Goal: Information Seeking & Learning: Check status

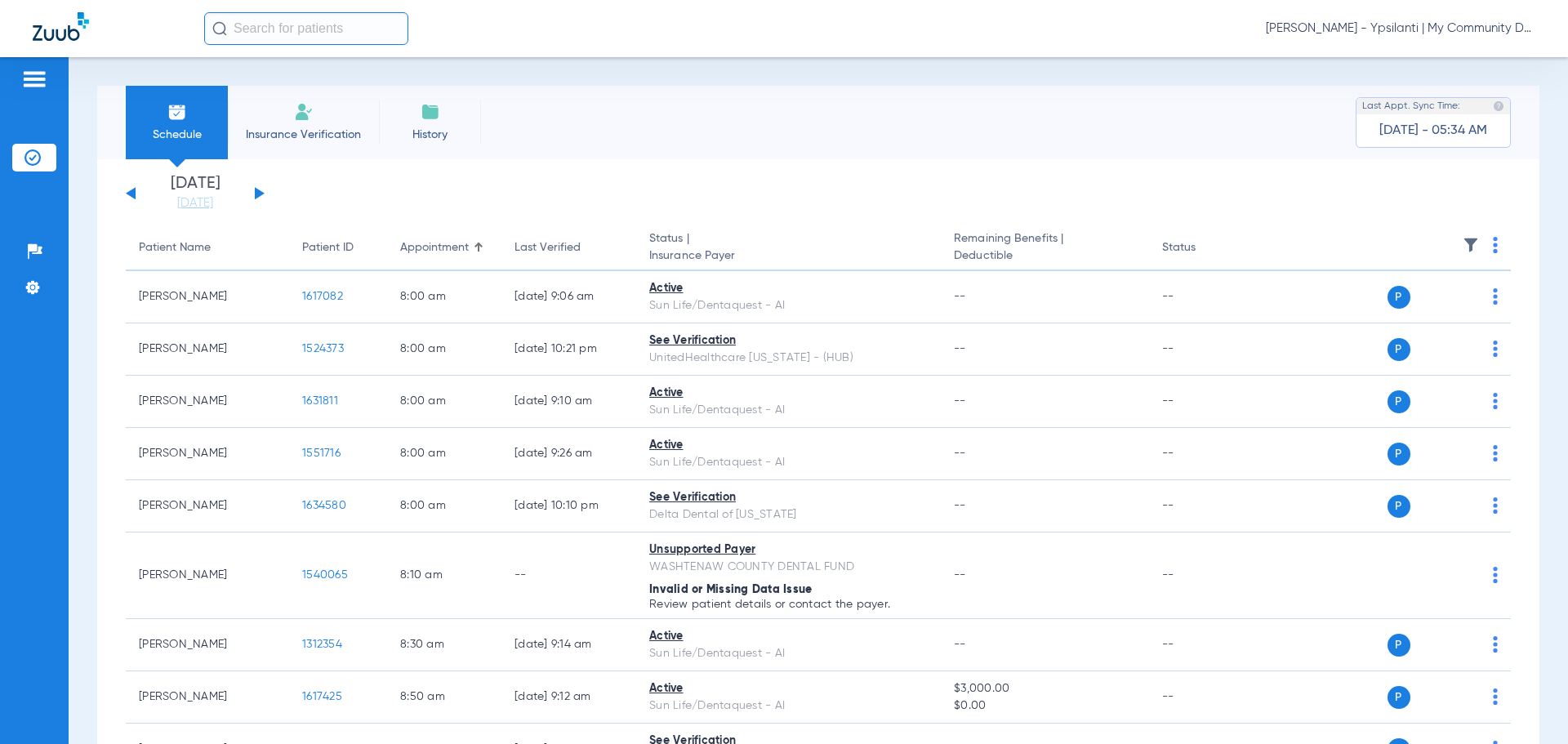
click at [1345, 37] on div "Carly Noble - Ypsilanti | My Community Dental Centers" at bounding box center [869, 28] width 1331 height 33
click at [1344, 33] on span "Carly Noble - Ypsilanti | My Community Dental Centers" at bounding box center [1400, 29] width 270 height 16
click at [1469, 50] on button "Account Selection" at bounding box center [1474, 58] width 117 height 33
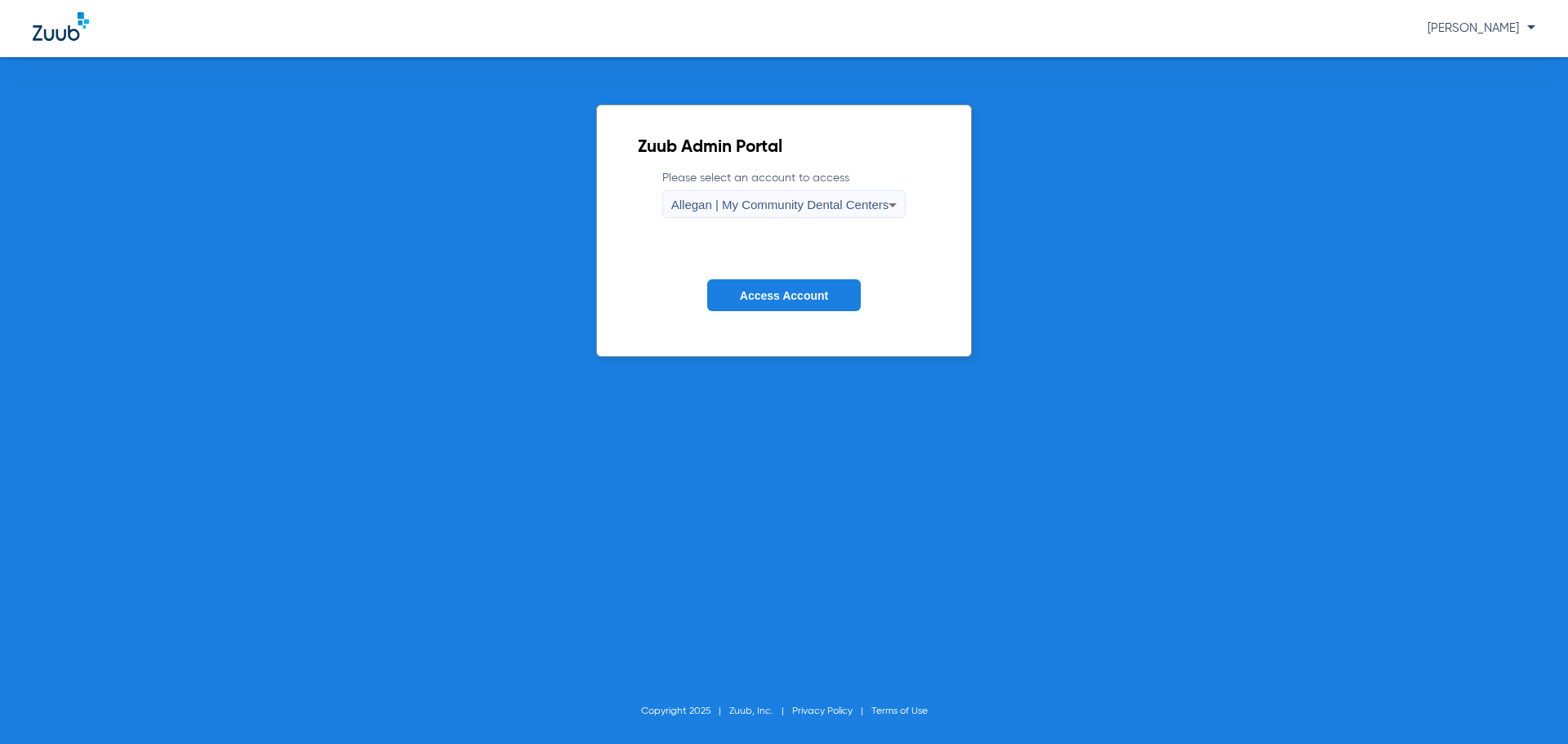
click at [859, 183] on label "Please select an account to access Allegan | My Community Dental Centers" at bounding box center [784, 193] width 244 height 49
click at [855, 212] on div "Allegan | My Community Dental Centers" at bounding box center [780, 205] width 218 height 28
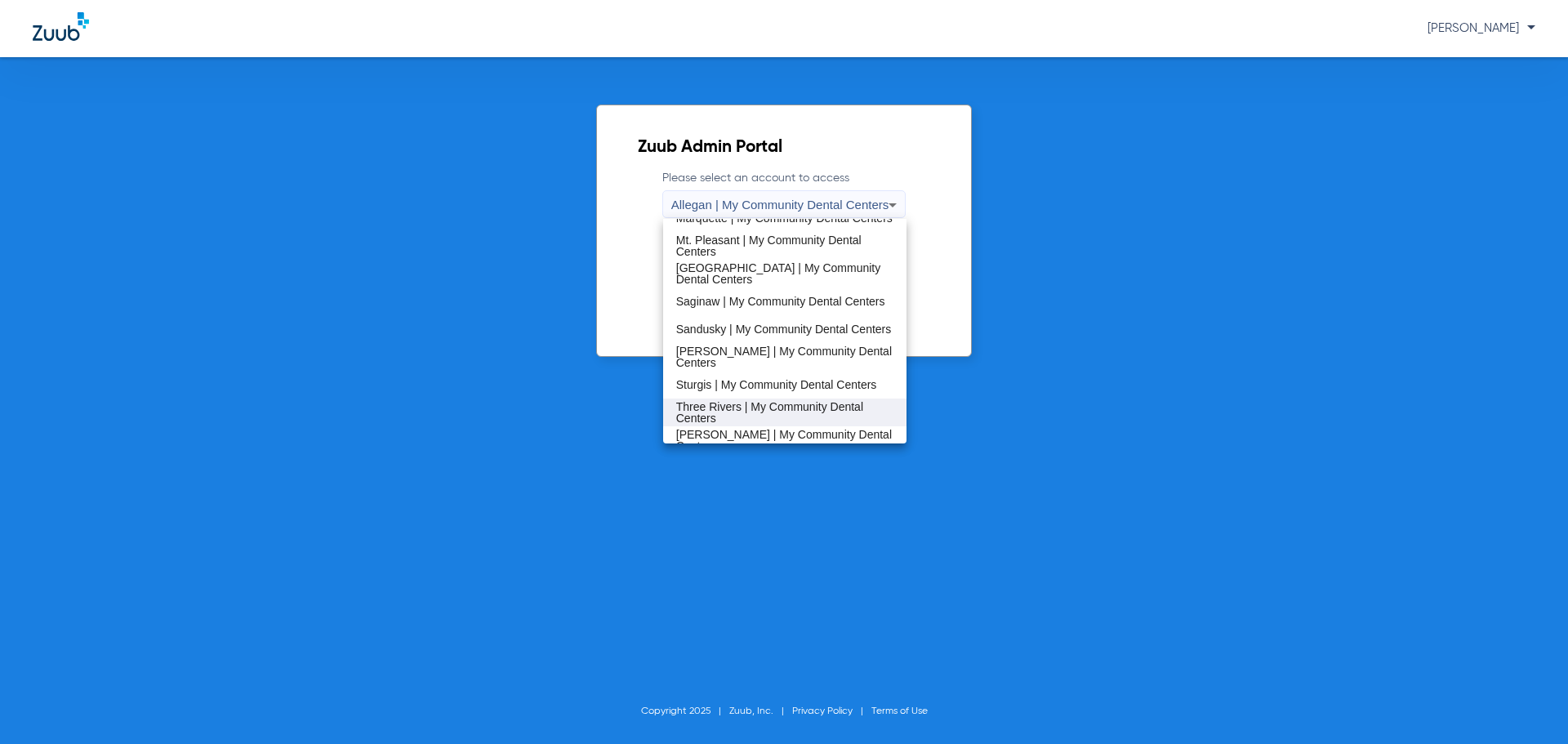
scroll to position [525, 0]
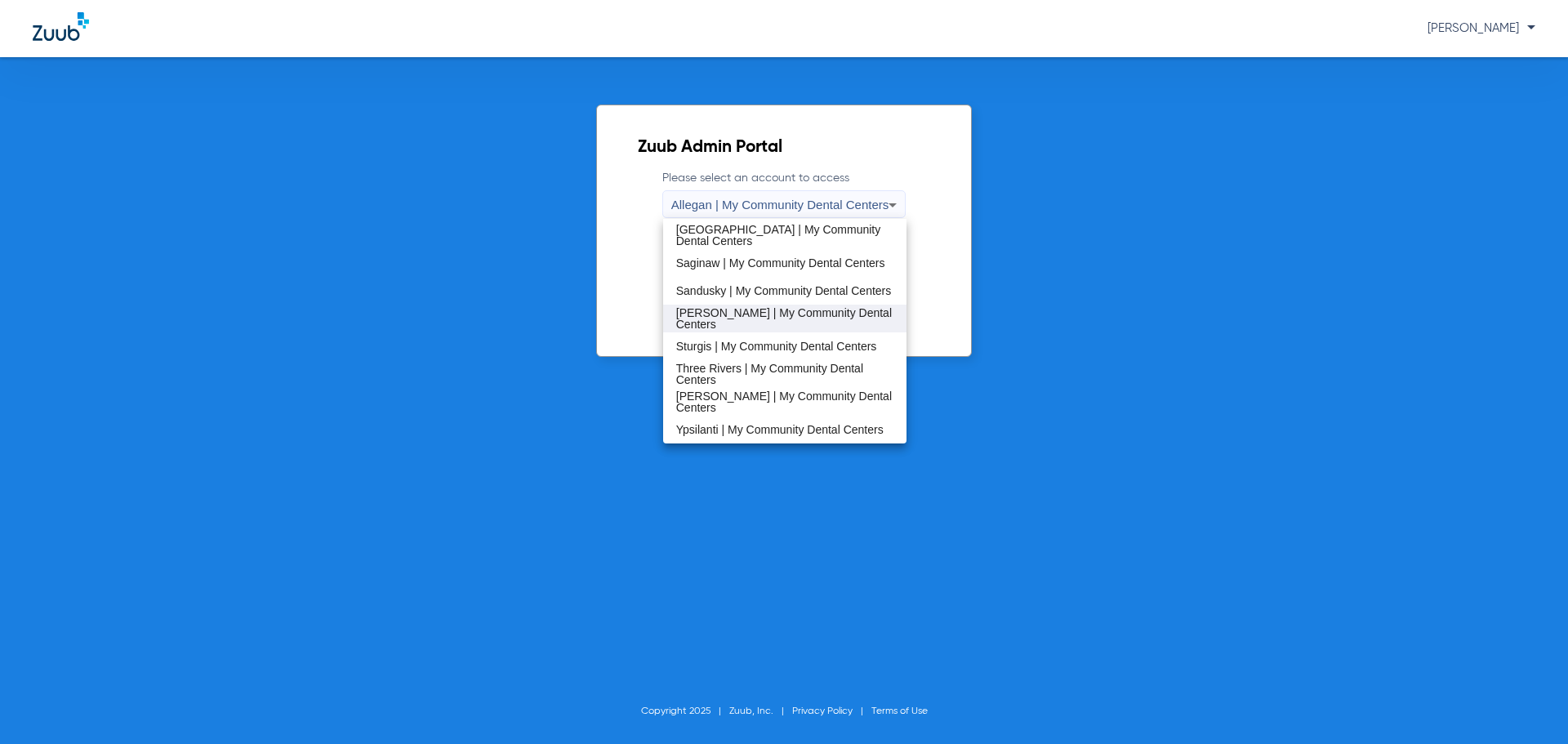
click at [789, 328] on mat-option "[PERSON_NAME] | My Community Dental Centers" at bounding box center [785, 318] width 244 height 28
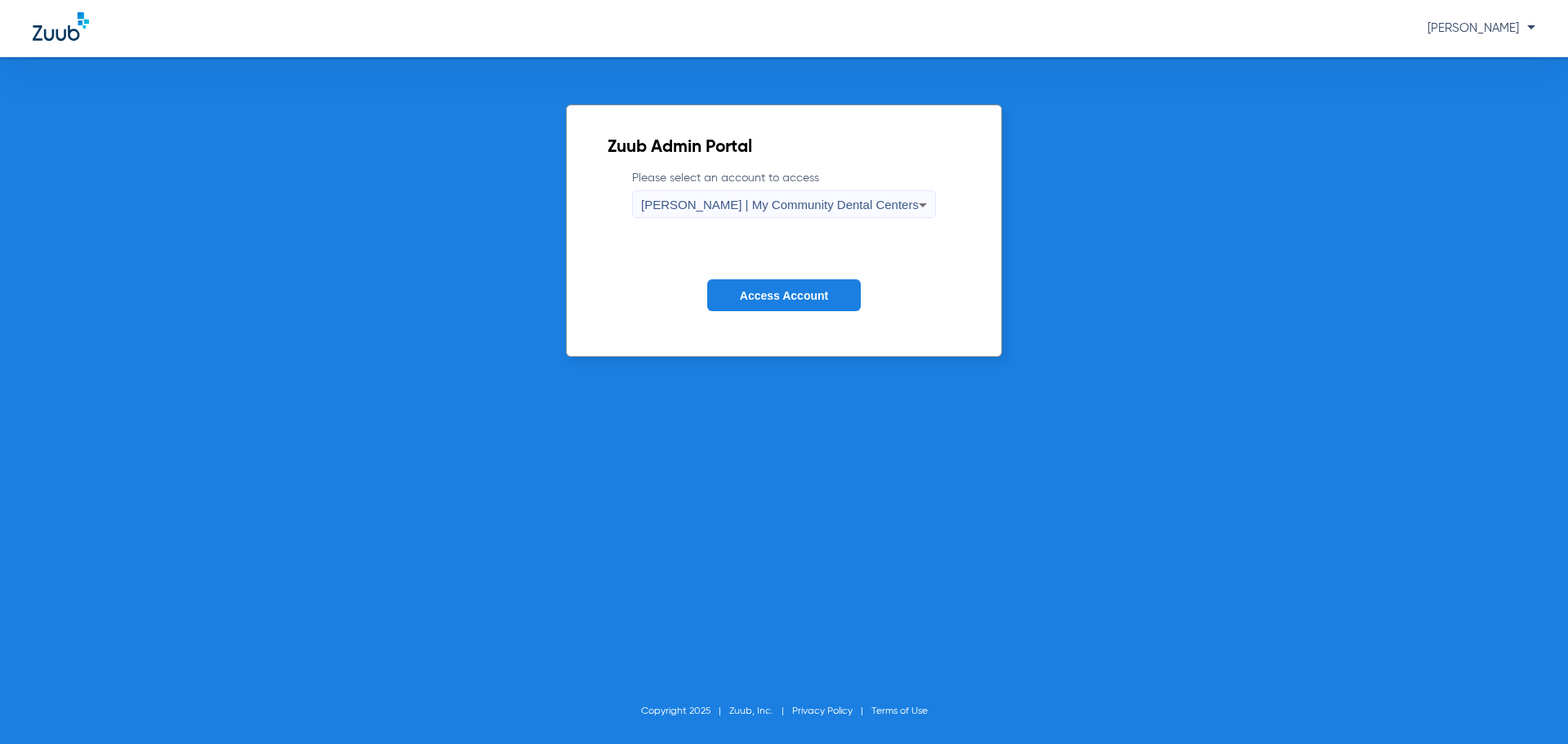
click at [772, 290] on span "Access Account" at bounding box center [783, 295] width 88 height 13
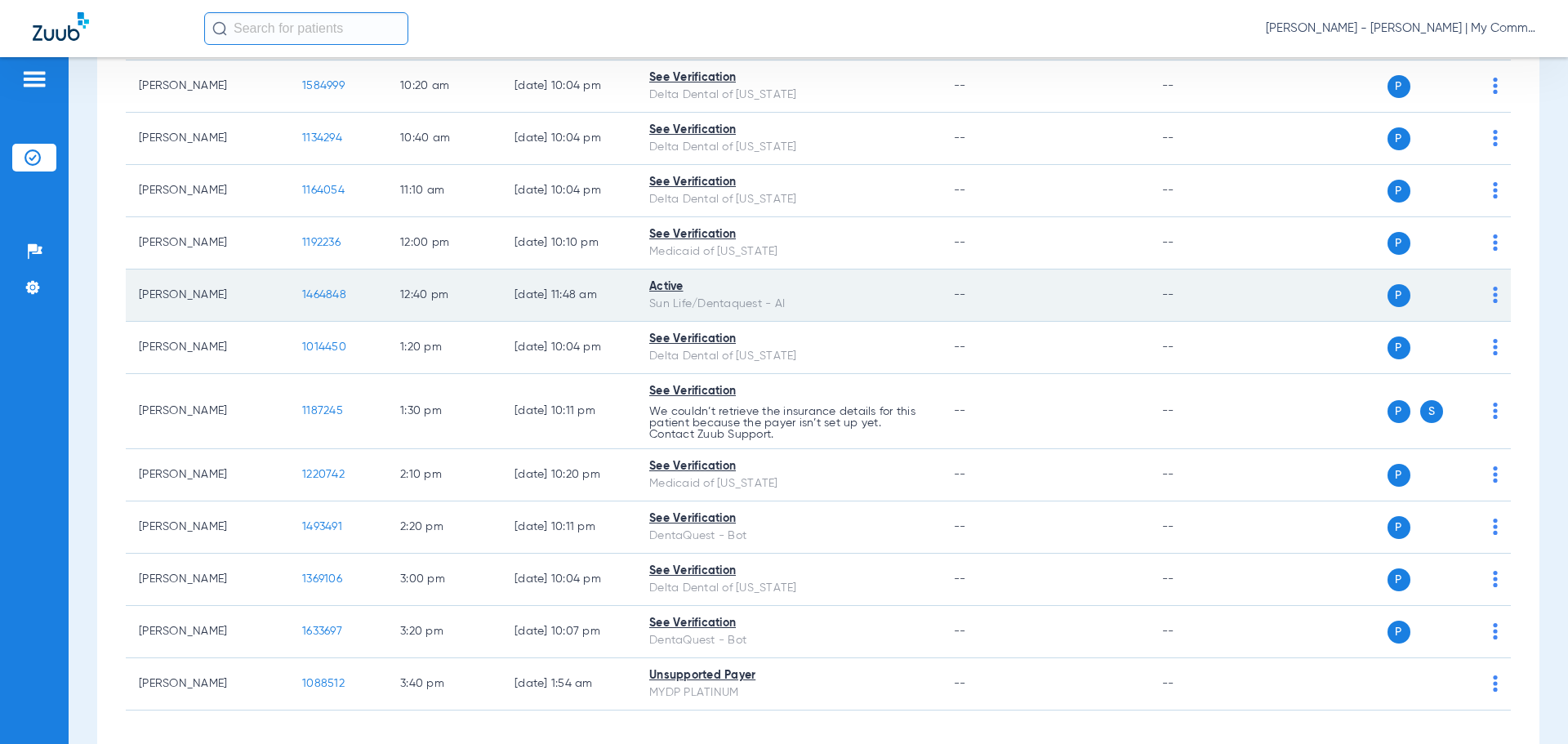
scroll to position [491, 0]
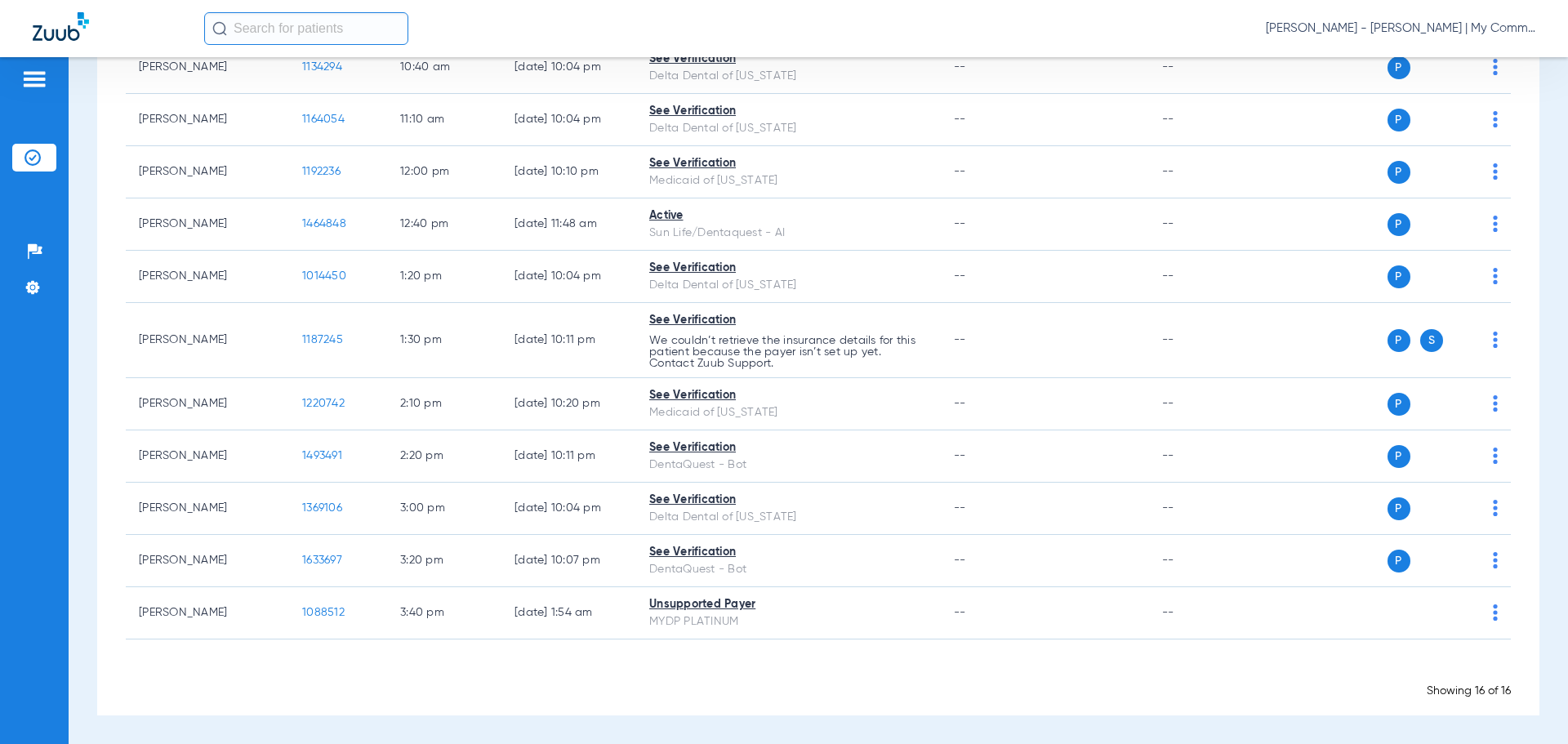
drag, startPoint x: 103, startPoint y: 344, endPoint x: 86, endPoint y: 346, distance: 17.1
click at [86, 346] on div "Schedule Insurance Verification History Last Appt. Sync Time: 08/15/25 - 03:16 …" at bounding box center [818, 401] width 1500 height 686
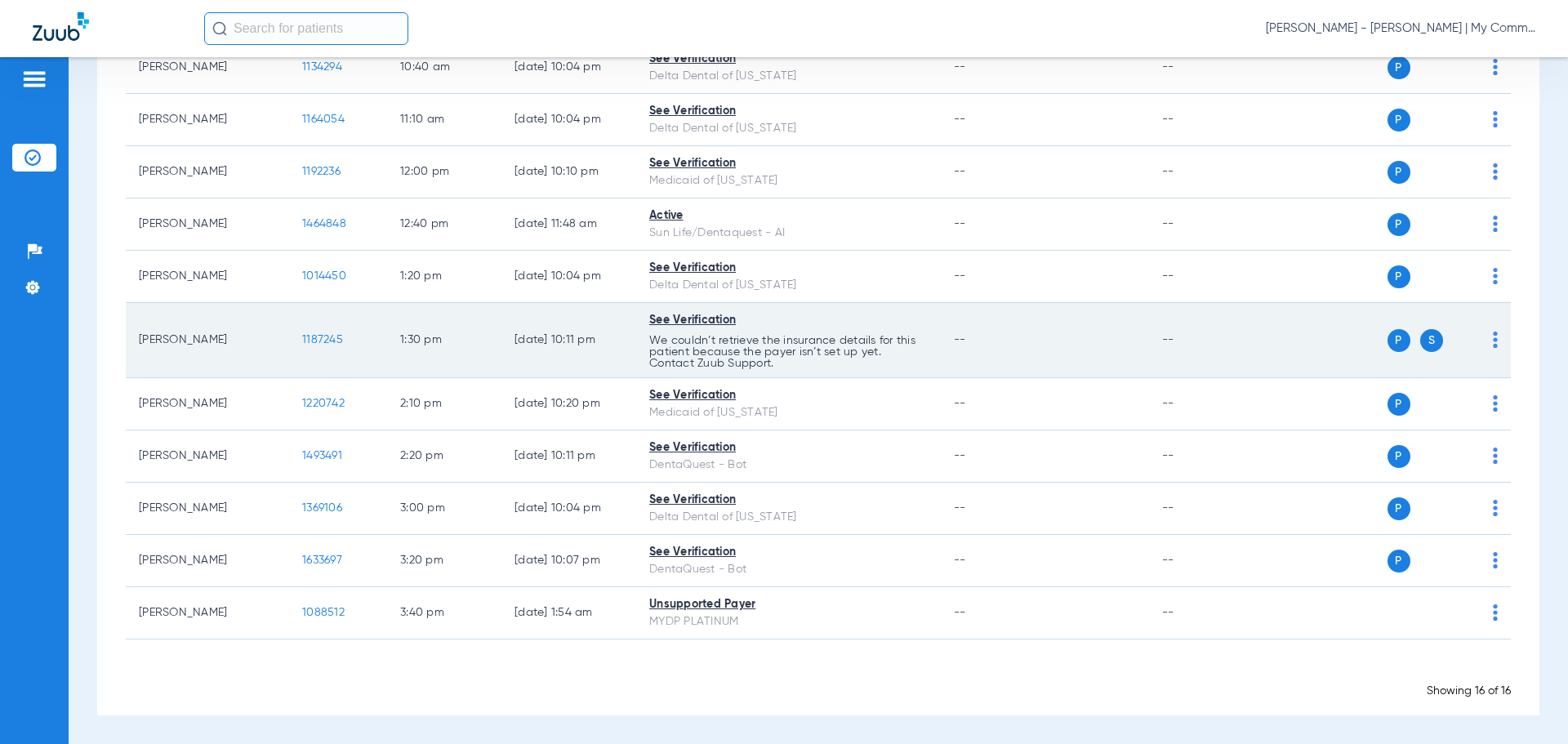
click at [169, 339] on td "[PERSON_NAME]" at bounding box center [207, 340] width 164 height 75
drag, startPoint x: 225, startPoint y: 337, endPoint x: 132, endPoint y: 344, distance: 93.3
click at [132, 344] on td "[PERSON_NAME]" at bounding box center [207, 340] width 164 height 75
copy td "[PERSON_NAME]"
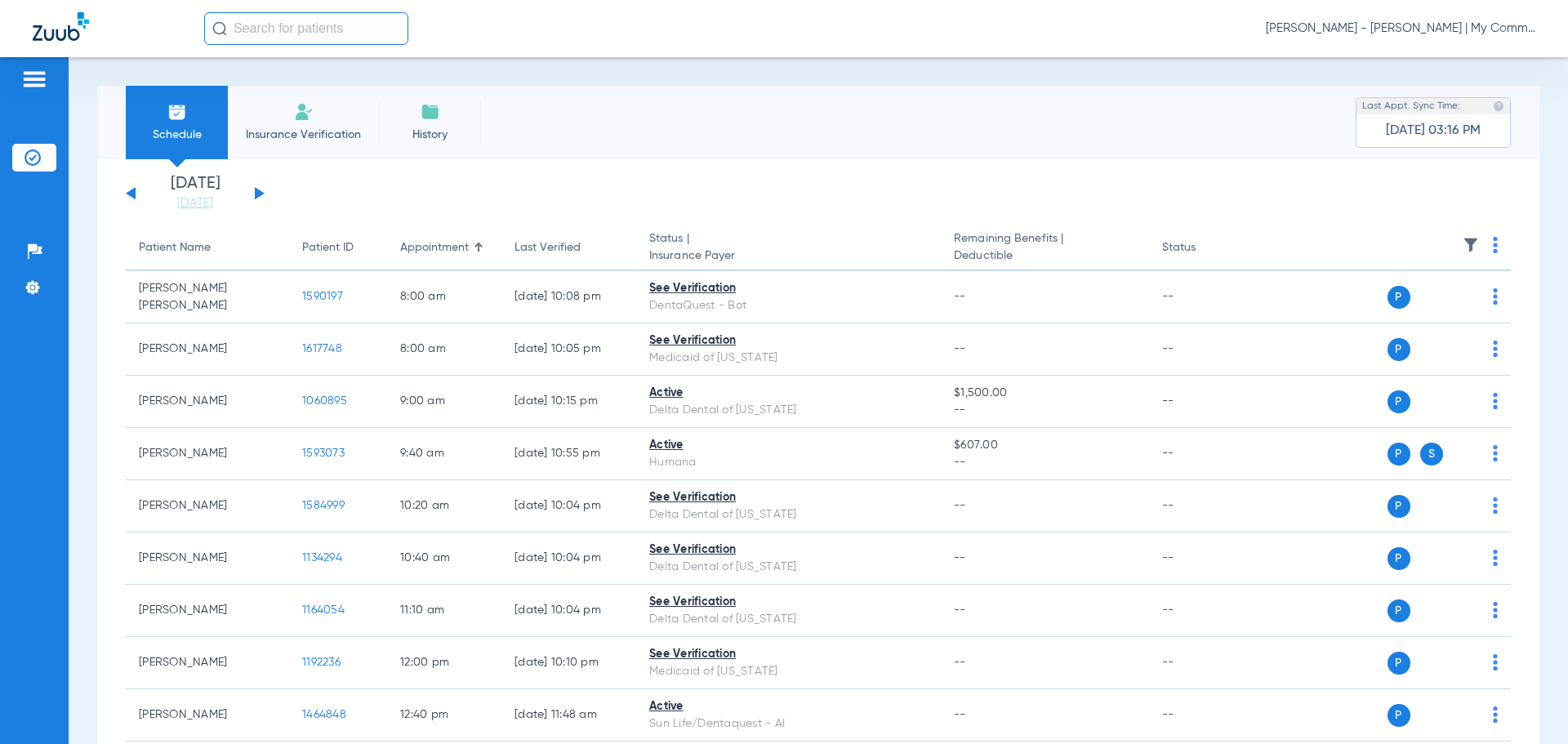
click at [1427, 21] on span "Carly Noble - Sidney | My Community Dental Centers" at bounding box center [1400, 29] width 270 height 16
click at [1517, 63] on span "Account Selection" at bounding box center [1474, 59] width 91 height 12
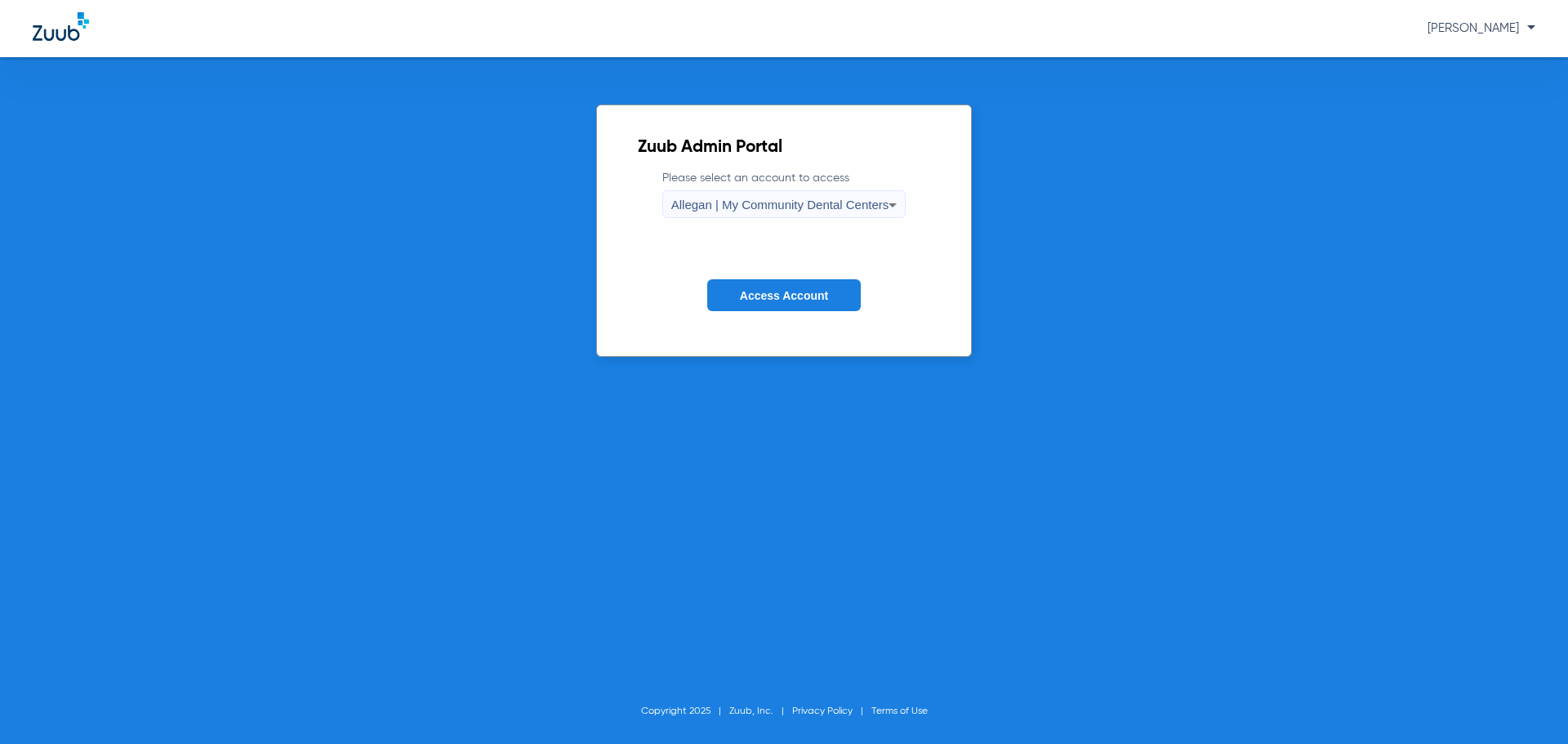
click at [811, 217] on div "Allegan | My Community Dental Centers" at bounding box center [780, 205] width 218 height 28
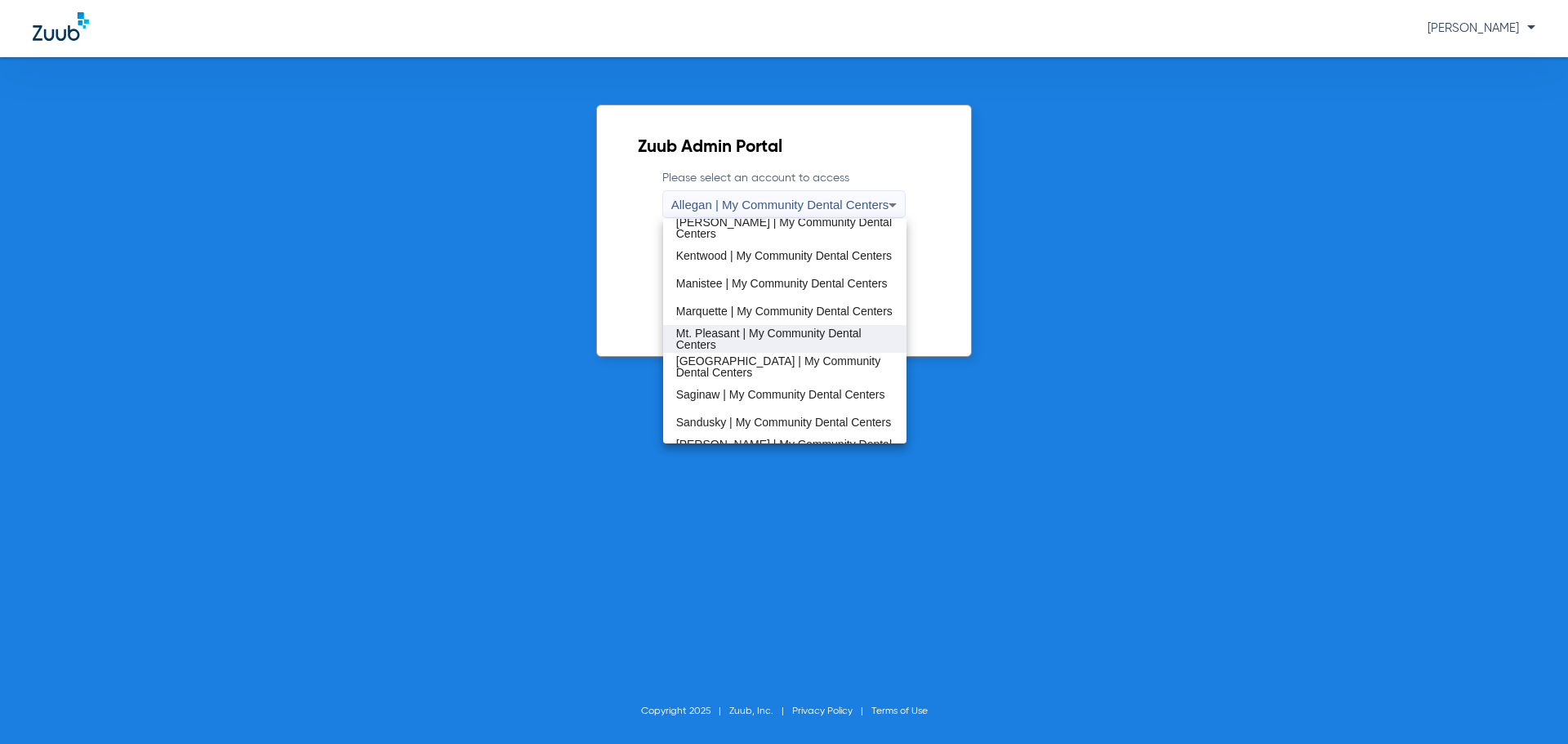
scroll to position [525, 0]
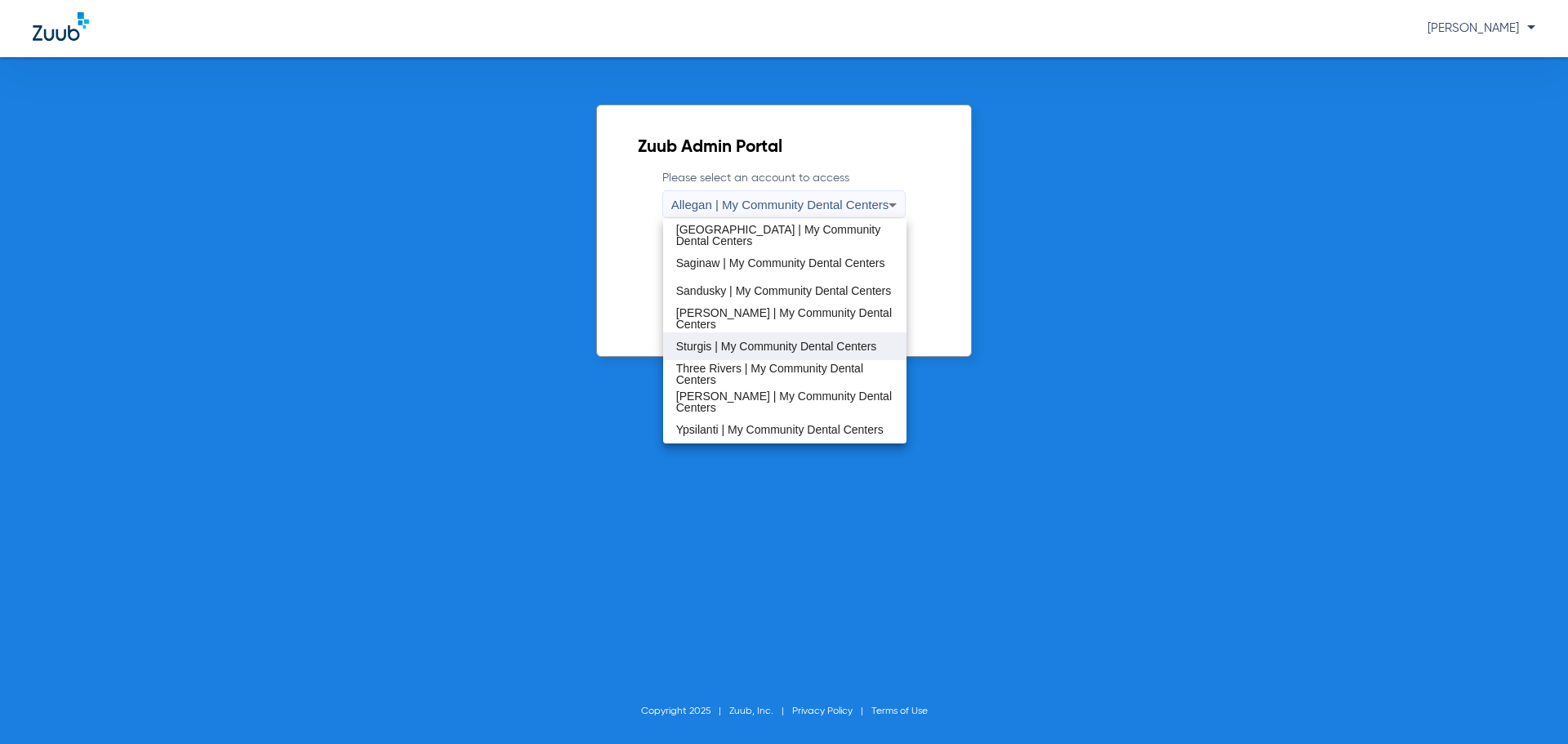
click at [734, 334] on mat-option "Sturgis | My Community Dental Centers" at bounding box center [785, 346] width 244 height 28
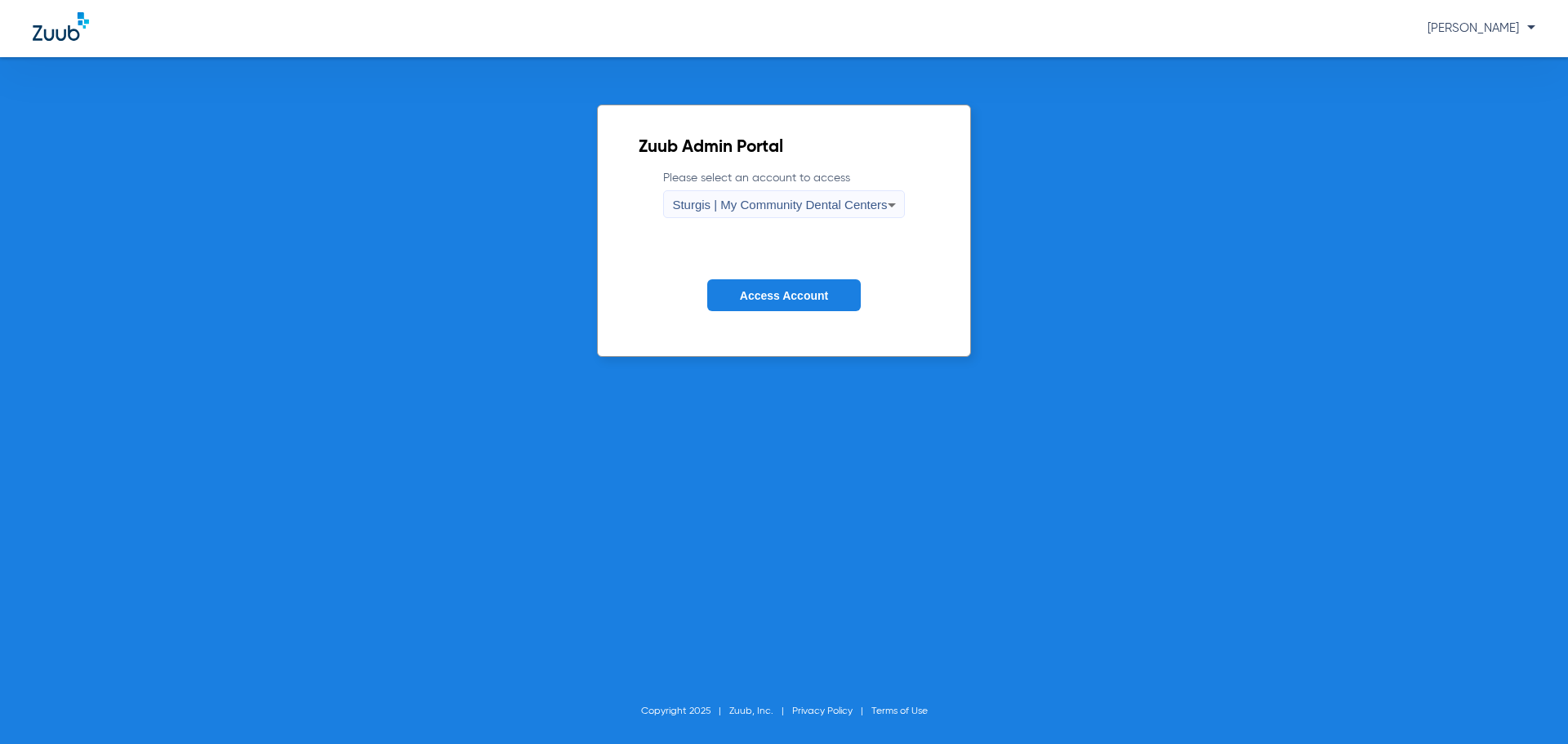
click at [745, 301] on span "Access Account" at bounding box center [783, 295] width 88 height 13
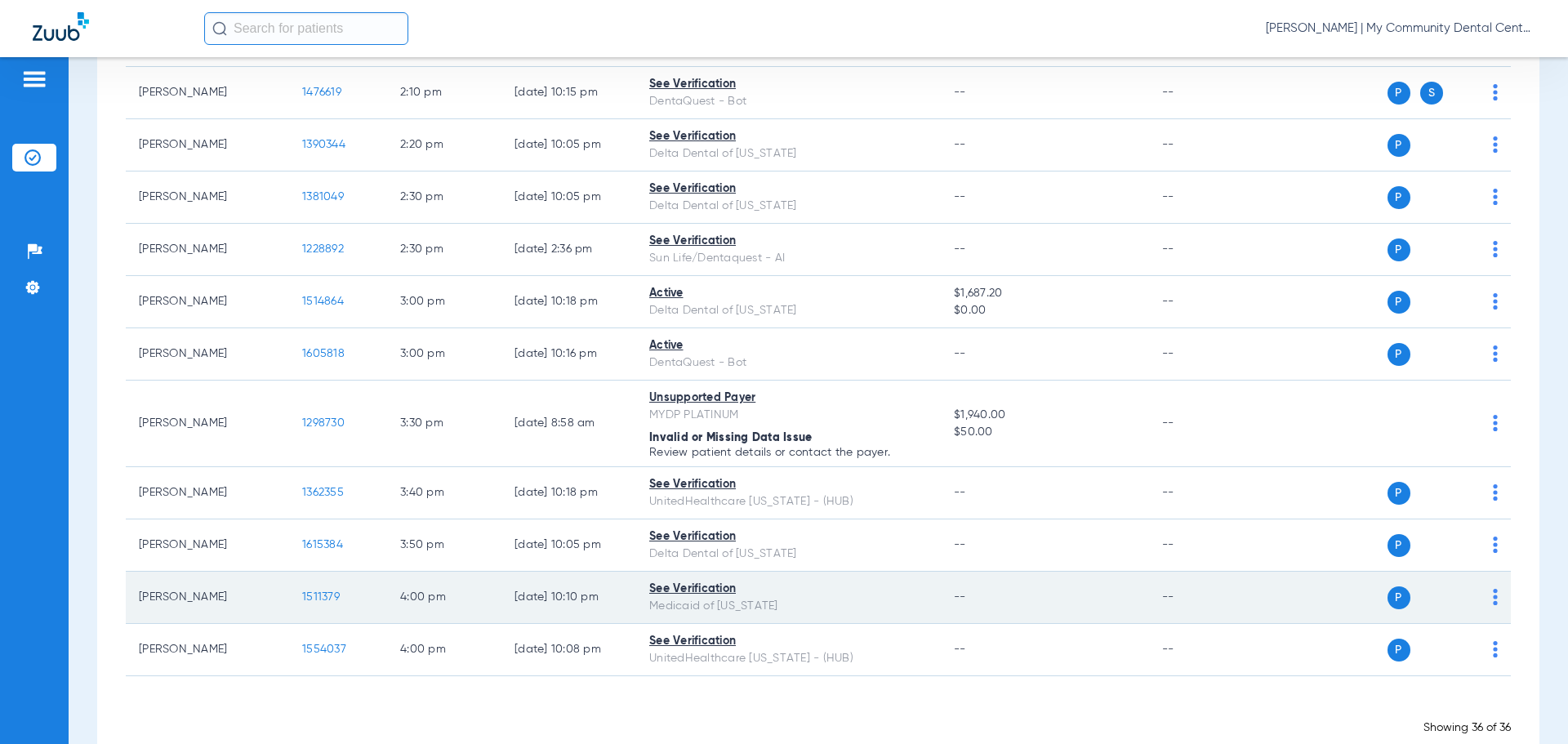
scroll to position [1638, 0]
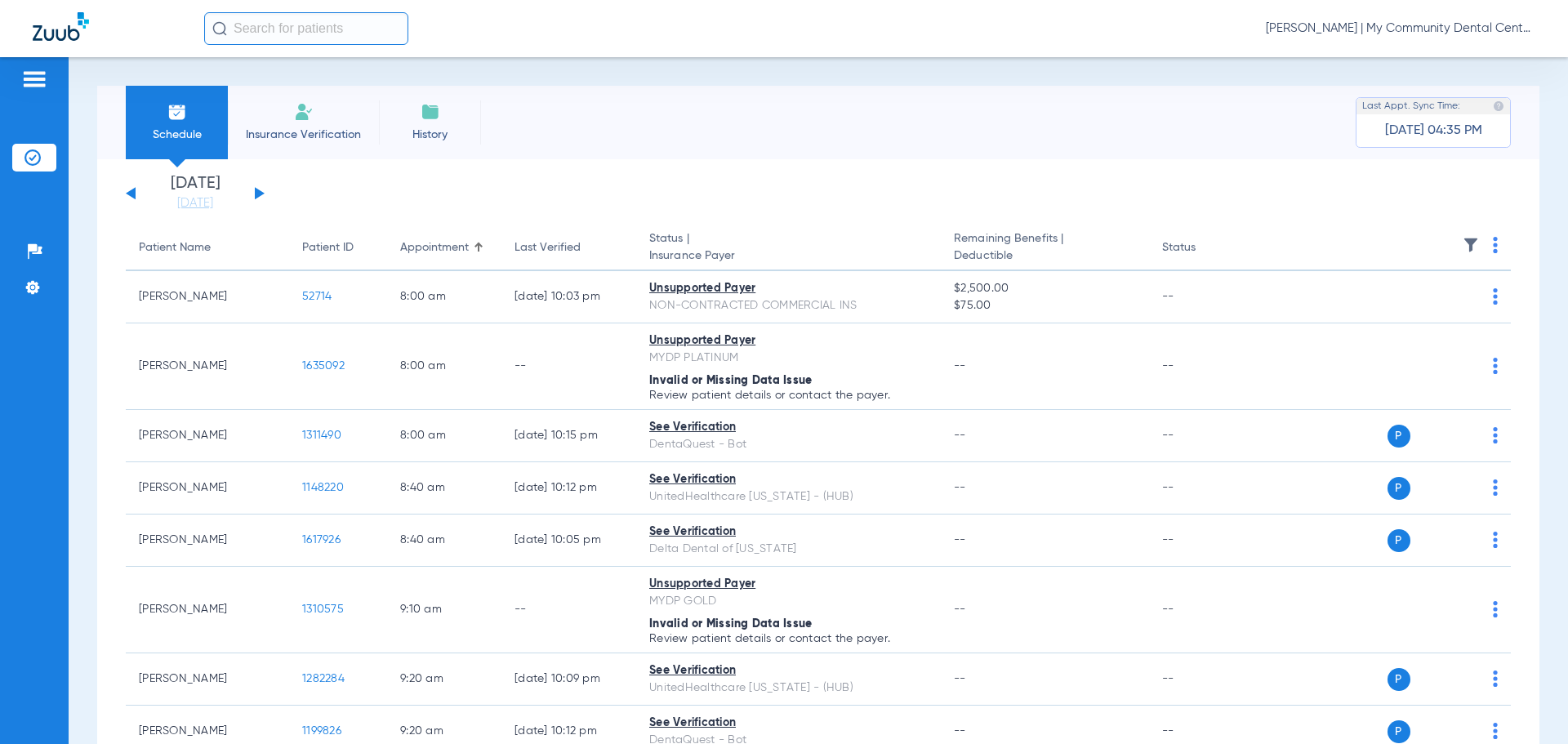
click at [1395, 56] on div "[PERSON_NAME] | My Community Dental Centers" at bounding box center [784, 29] width 1568 height 58
click at [1385, 30] on span "[PERSON_NAME] | My Community Dental Centers" at bounding box center [1400, 29] width 270 height 16
click at [1448, 59] on span "Account Selection" at bounding box center [1474, 59] width 91 height 12
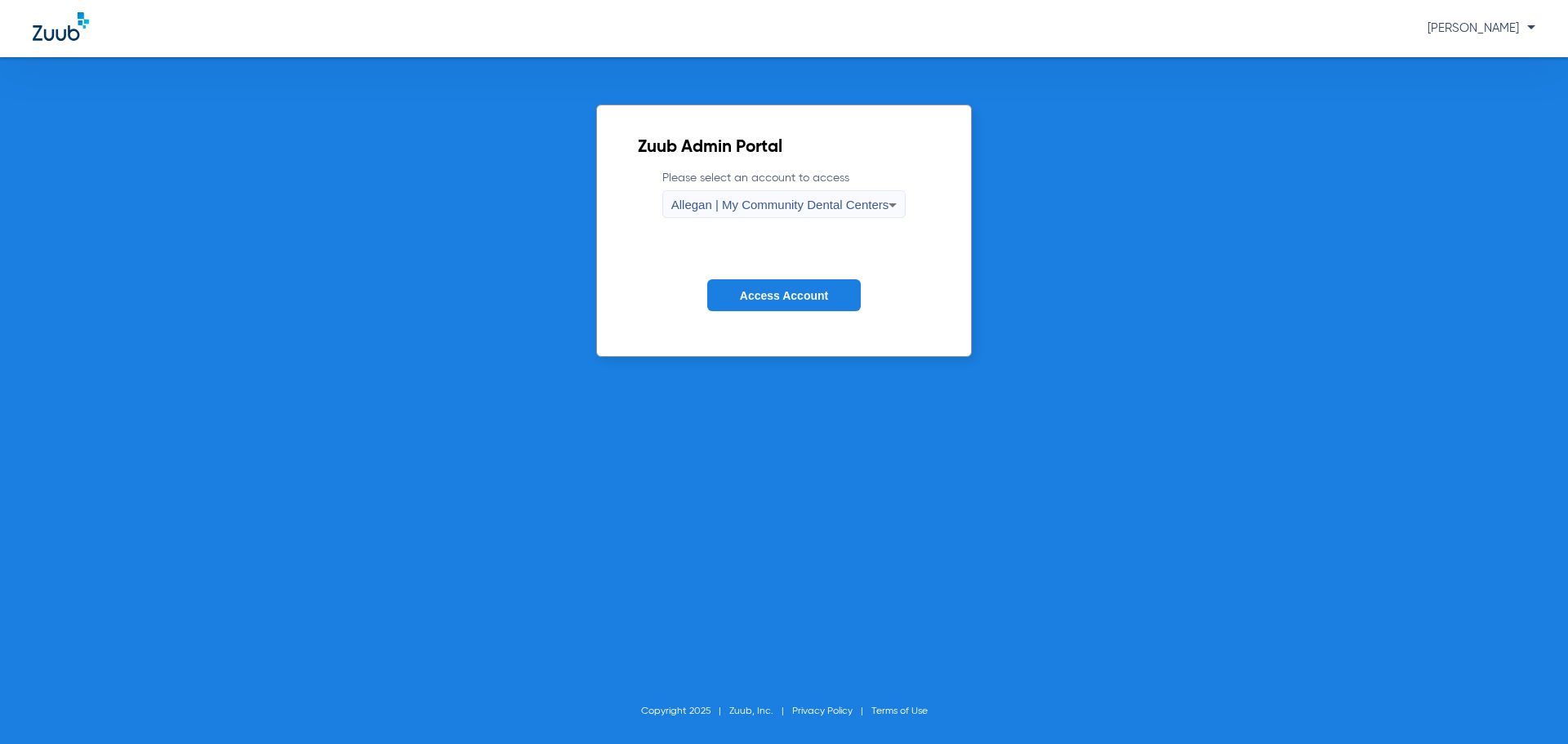
click at [761, 205] on span "Allegan | My Community Dental Centers" at bounding box center [780, 204] width 218 height 14
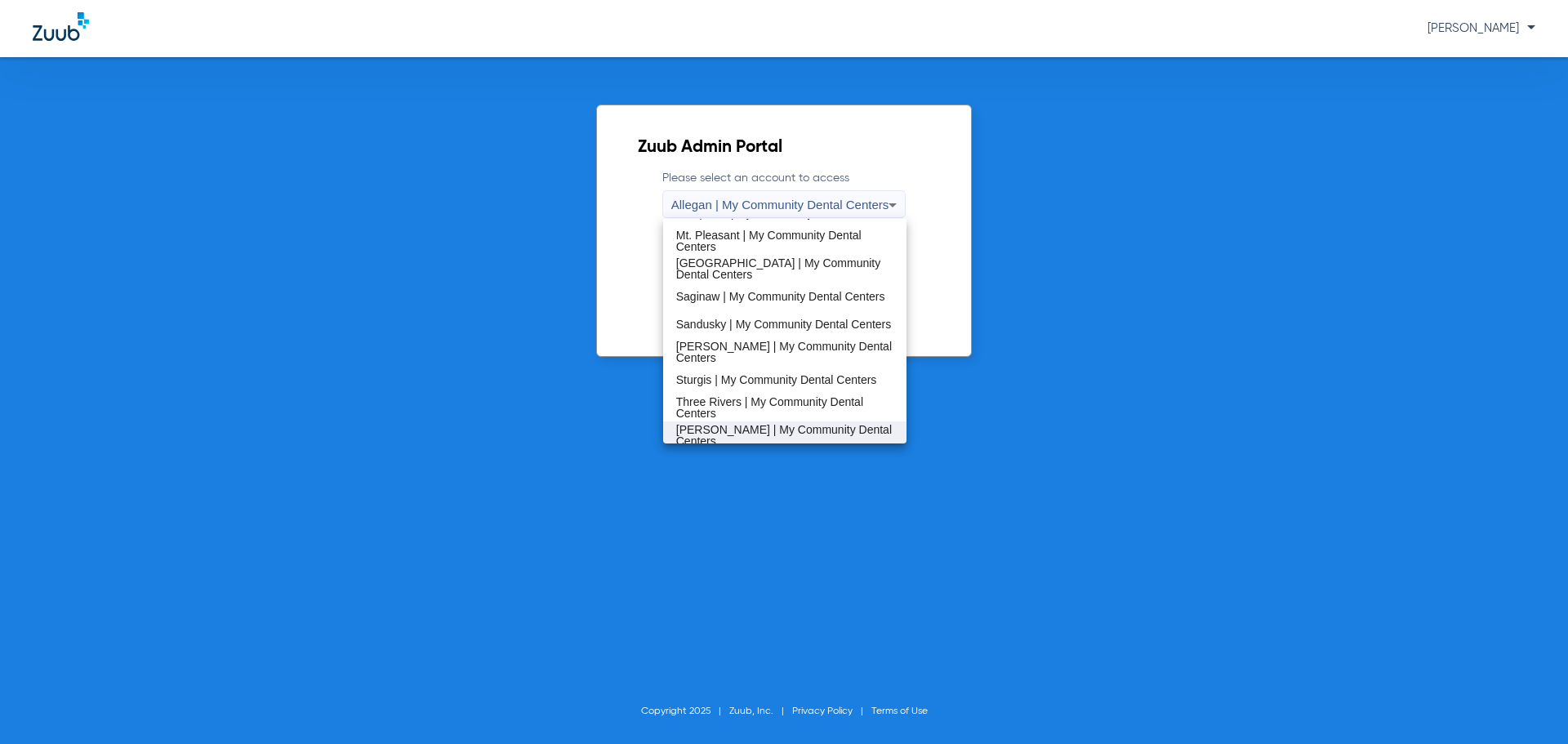
scroll to position [525, 0]
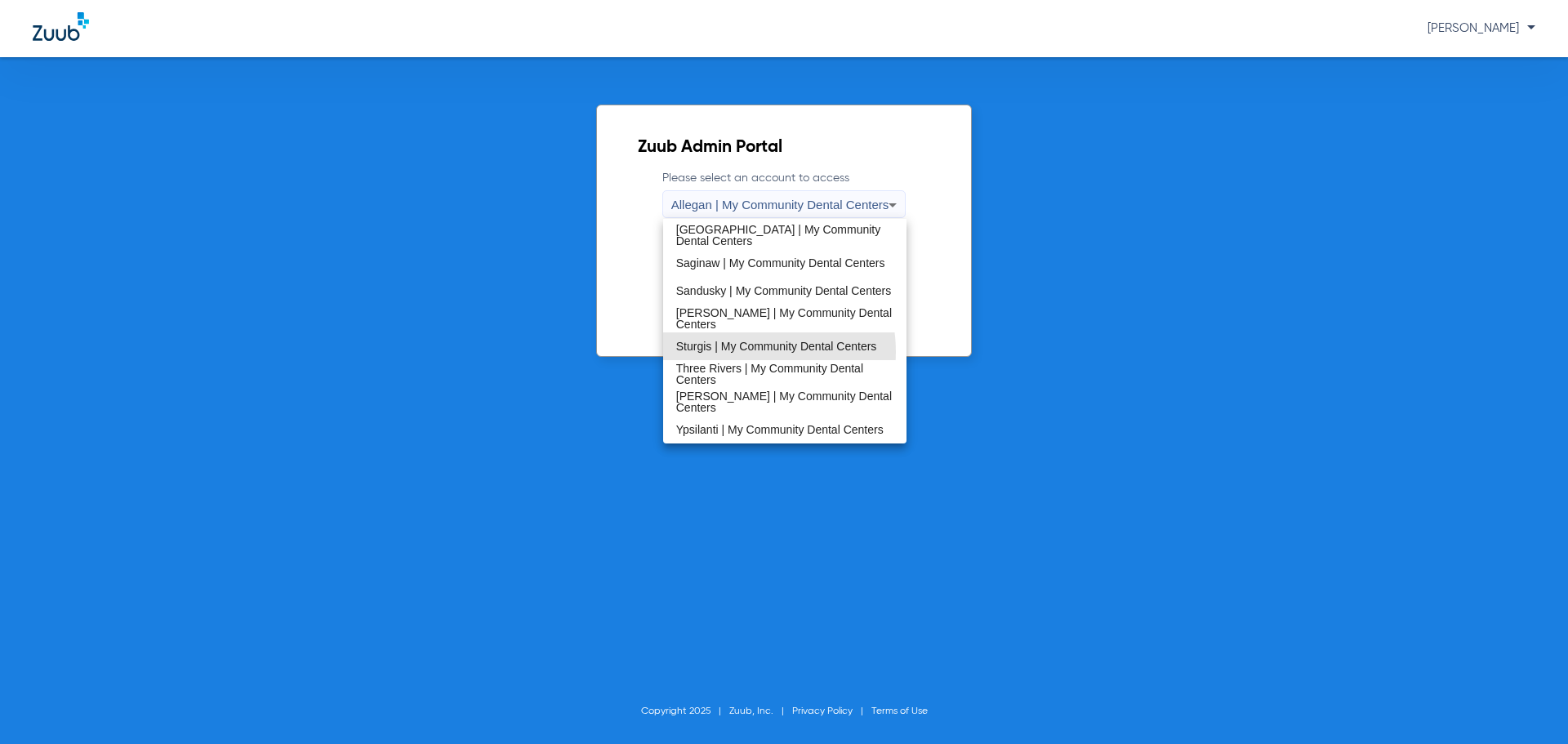
click at [742, 350] on span "Sturgis | My Community Dental Centers" at bounding box center [776, 346] width 200 height 12
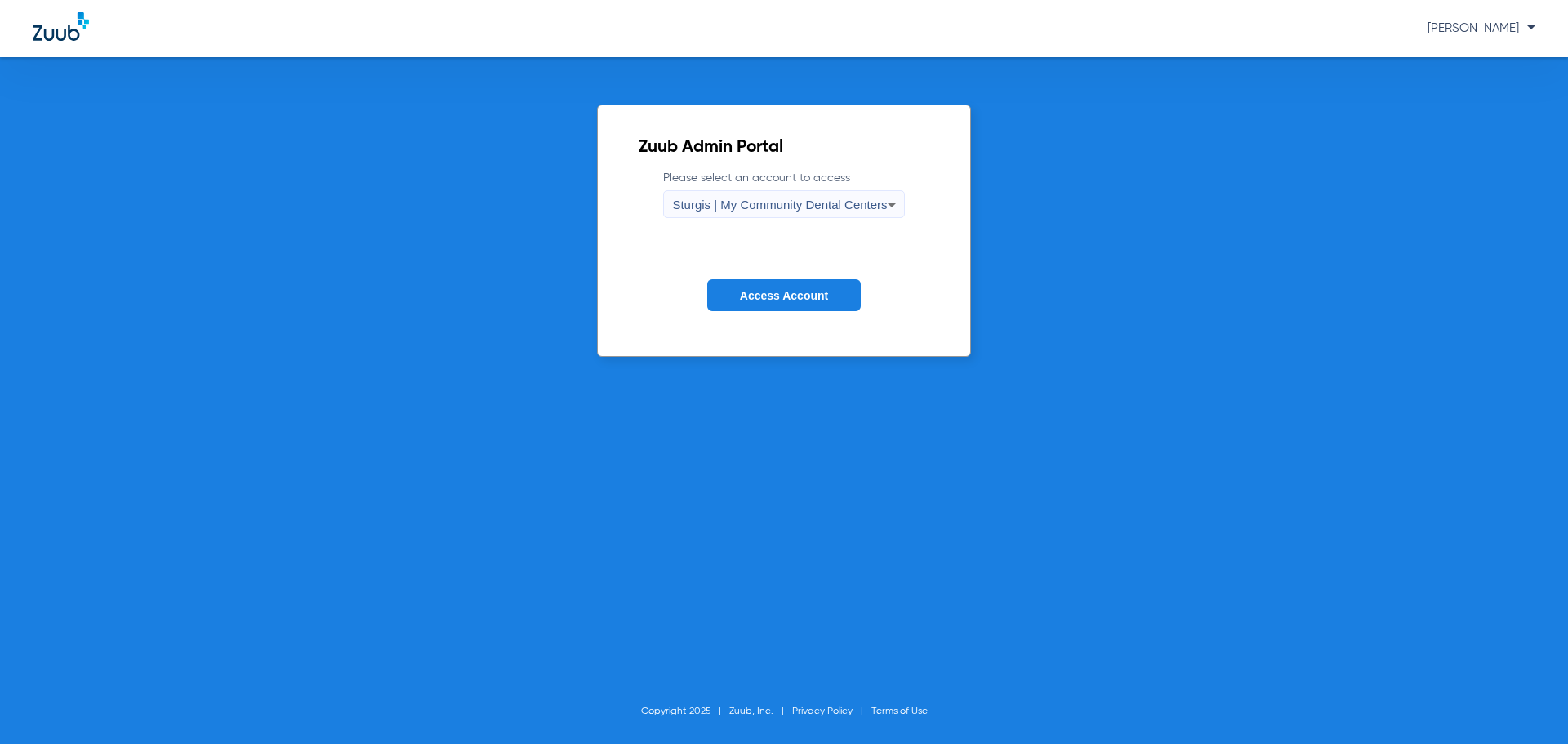
click at [714, 197] on span "Sturgis | My Community Dental Centers" at bounding box center [779, 204] width 214 height 14
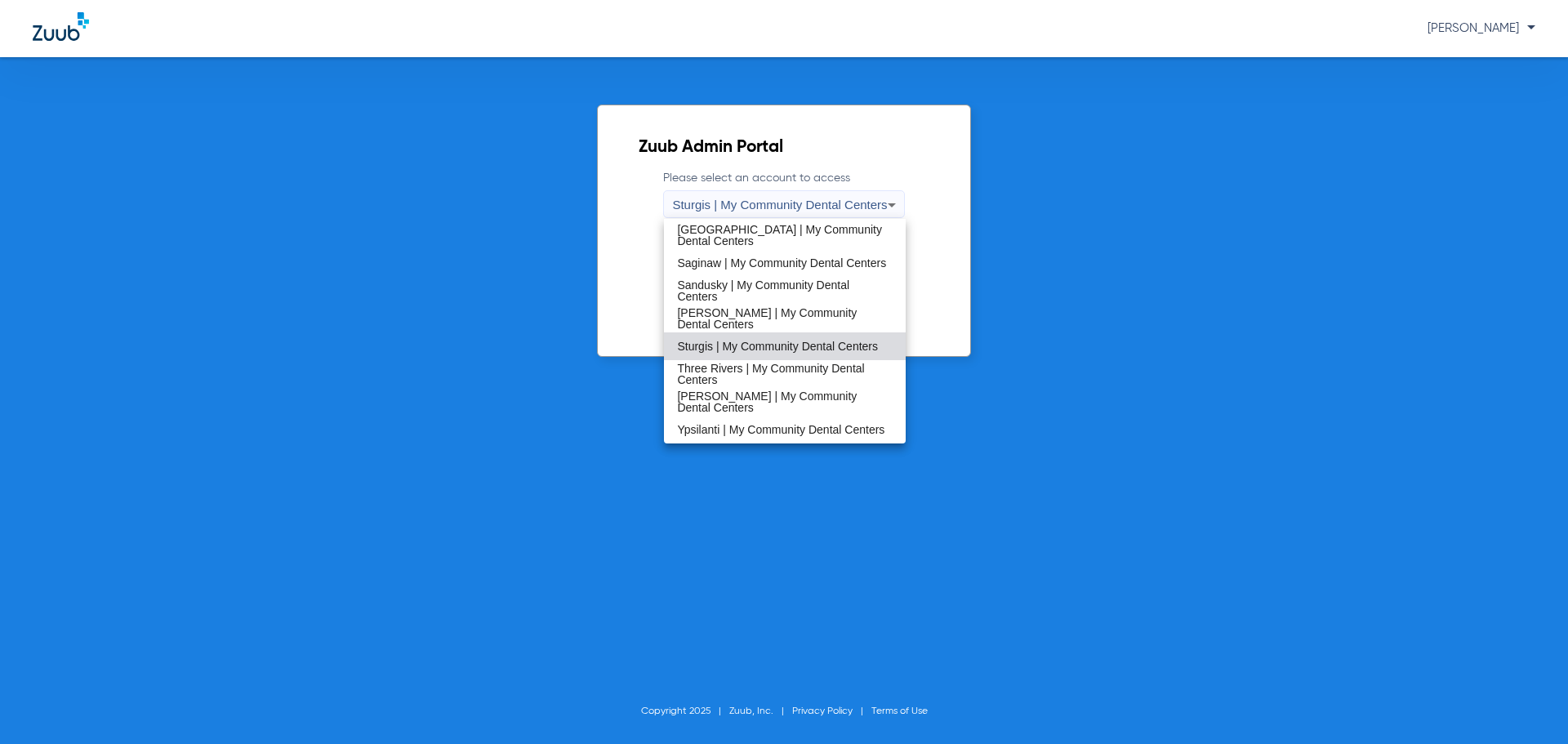
click at [716, 375] on span "Three Rivers | My Community Dental Centers" at bounding box center [784, 373] width 214 height 23
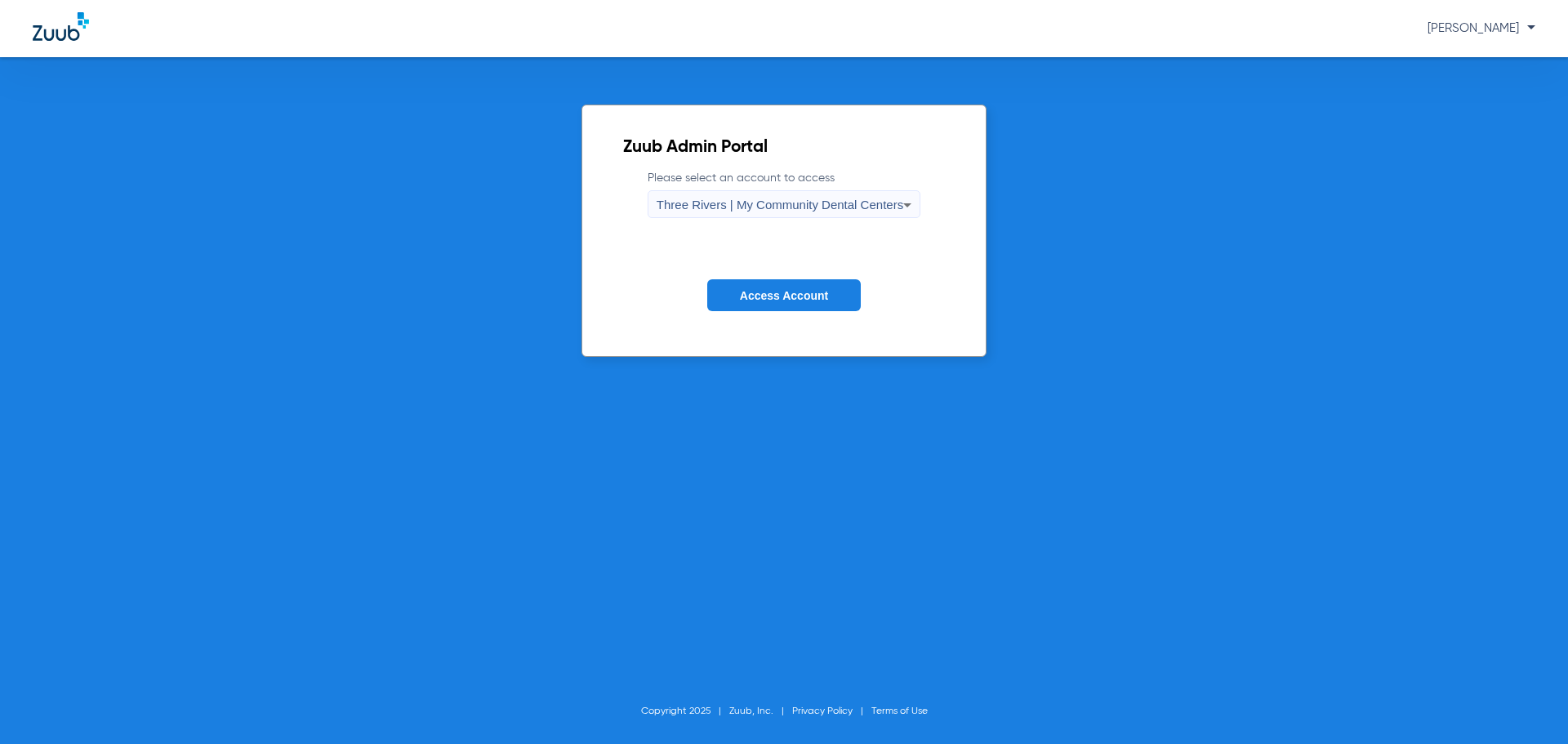
click at [787, 284] on button "Access Account" at bounding box center [784, 295] width 154 height 32
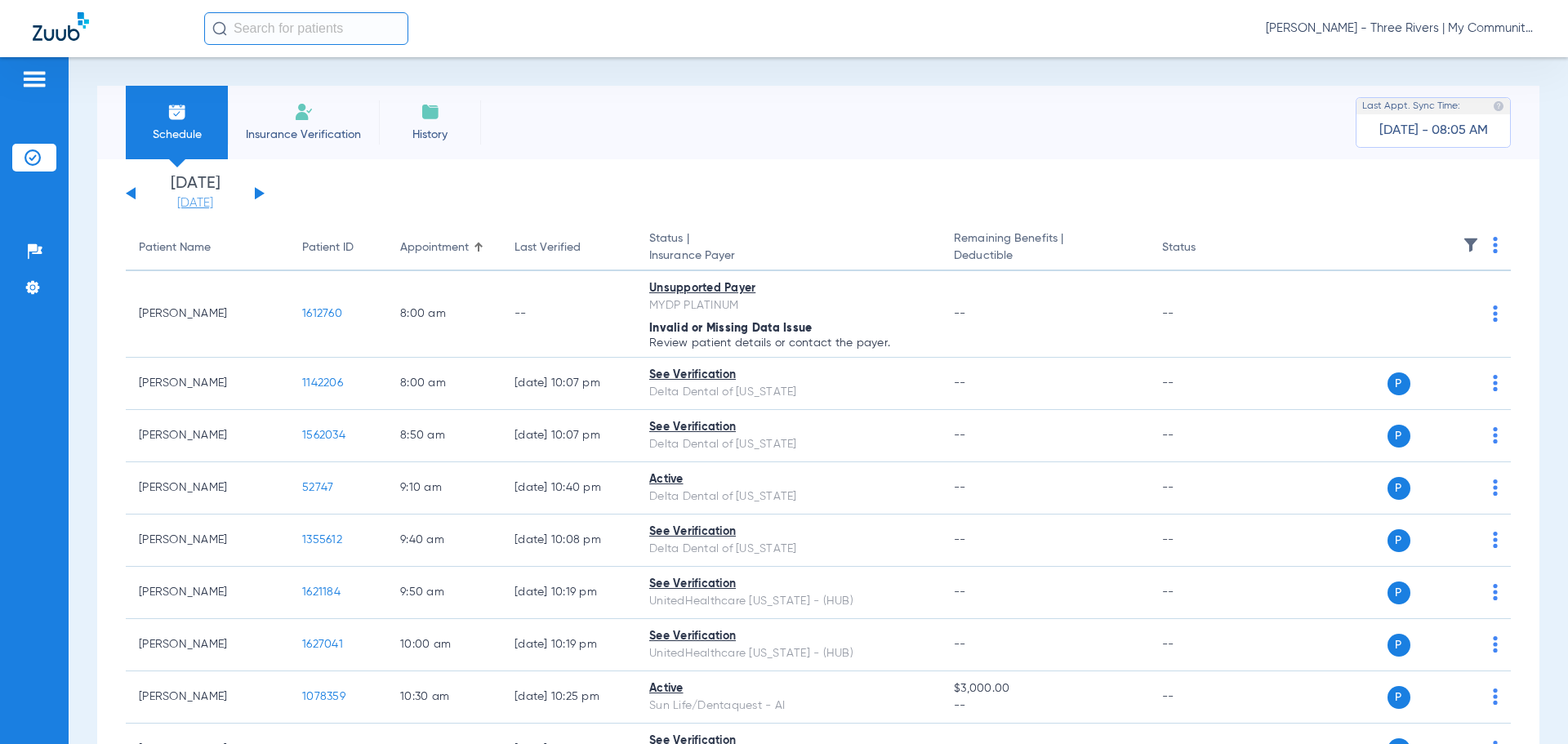
click at [190, 209] on link "[DATE]" at bounding box center [195, 203] width 98 height 16
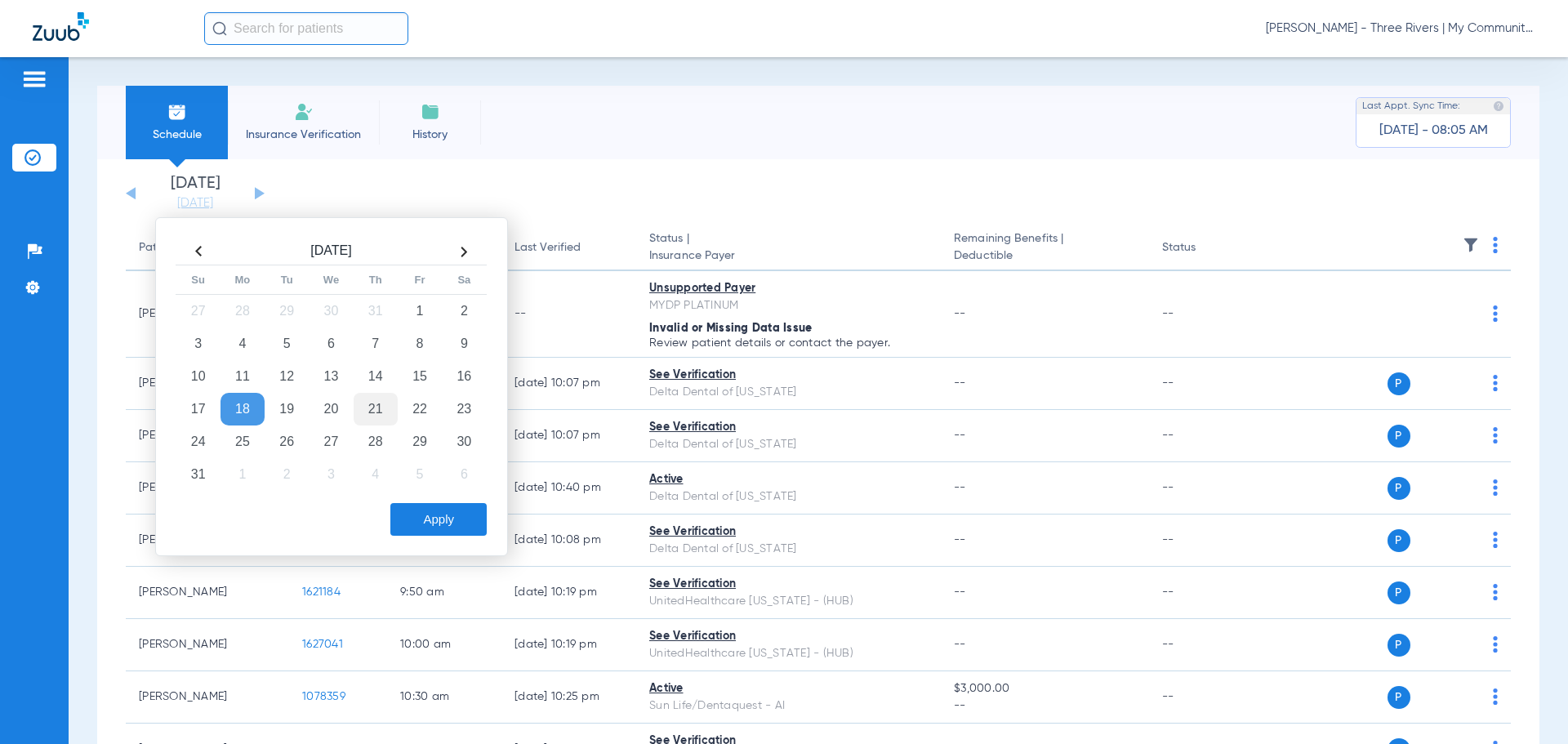
click at [366, 417] on td "21" at bounding box center [375, 409] width 44 height 33
drag, startPoint x: 409, startPoint y: 520, endPoint x: 453, endPoint y: 190, distance: 332.9
click at [410, 520] on button "Apply" at bounding box center [438, 519] width 96 height 33
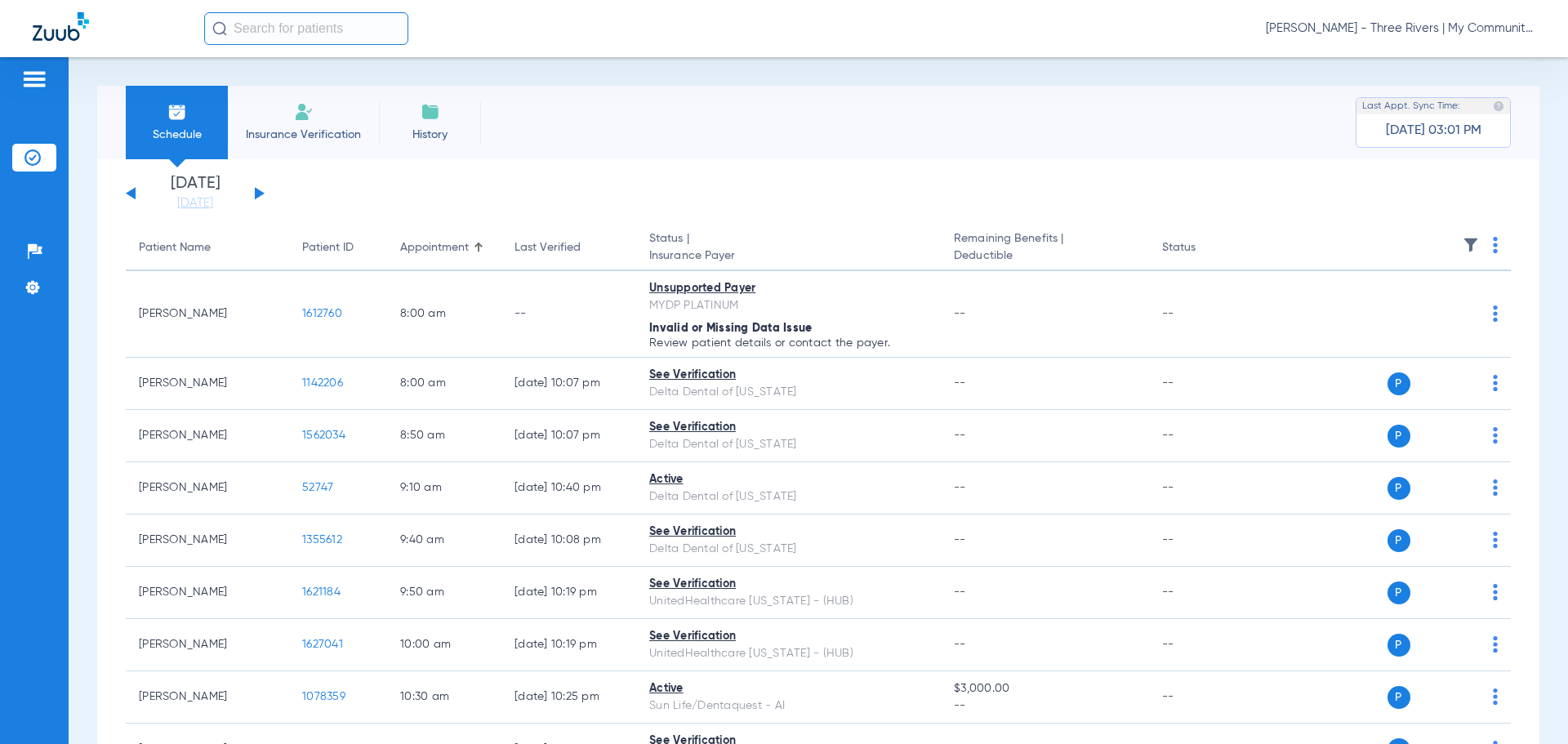
click at [1375, 28] on span "Carly Noble - Three Rivers | My Community Dental Centers" at bounding box center [1400, 29] width 270 height 16
click at [1436, 56] on span "Account Selection" at bounding box center [1474, 59] width 91 height 12
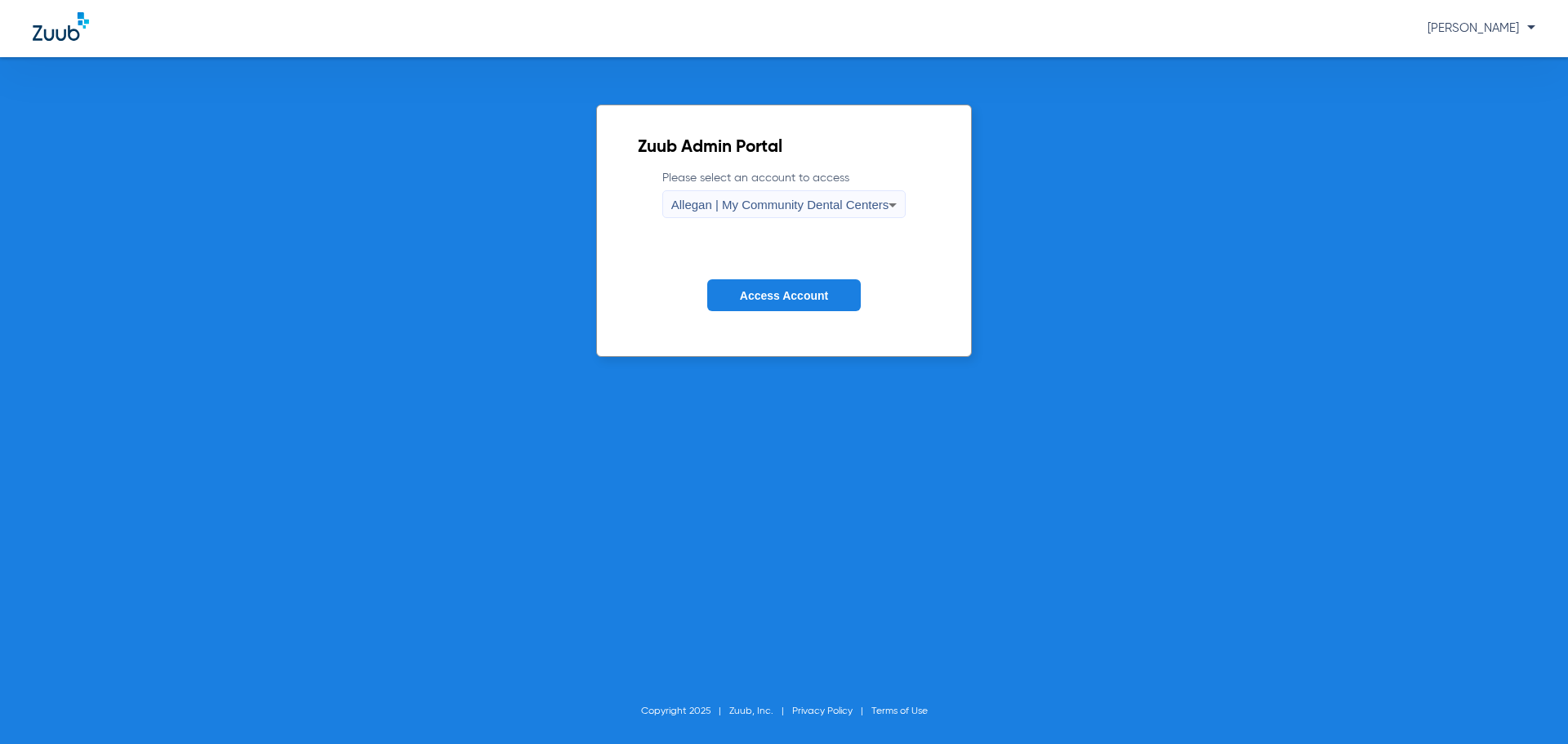
click at [780, 200] on span "Allegan | My Community Dental Centers" at bounding box center [780, 204] width 218 height 14
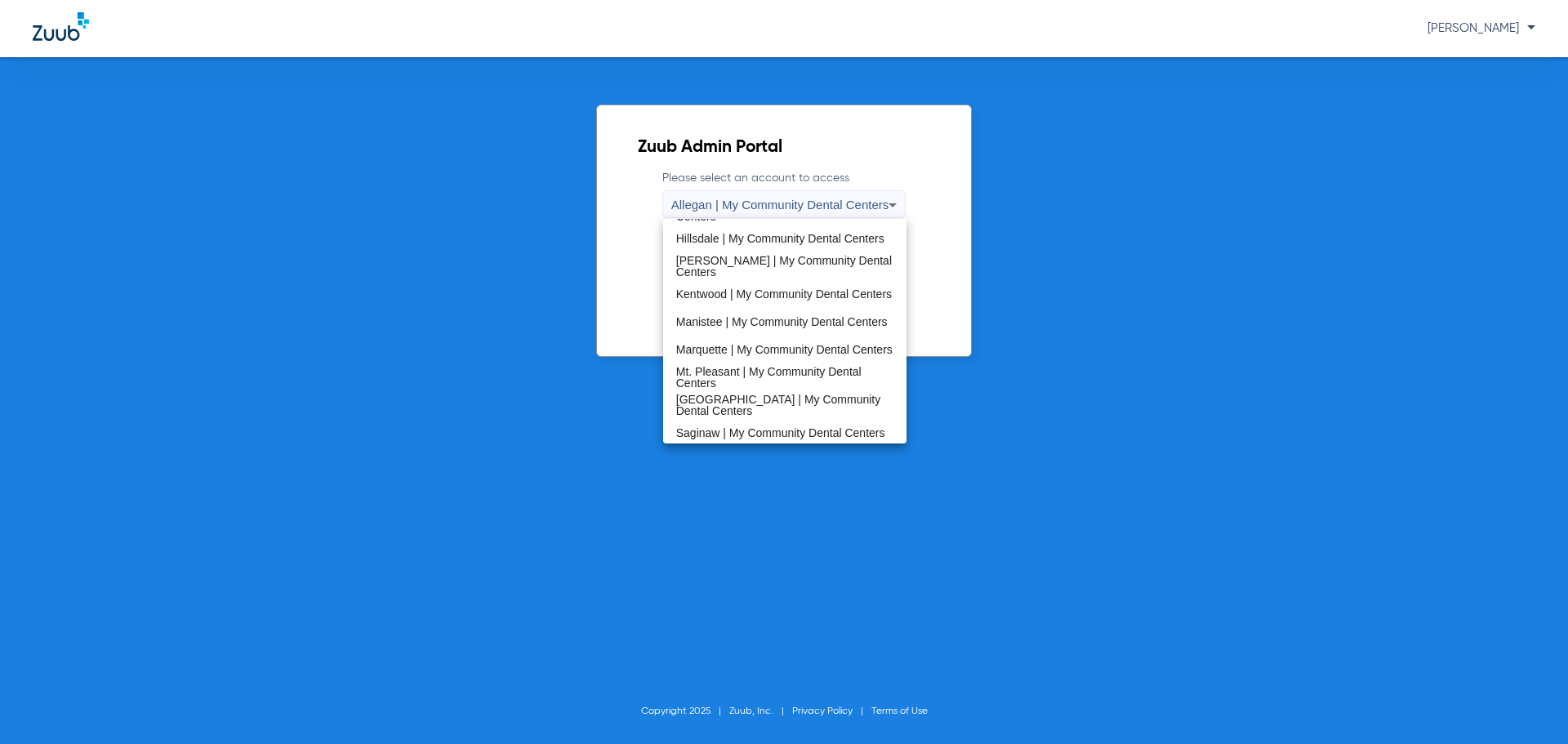
scroll to position [525, 0]
click at [698, 395] on span "Walker | My Community Dental Centers" at bounding box center [785, 401] width 218 height 23
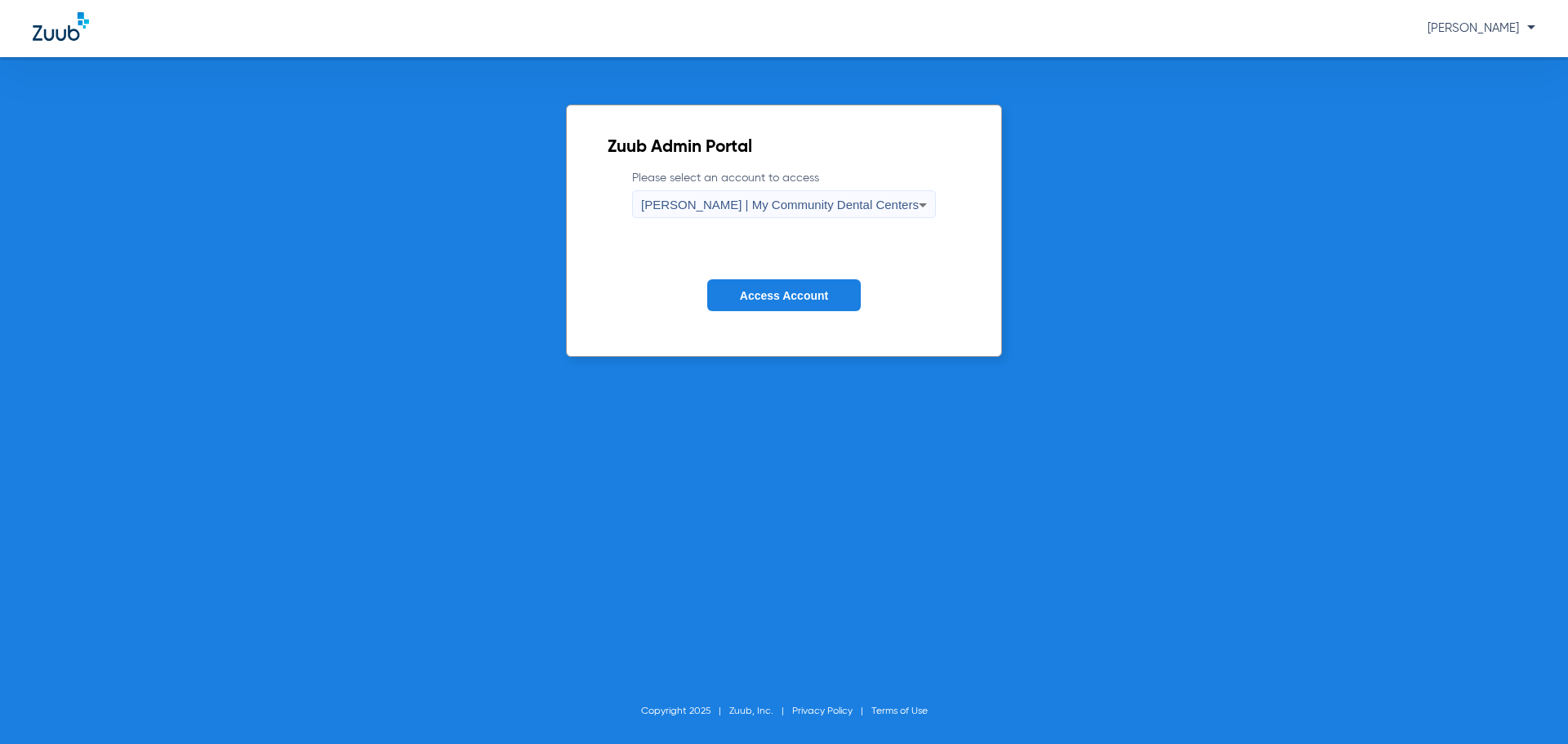
click at [738, 285] on button "Access Account" at bounding box center [784, 295] width 154 height 32
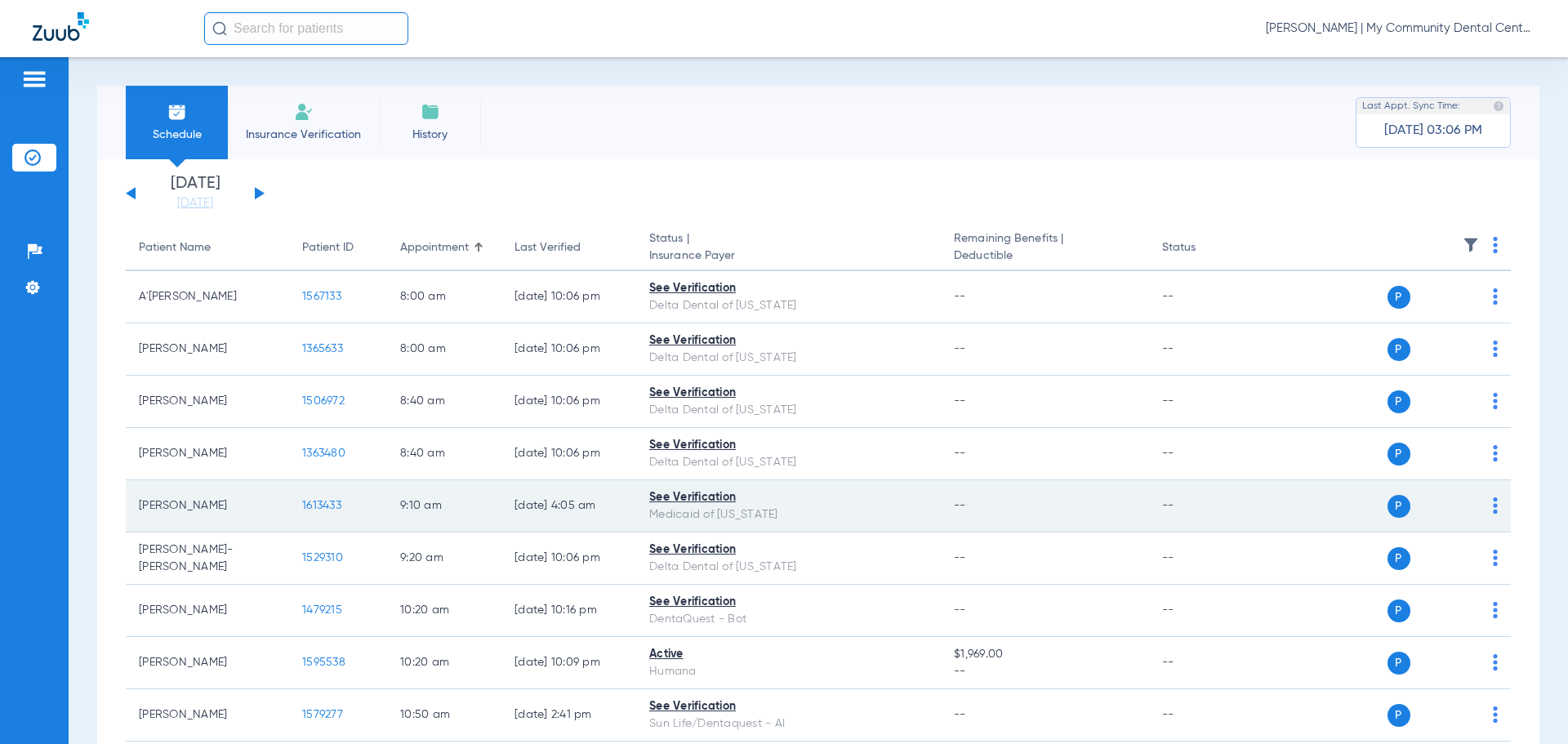
click at [316, 506] on span "1613433" at bounding box center [321, 506] width 39 height 12
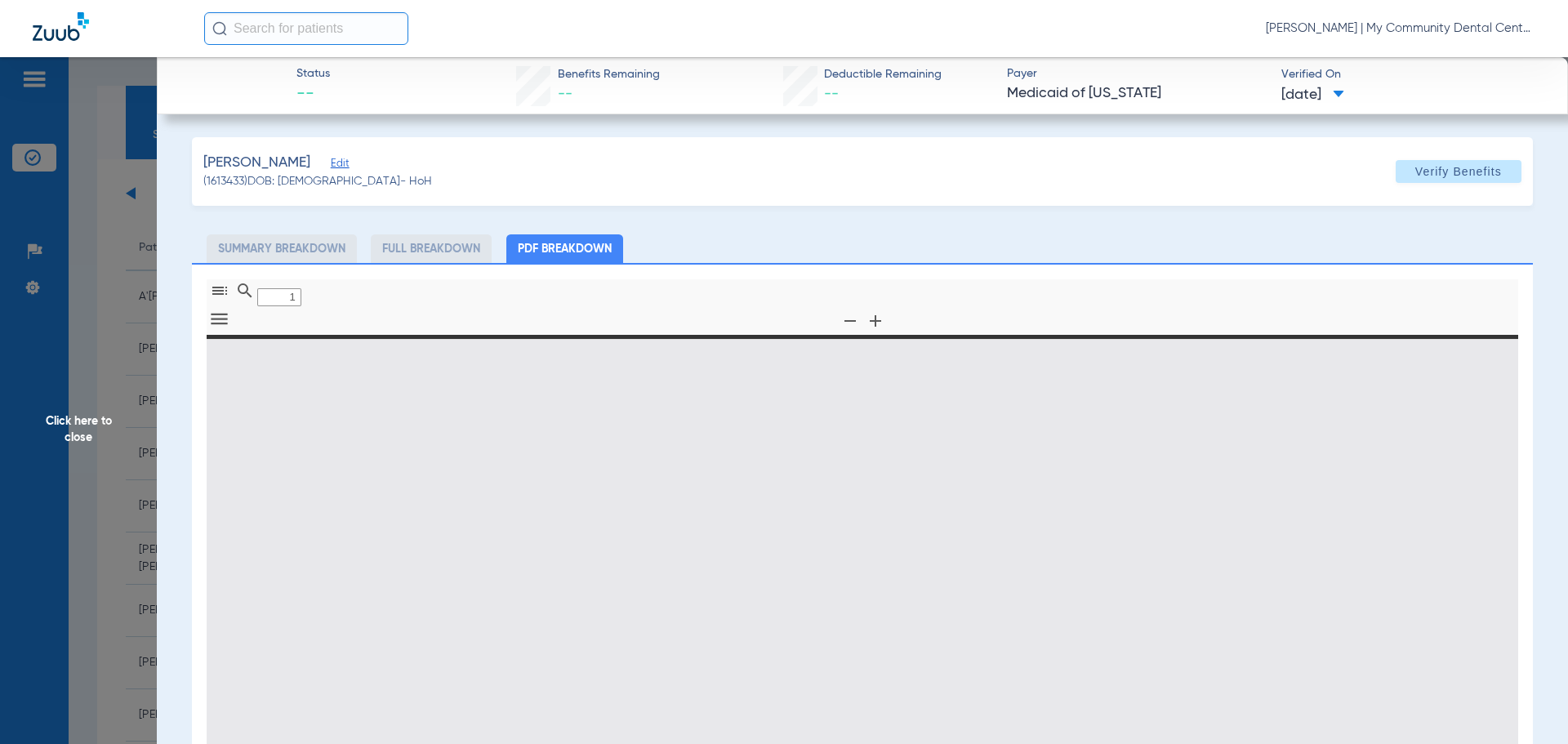
type input "0"
select select "page-width"
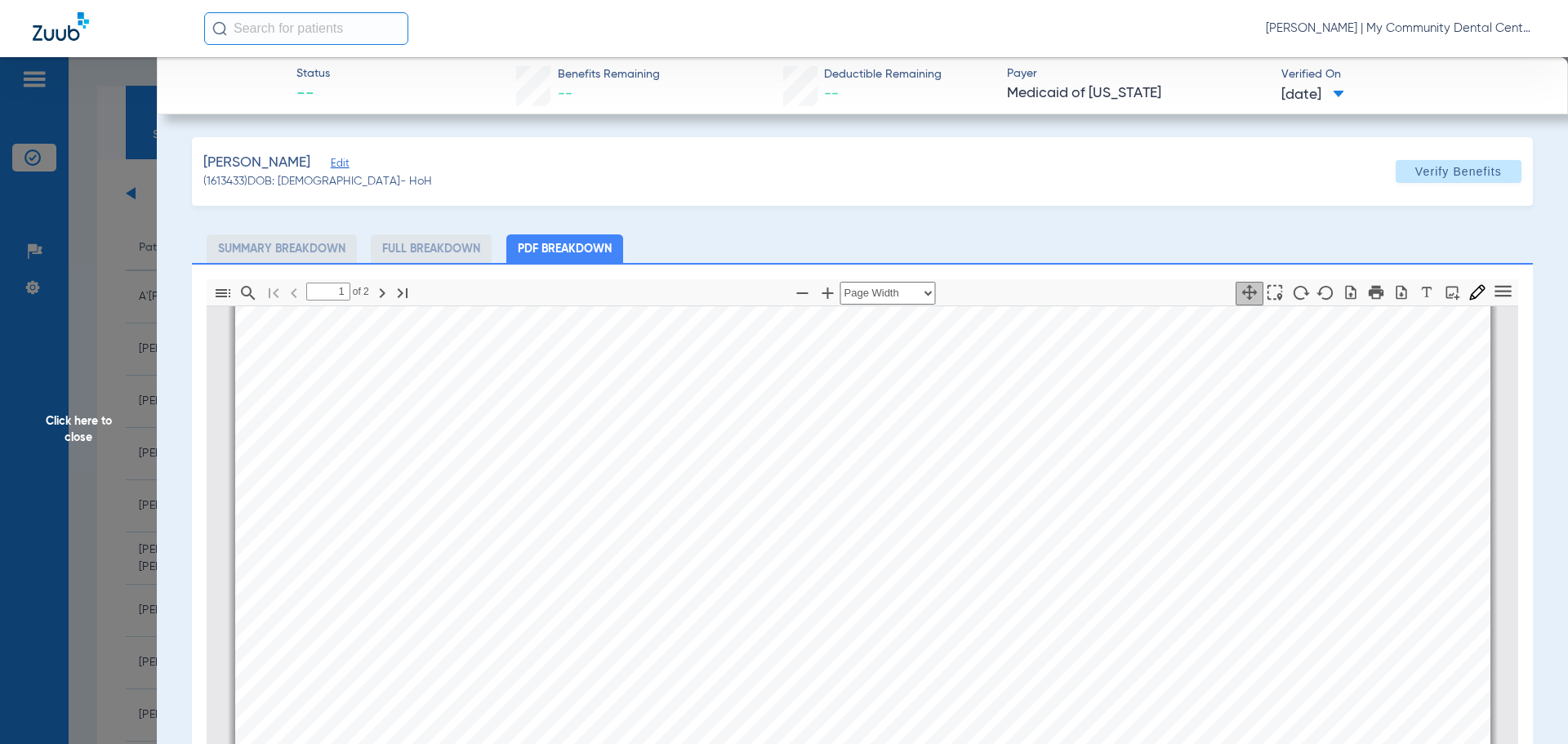
scroll to position [662, 0]
type input "2"
drag, startPoint x: 72, startPoint y: 413, endPoint x: 52, endPoint y: 380, distance: 38.6
click at [73, 408] on span "Click here to close" at bounding box center [78, 430] width 157 height 744
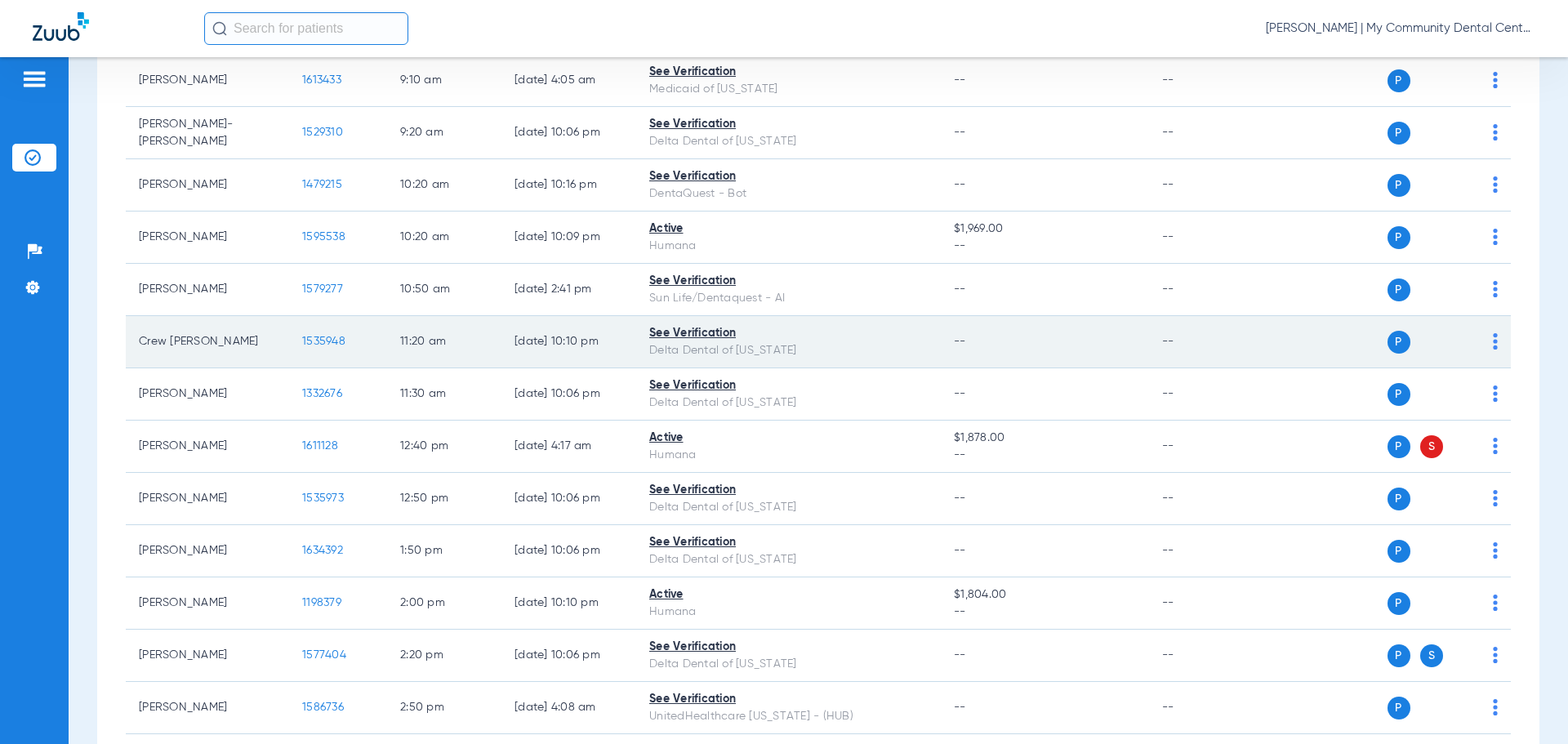
scroll to position [490, 0]
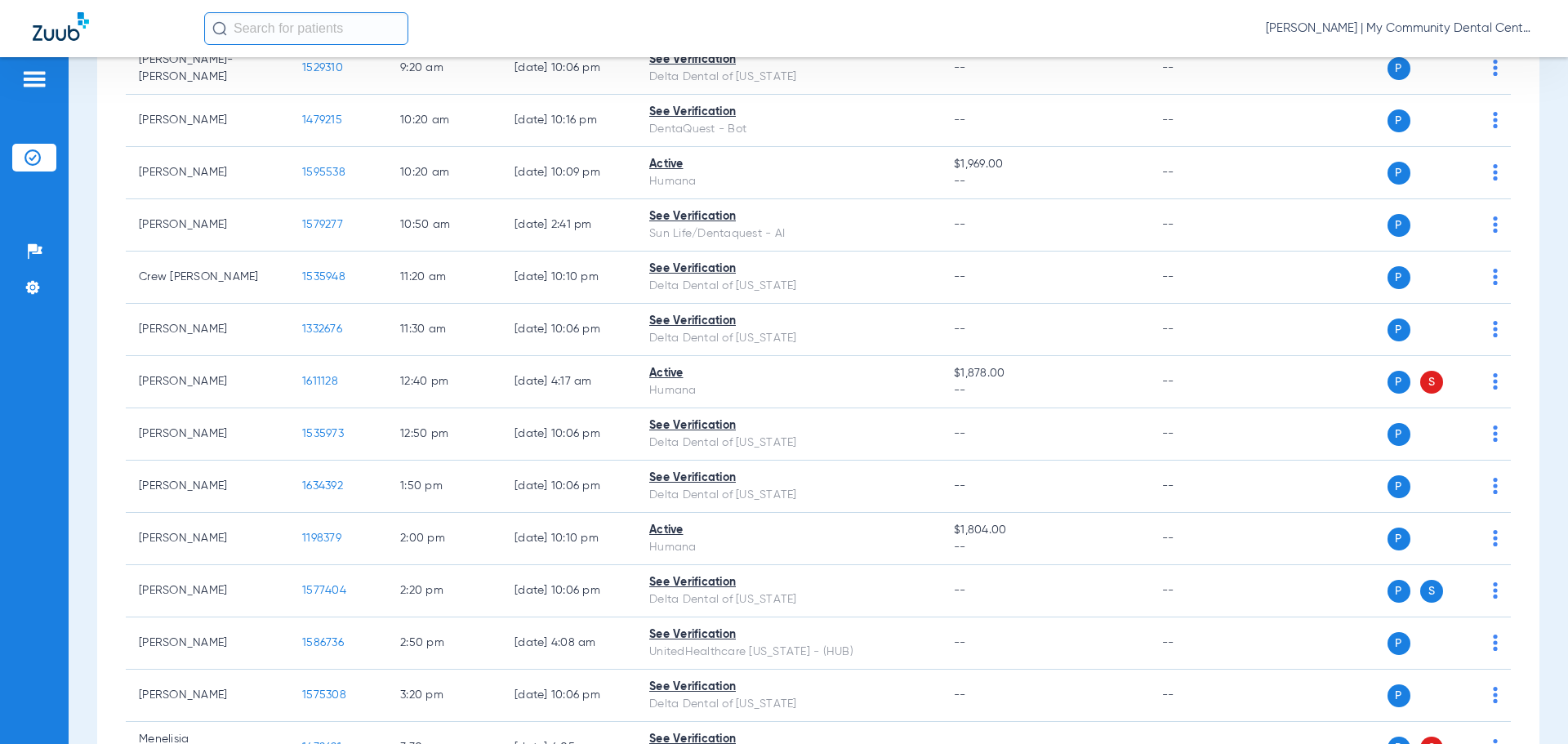
click at [1549, 291] on div "Schedule Insurance Verification History Last Appt. Sync Time: 08/15/25 - 03:06 …" at bounding box center [818, 401] width 1500 height 686
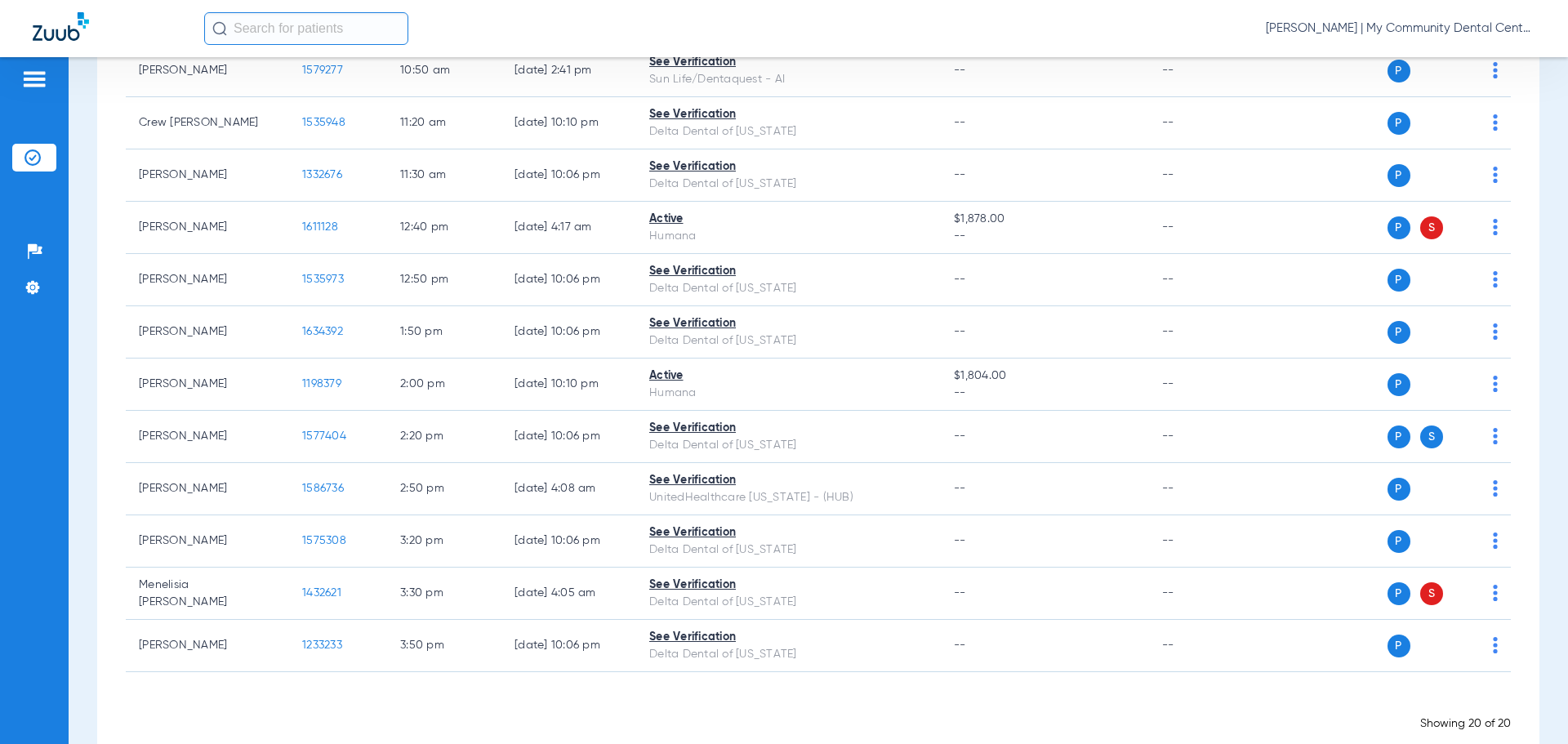
scroll to position [677, 0]
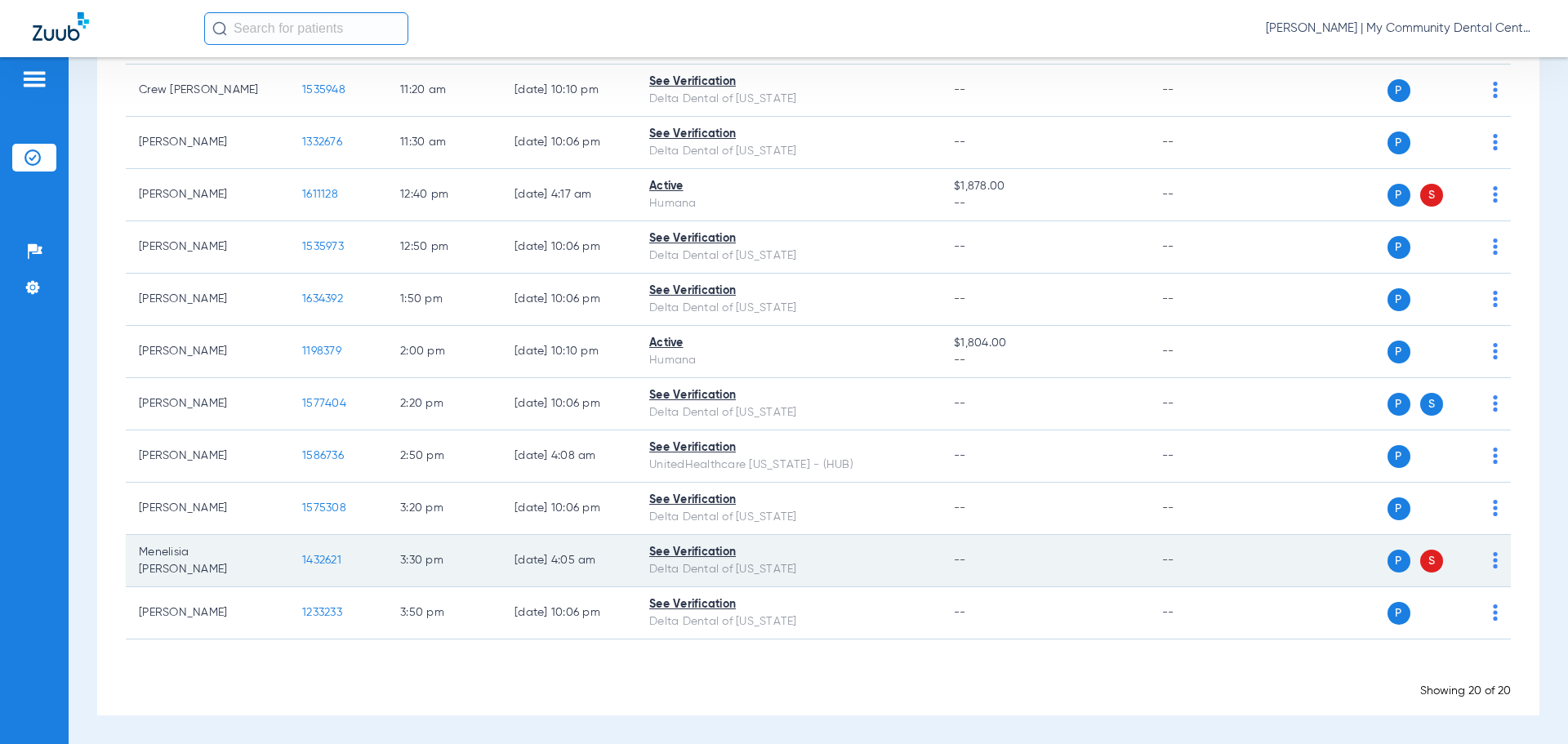
click at [330, 555] on span "1432621" at bounding box center [321, 560] width 39 height 12
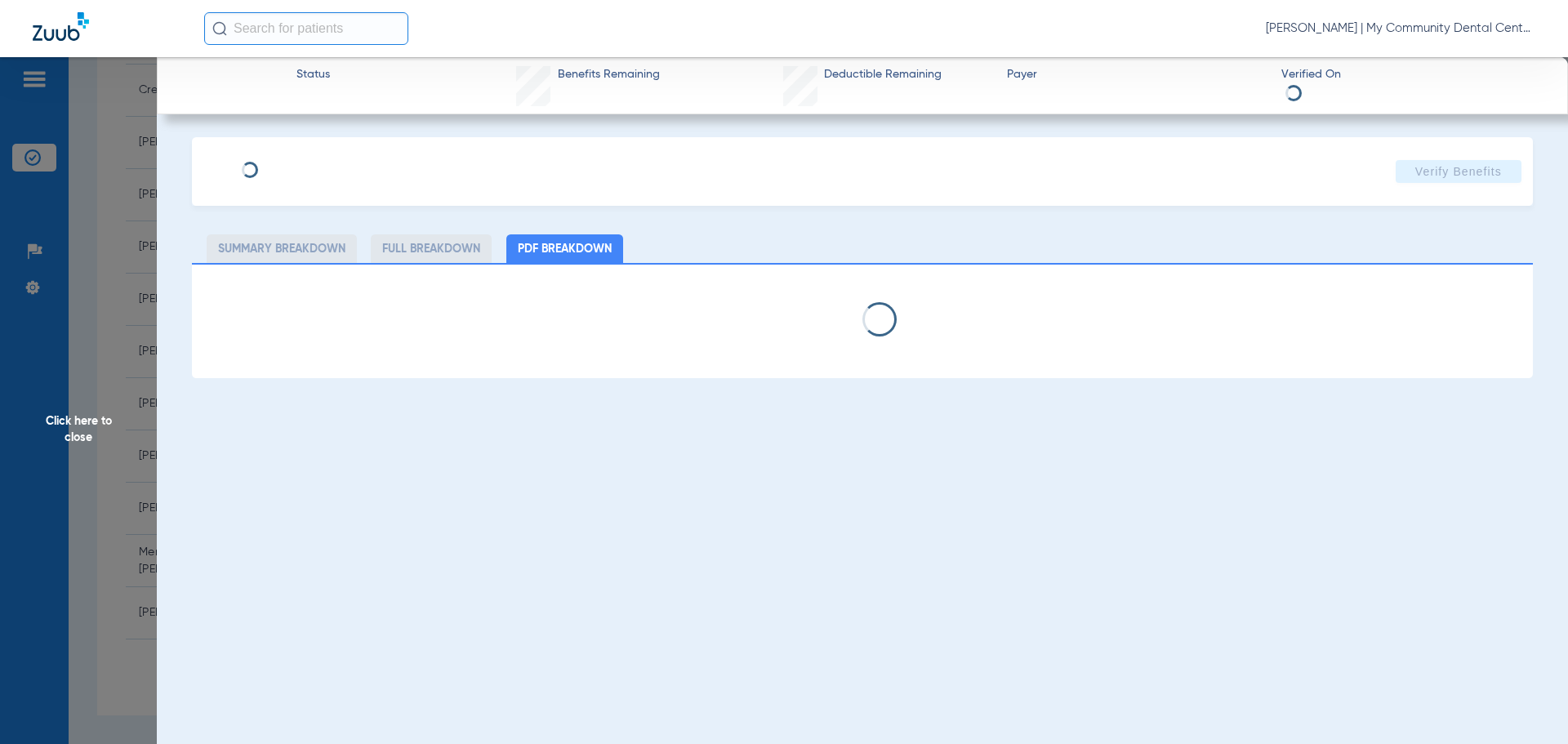
select select "page-width"
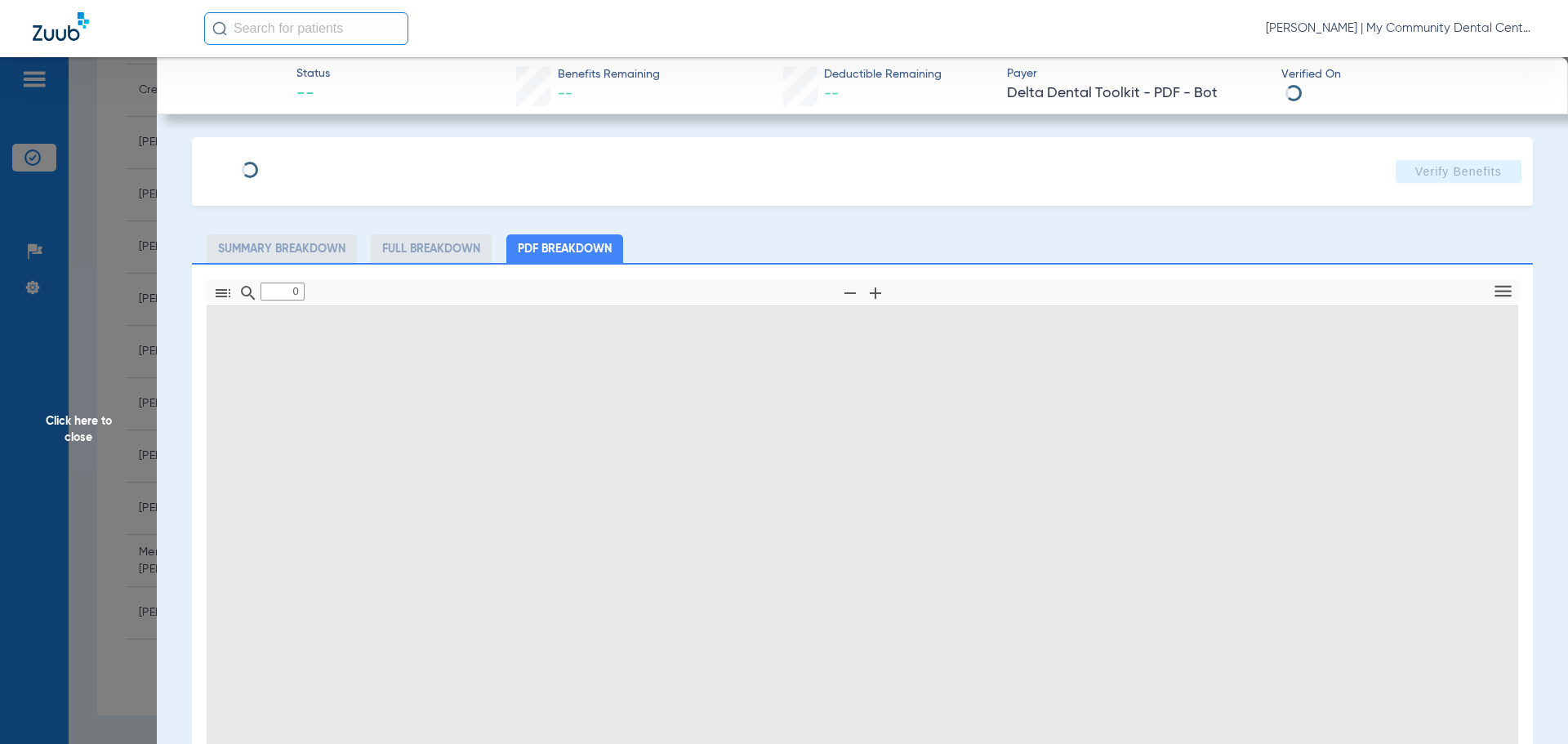
type input "1"
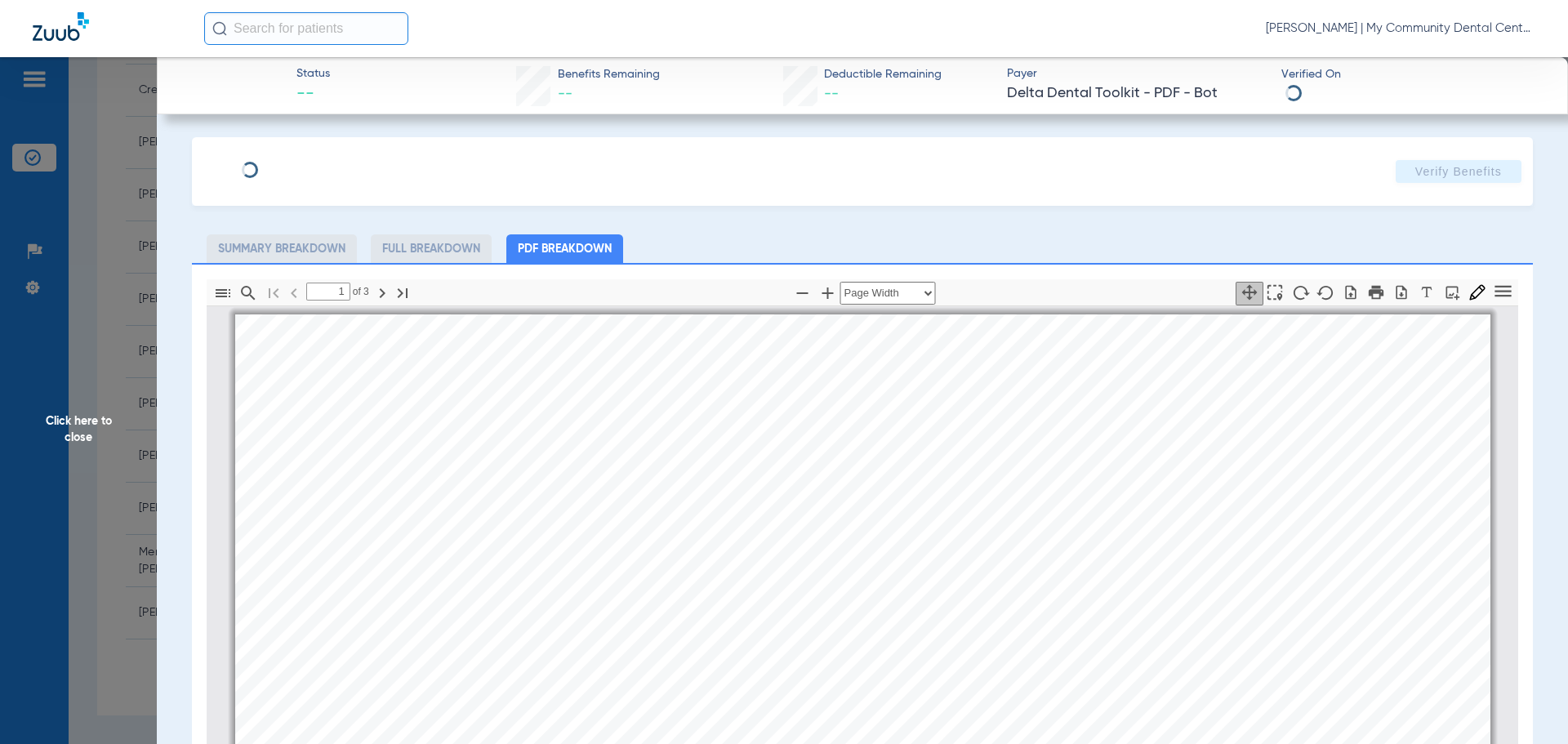
scroll to position [8, 0]
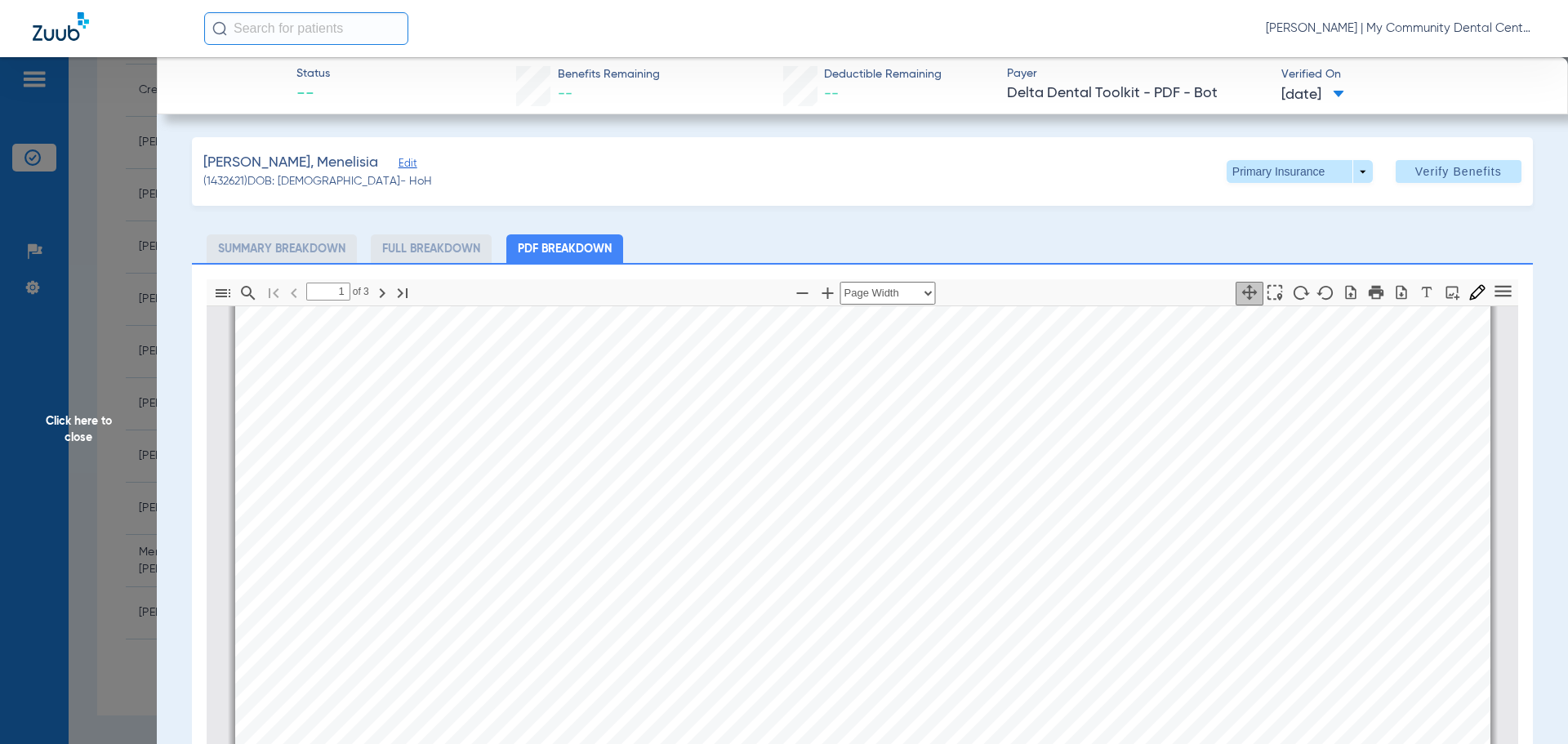
click at [94, 419] on span "Click here to close" at bounding box center [78, 430] width 157 height 744
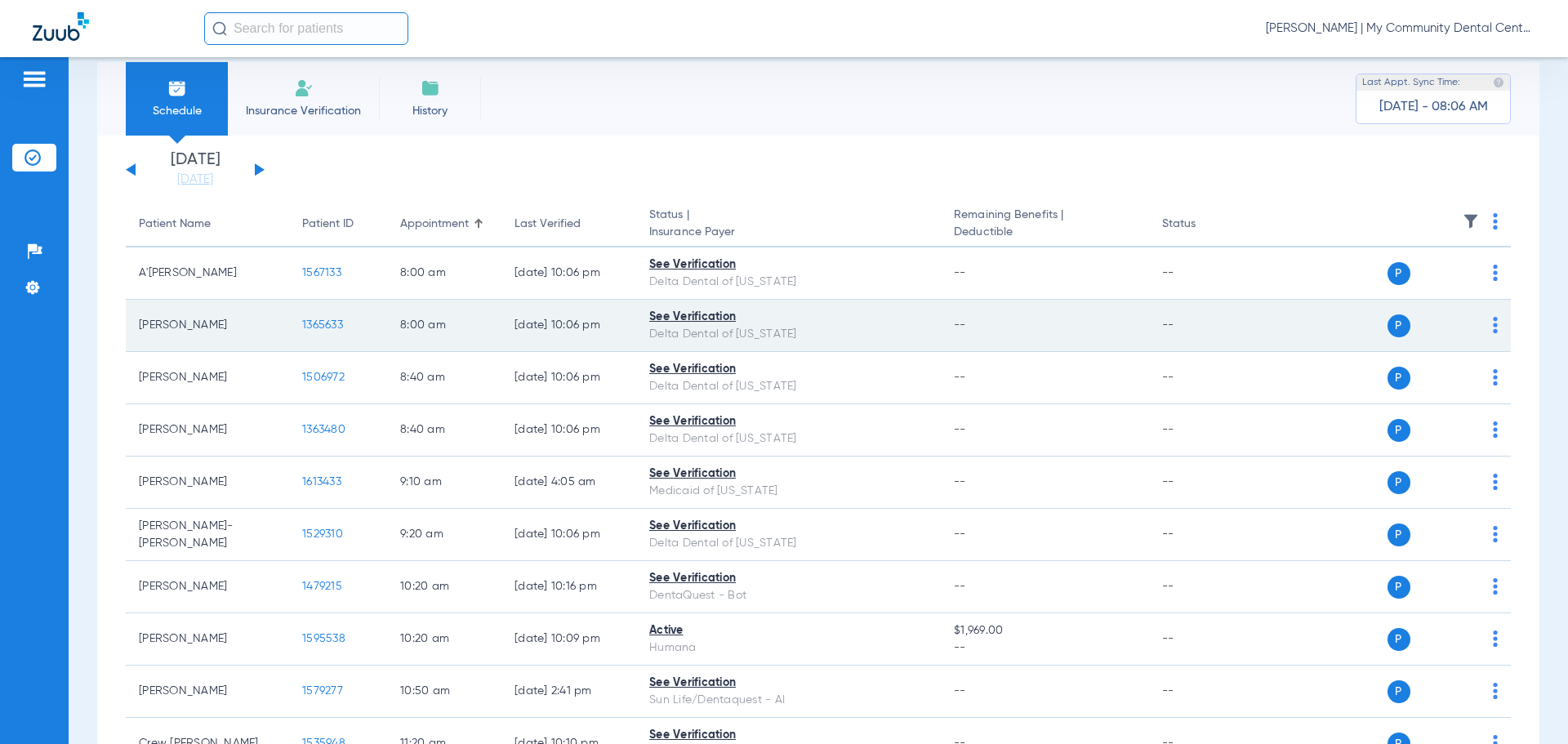
scroll to position [0, 0]
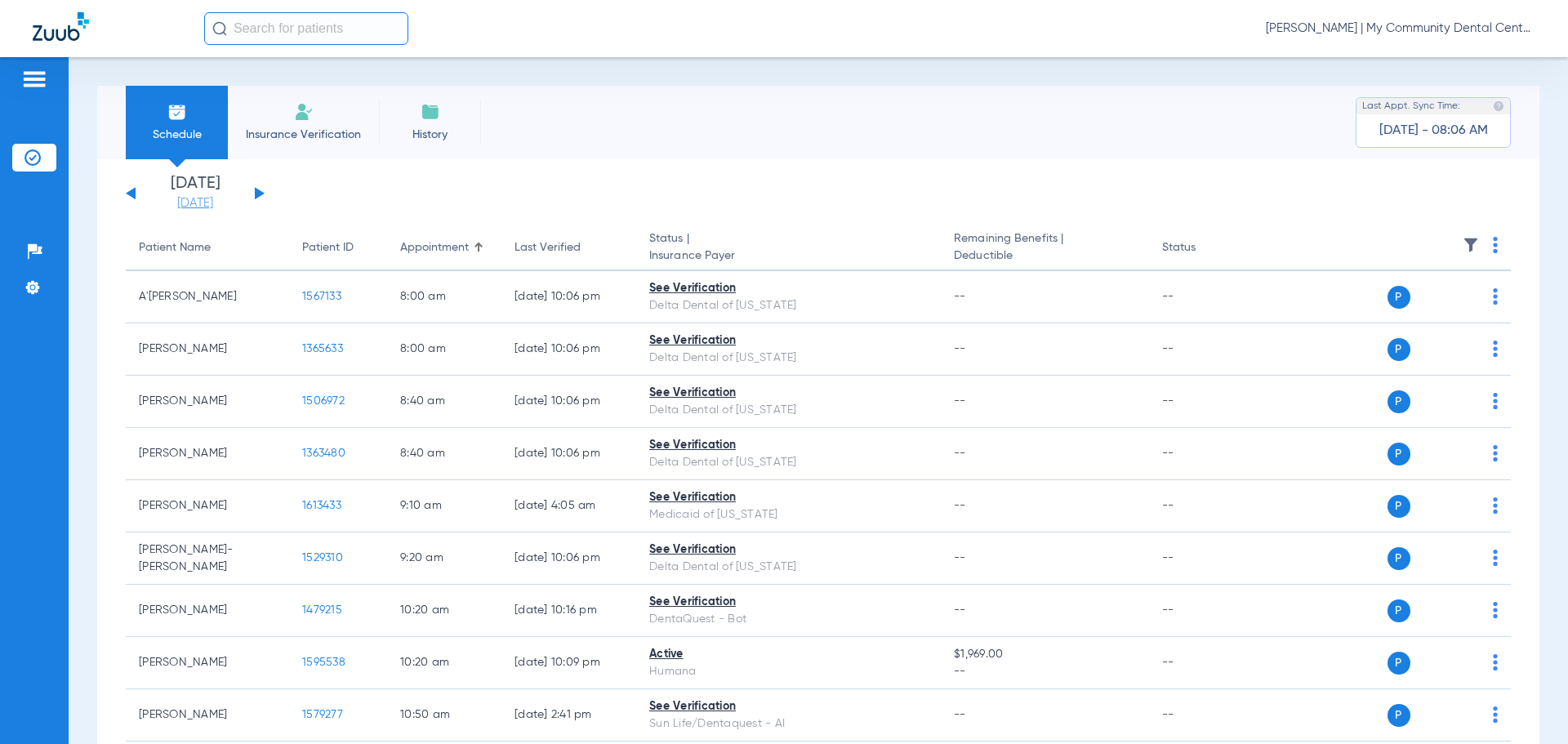
click at [202, 202] on link "[DATE]" at bounding box center [195, 203] width 98 height 16
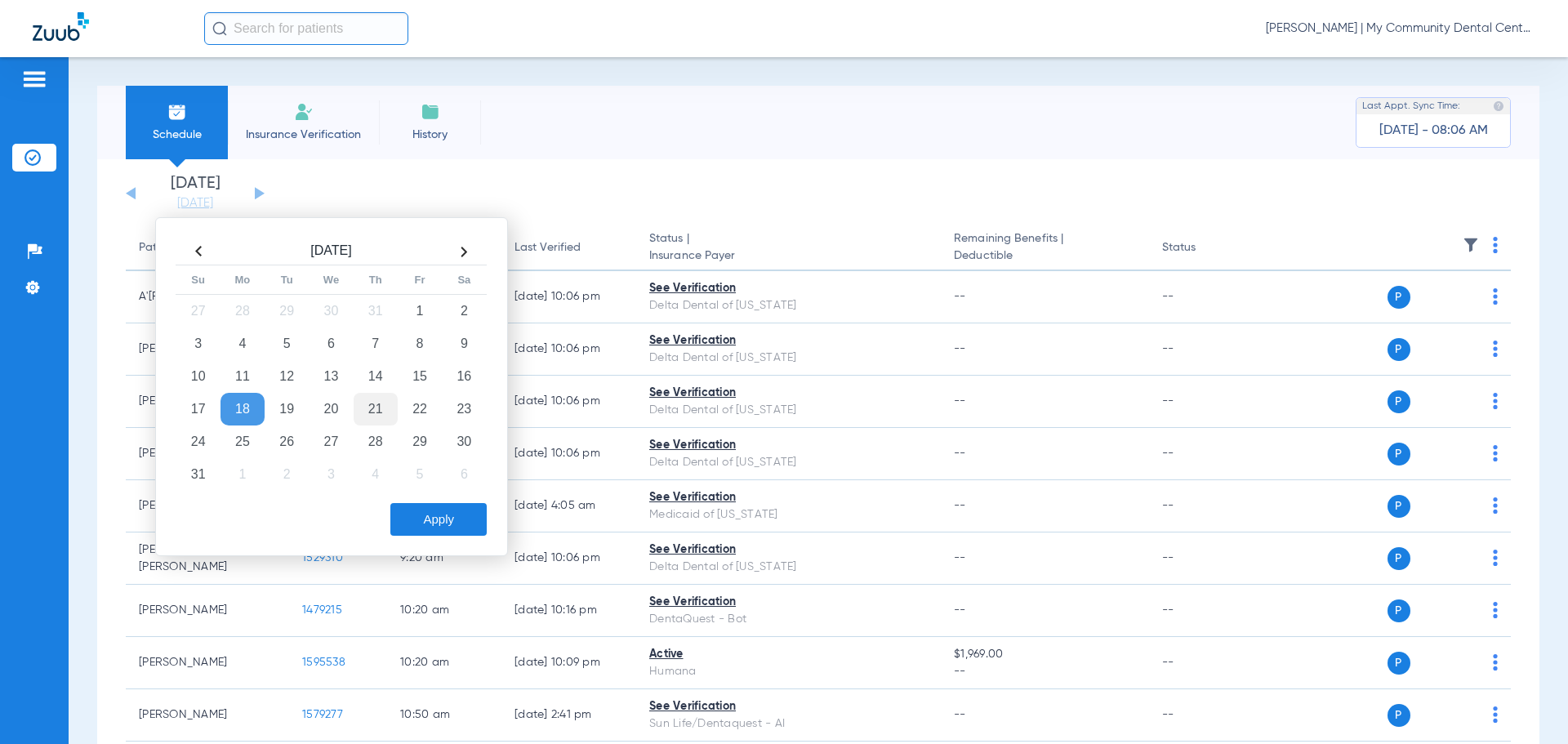
click at [374, 421] on td "21" at bounding box center [375, 409] width 44 height 33
click at [425, 517] on button "Apply" at bounding box center [438, 519] width 96 height 33
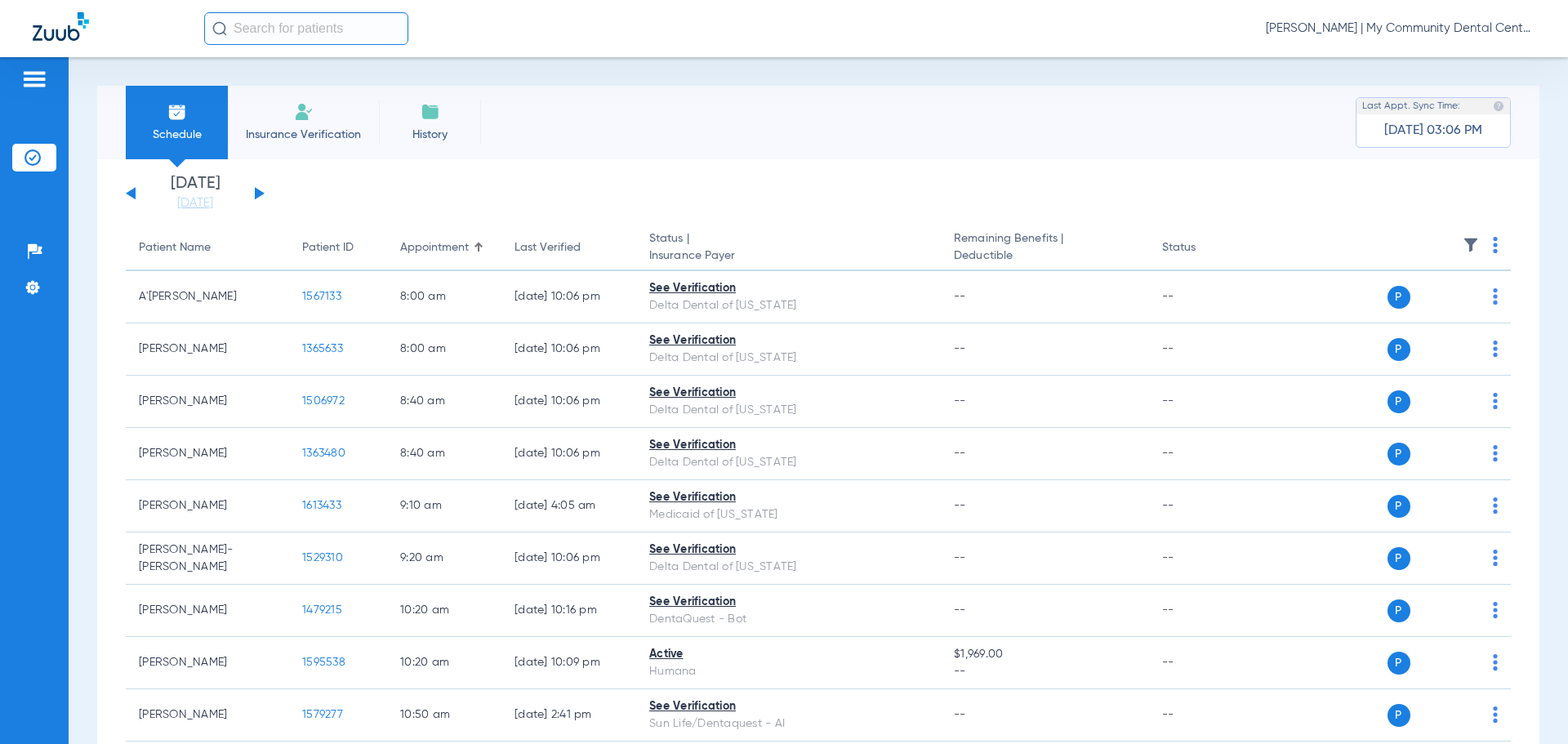
click at [1433, 30] on span "[PERSON_NAME] | My Community Dental Centers" at bounding box center [1400, 29] width 270 height 16
click at [1480, 62] on span "Account Selection" at bounding box center [1474, 59] width 91 height 12
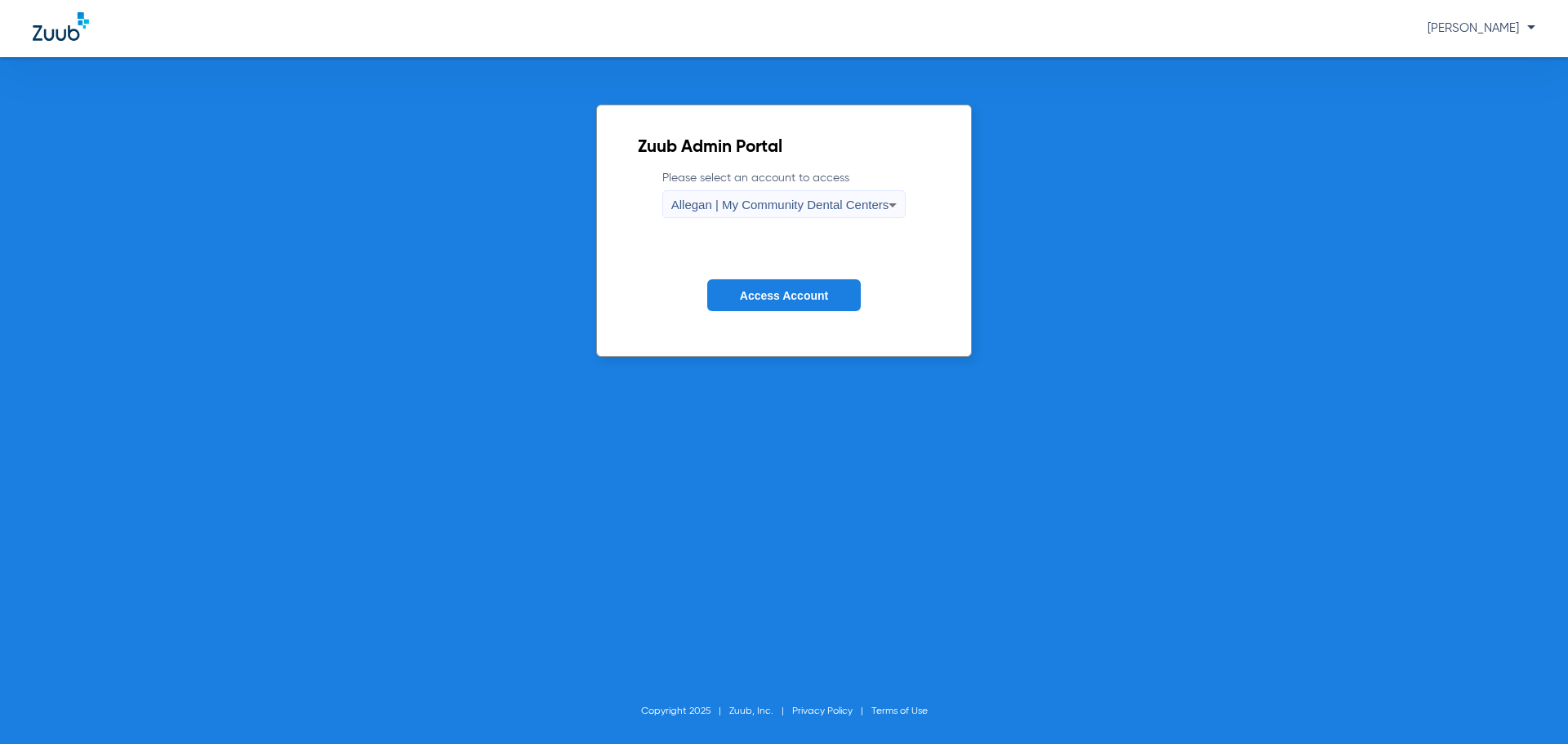
click at [688, 206] on span "Allegan | My Community Dental Centers" at bounding box center [780, 204] width 218 height 14
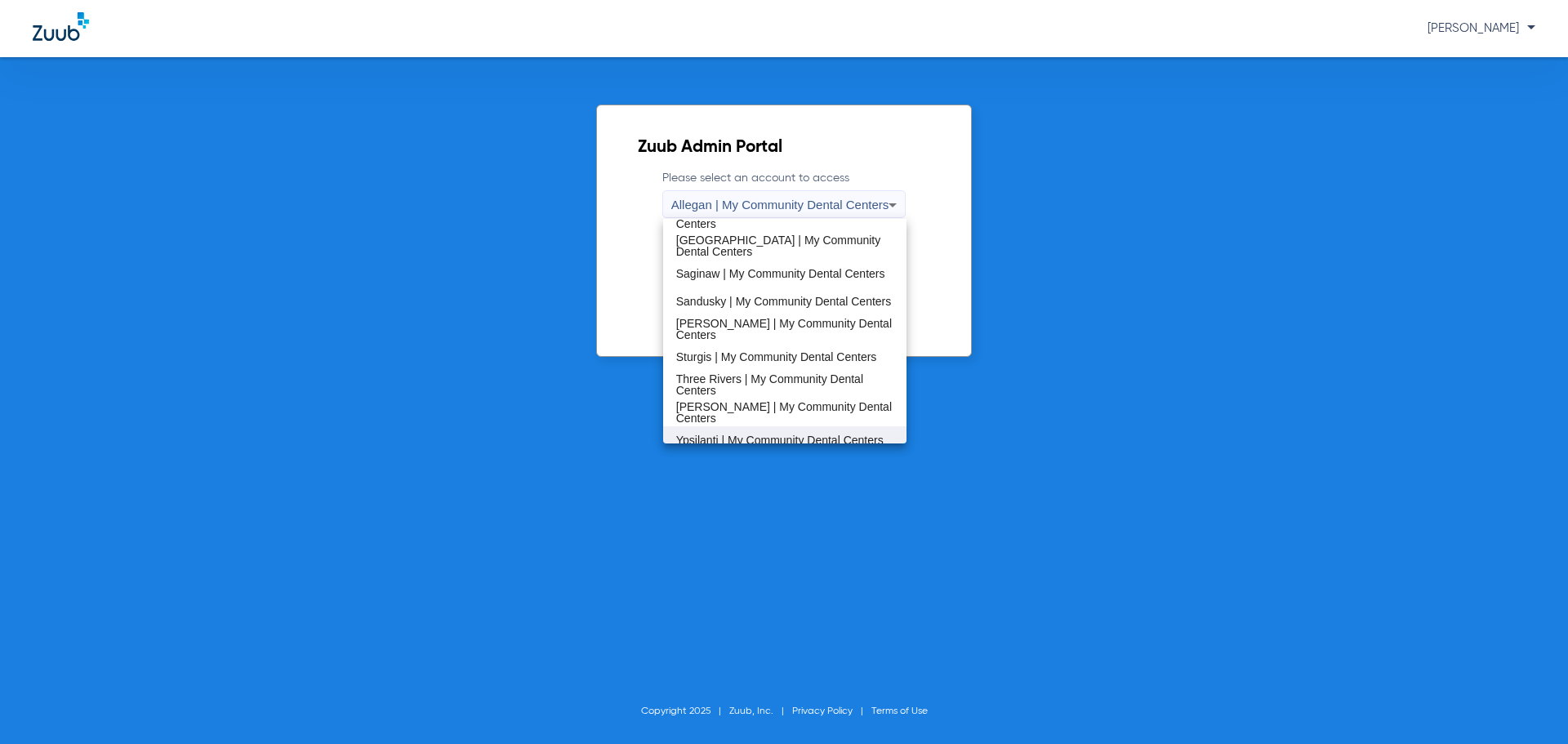
scroll to position [525, 0]
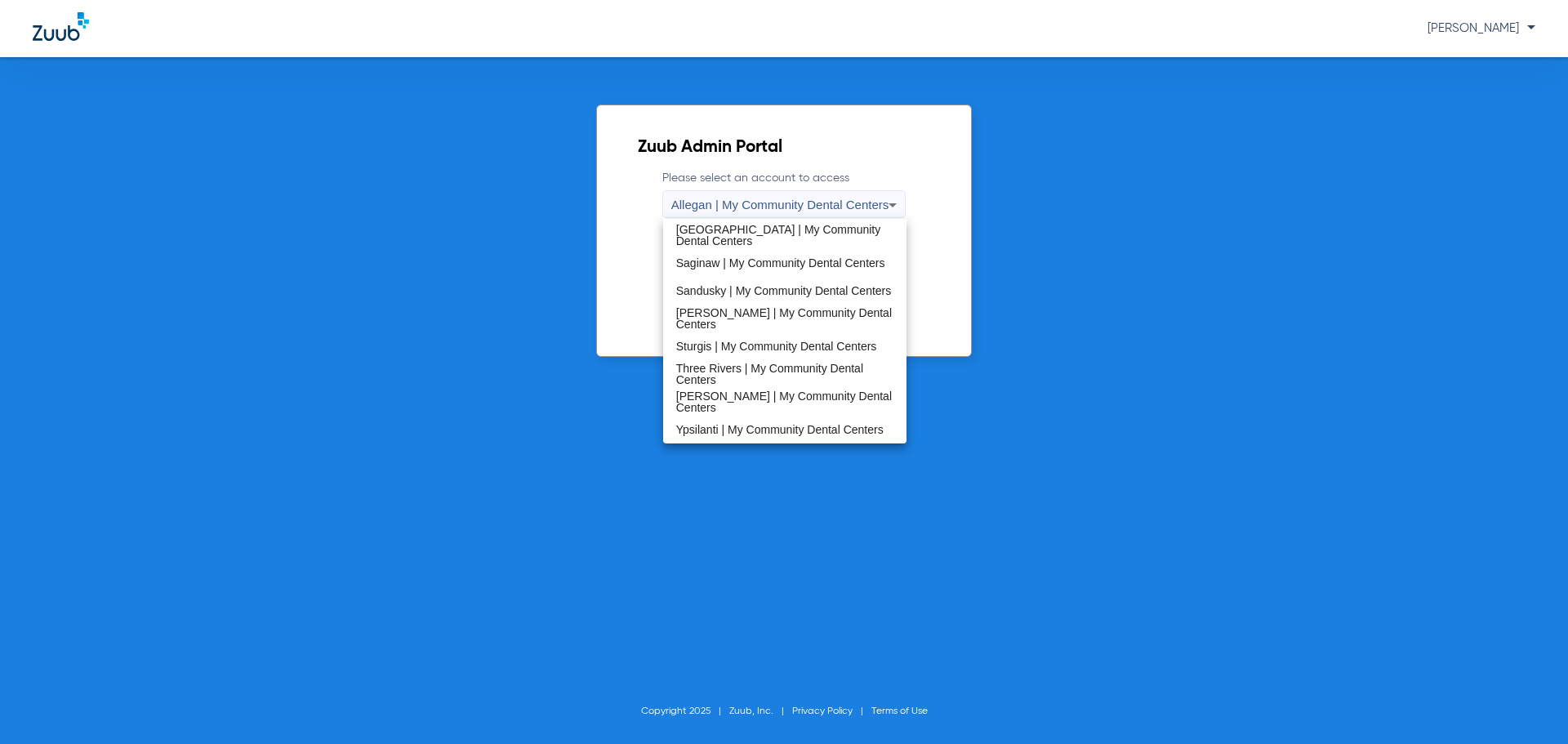
click at [743, 424] on span "Ypsilanti | My Community Dental Centers" at bounding box center [779, 430] width 207 height 12
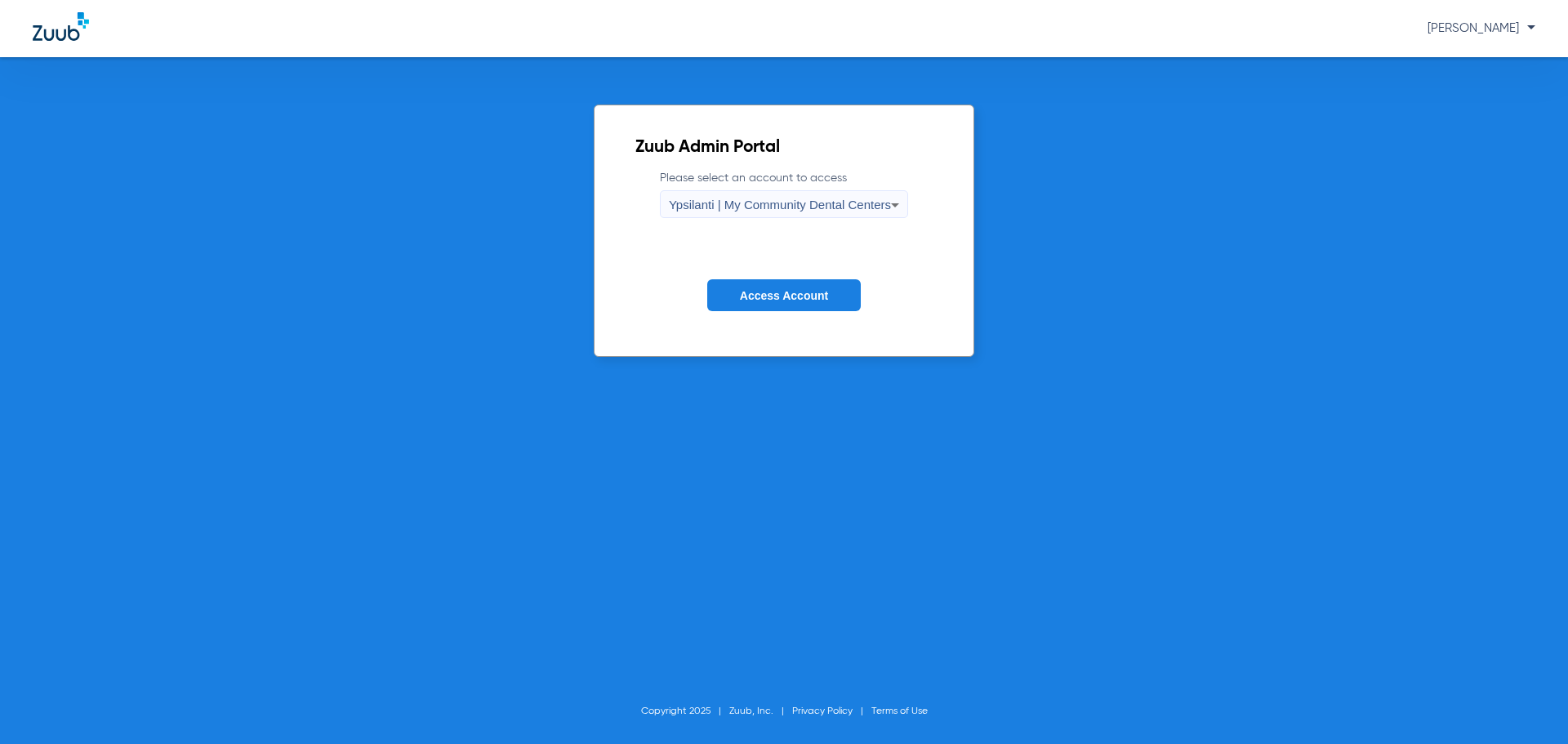
click at [772, 295] on span "Access Account" at bounding box center [783, 295] width 88 height 13
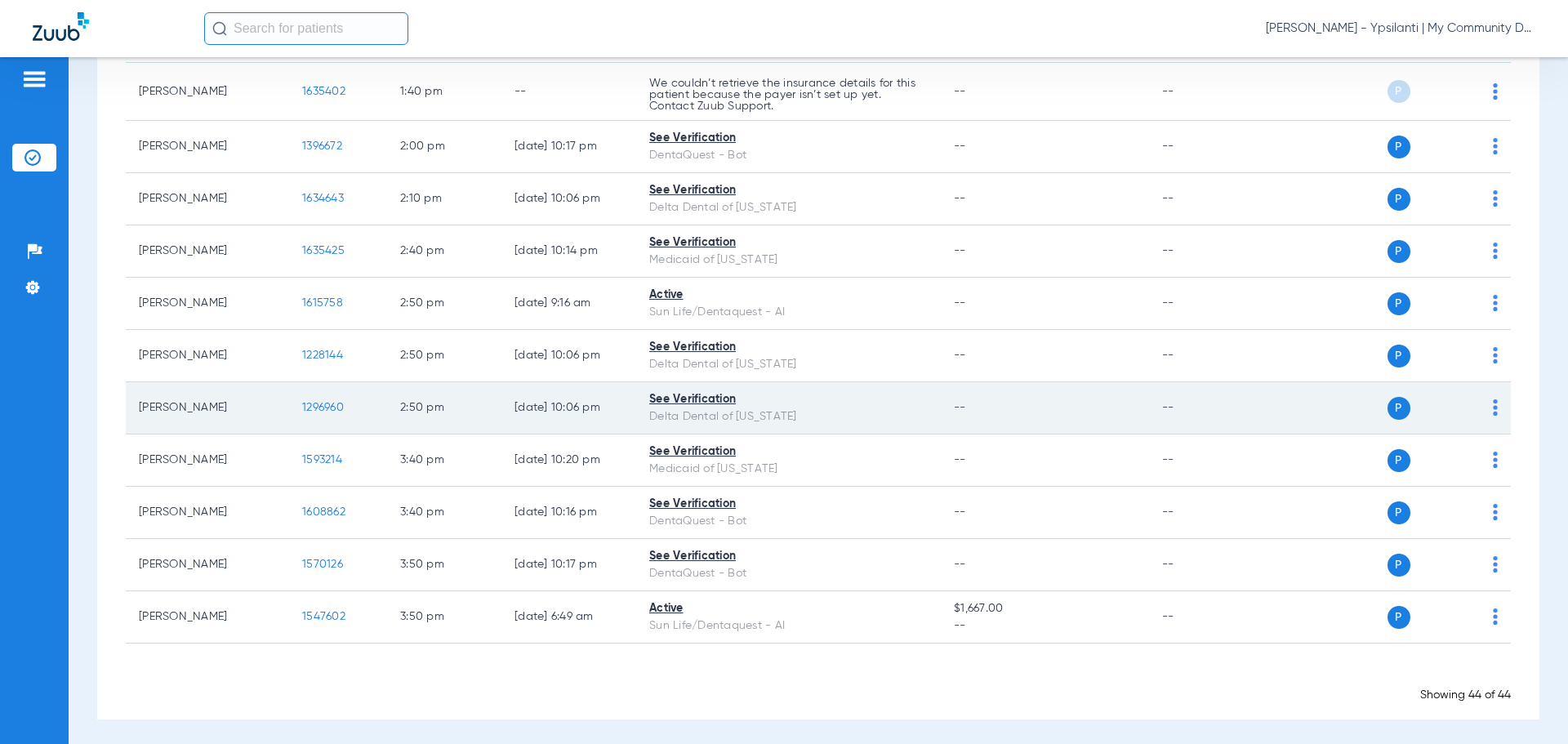
scroll to position [2122, 0]
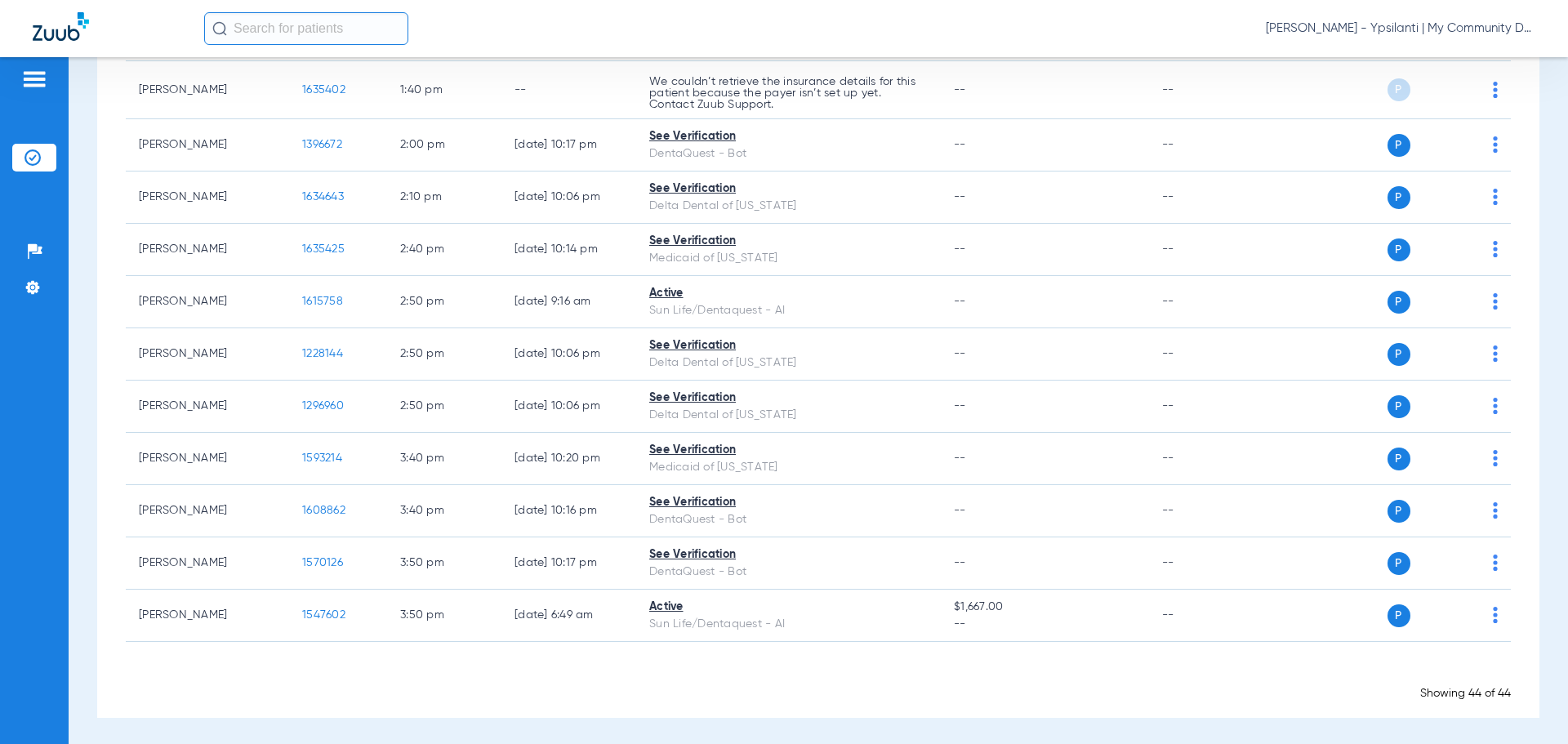
click at [1321, 30] on span "[PERSON_NAME] - Ypsilanti | My Community Dental Centers" at bounding box center [1400, 29] width 270 height 16
click at [1449, 47] on button "Account Selection" at bounding box center [1474, 58] width 117 height 33
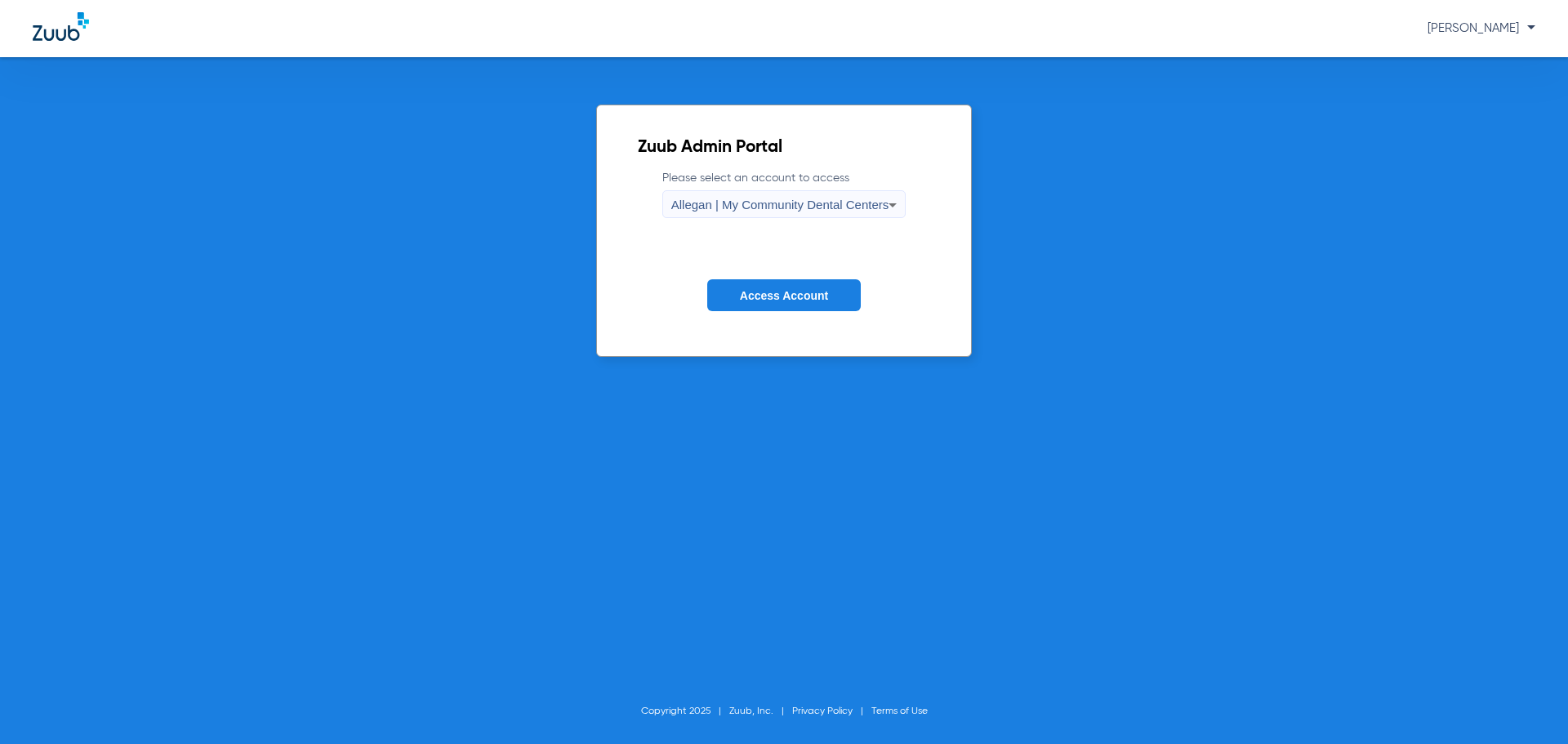
click at [803, 194] on div "Allegan | My Community Dental Centers" at bounding box center [780, 205] width 218 height 28
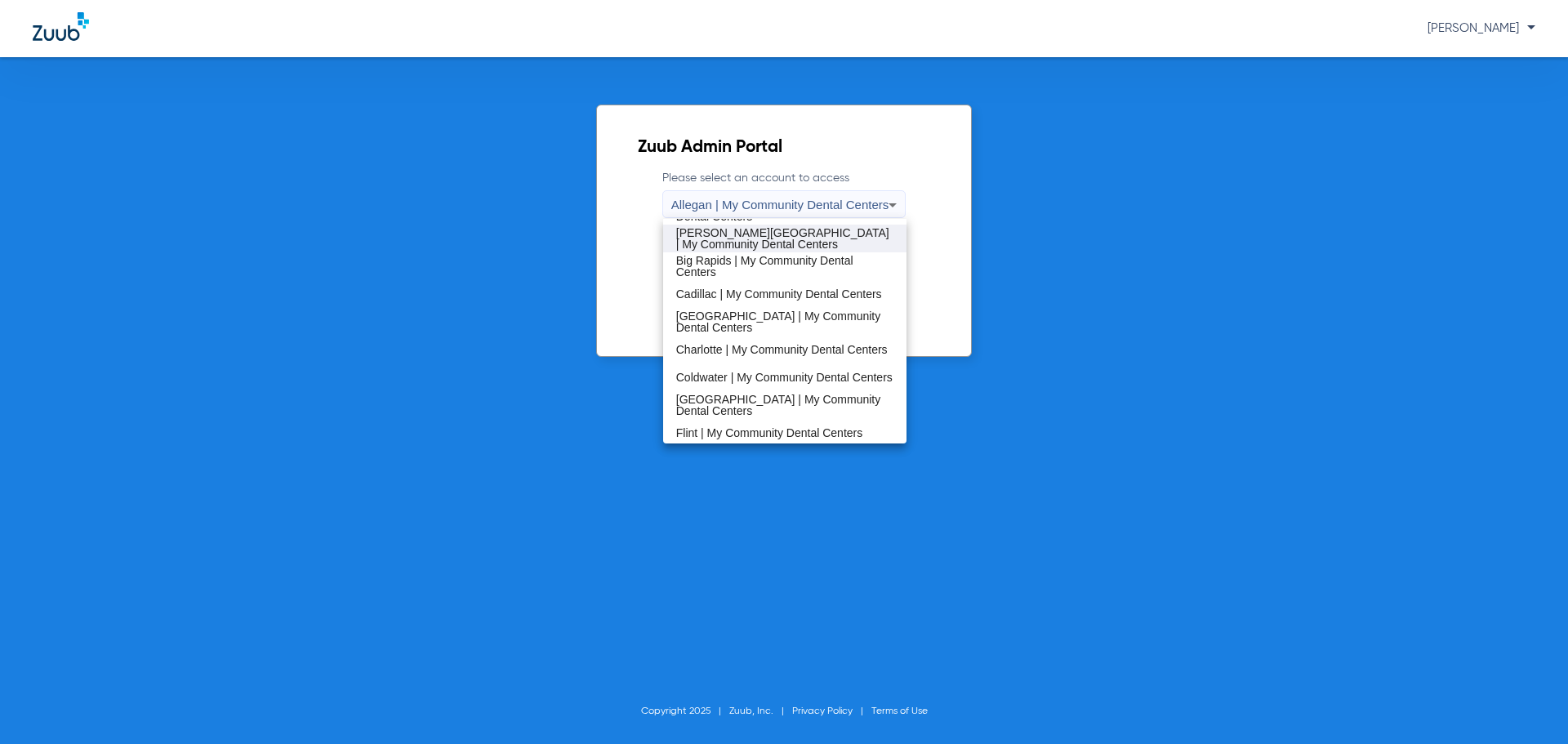
scroll to position [164, 0]
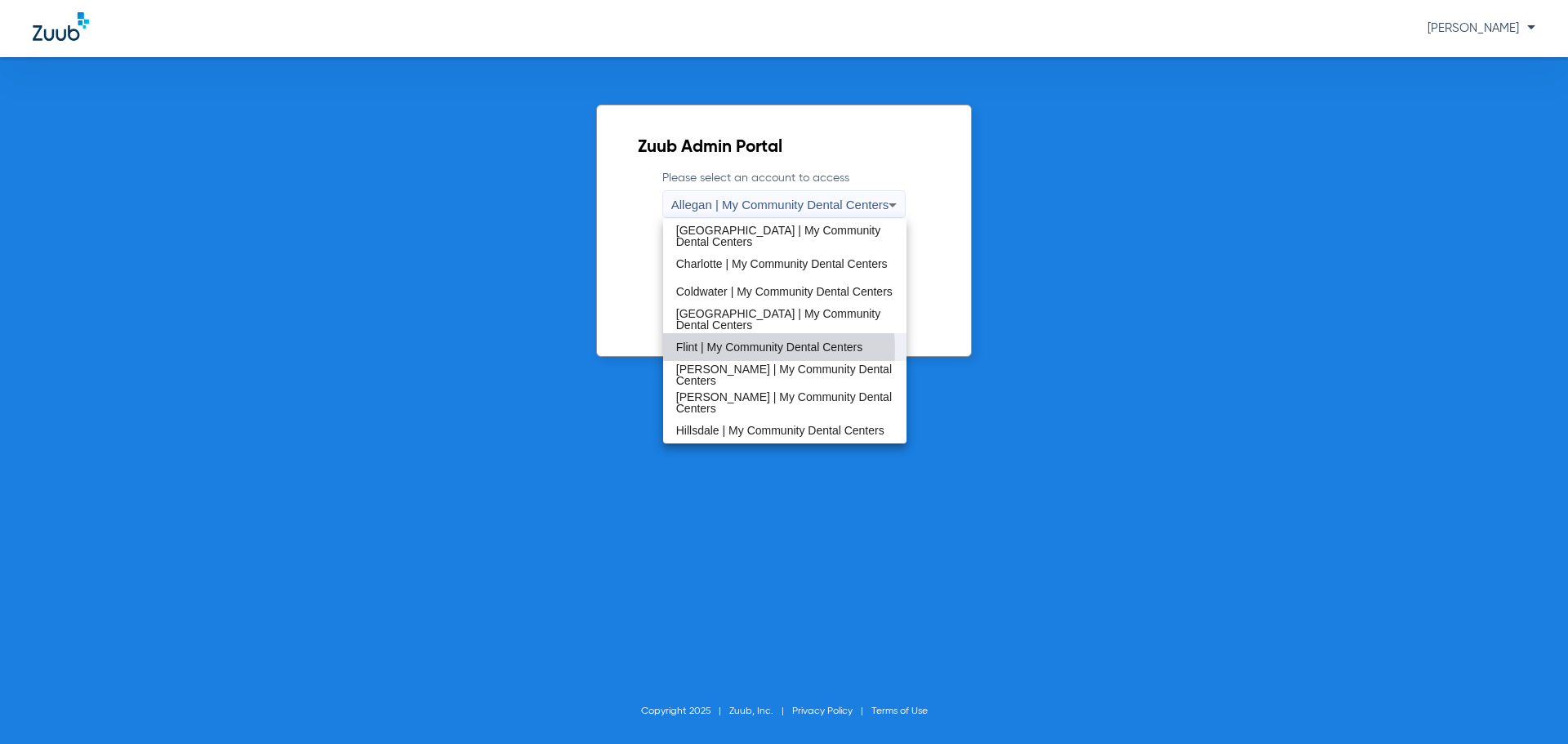
click at [709, 350] on span "Flint | My Community Dental Centers" at bounding box center [769, 347] width 187 height 12
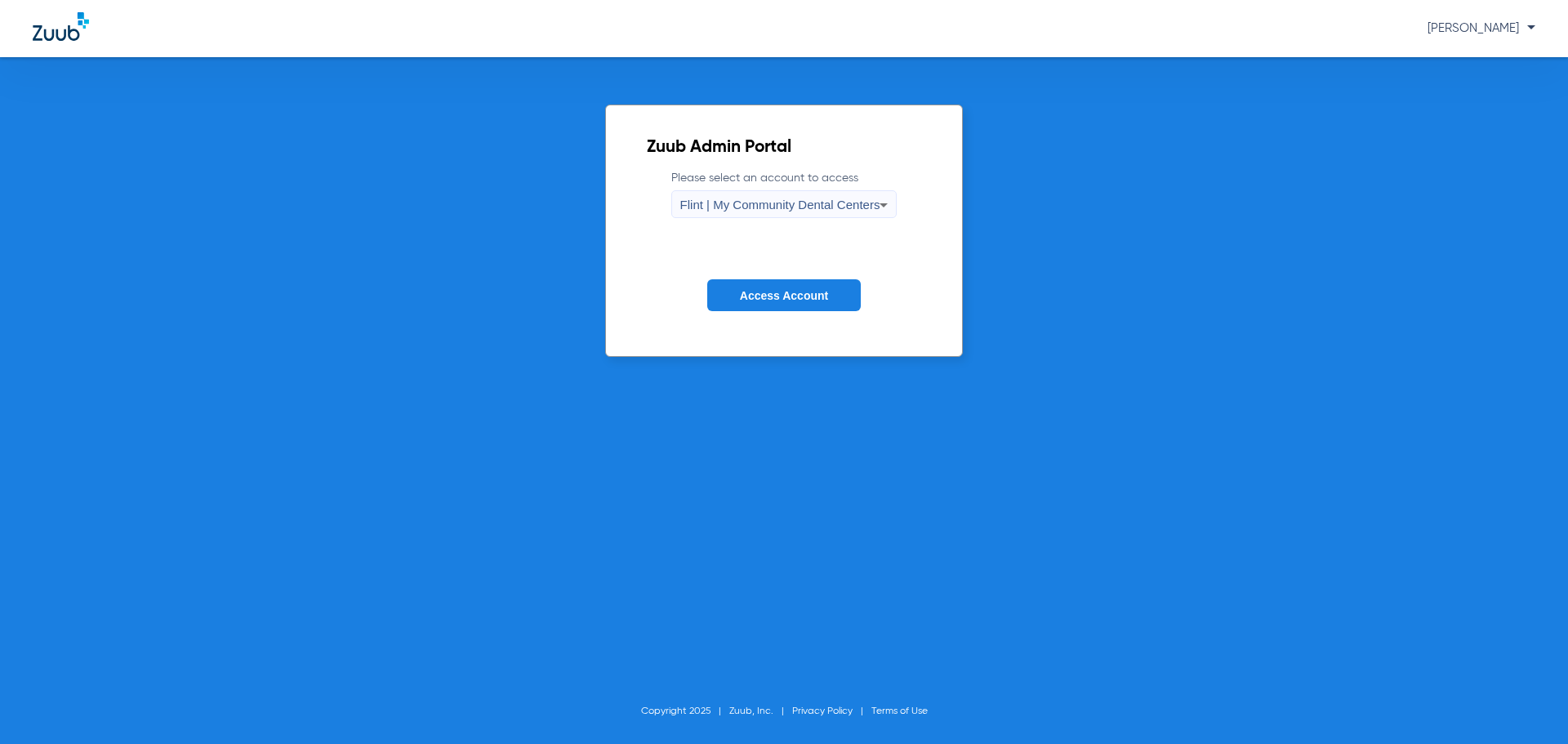
click at [726, 314] on form "Please select an account to access Flint | My Community Dental Centers Access A…" at bounding box center [784, 252] width 275 height 166
click at [735, 303] on button "Access Account" at bounding box center [784, 295] width 154 height 32
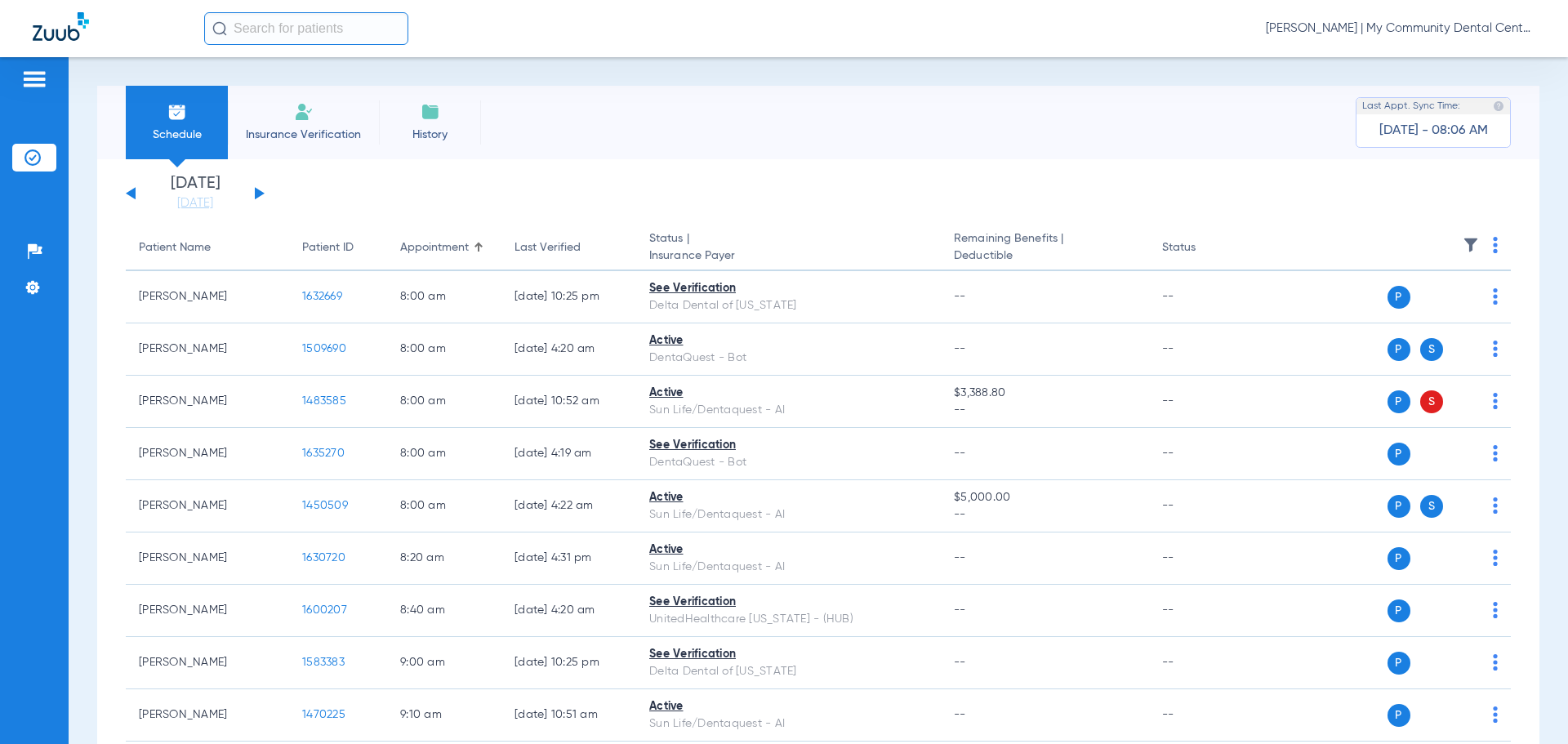
click at [182, 192] on li "Today 08-18-2025" at bounding box center [195, 193] width 98 height 36
drag, startPoint x: 185, startPoint y: 196, endPoint x: 195, endPoint y: 235, distance: 40.3
click at [185, 198] on link "[DATE]" at bounding box center [195, 203] width 98 height 16
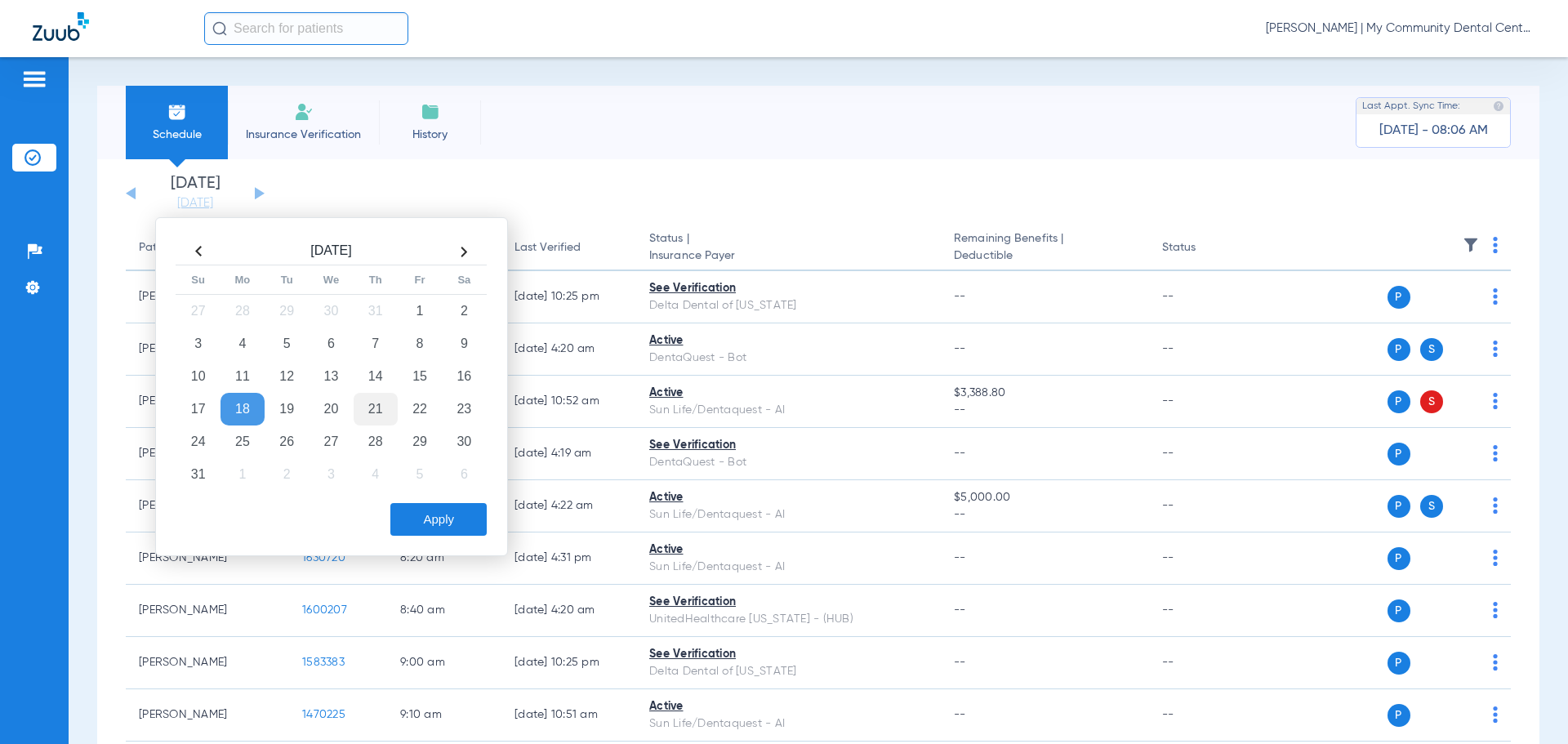
click at [381, 413] on td "21" at bounding box center [375, 409] width 44 height 33
click at [412, 521] on button "Apply" at bounding box center [438, 519] width 96 height 33
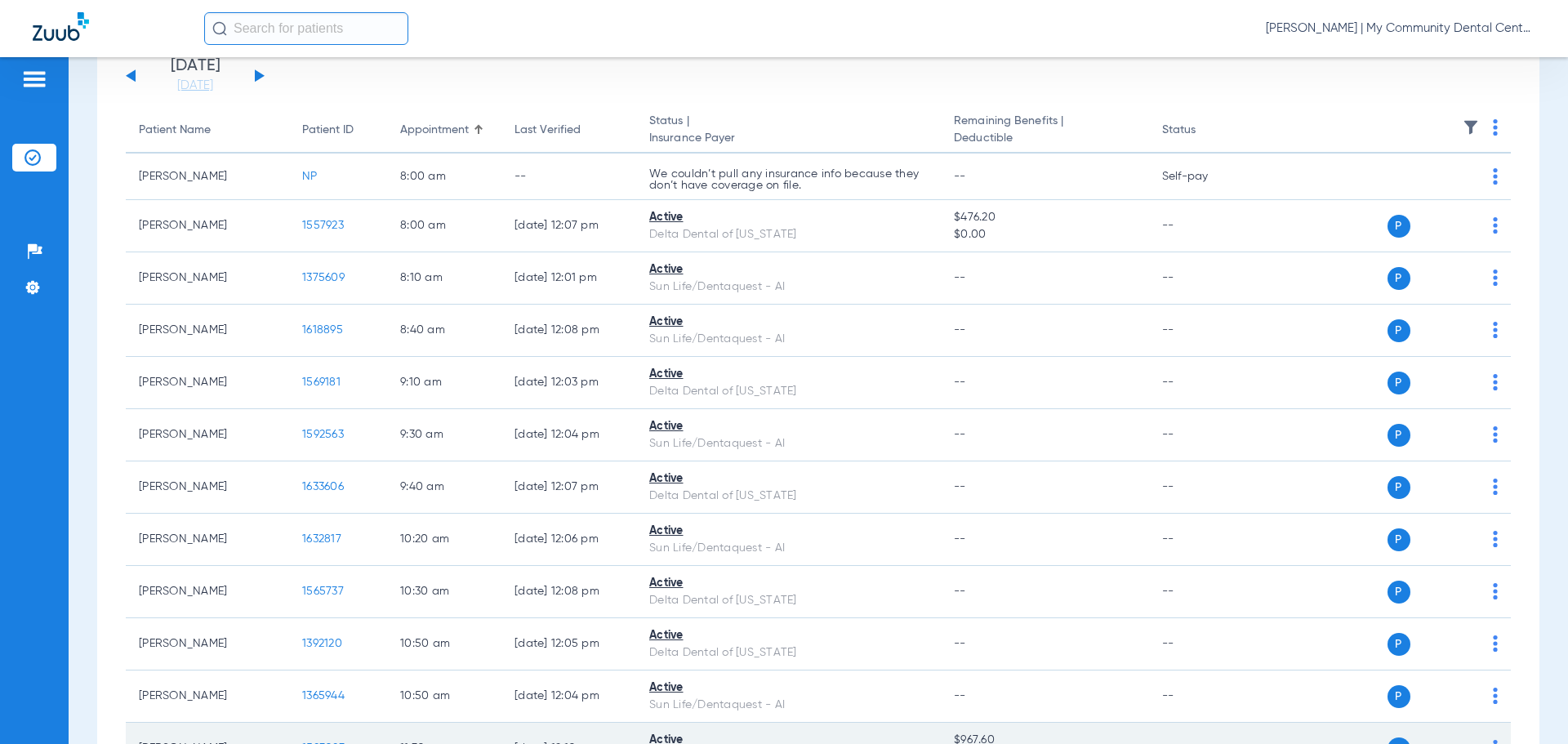
scroll to position [408, 0]
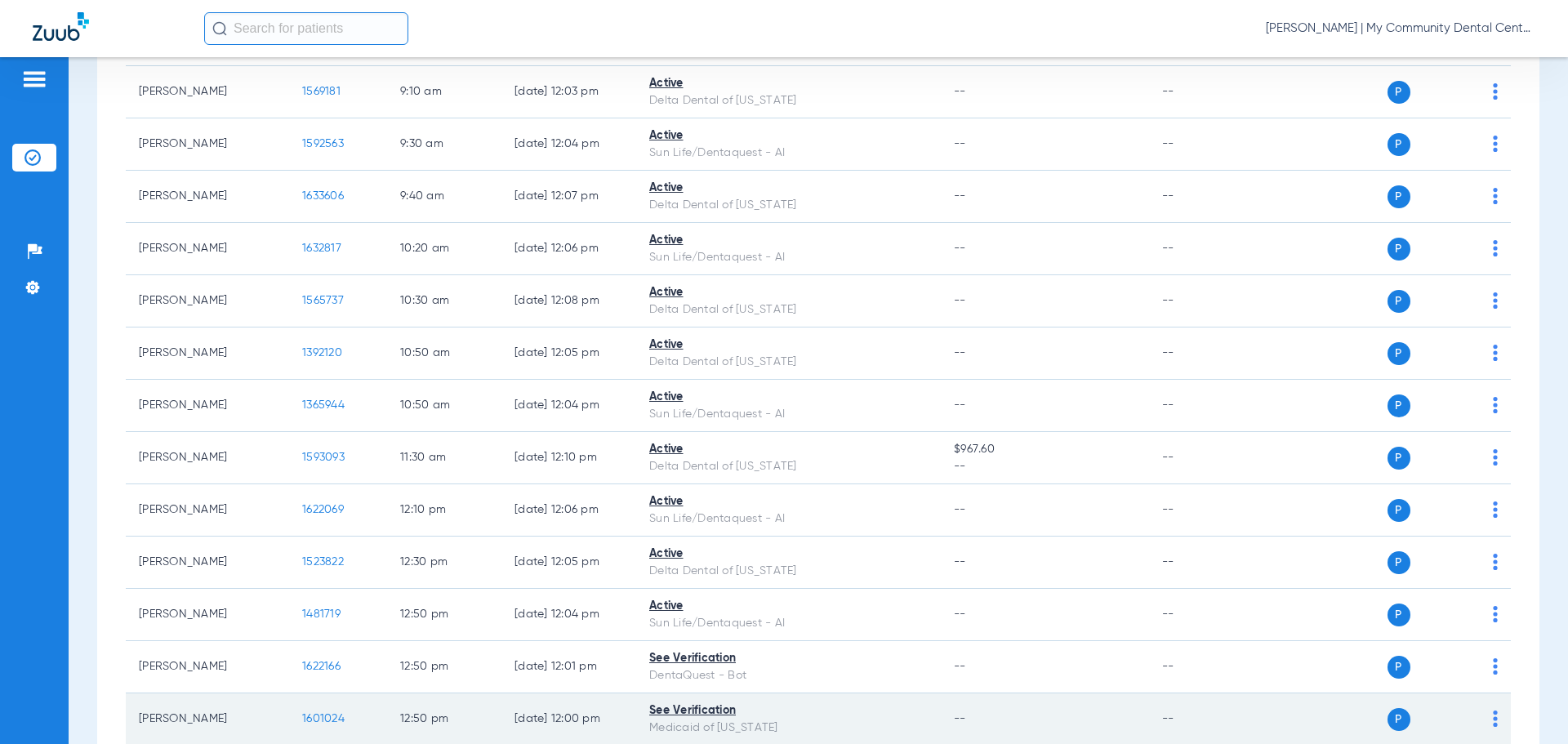
click at [321, 719] on span "1601024" at bounding box center [323, 718] width 43 height 12
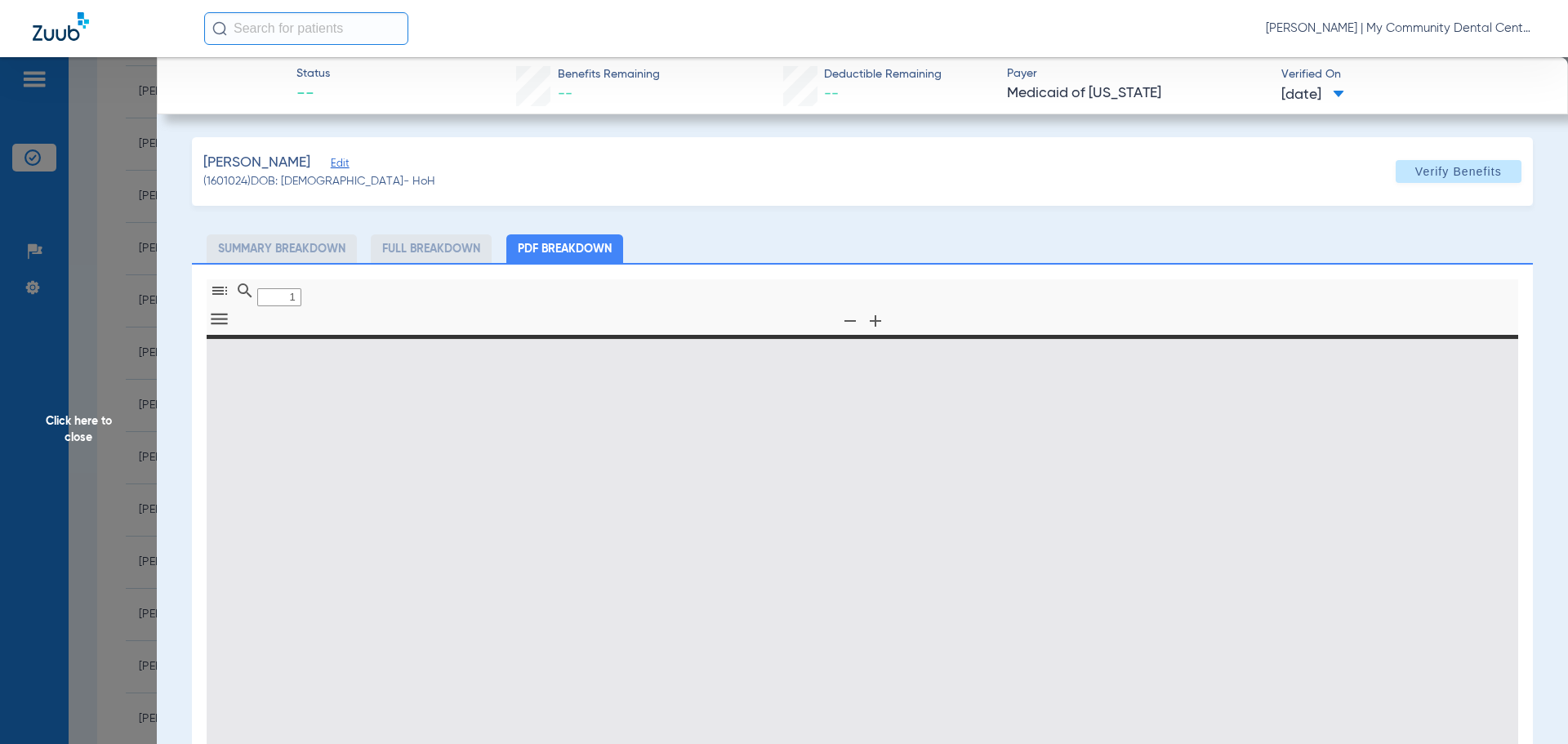
type input "0"
select select "page-width"
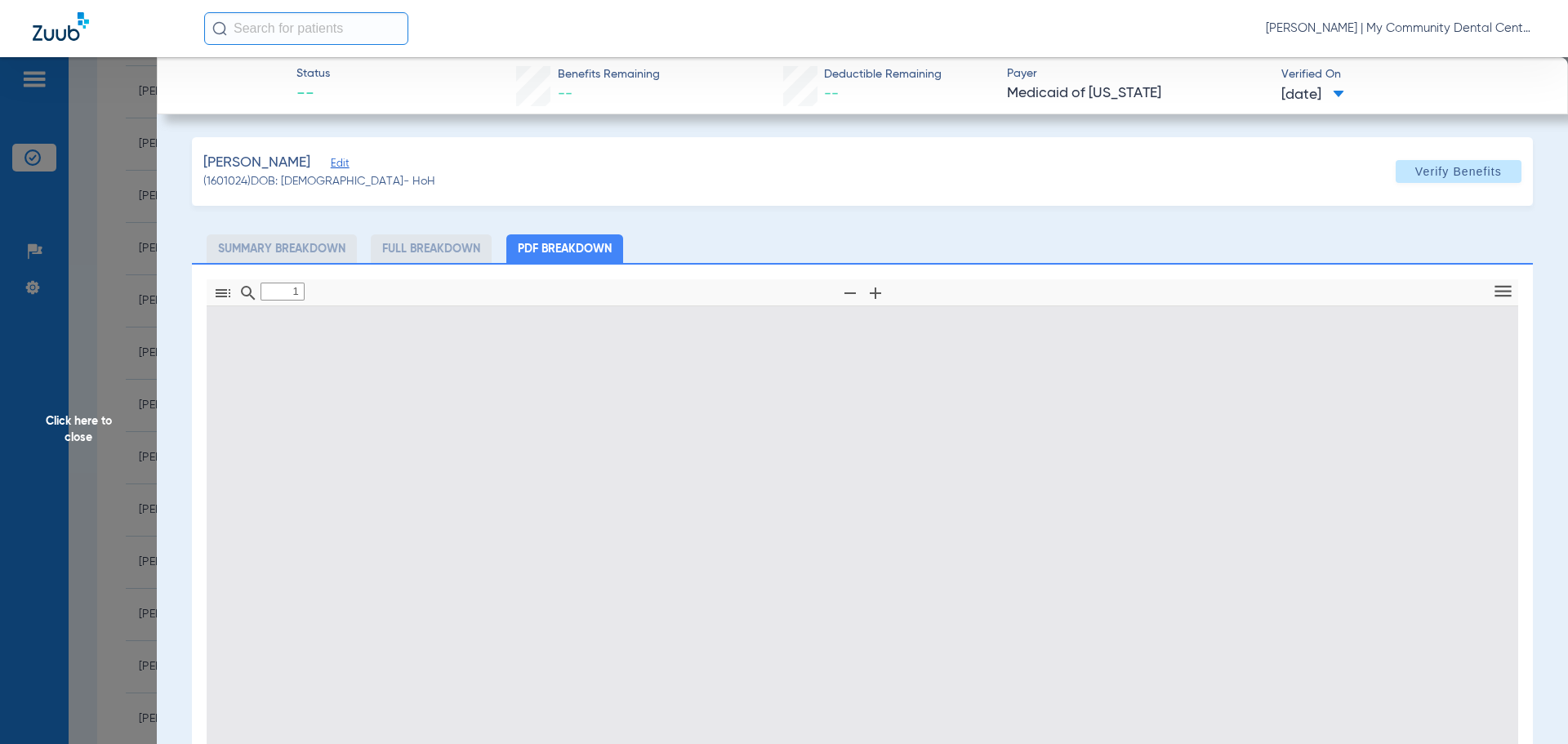
scroll to position [8, 0]
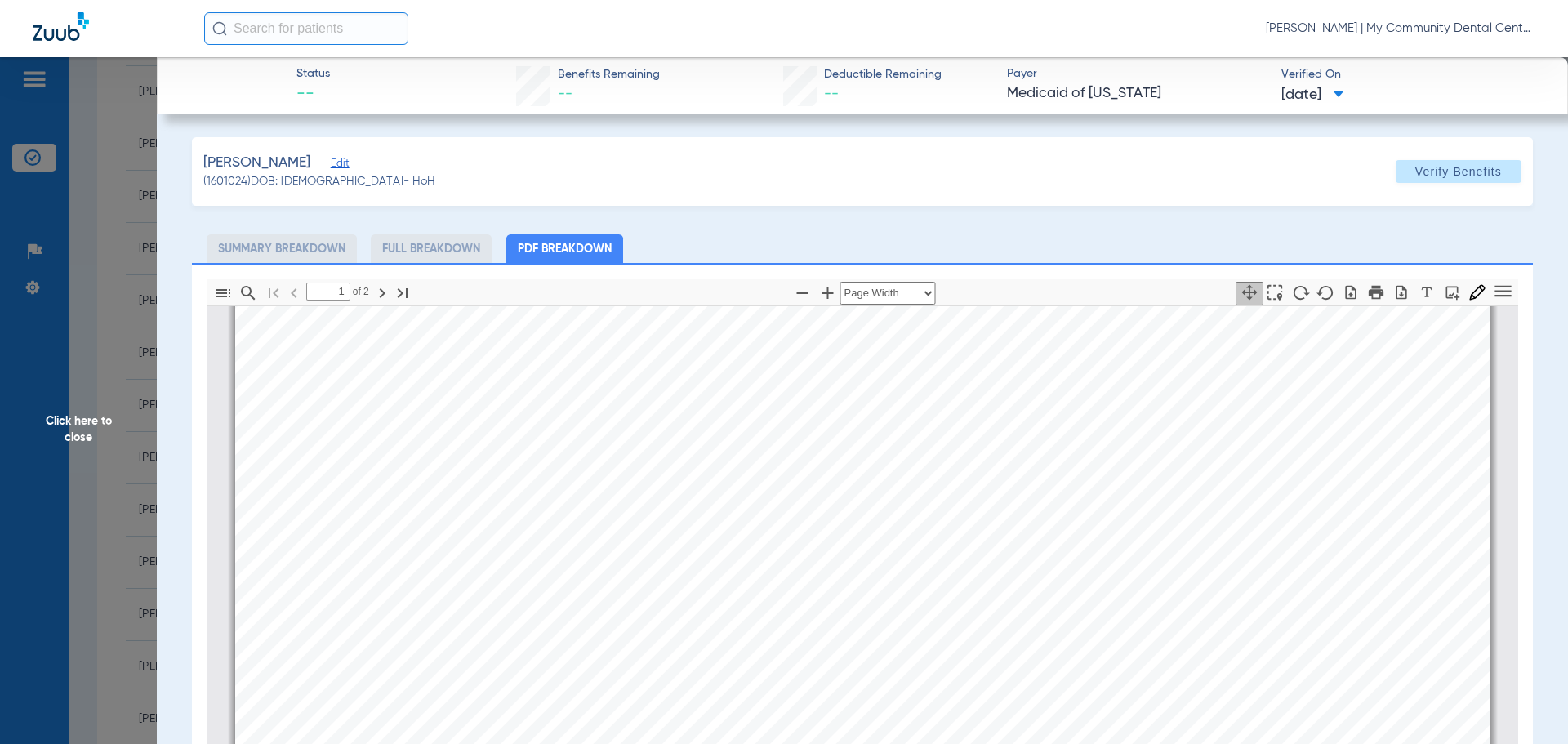
type input "2"
click at [77, 422] on span "Click here to close" at bounding box center [78, 430] width 157 height 744
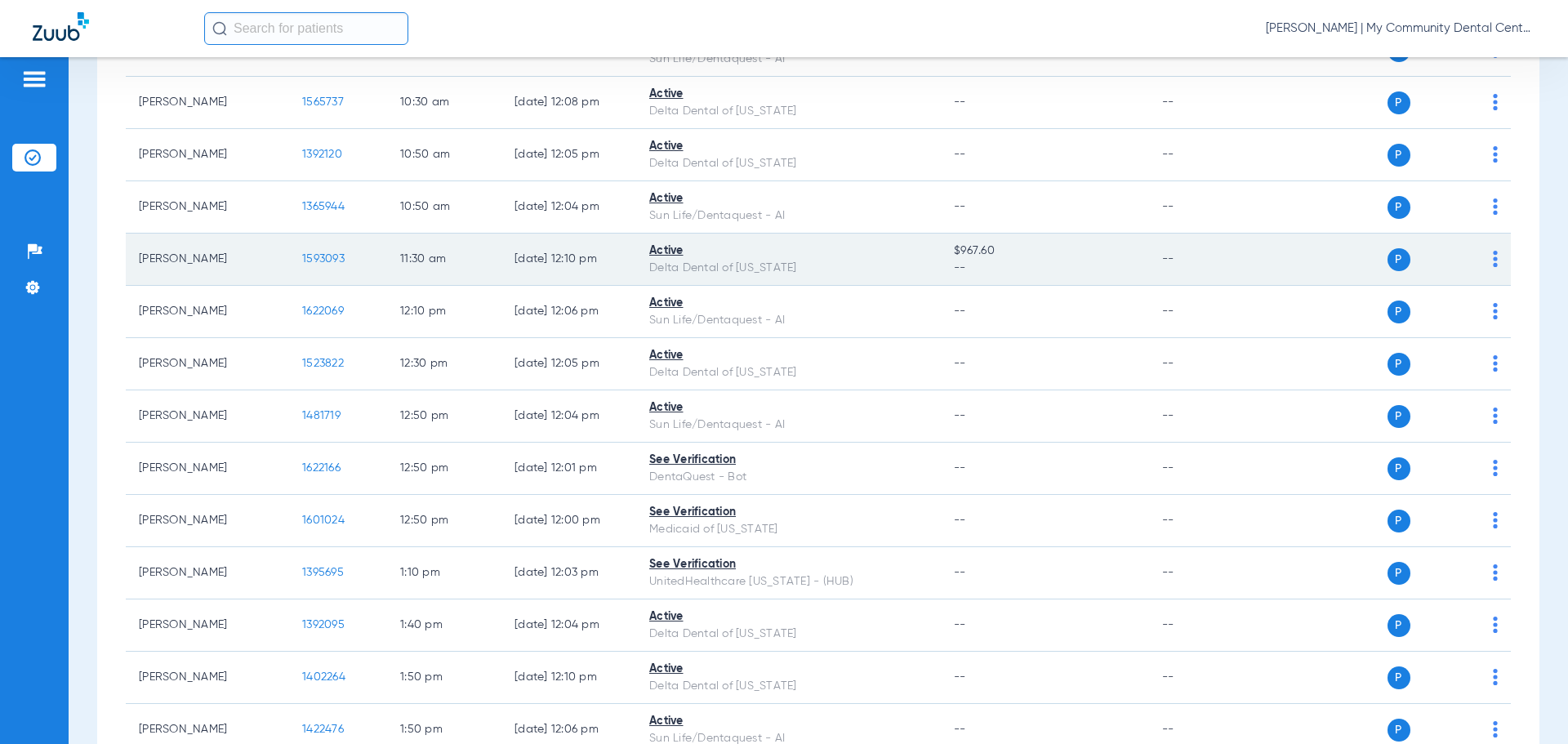
scroll to position [979, 0]
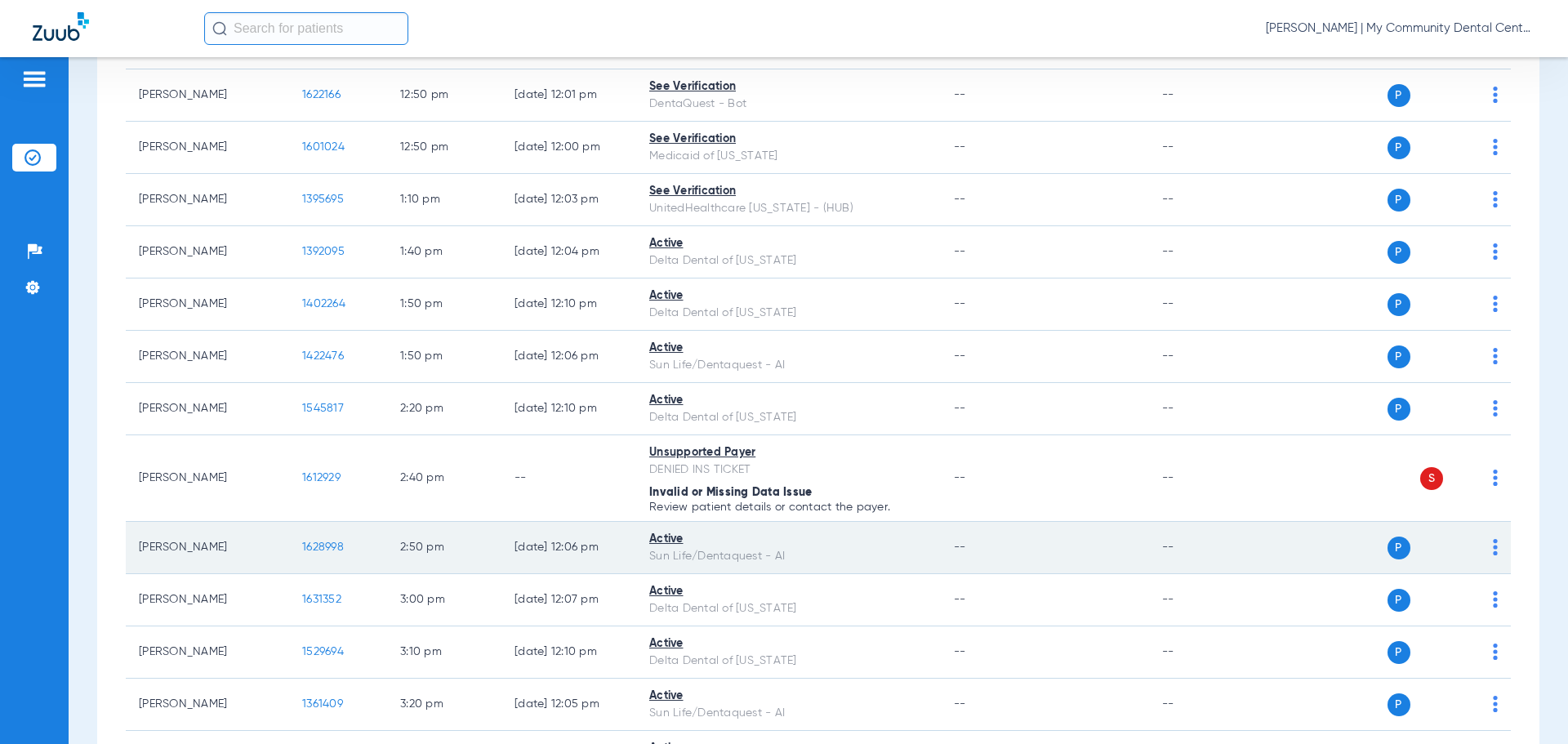
click at [316, 542] on span "1628998" at bounding box center [323, 548] width 42 height 12
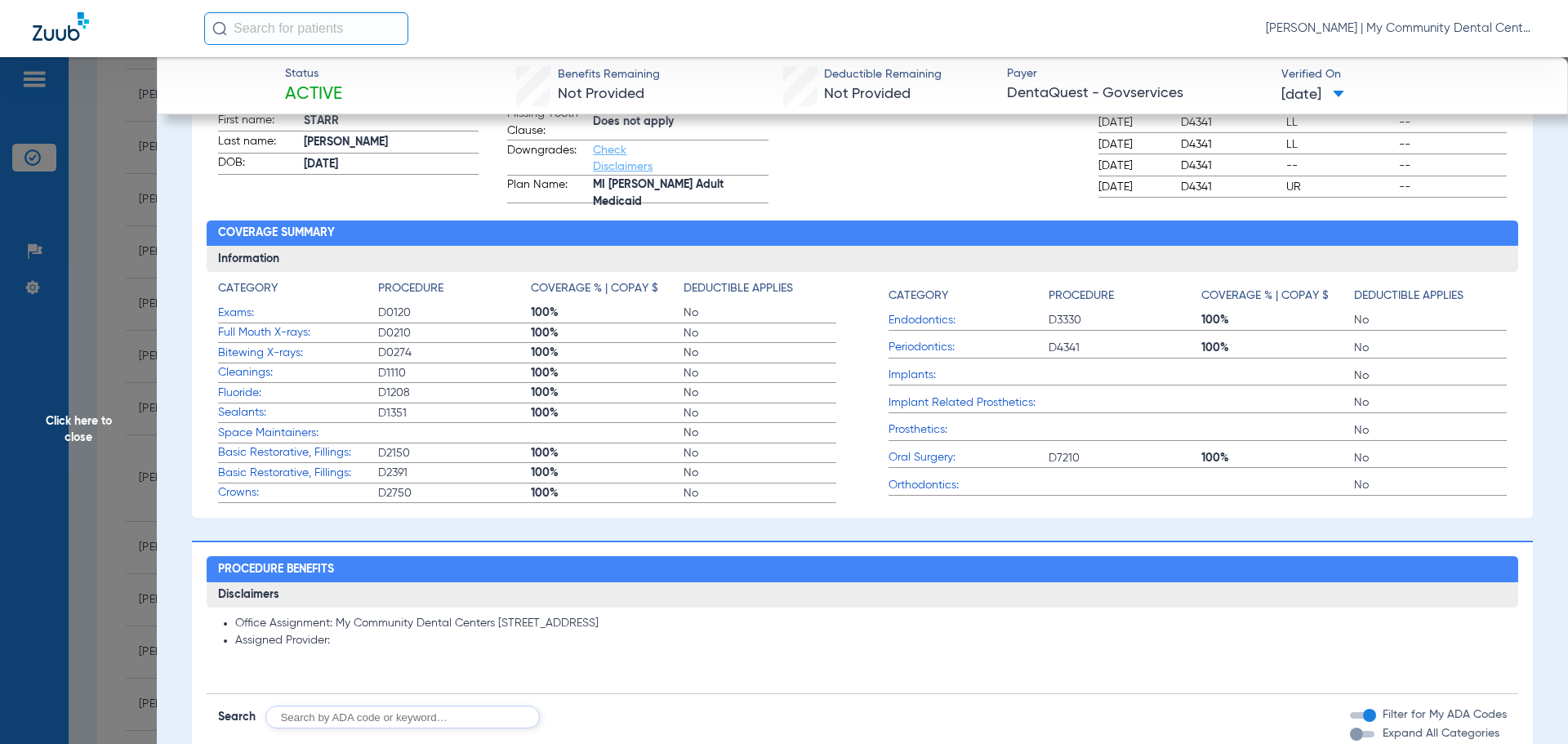
scroll to position [571, 0]
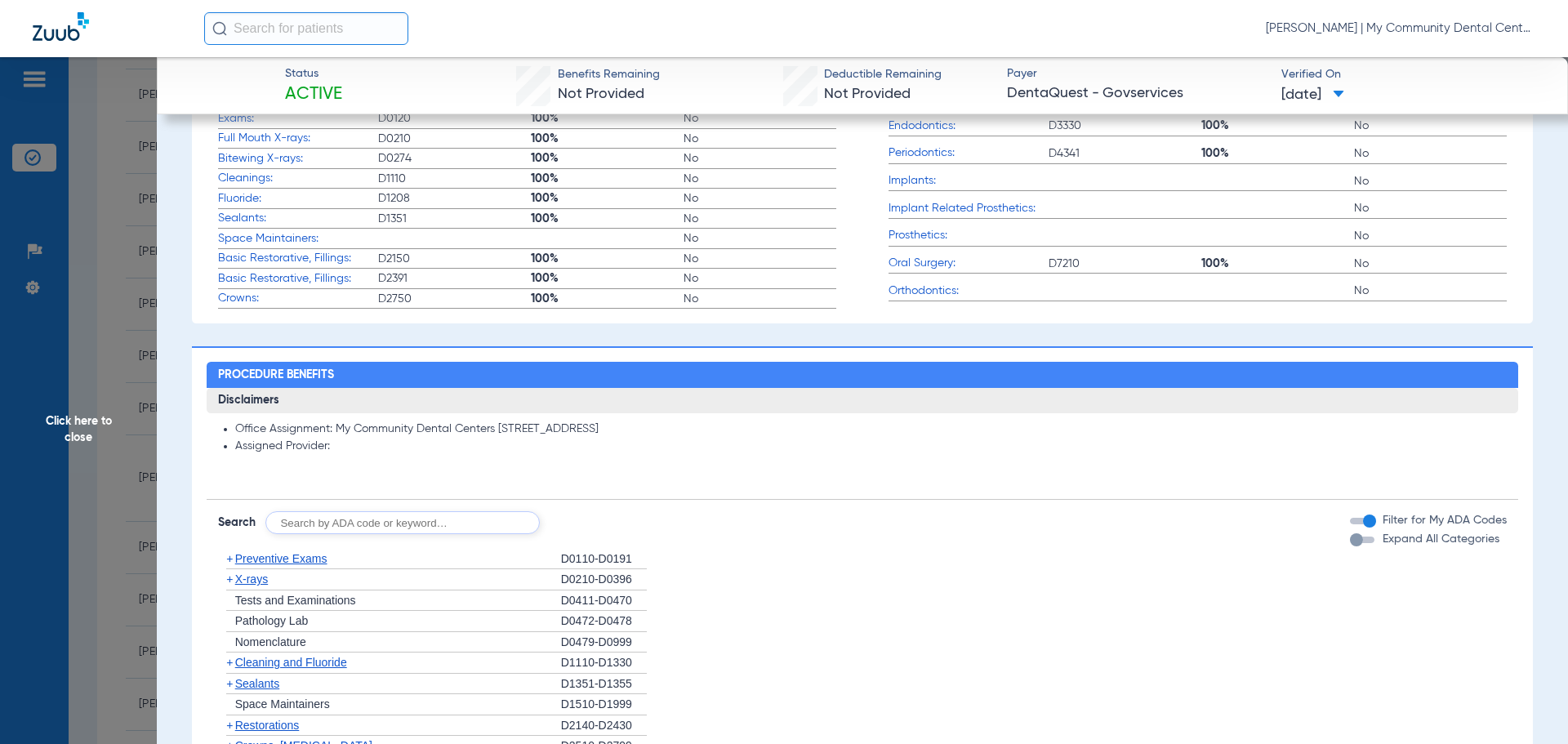
click at [264, 580] on span "X-rays" at bounding box center [251, 578] width 33 height 13
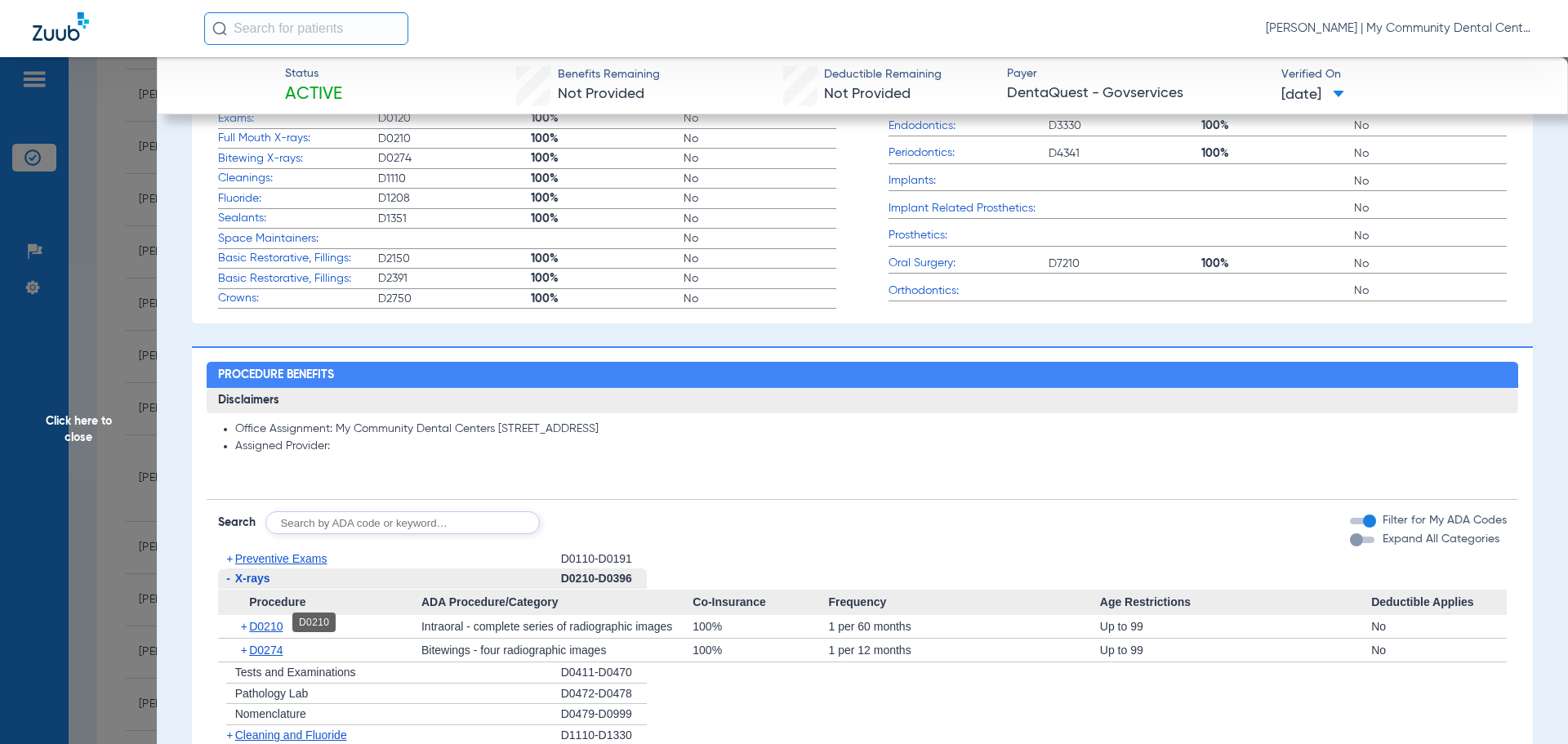
click at [265, 620] on span "D0210" at bounding box center [266, 626] width 34 height 13
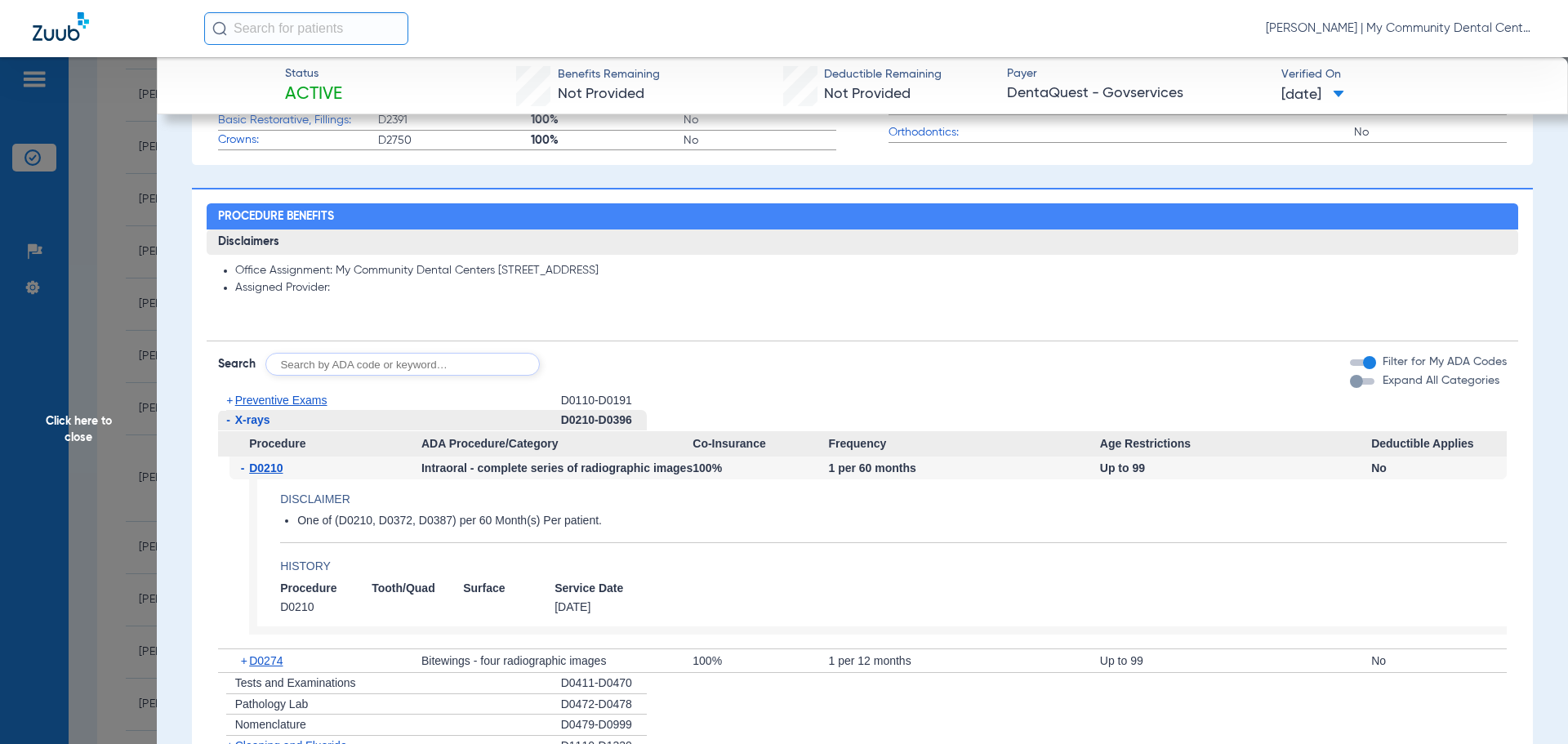
scroll to position [735, 0]
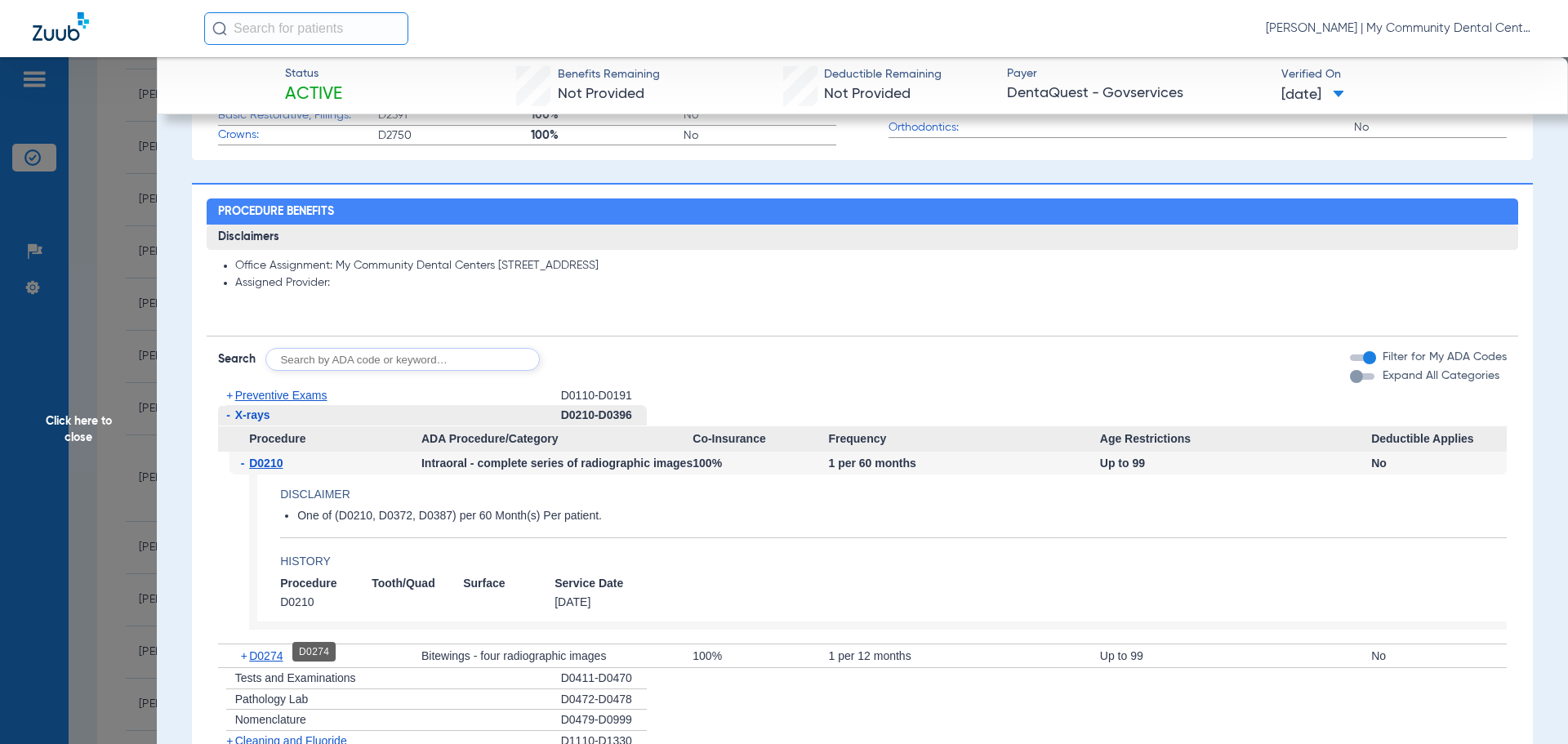
click at [271, 649] on span "D0274" at bounding box center [266, 655] width 34 height 13
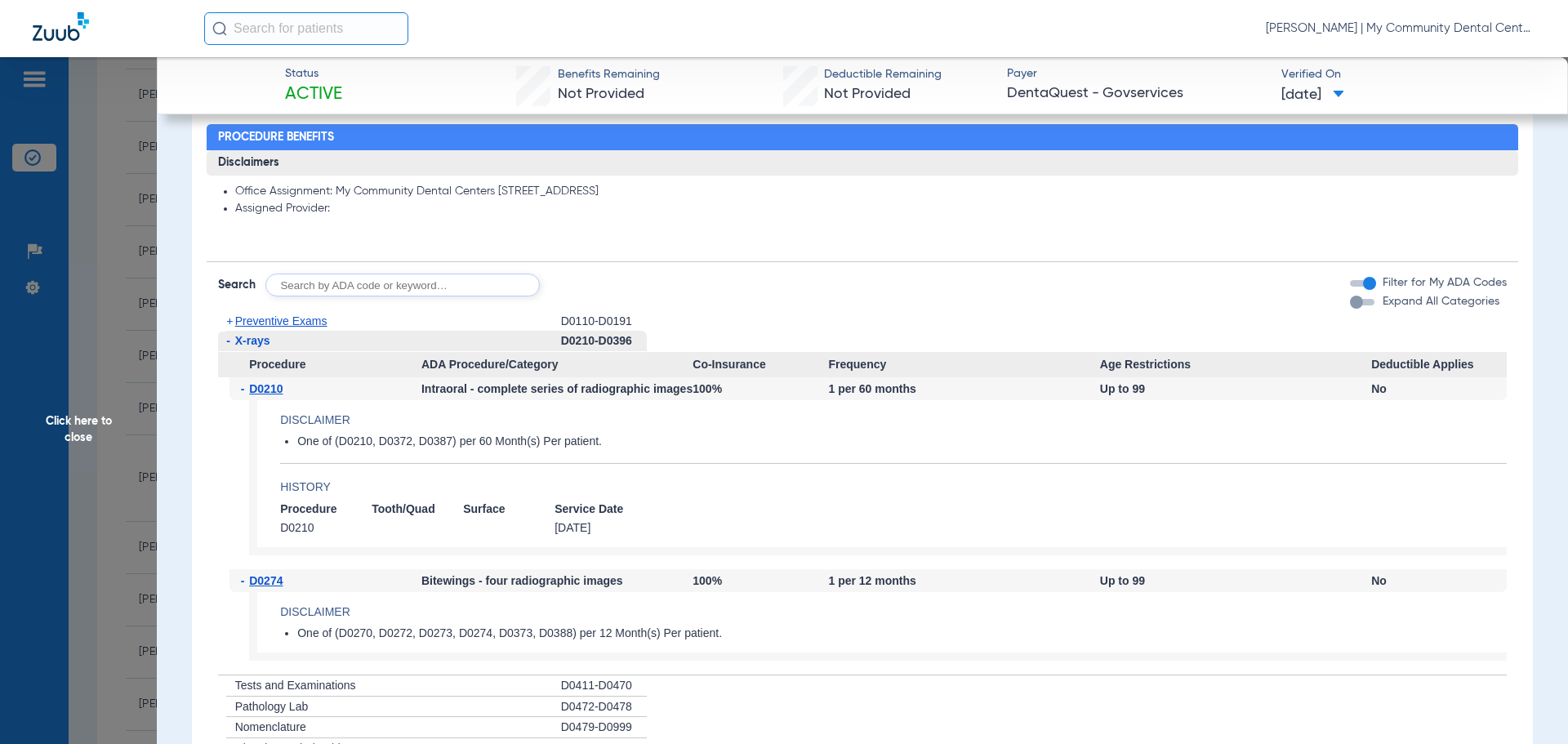
scroll to position [898, 0]
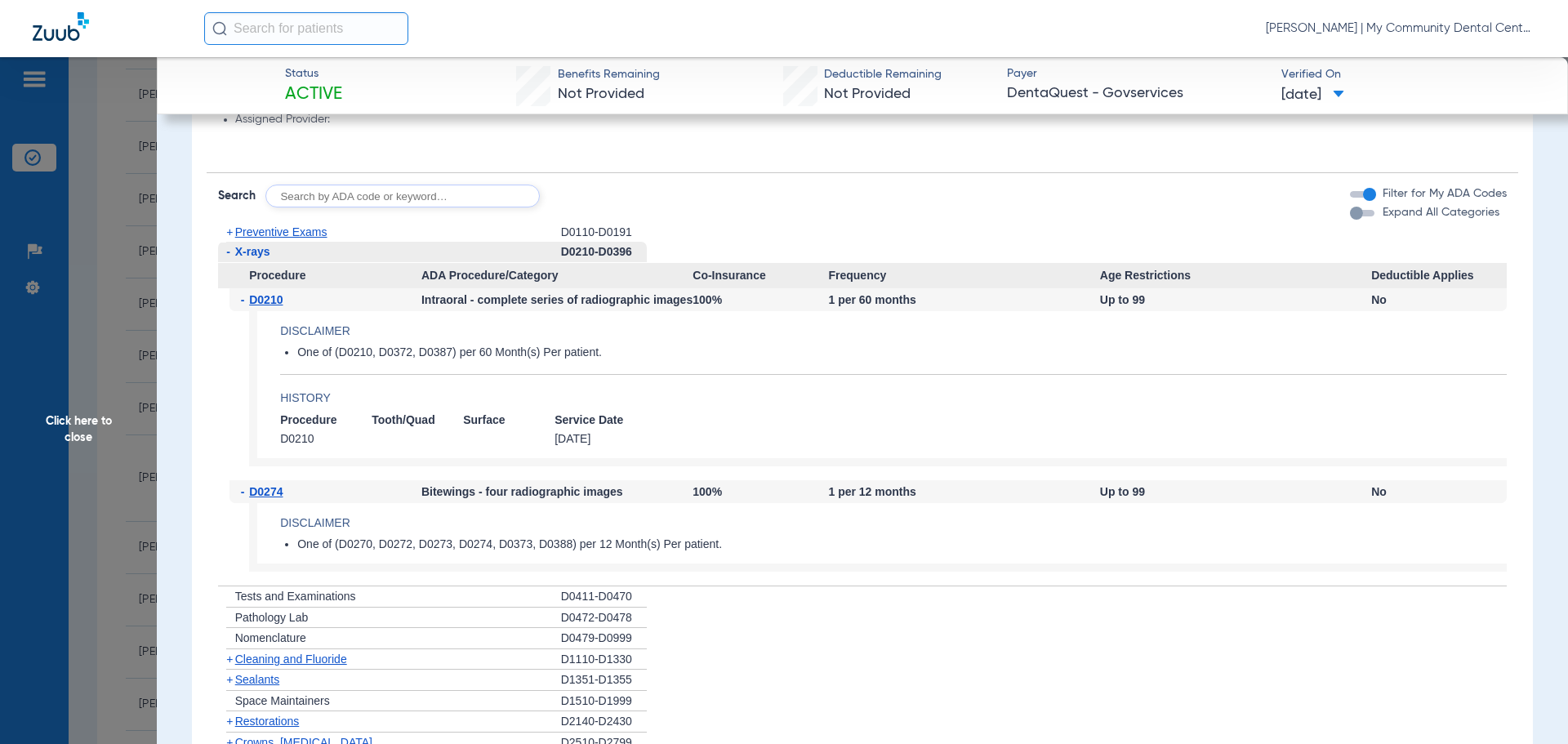
click at [257, 231] on span "Preventive Exams" at bounding box center [281, 231] width 92 height 13
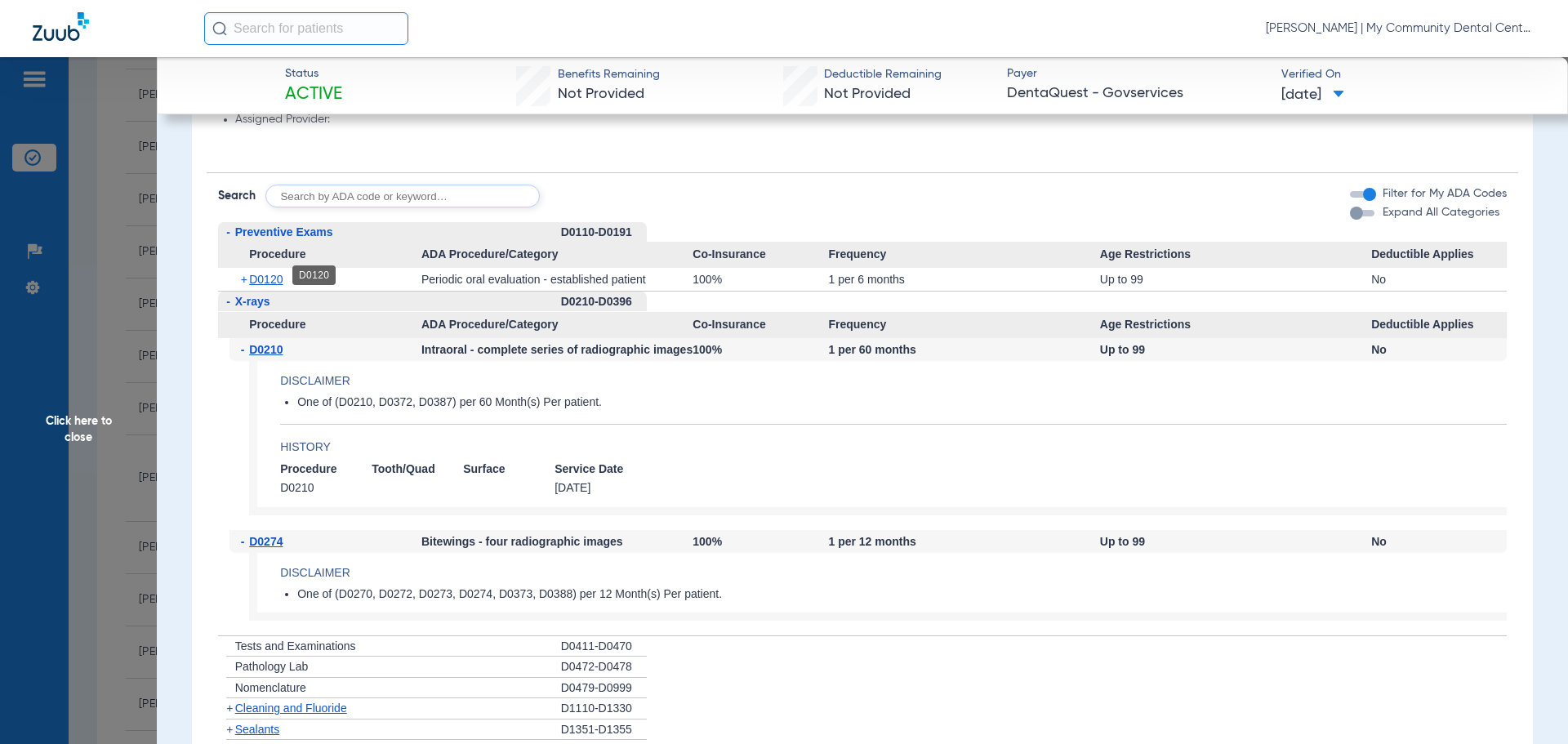
click at [261, 273] on span "D0120" at bounding box center [266, 279] width 34 height 13
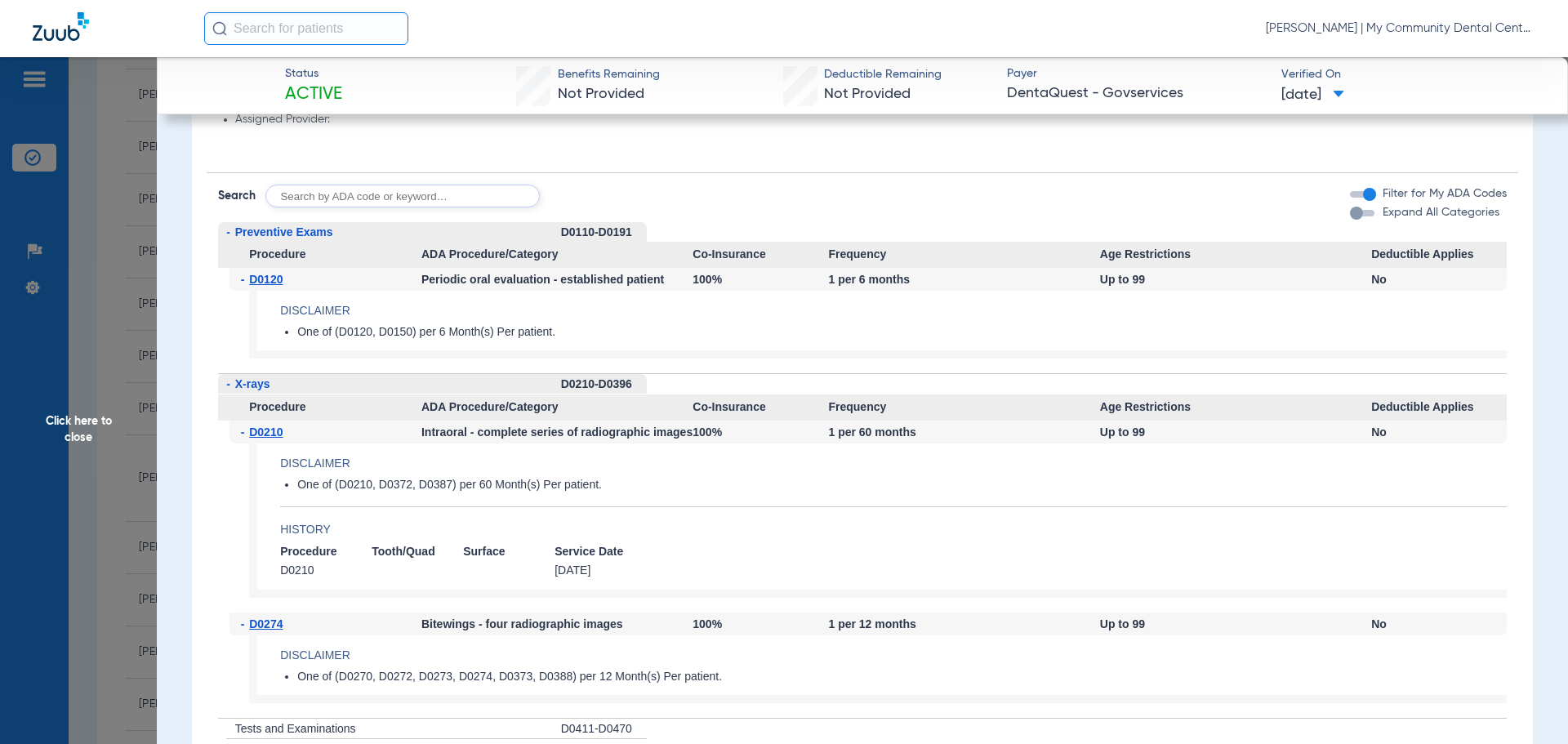
click at [1256, 58] on div "Status Active Benefits Remaining Not Provided Deductible Remaining Not Provided…" at bounding box center [862, 86] width 1411 height 58
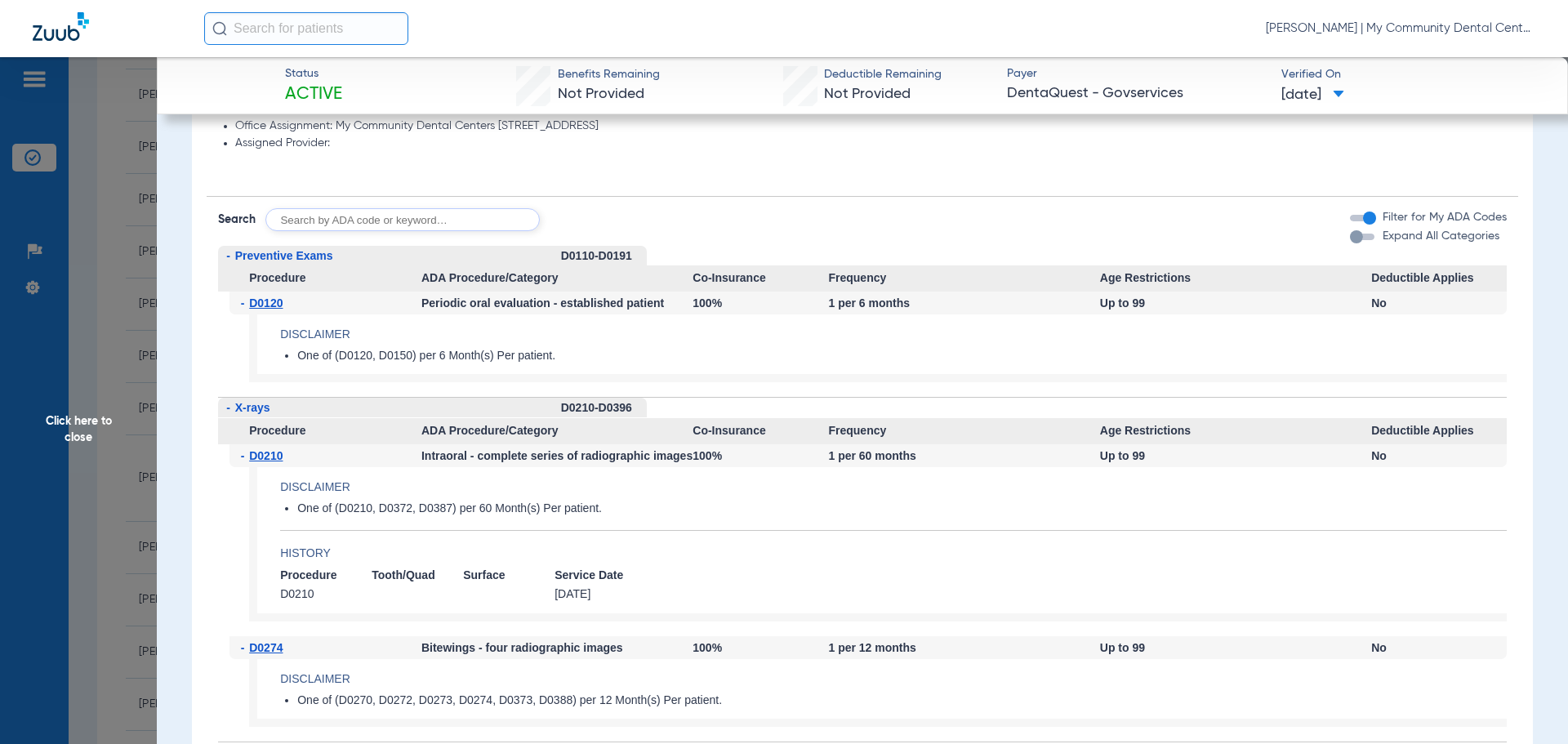
scroll to position [816, 0]
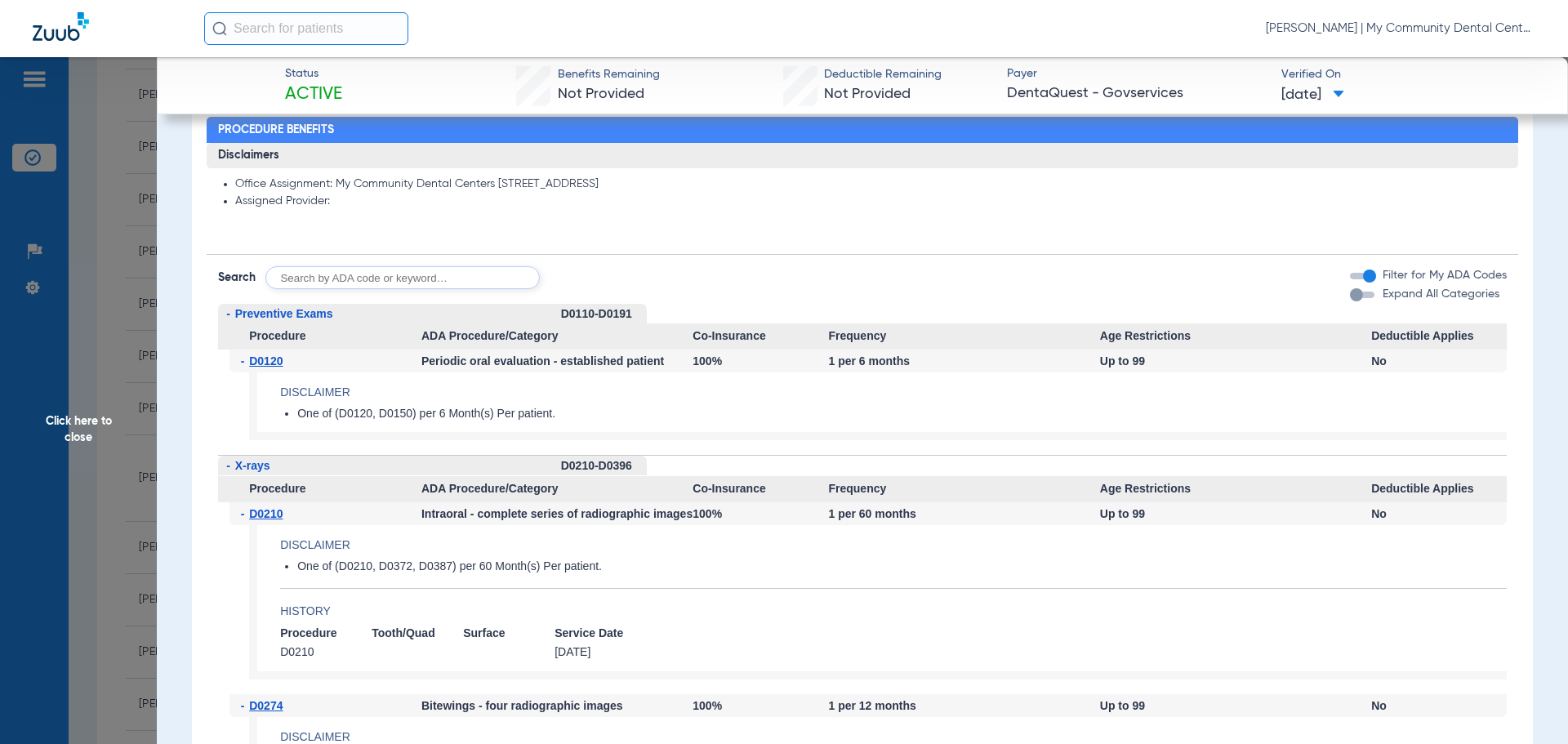
click at [107, 423] on span "Click here to close" at bounding box center [78, 430] width 157 height 744
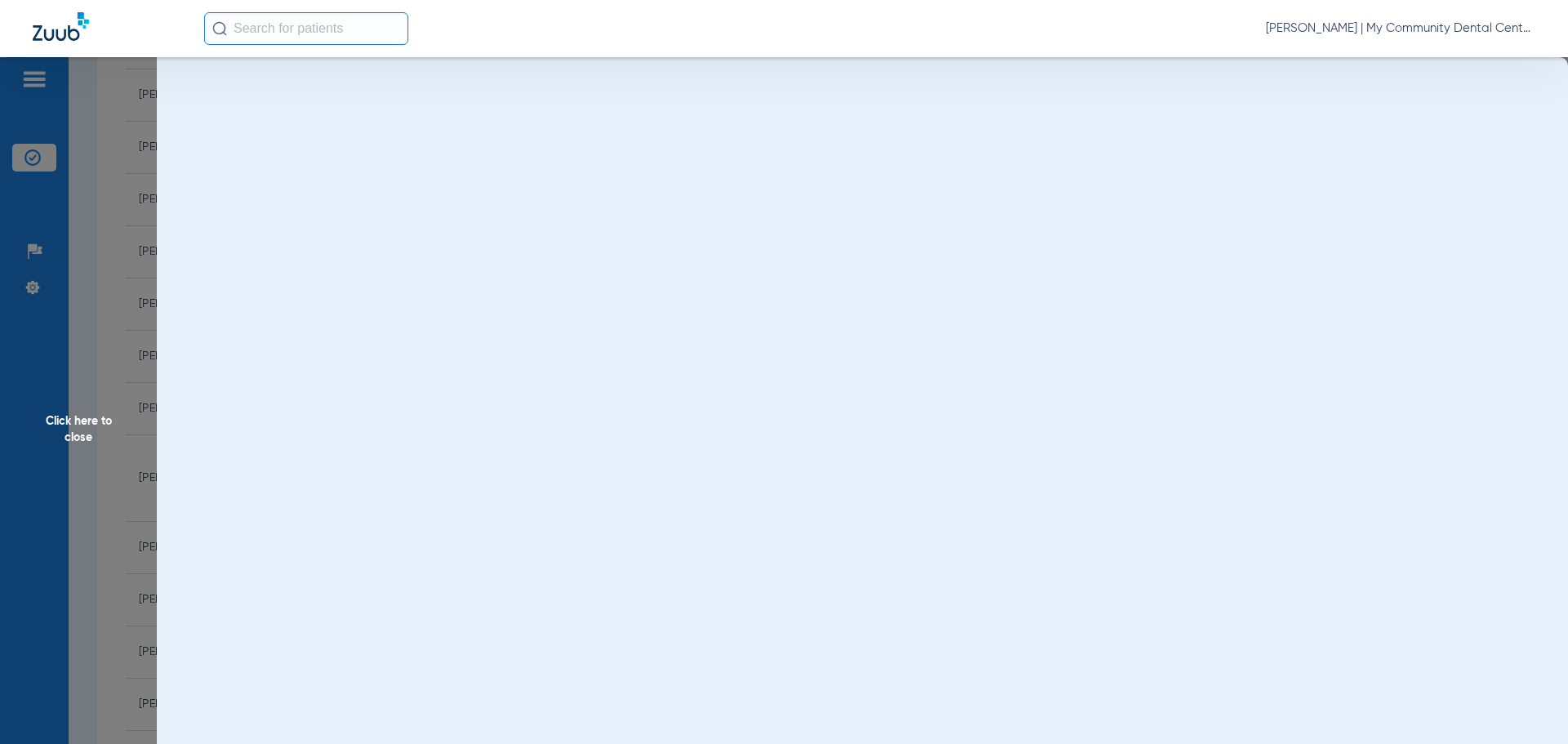
scroll to position [0, 0]
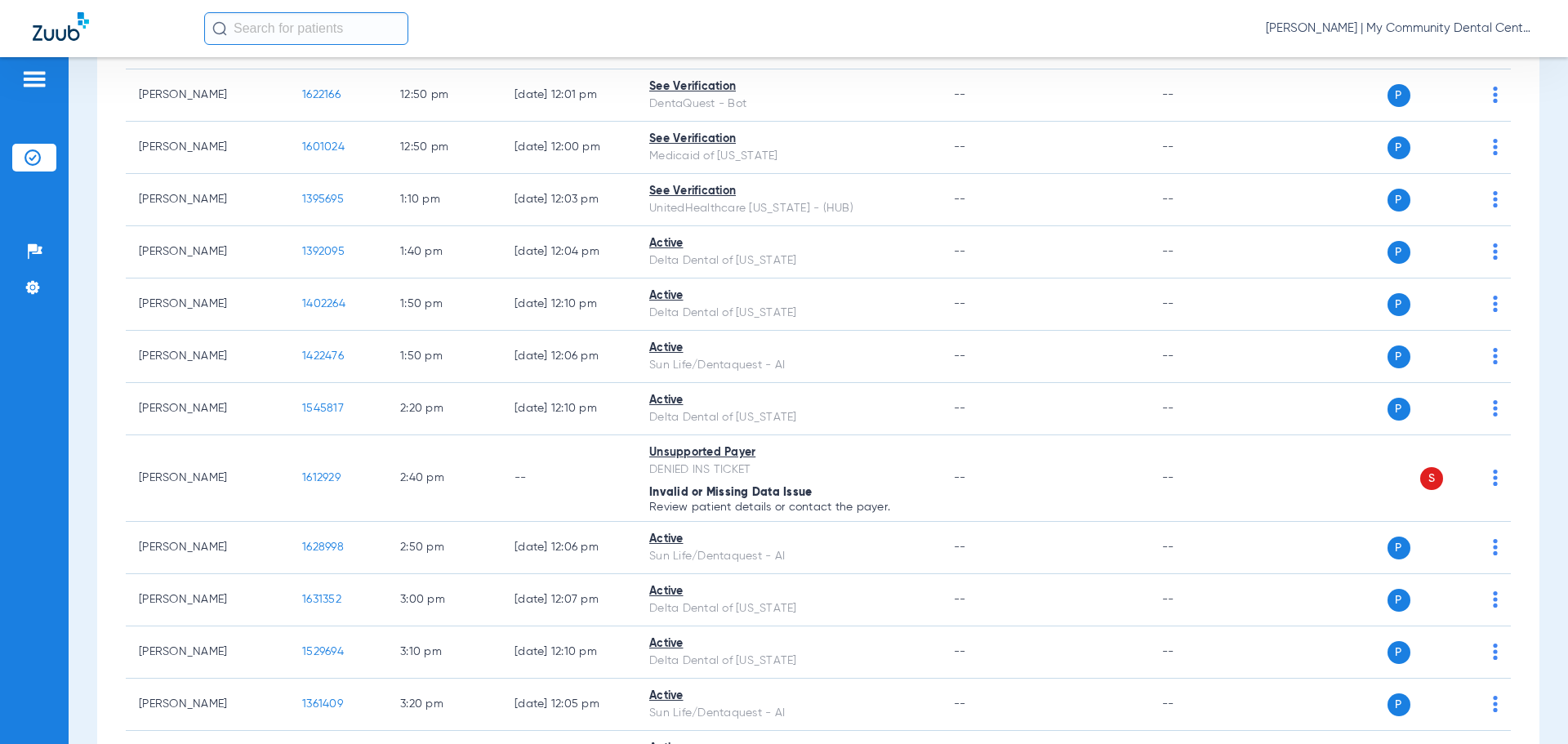
click at [1535, 234] on div "Schedule Insurance Verification History Last Appt. Sync Time: Today - 08:31 AM …" at bounding box center [818, 401] width 1500 height 686
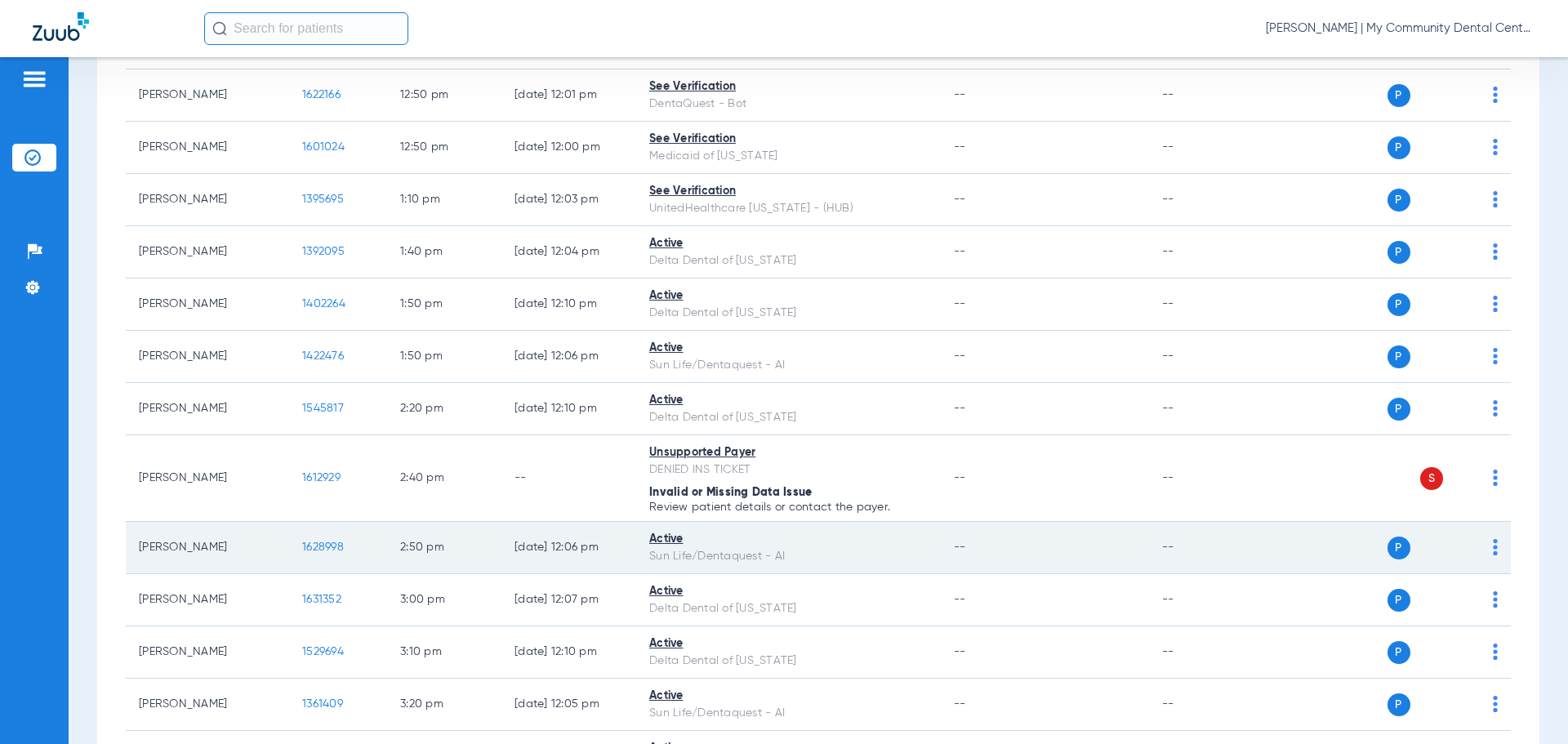
click at [323, 546] on span "1628998" at bounding box center [323, 548] width 42 height 12
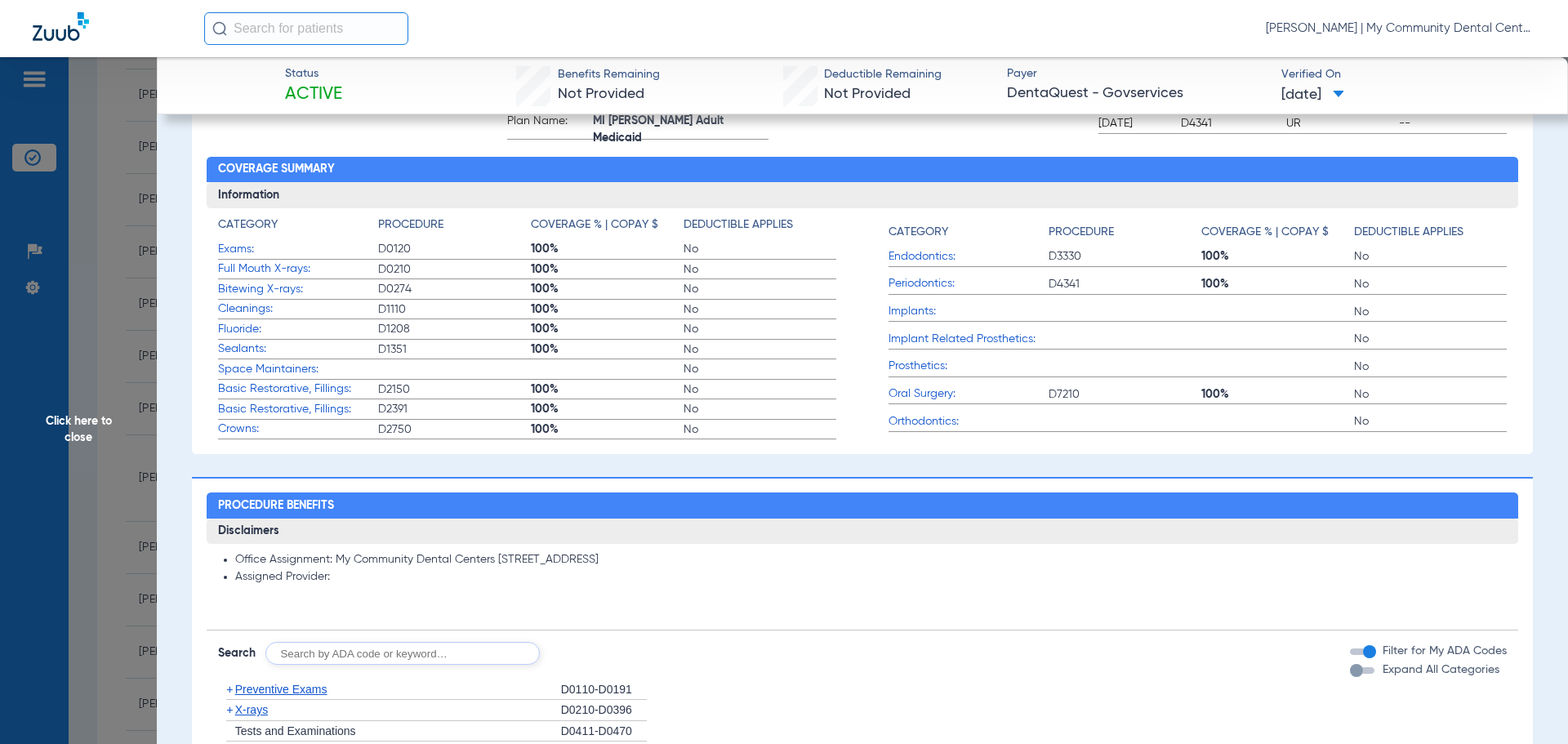
scroll to position [490, 0]
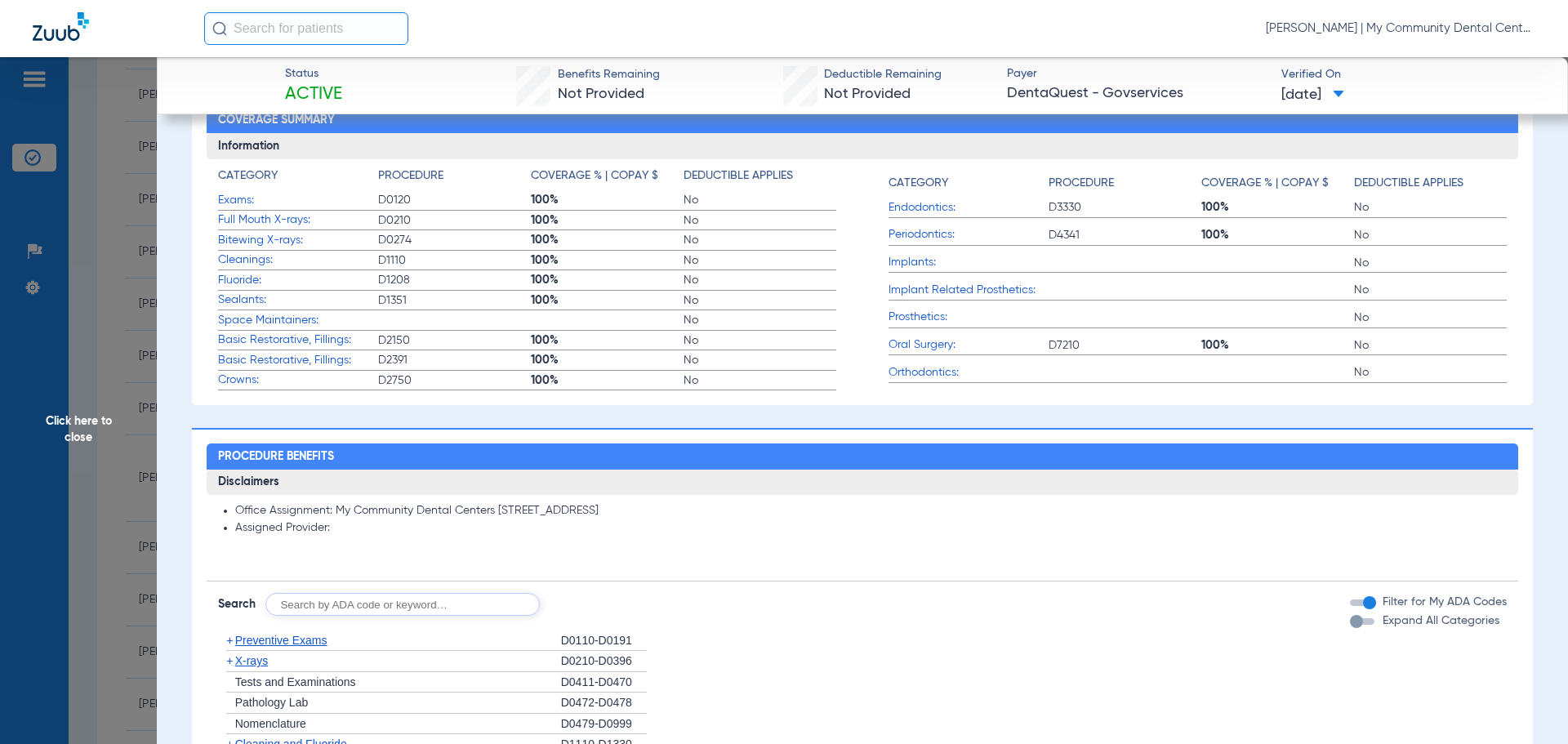
click at [266, 654] on span "X-rays" at bounding box center [251, 660] width 33 height 13
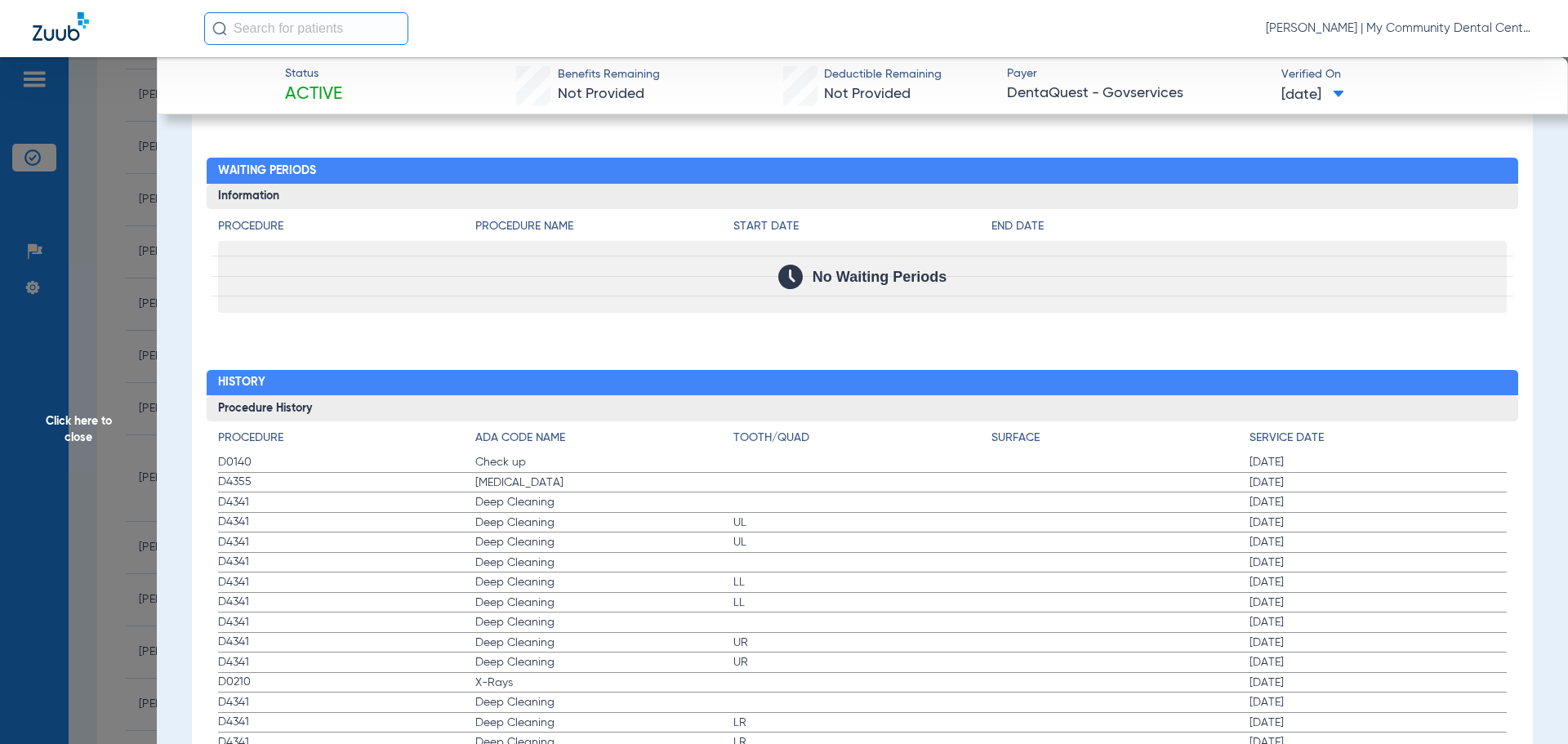
scroll to position [1712, 0]
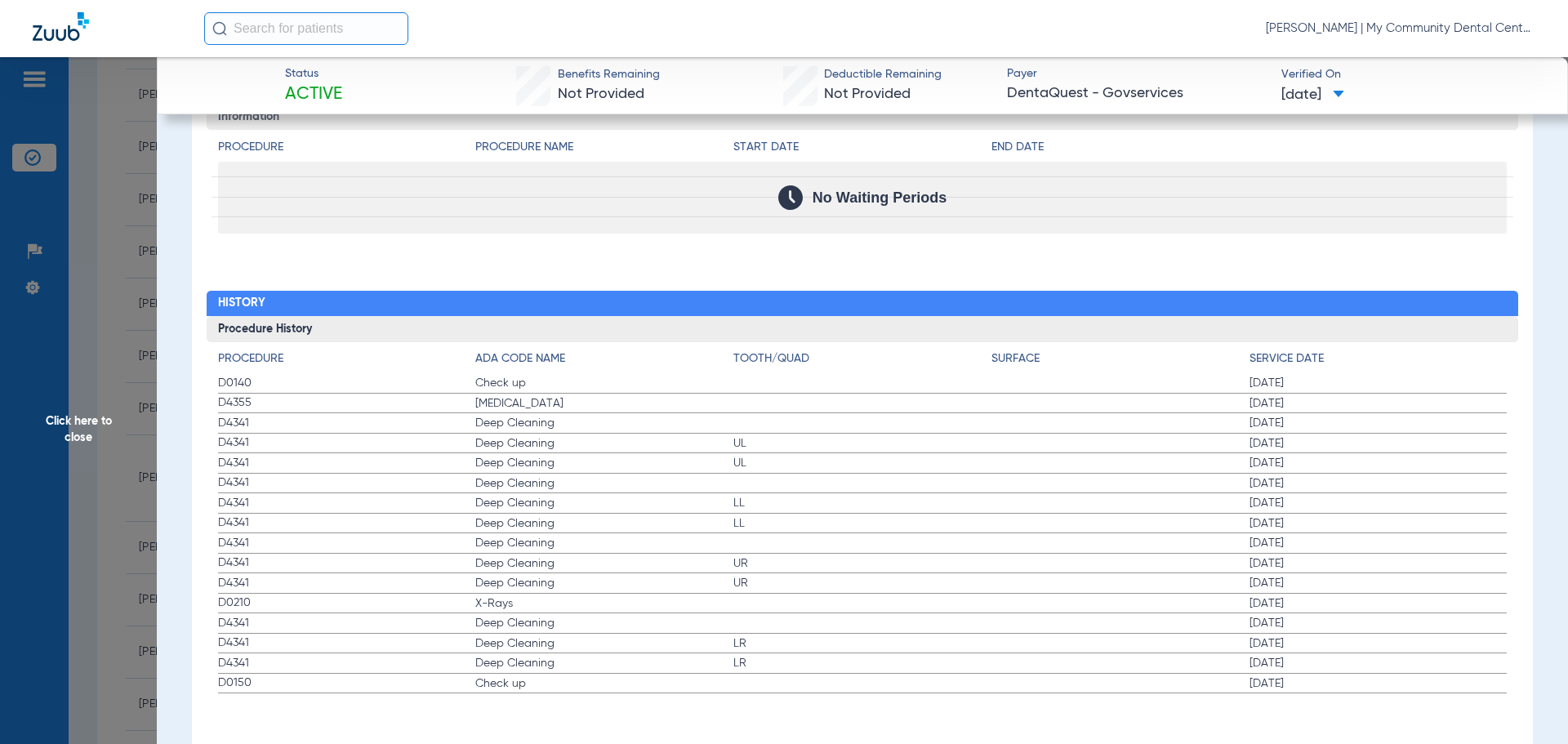
click at [304, 594] on span "D0210" at bounding box center [347, 602] width 258 height 17
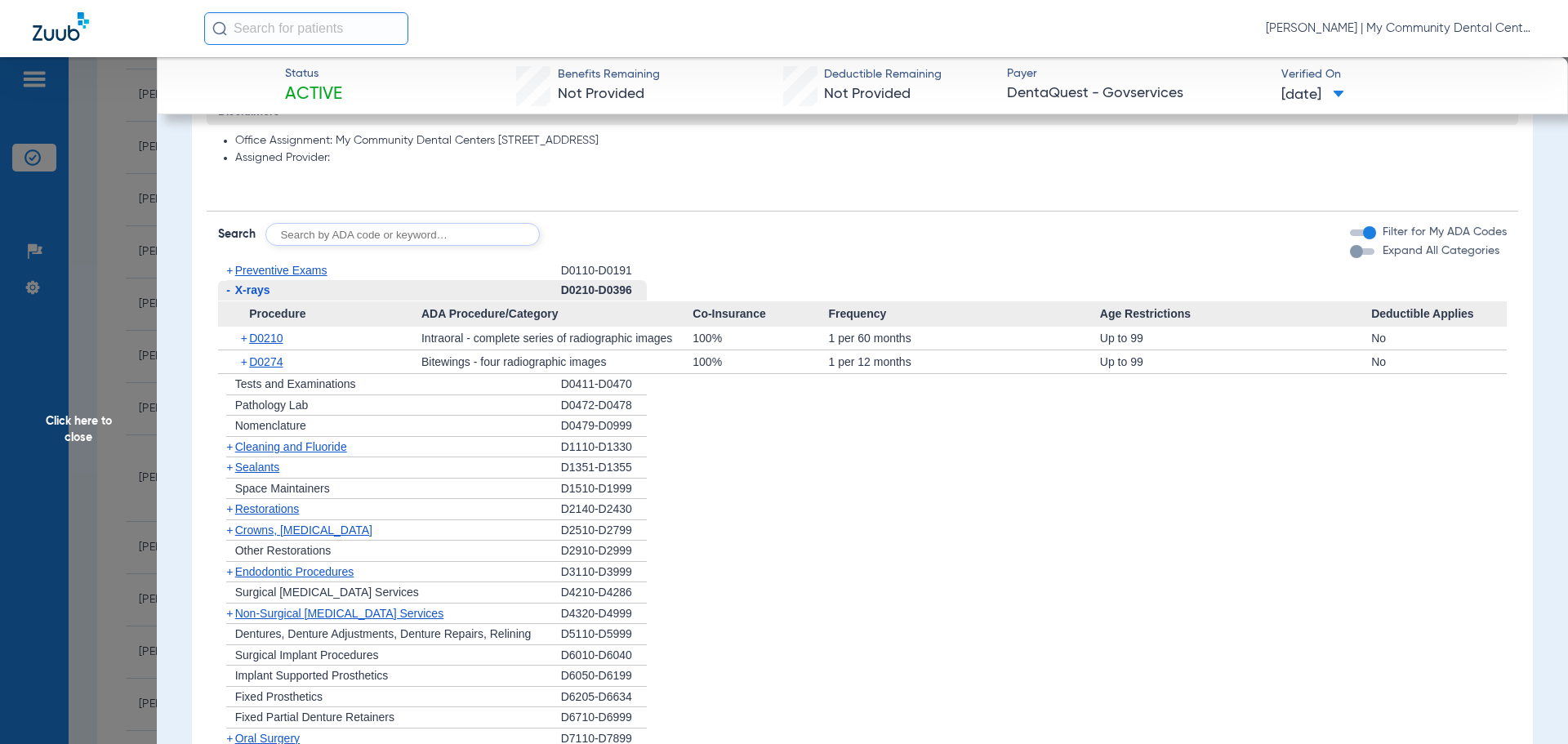
scroll to position [651, 0]
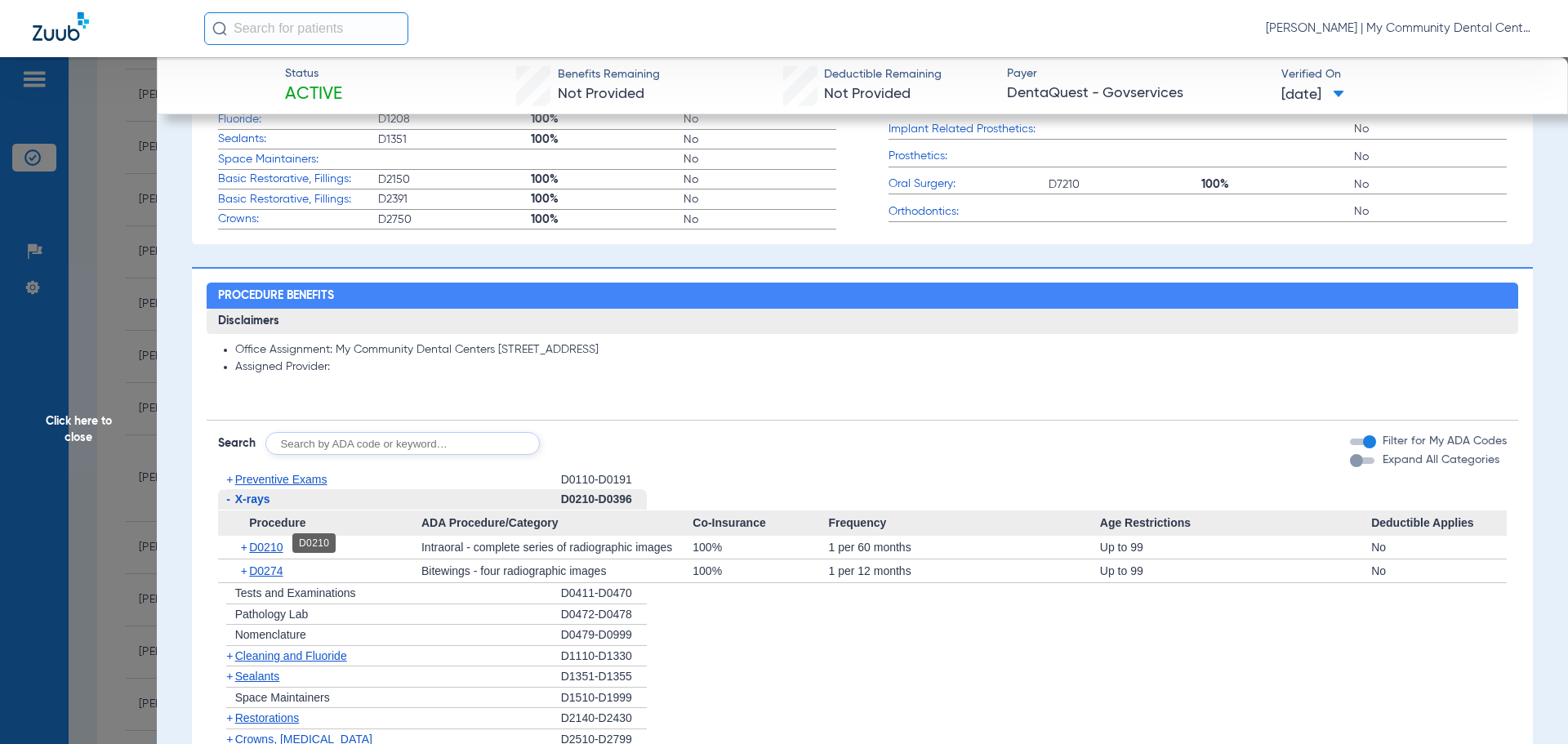
click at [277, 541] on span "D0210" at bounding box center [266, 547] width 34 height 13
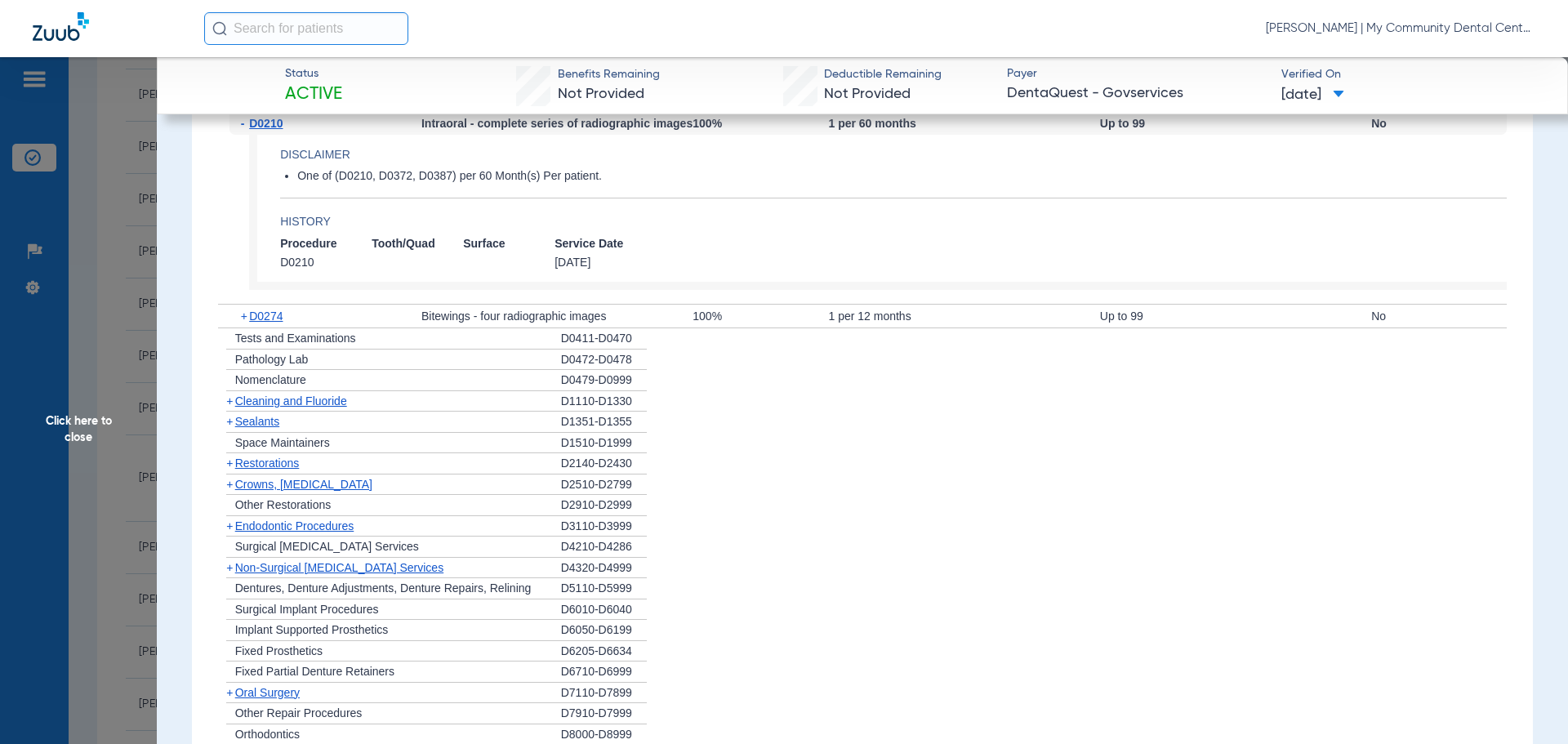
scroll to position [1141, 0]
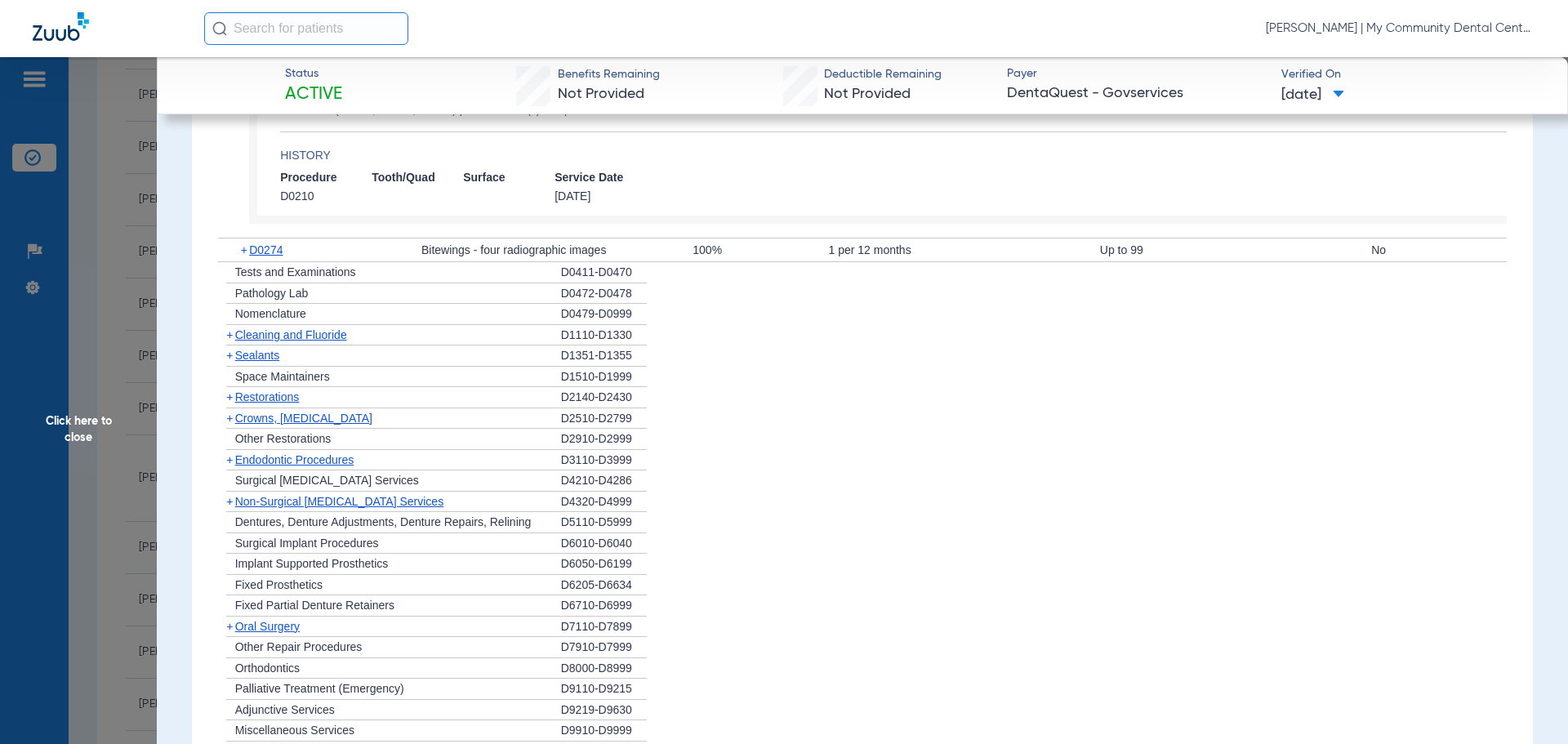
click at [94, 444] on span "Click here to close" at bounding box center [78, 430] width 157 height 744
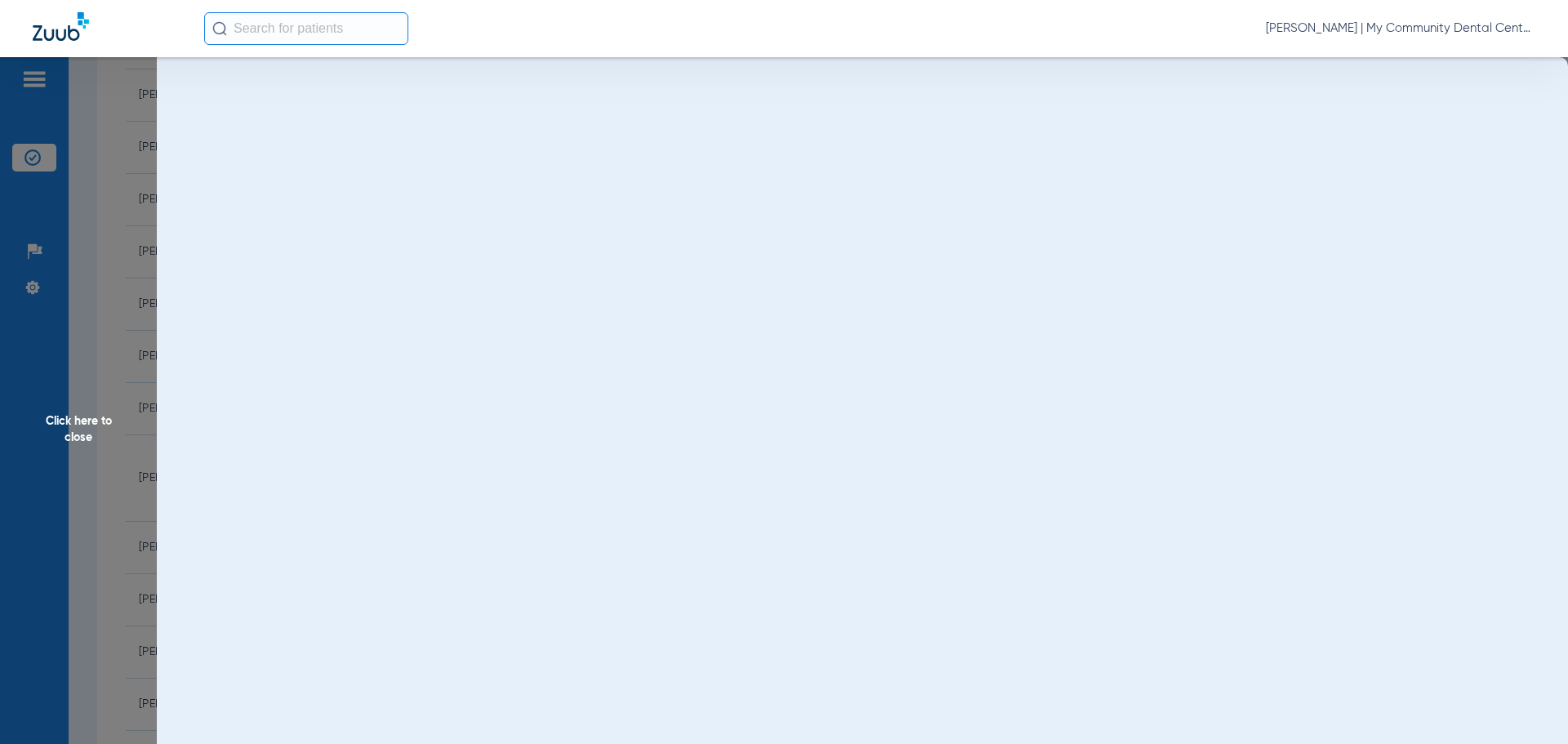
scroll to position [0, 0]
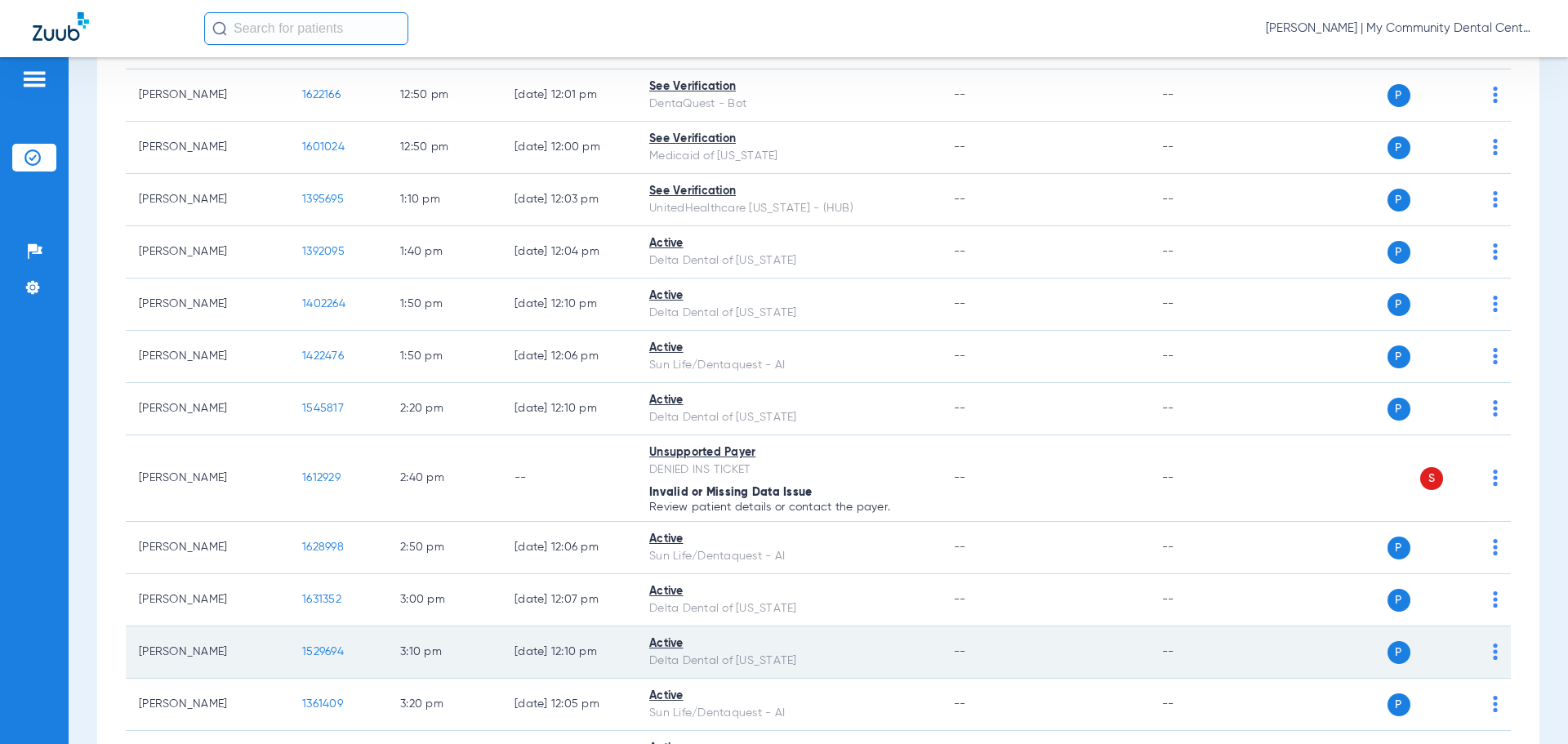
click at [334, 646] on span "1529694" at bounding box center [323, 652] width 42 height 12
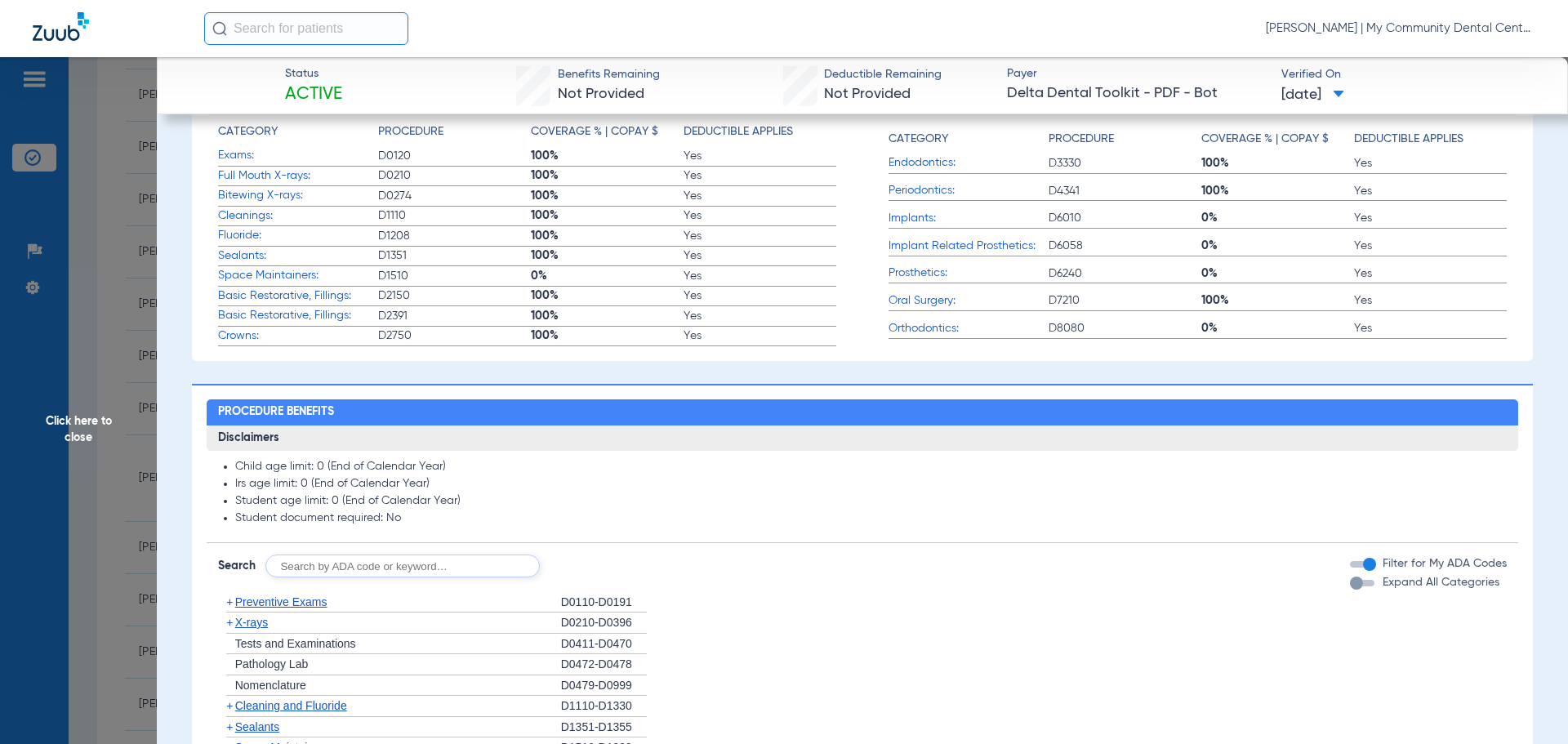
scroll to position [735, 0]
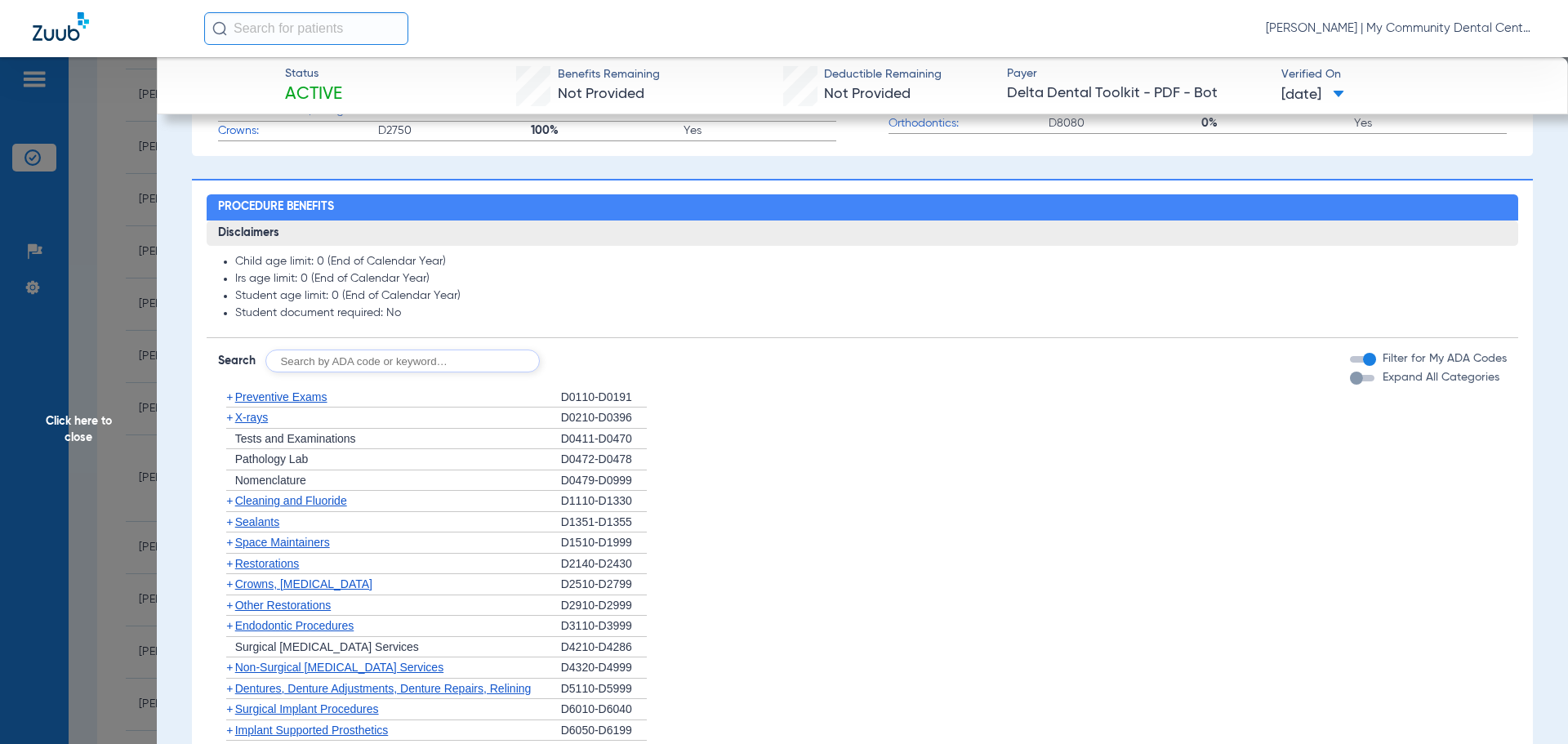
click at [260, 415] on span "X-rays" at bounding box center [251, 417] width 33 height 13
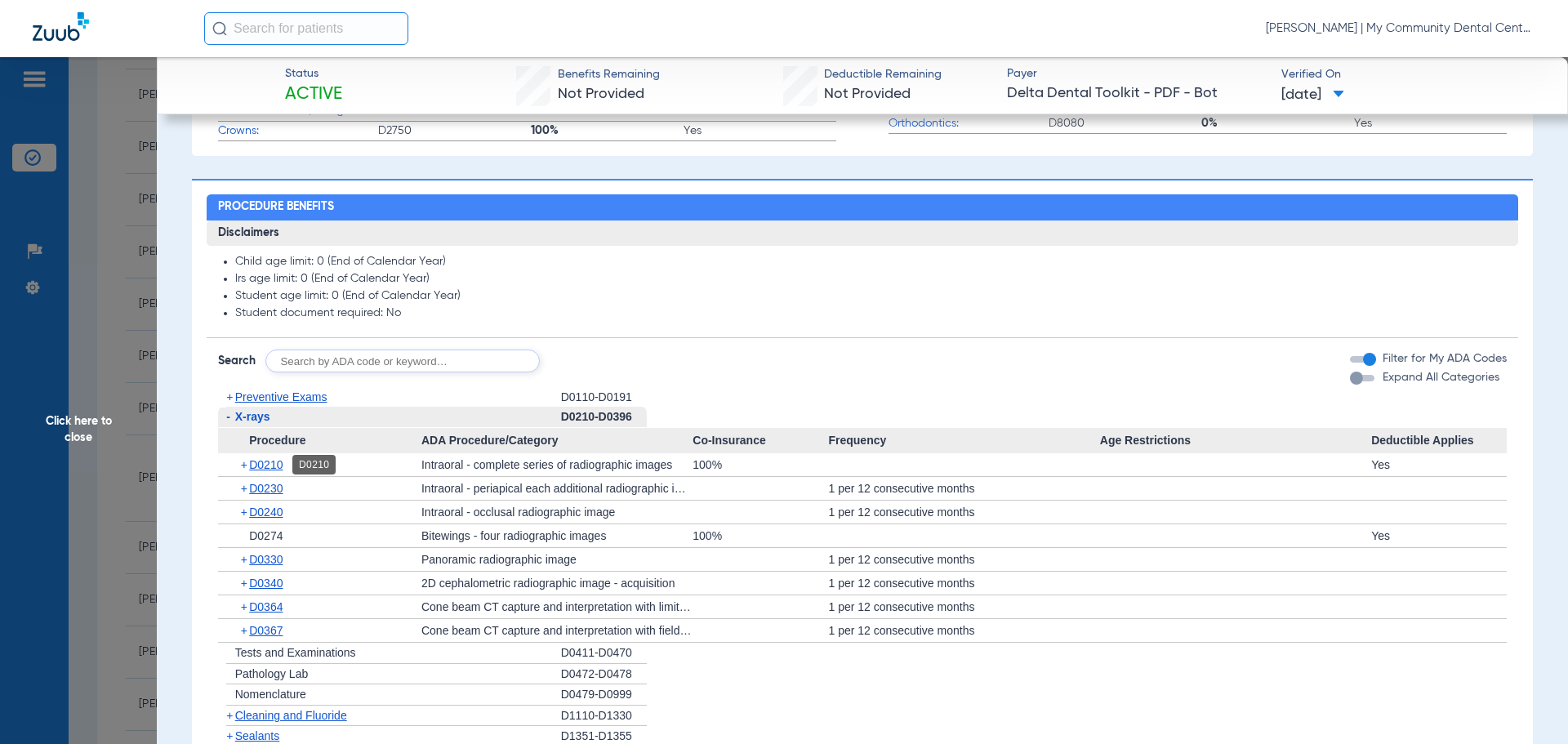
click at [264, 463] on span "D0210" at bounding box center [266, 464] width 34 height 13
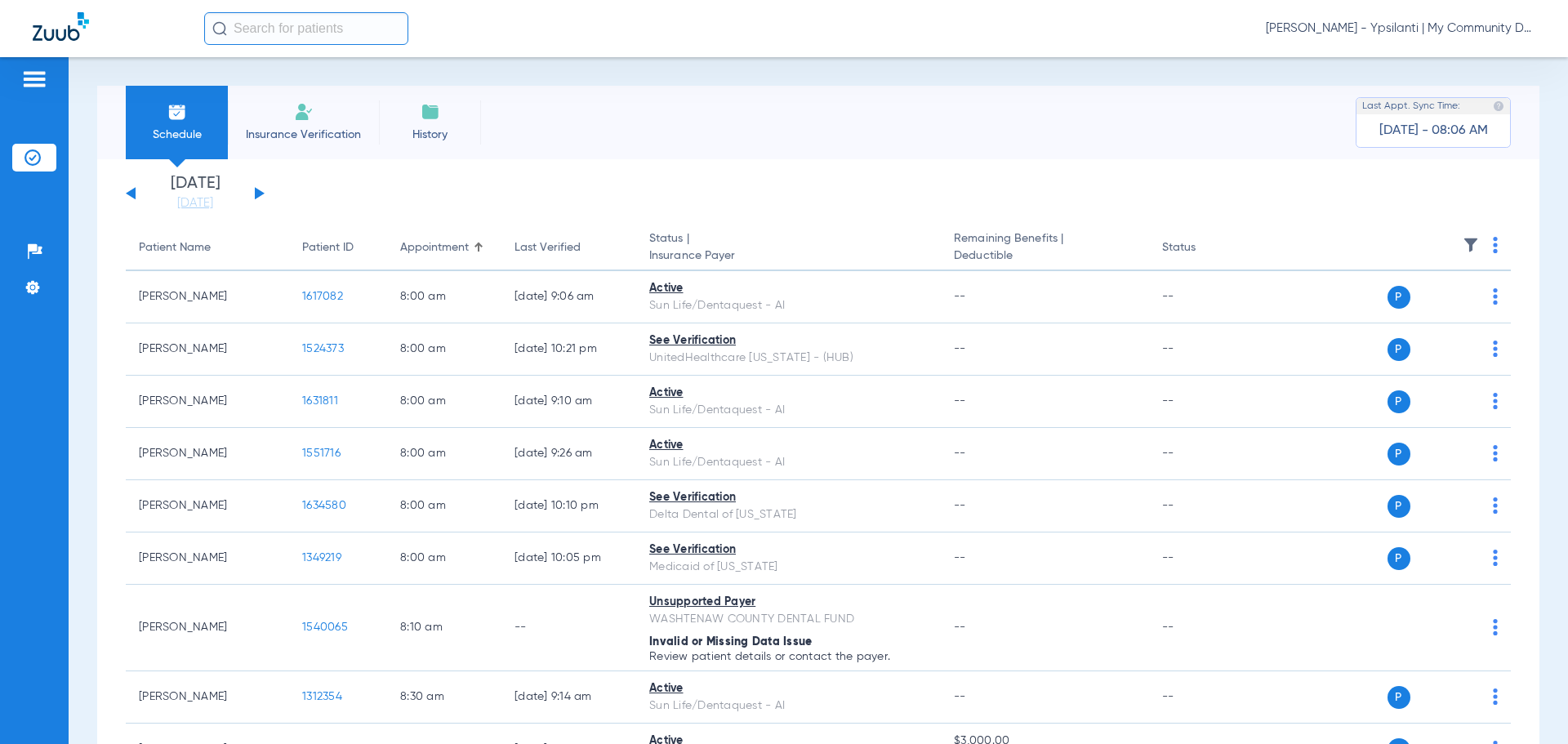
click at [1345, 32] on span "[PERSON_NAME] - Ypsilanti | My Community Dental Centers" at bounding box center [1400, 29] width 270 height 16
click at [176, 205] on div at bounding box center [784, 372] width 1568 height 744
click at [183, 204] on link "[DATE]" at bounding box center [195, 203] width 98 height 16
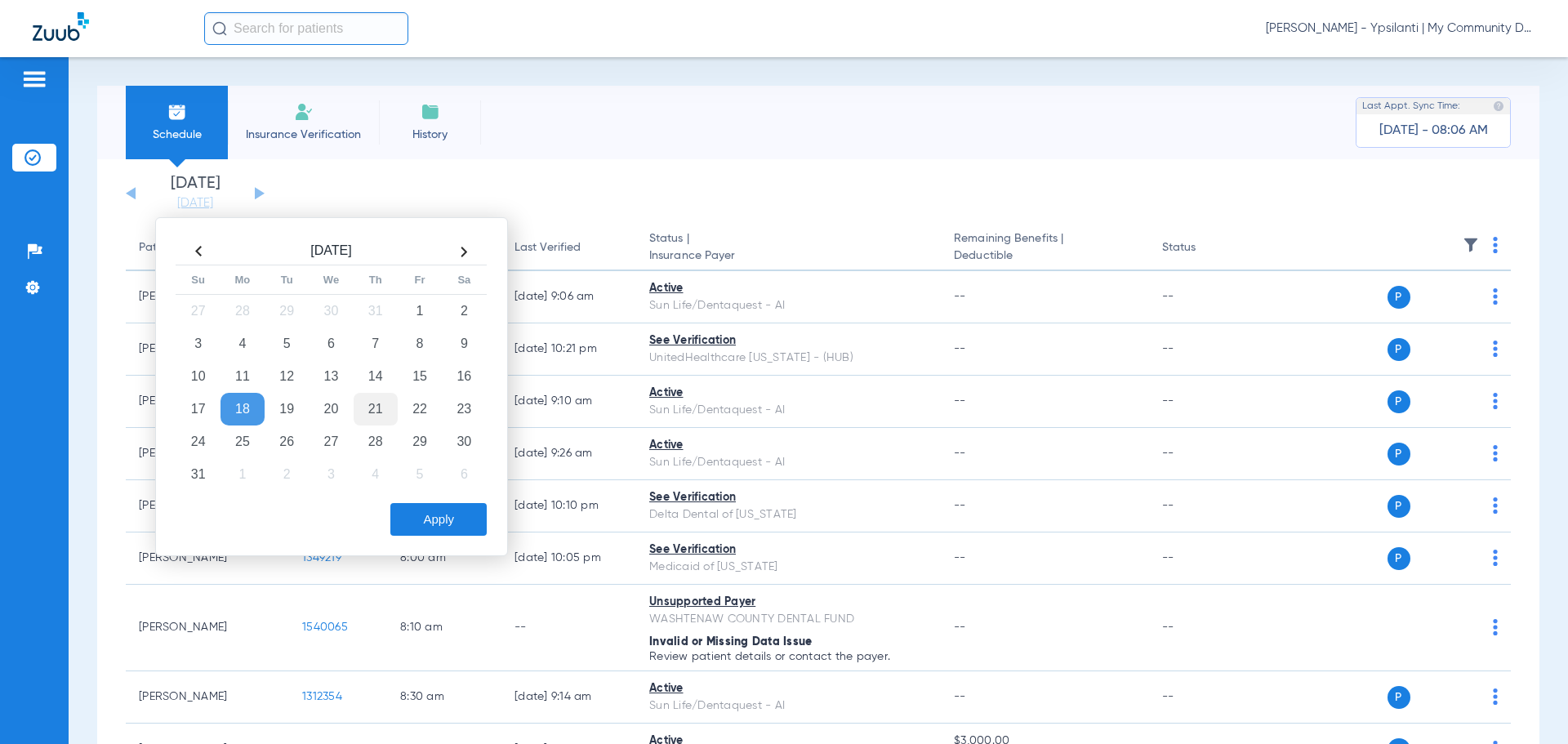
click at [381, 419] on td "21" at bounding box center [375, 409] width 44 height 33
click at [411, 518] on button "Apply" at bounding box center [438, 519] width 96 height 33
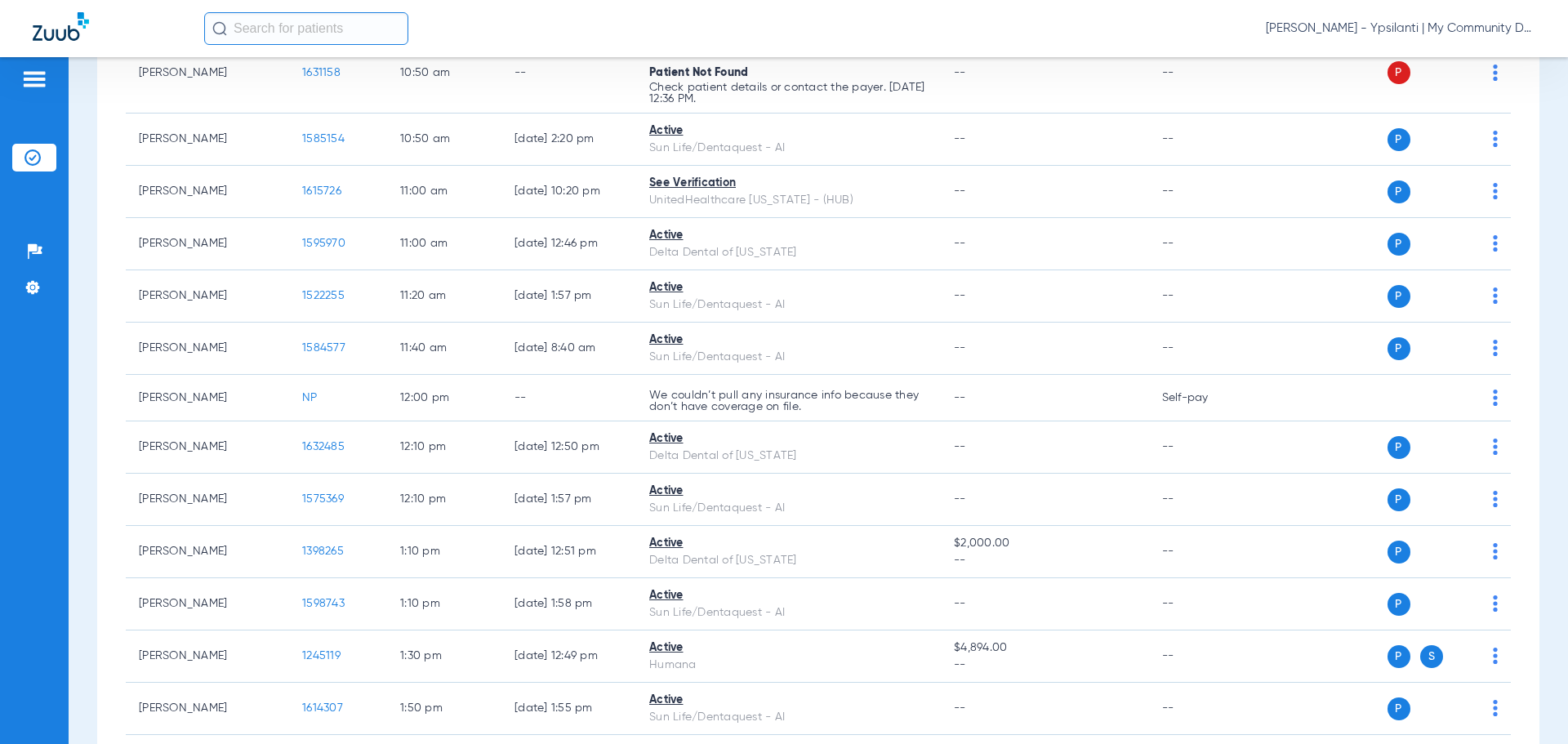
scroll to position [816, 0]
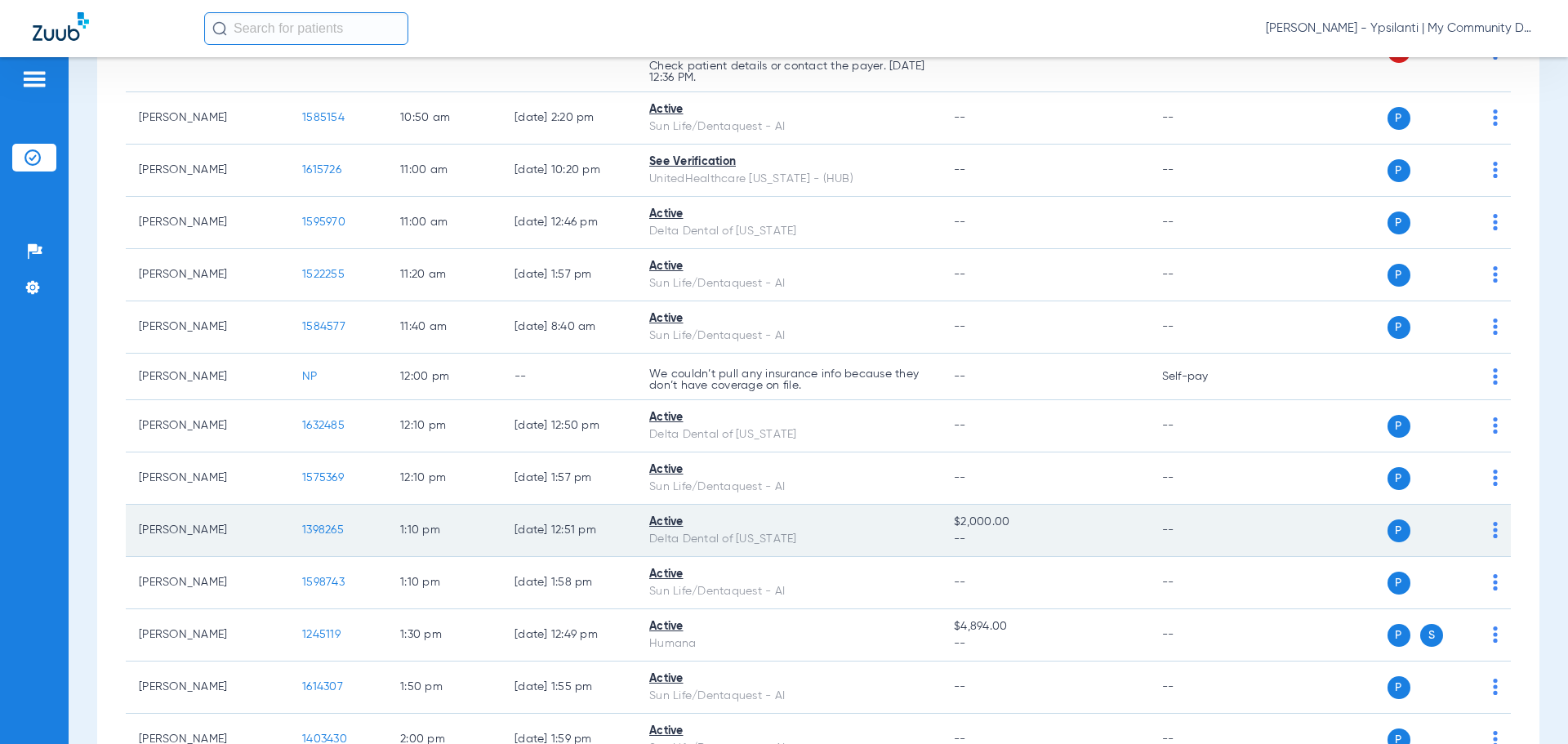
click at [325, 528] on span "1398265" at bounding box center [323, 530] width 42 height 12
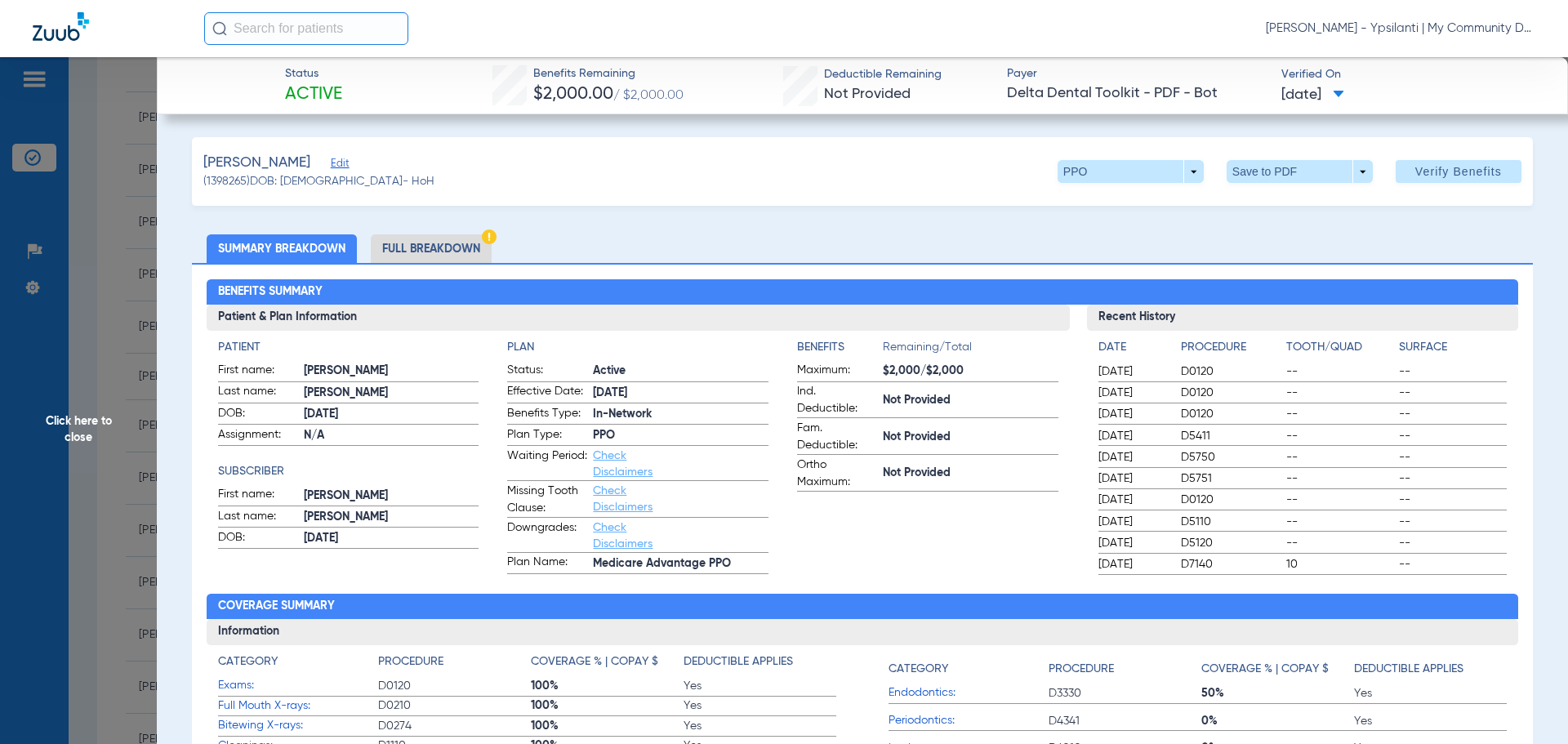
click at [400, 248] on li "Full Breakdown" at bounding box center [432, 248] width 121 height 29
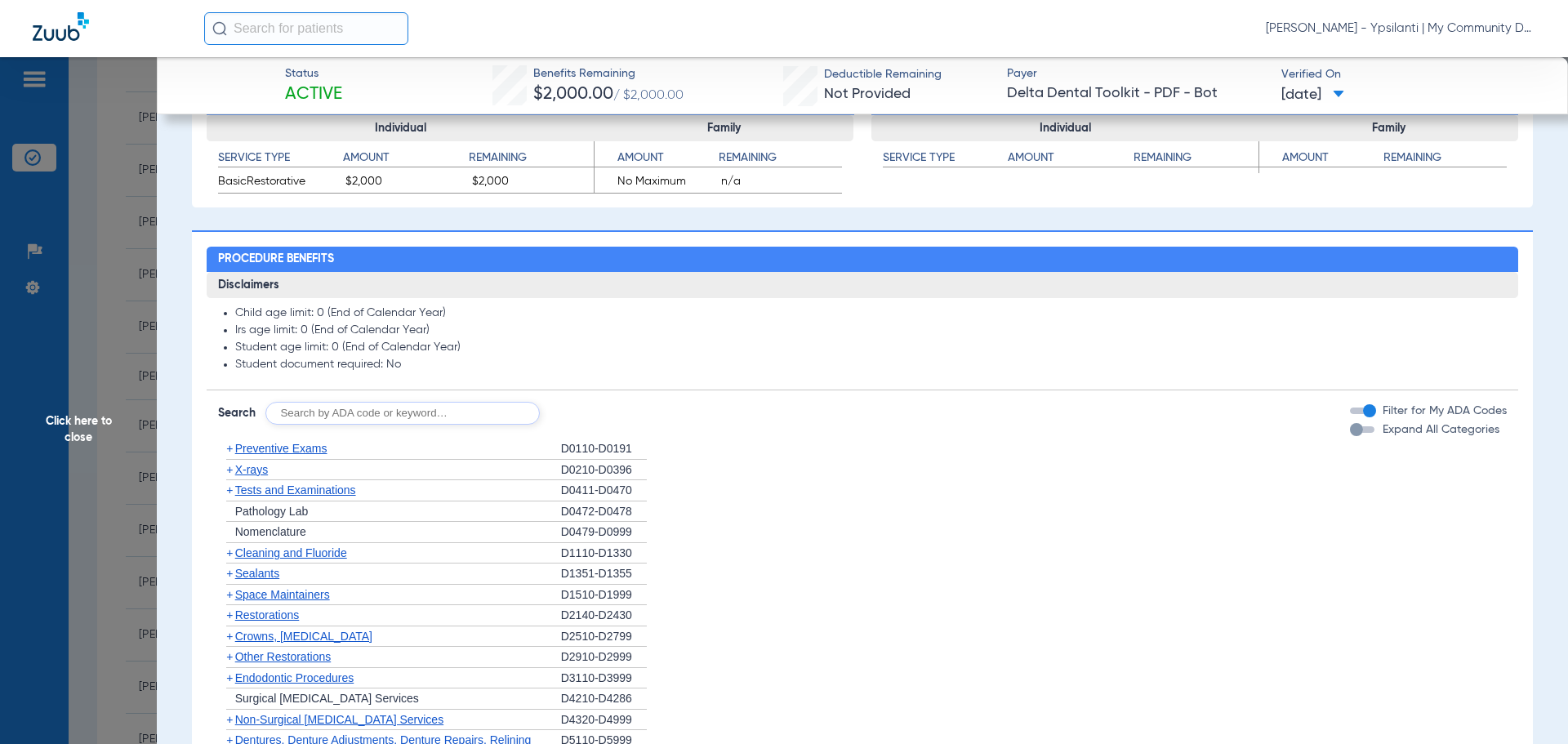
scroll to position [979, 0]
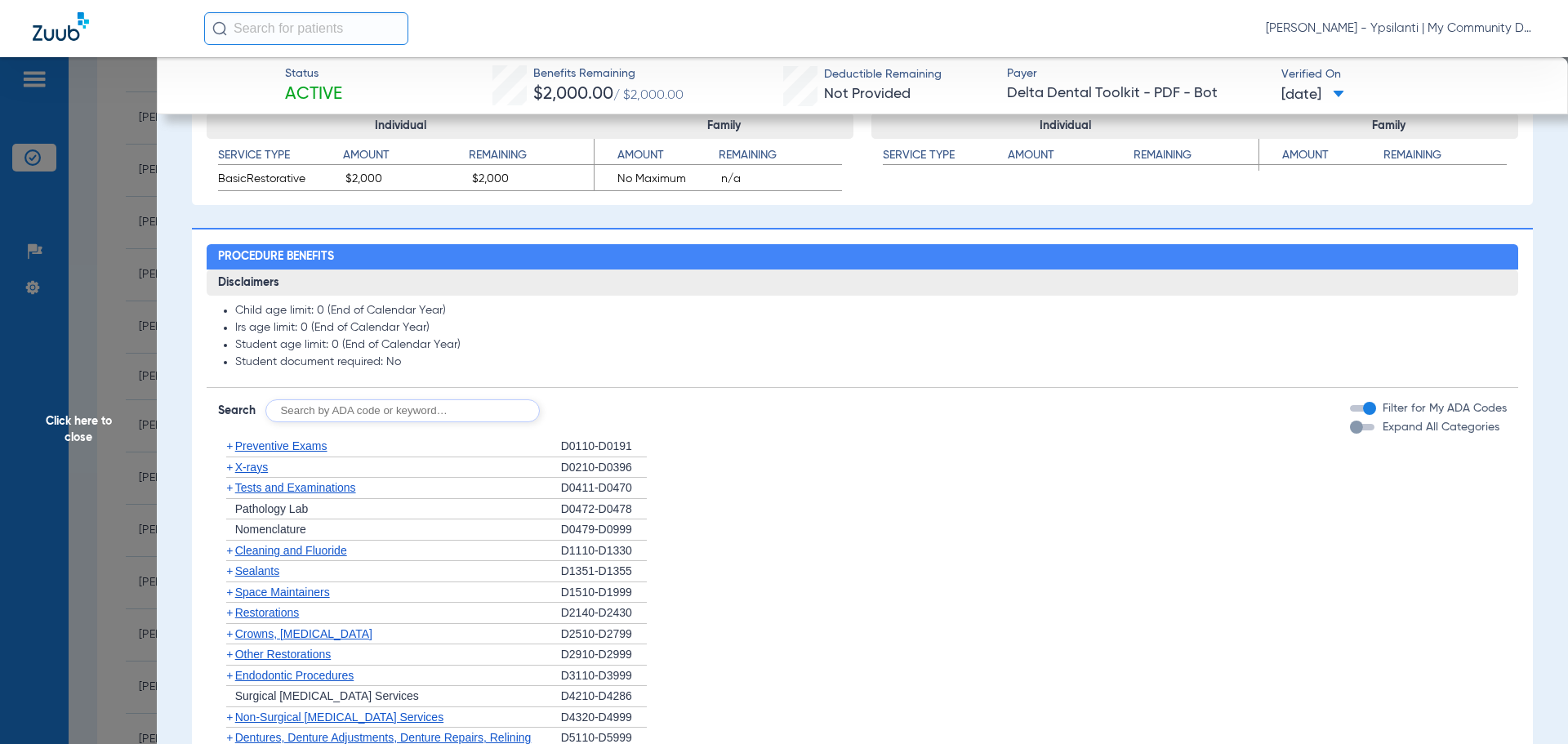
click at [271, 449] on span "Preventive Exams" at bounding box center [281, 445] width 92 height 13
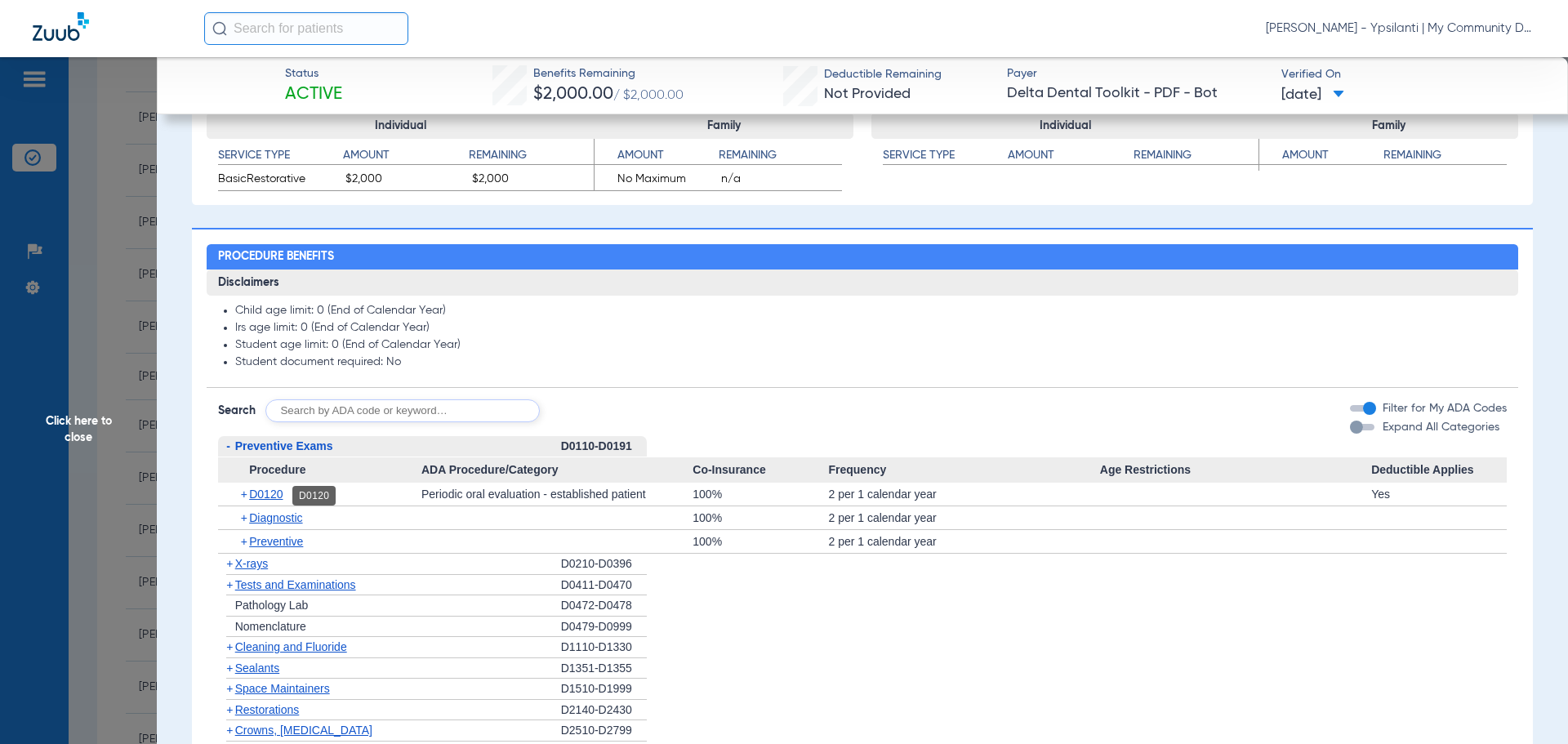
click at [270, 498] on span "D0120" at bounding box center [266, 493] width 34 height 13
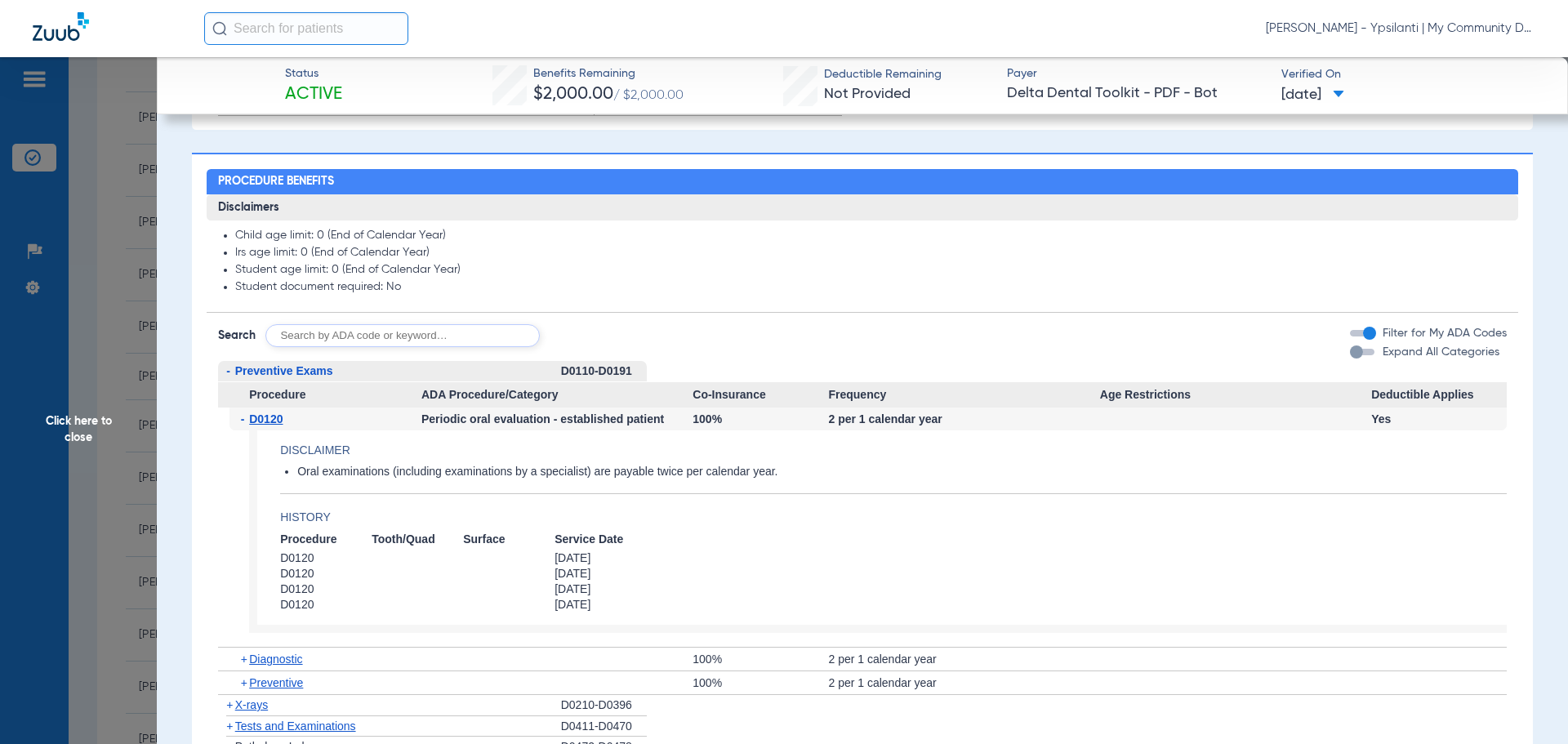
scroll to position [1224, 0]
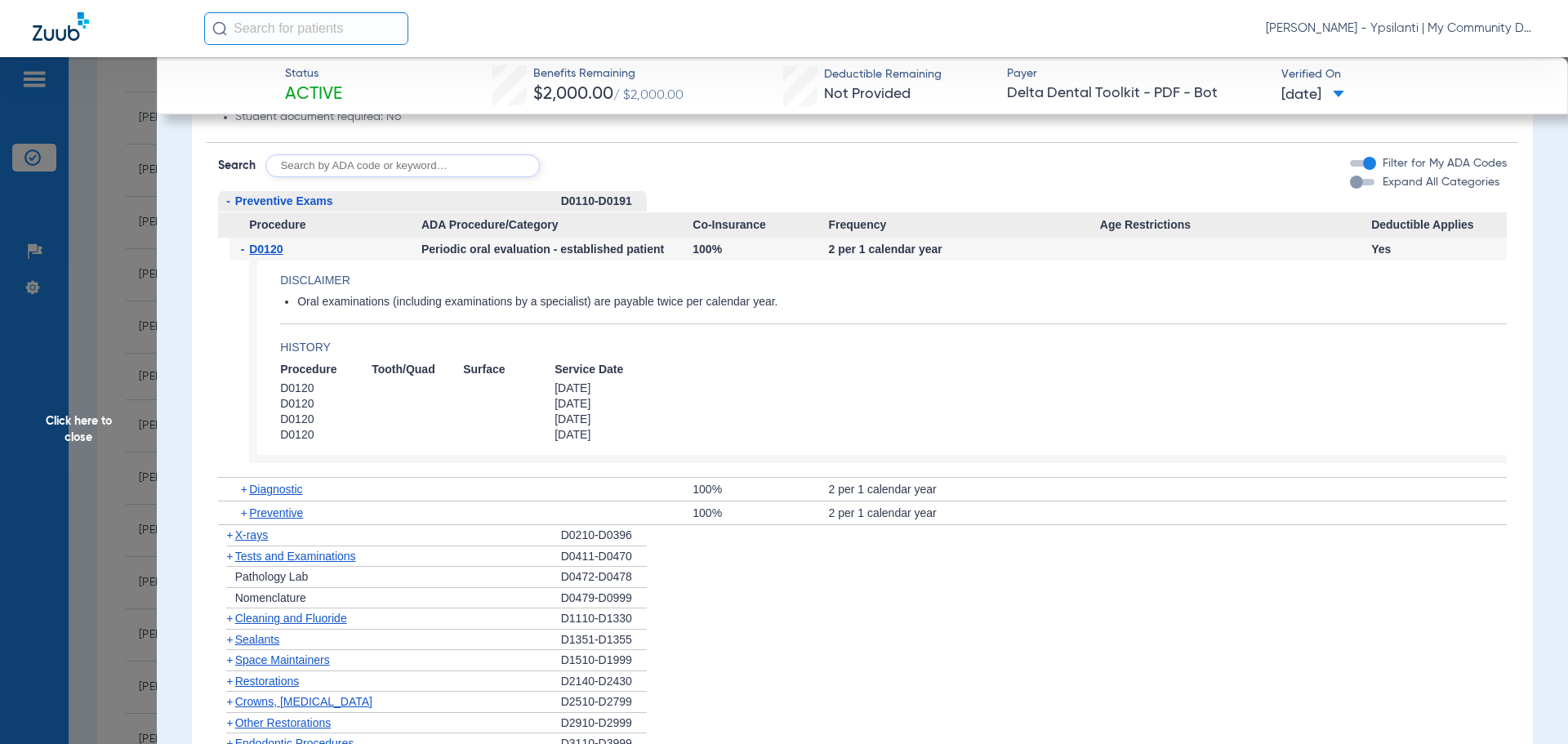
click at [268, 536] on span "X-rays" at bounding box center [251, 534] width 33 height 13
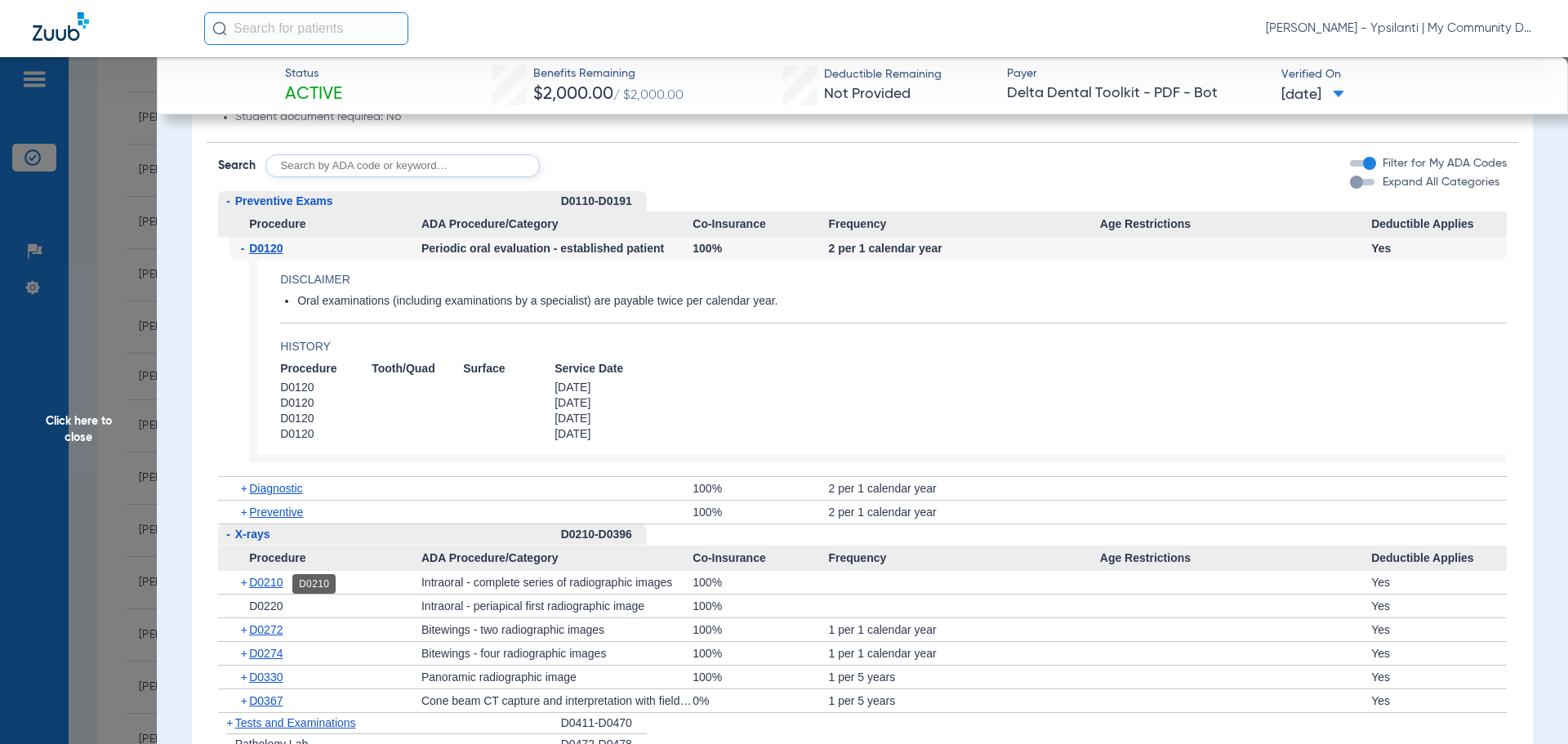
click at [265, 586] on span "D0210" at bounding box center [266, 581] width 34 height 13
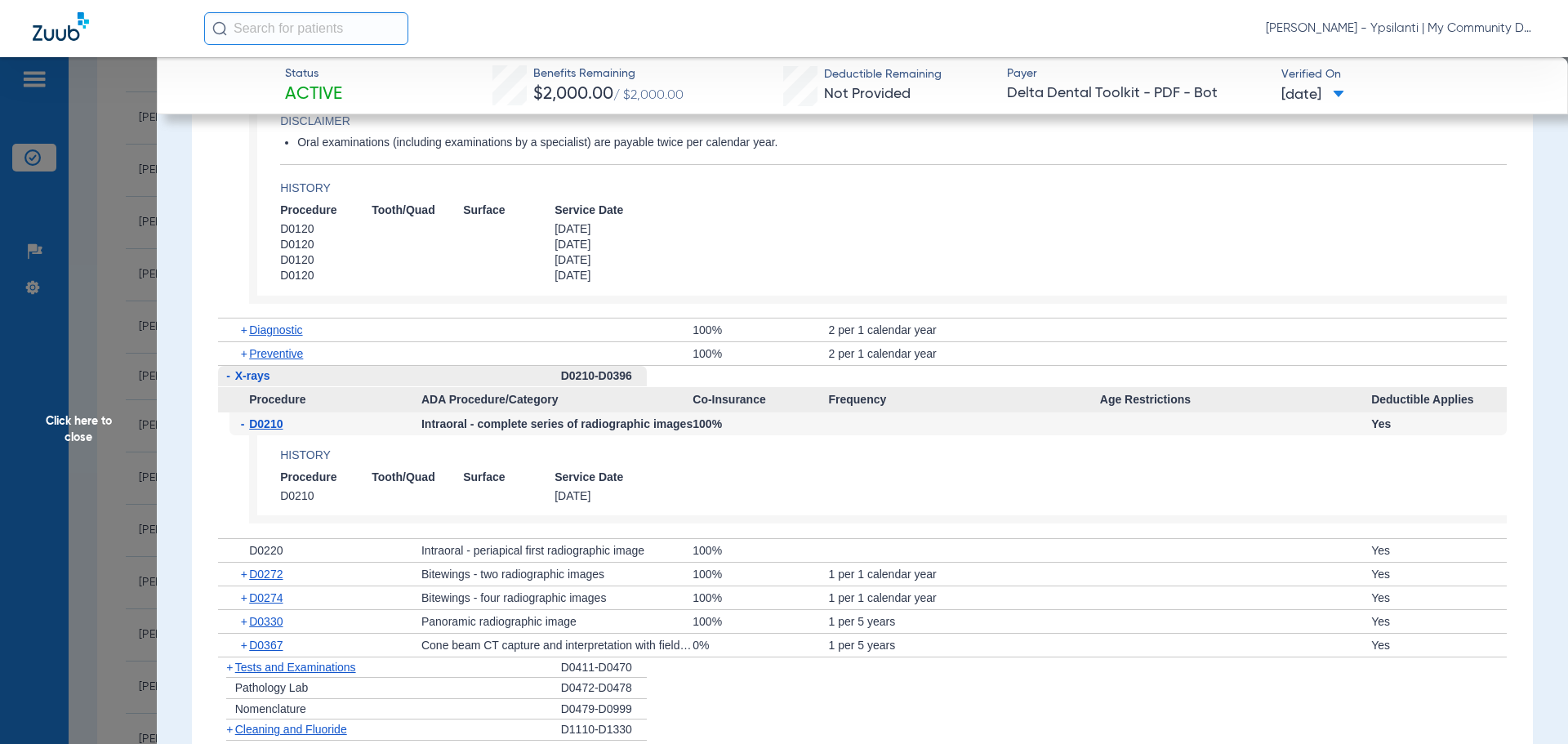
scroll to position [1388, 0]
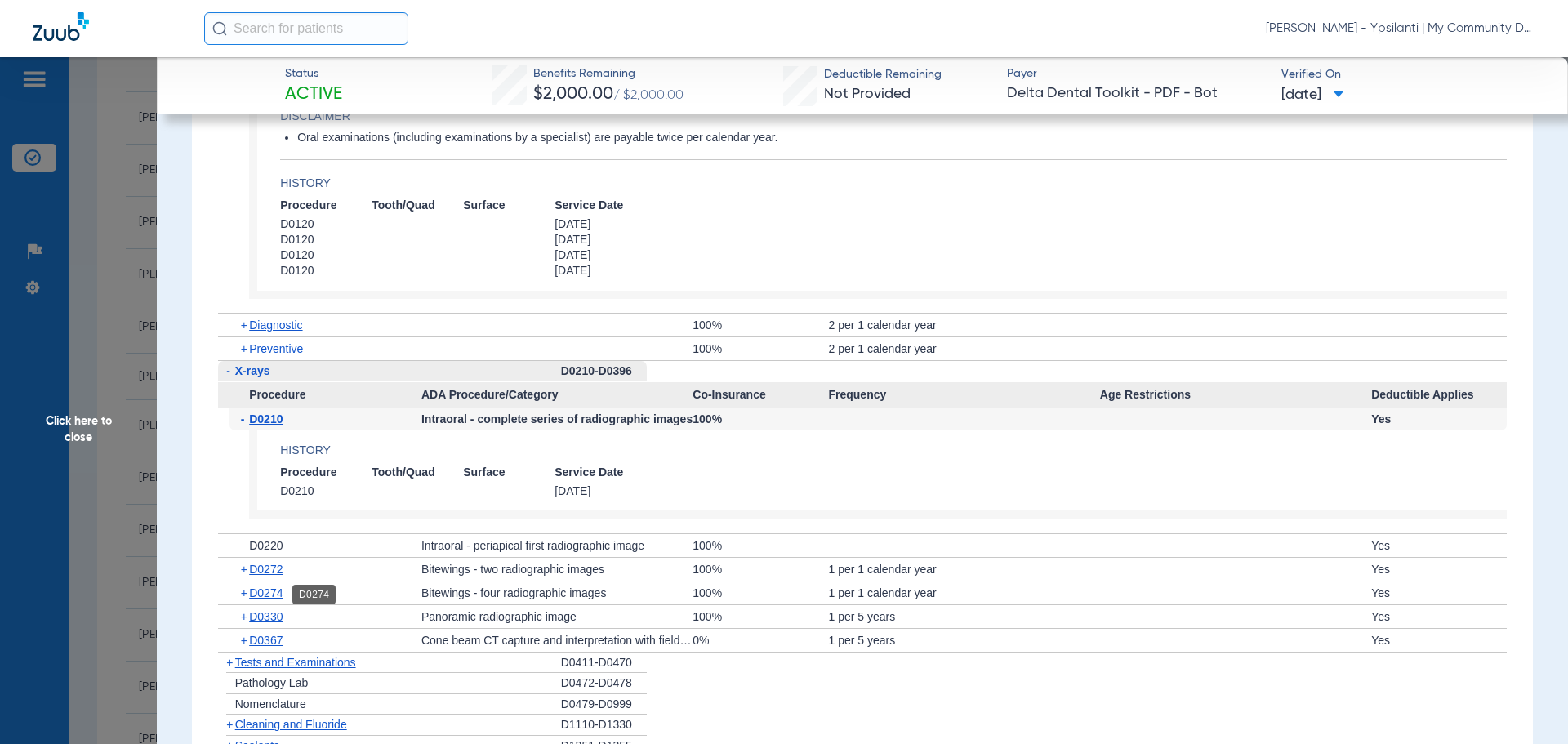
click at [270, 596] on span "D0274" at bounding box center [266, 592] width 34 height 13
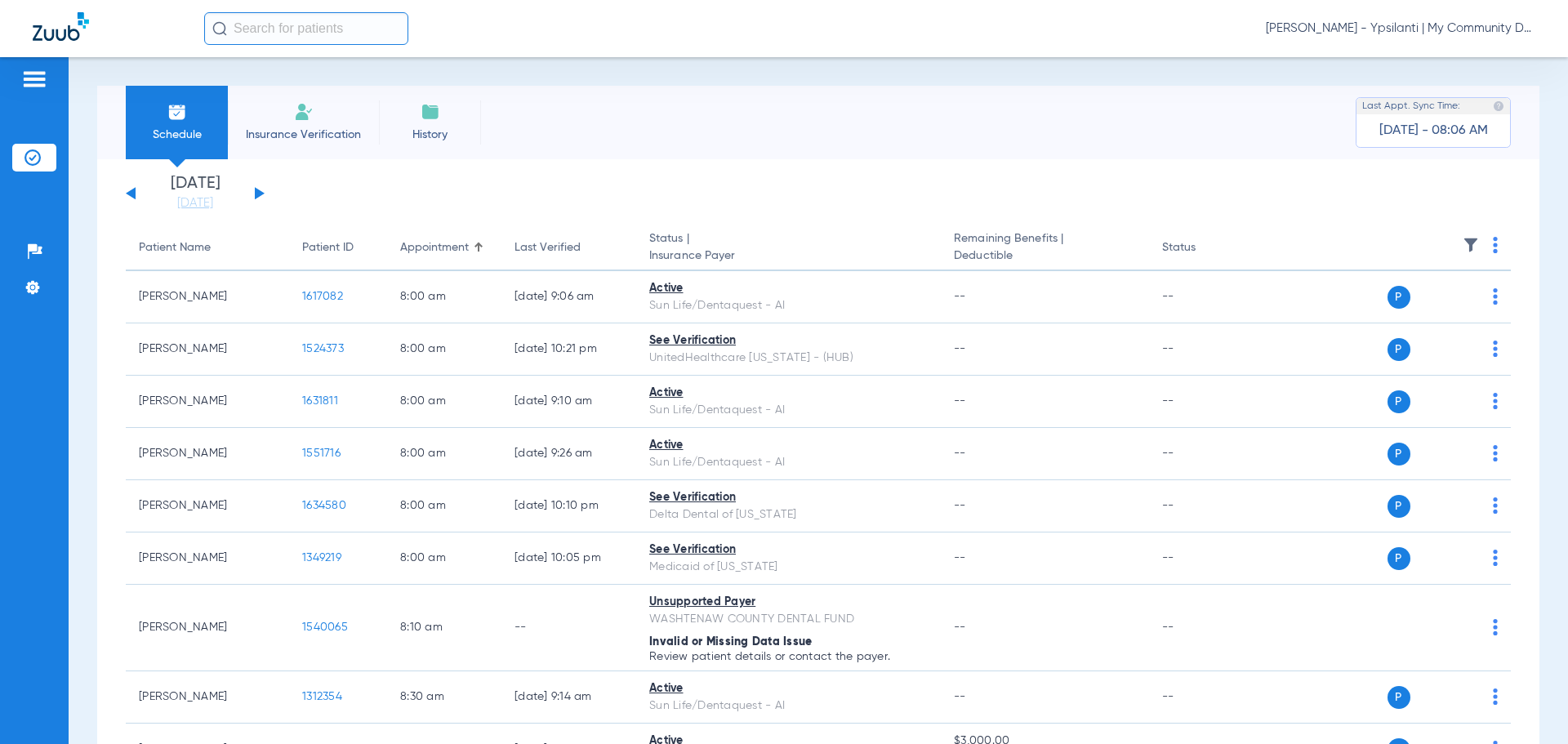
click at [1352, 24] on span "Carly Noble - Ypsilanti | My Community Dental Centers" at bounding box center [1400, 29] width 270 height 16
click at [1422, 60] on button "Account Selection" at bounding box center [1474, 58] width 117 height 33
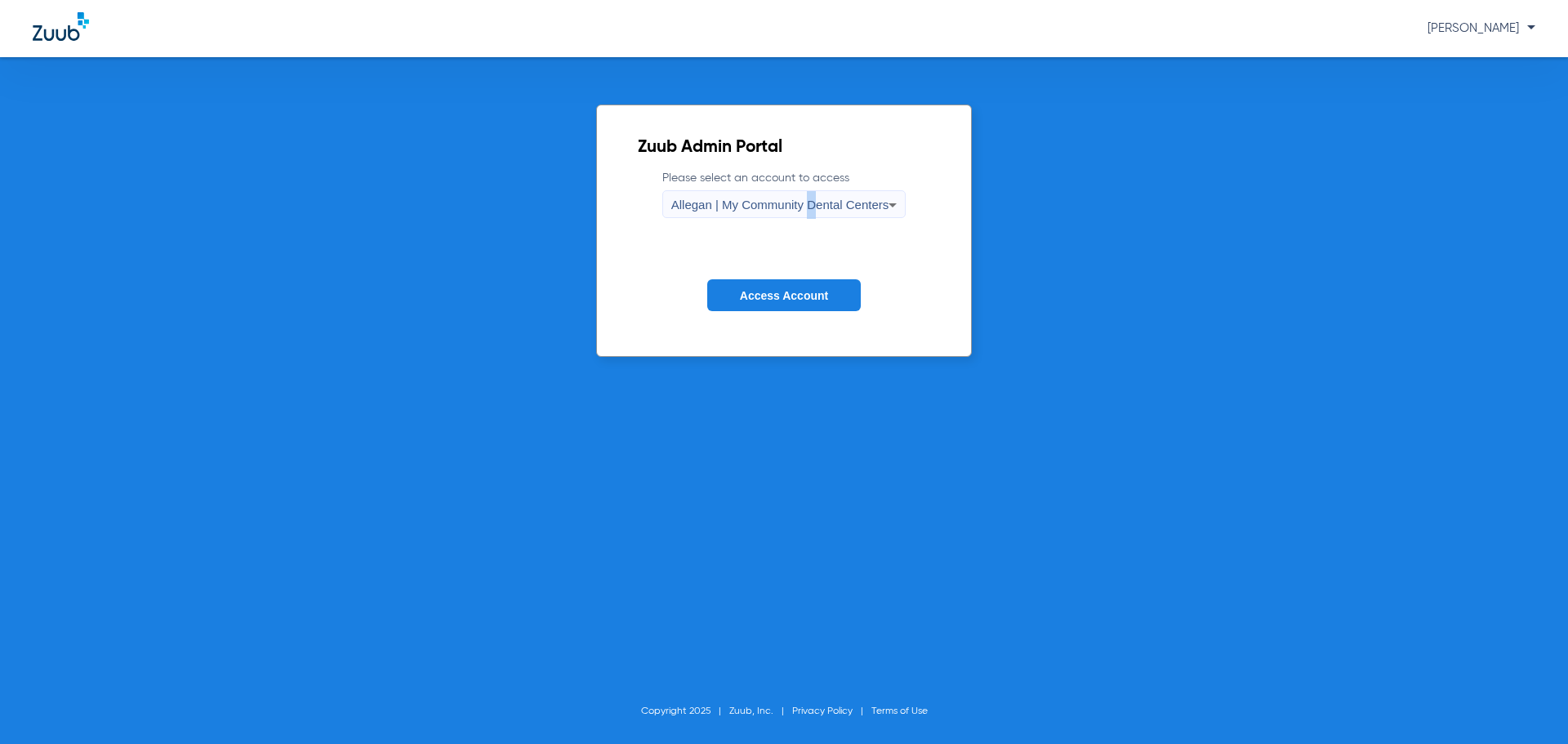
click at [811, 205] on span "Allegan | My Community Dental Centers" at bounding box center [780, 204] width 218 height 14
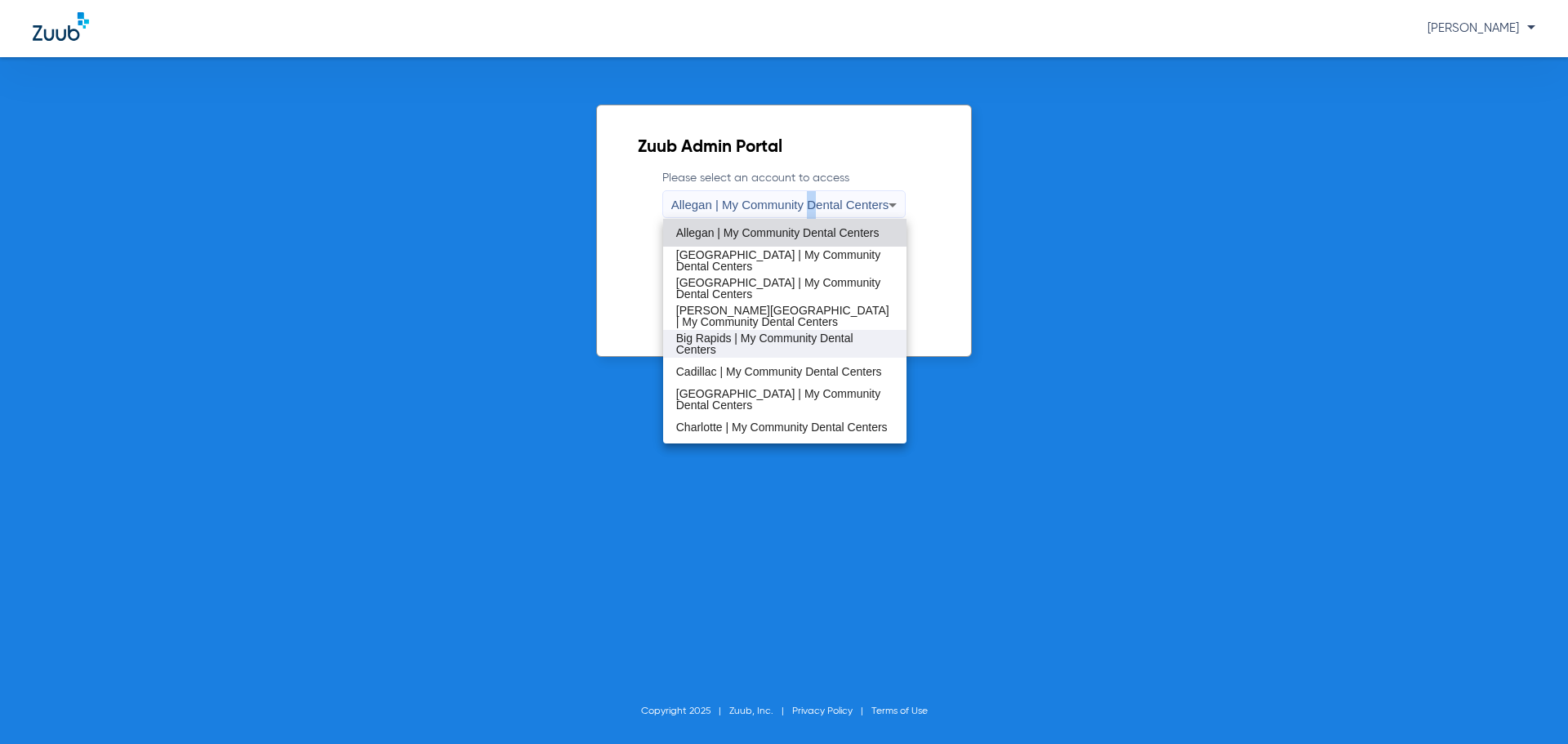
click at [726, 345] on span "Big Rapids | My Community Dental Centers" at bounding box center [785, 343] width 218 height 23
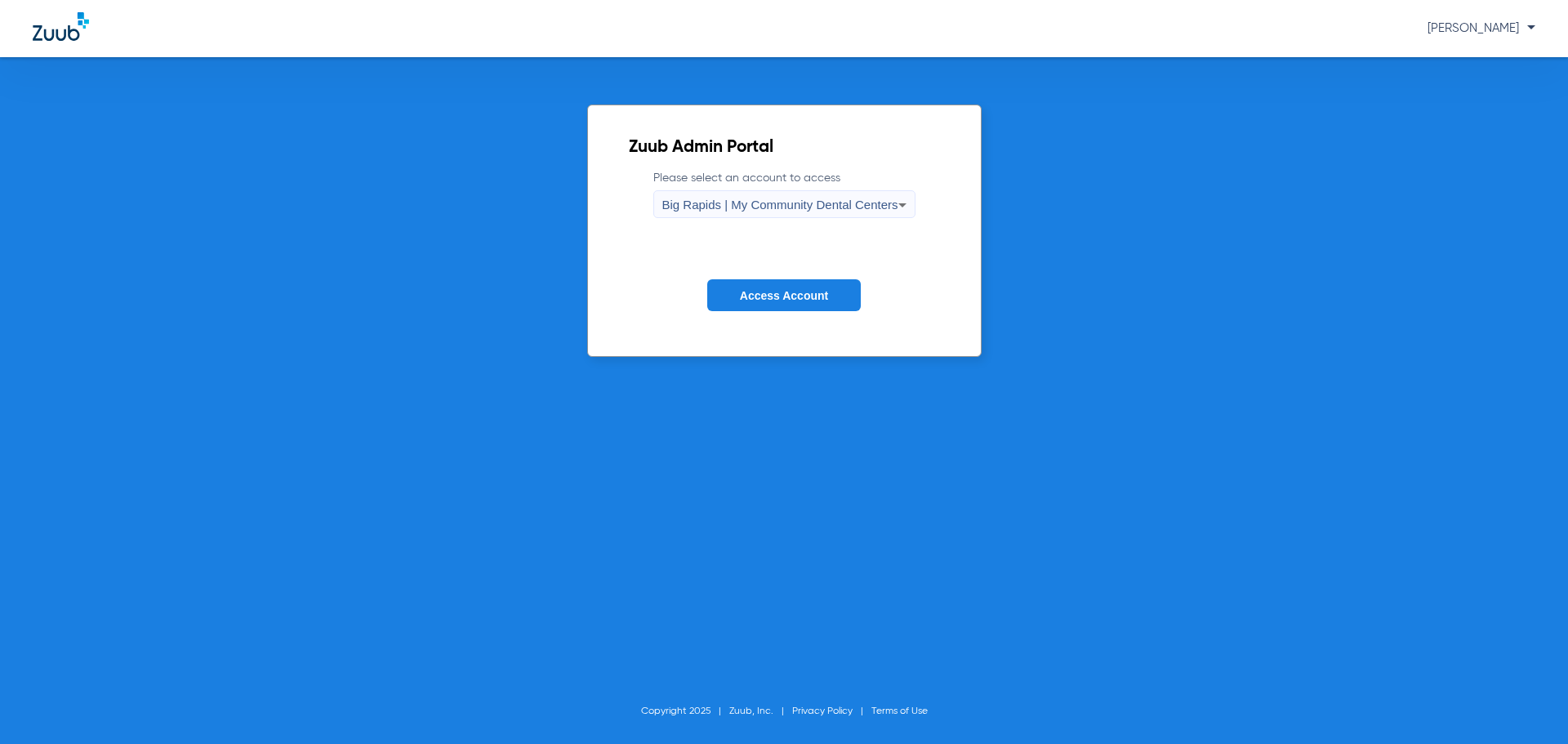
click at [774, 305] on button "Access Account" at bounding box center [784, 295] width 154 height 32
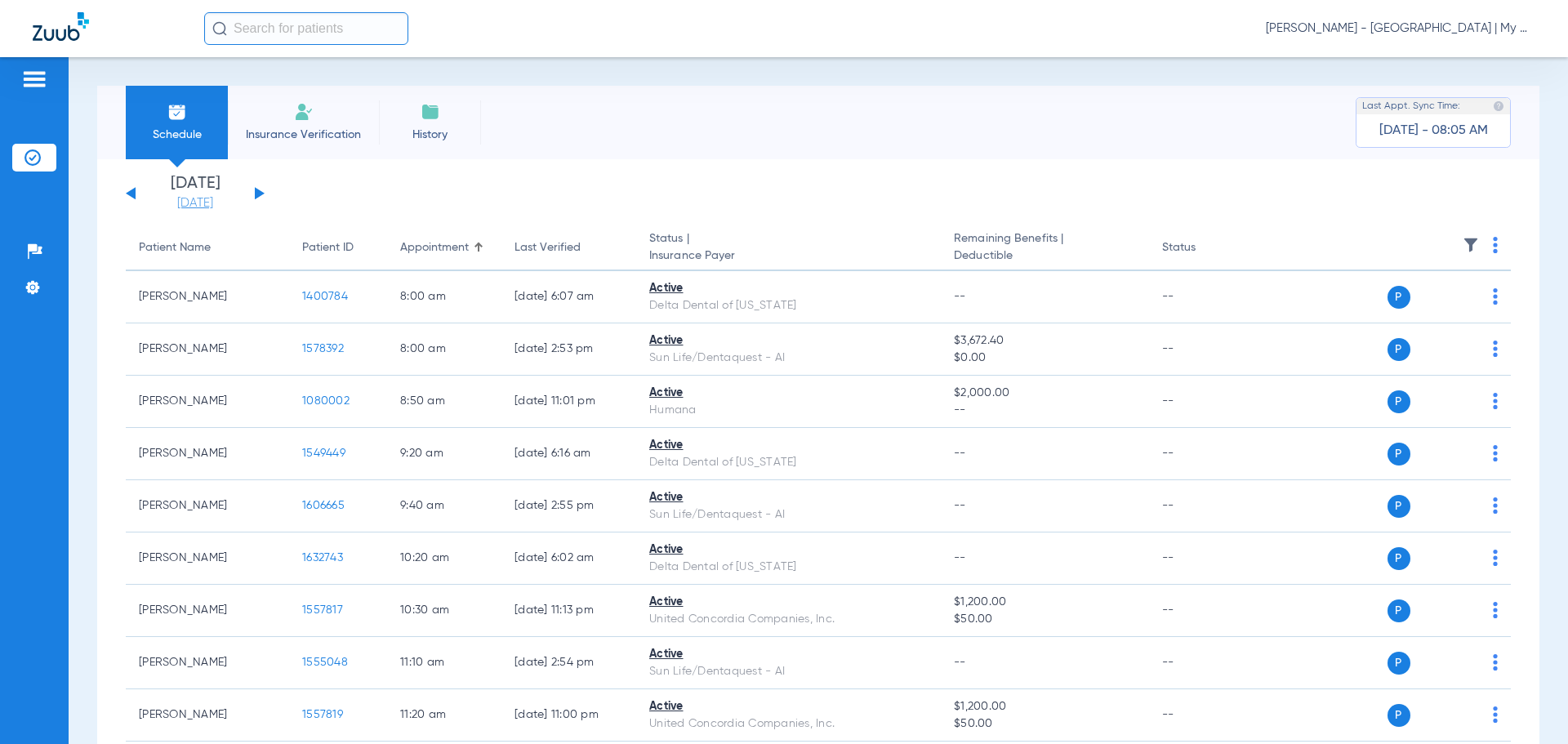
click at [192, 205] on link "[DATE]" at bounding box center [195, 203] width 98 height 16
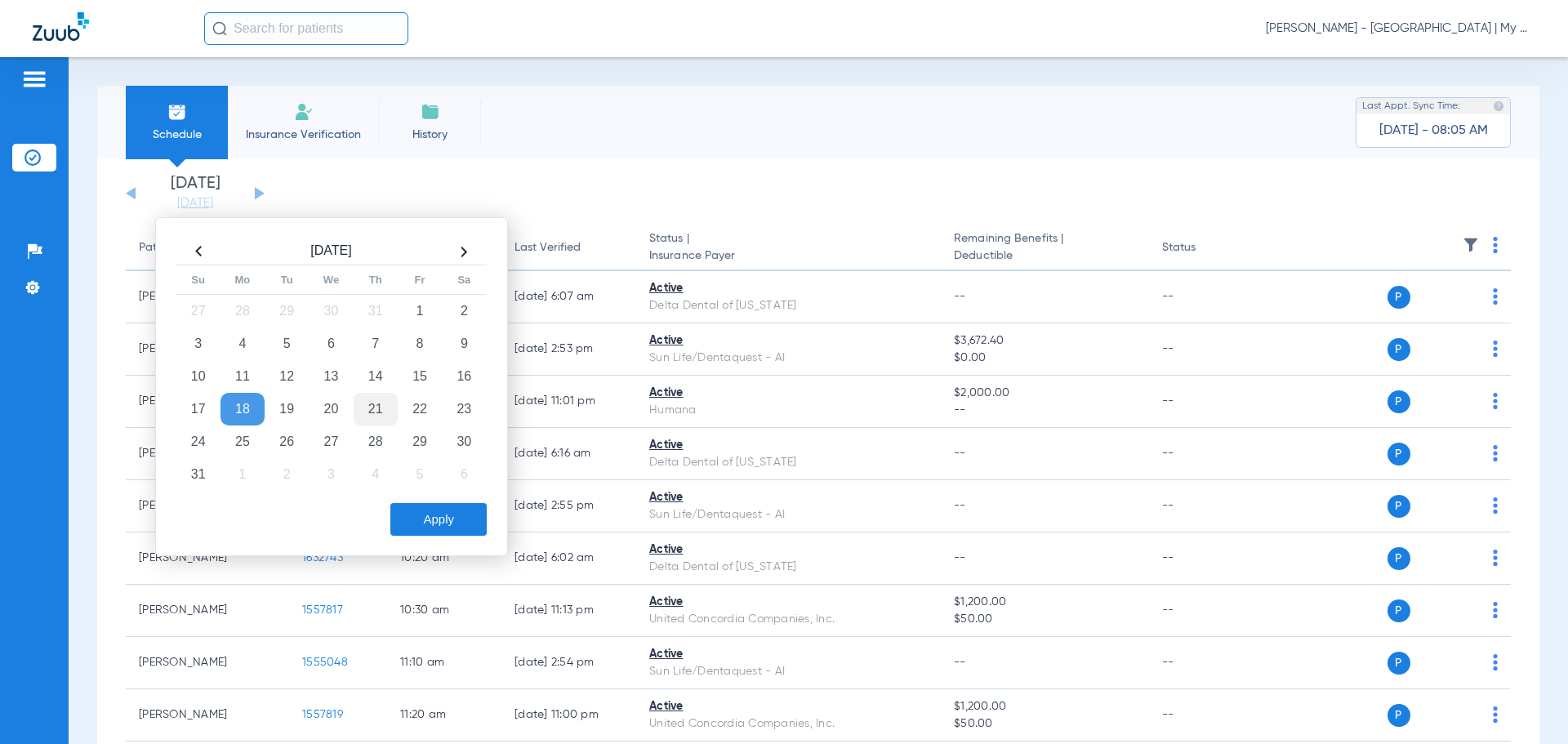
click at [376, 410] on td "21" at bounding box center [375, 409] width 44 height 33
click at [411, 506] on button "Apply" at bounding box center [438, 519] width 96 height 33
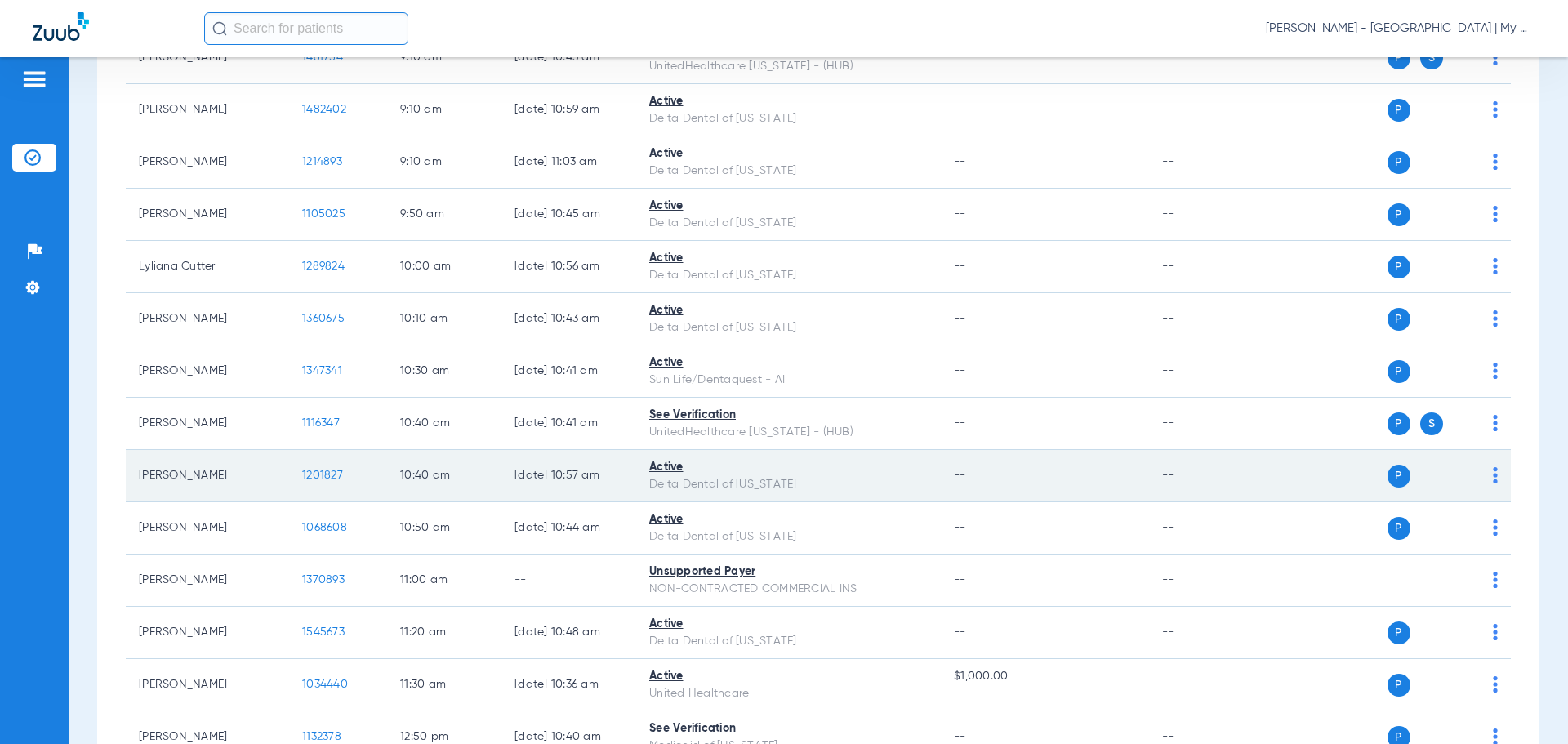
scroll to position [571, 0]
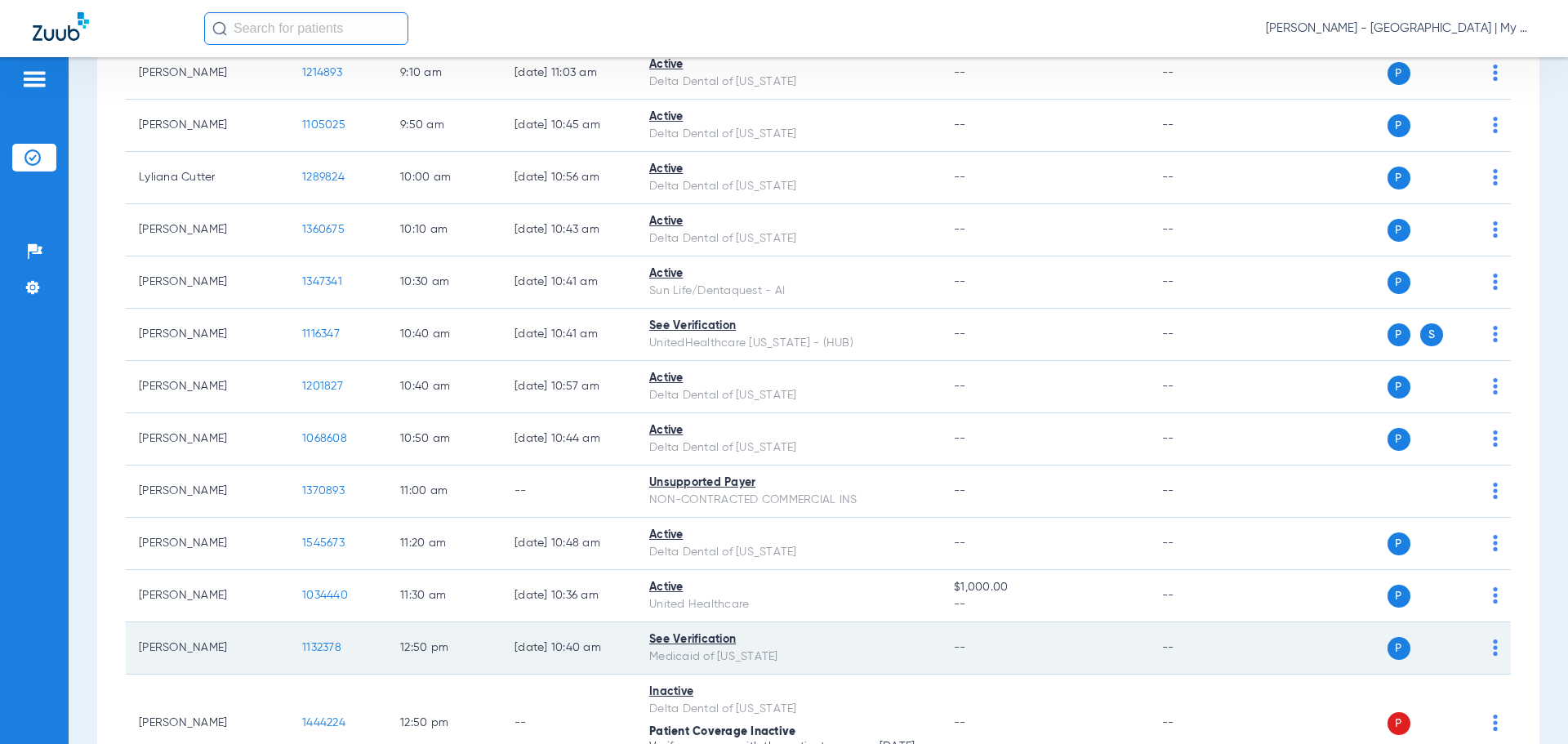
click at [321, 647] on span "1132378" at bounding box center [321, 648] width 39 height 12
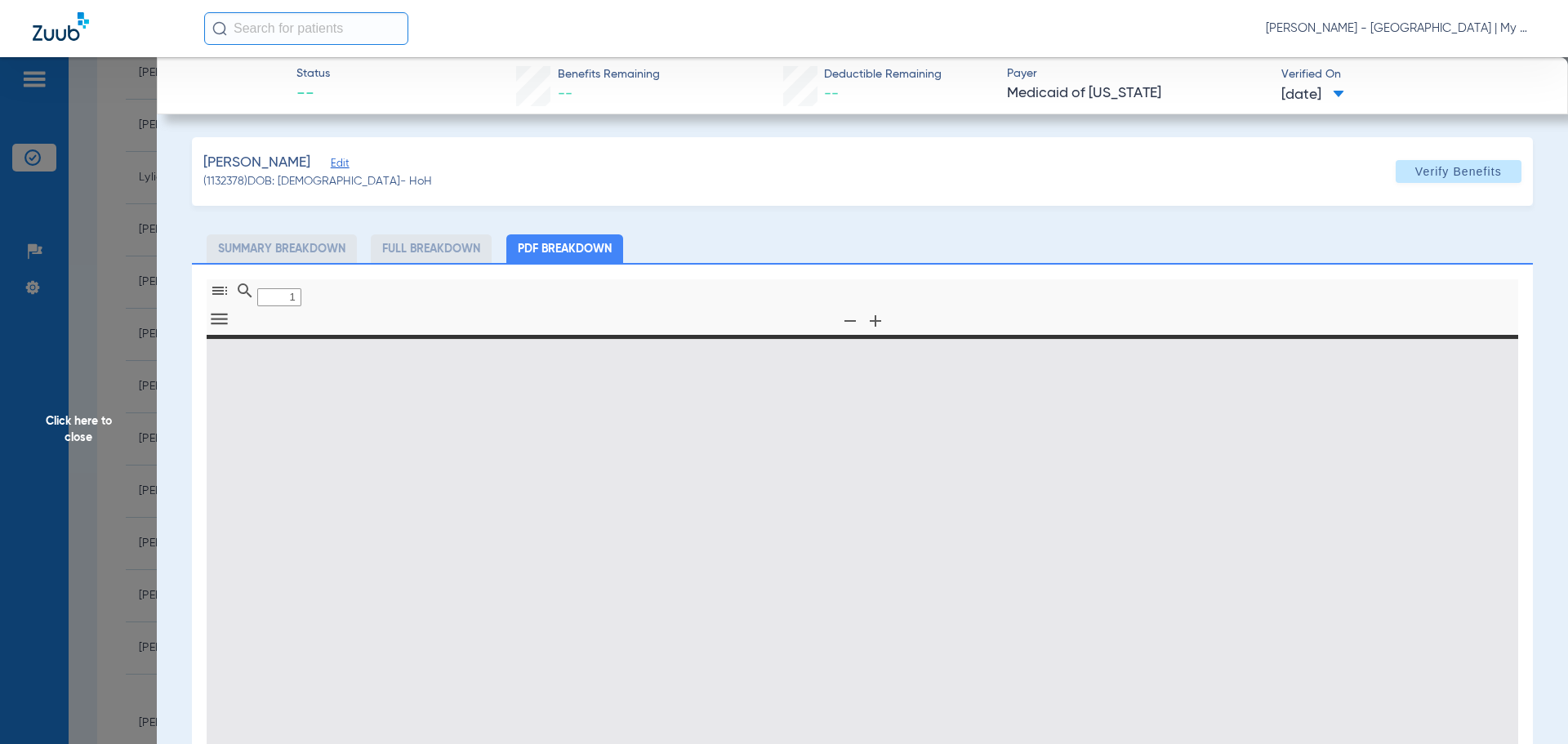
type input "0"
select select "page-width"
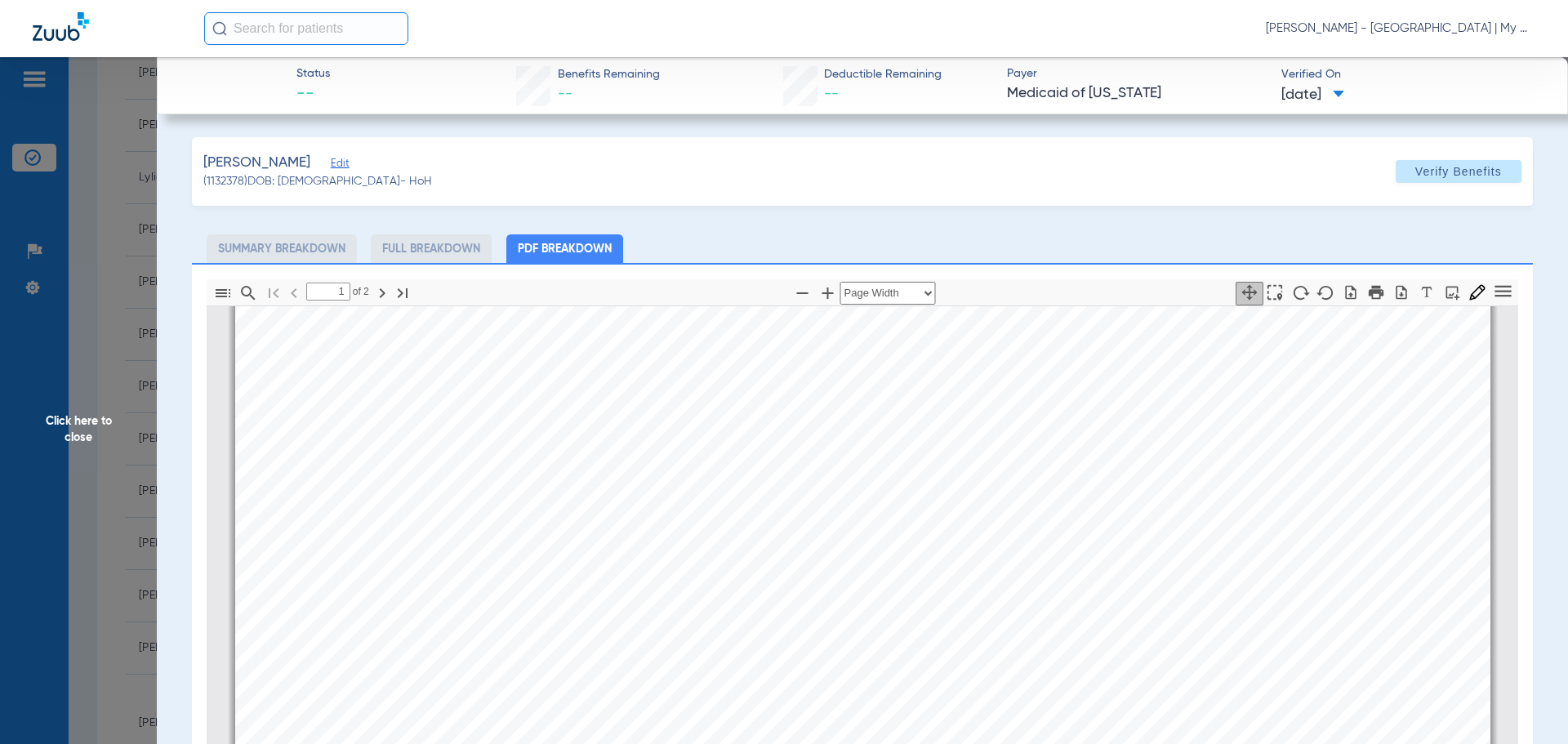
scroll to position [743, 0]
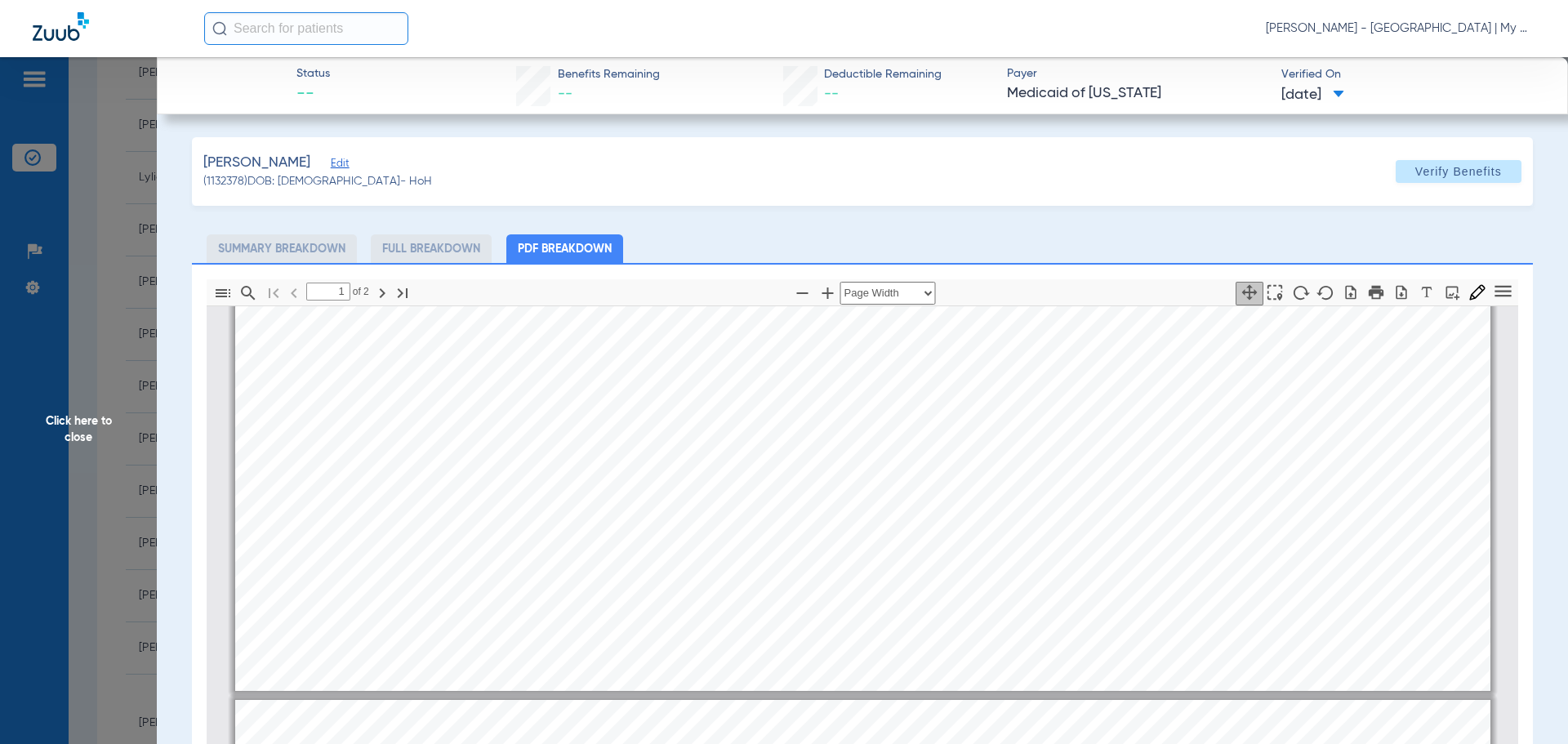
type input "2"
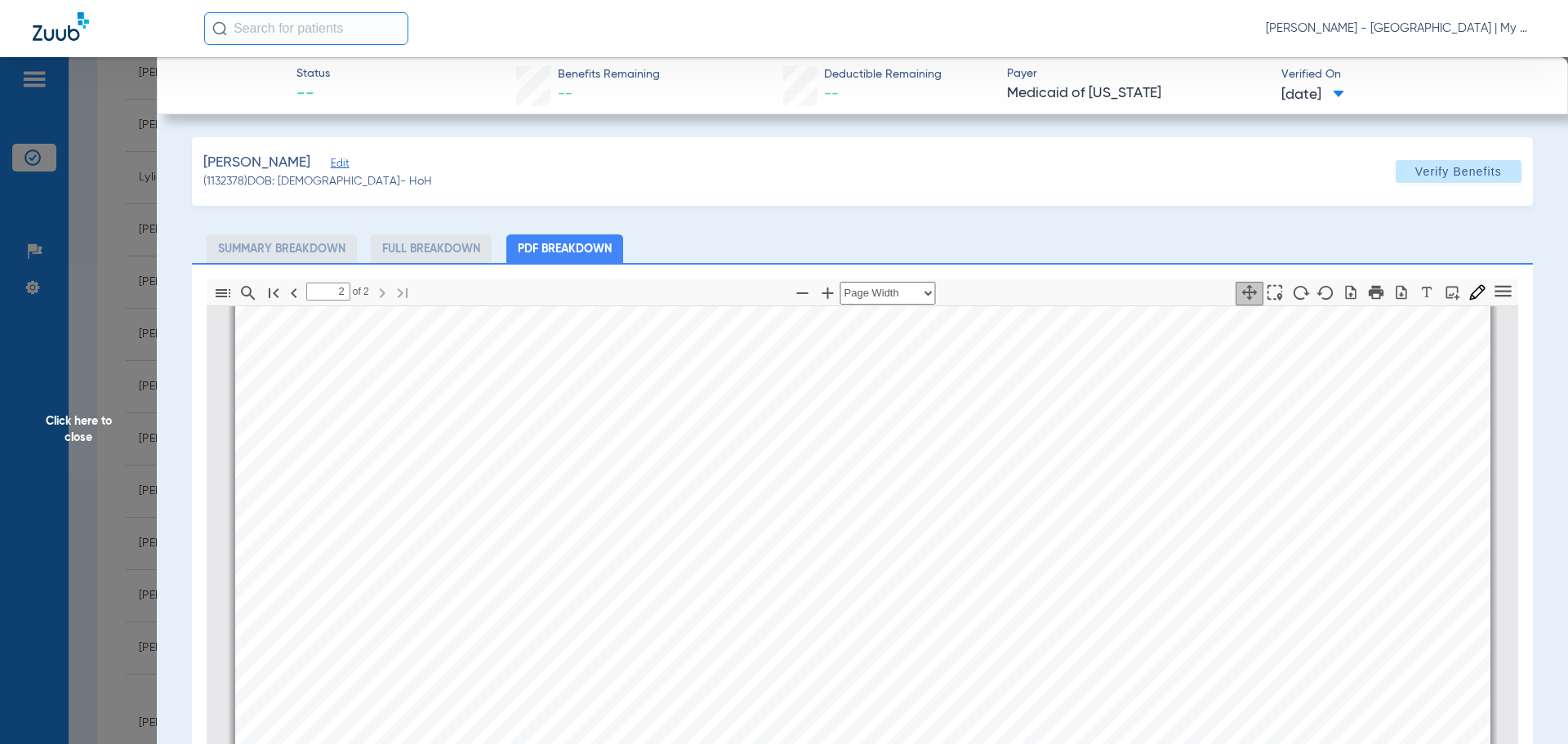
scroll to position [2294, 0]
click at [49, 387] on span "Click here to close" at bounding box center [78, 430] width 157 height 744
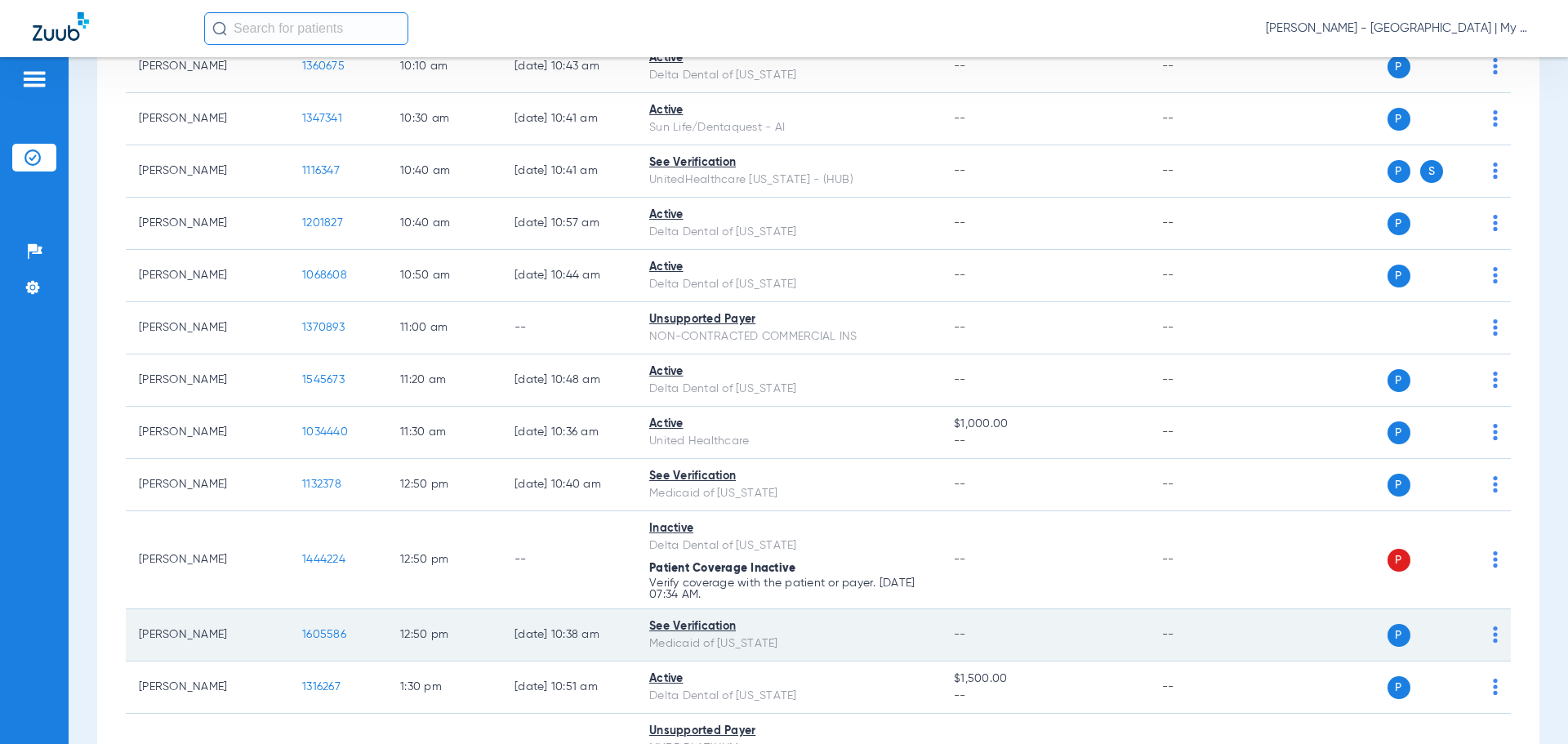
scroll to position [898, 0]
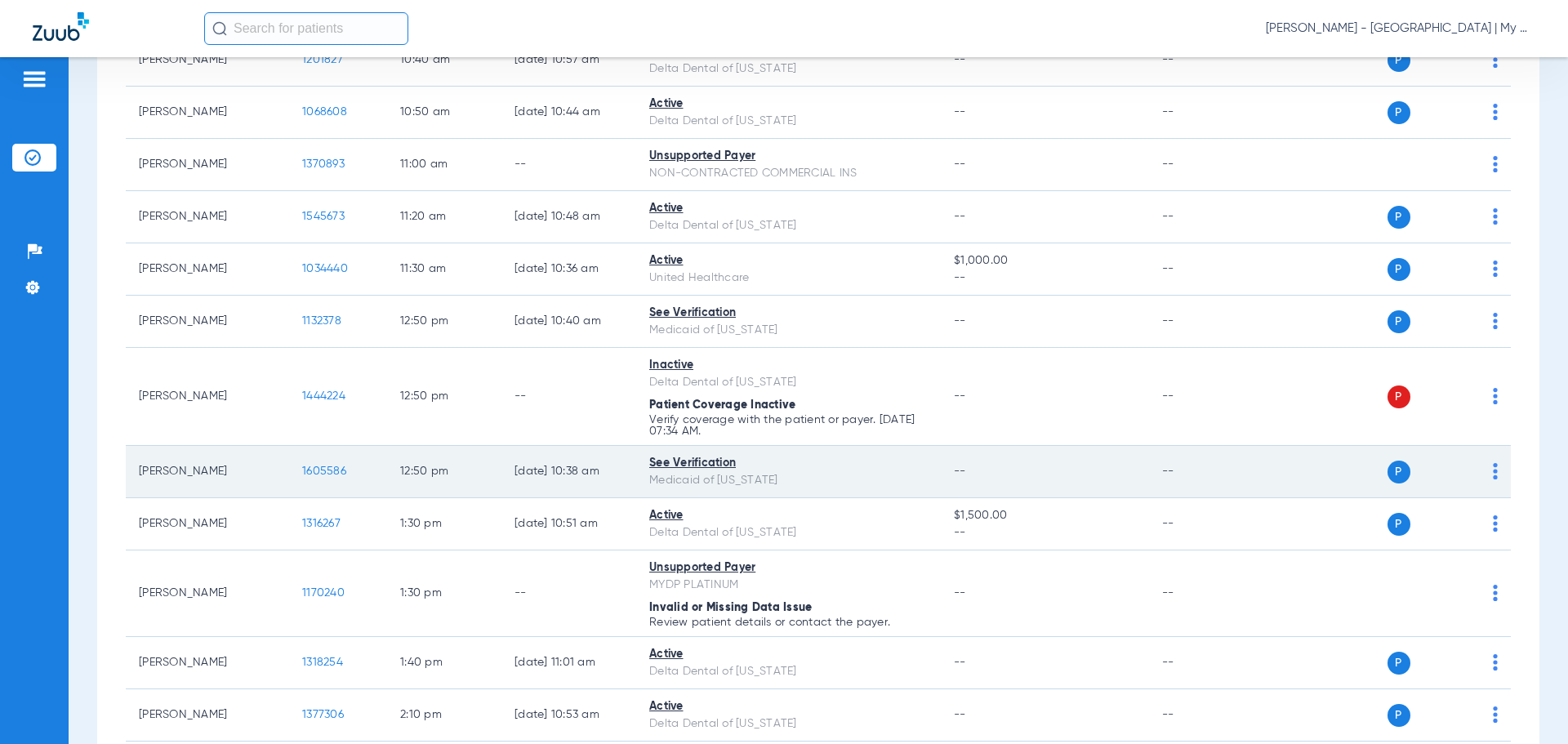
click at [321, 468] on span "1605586" at bounding box center [324, 471] width 44 height 12
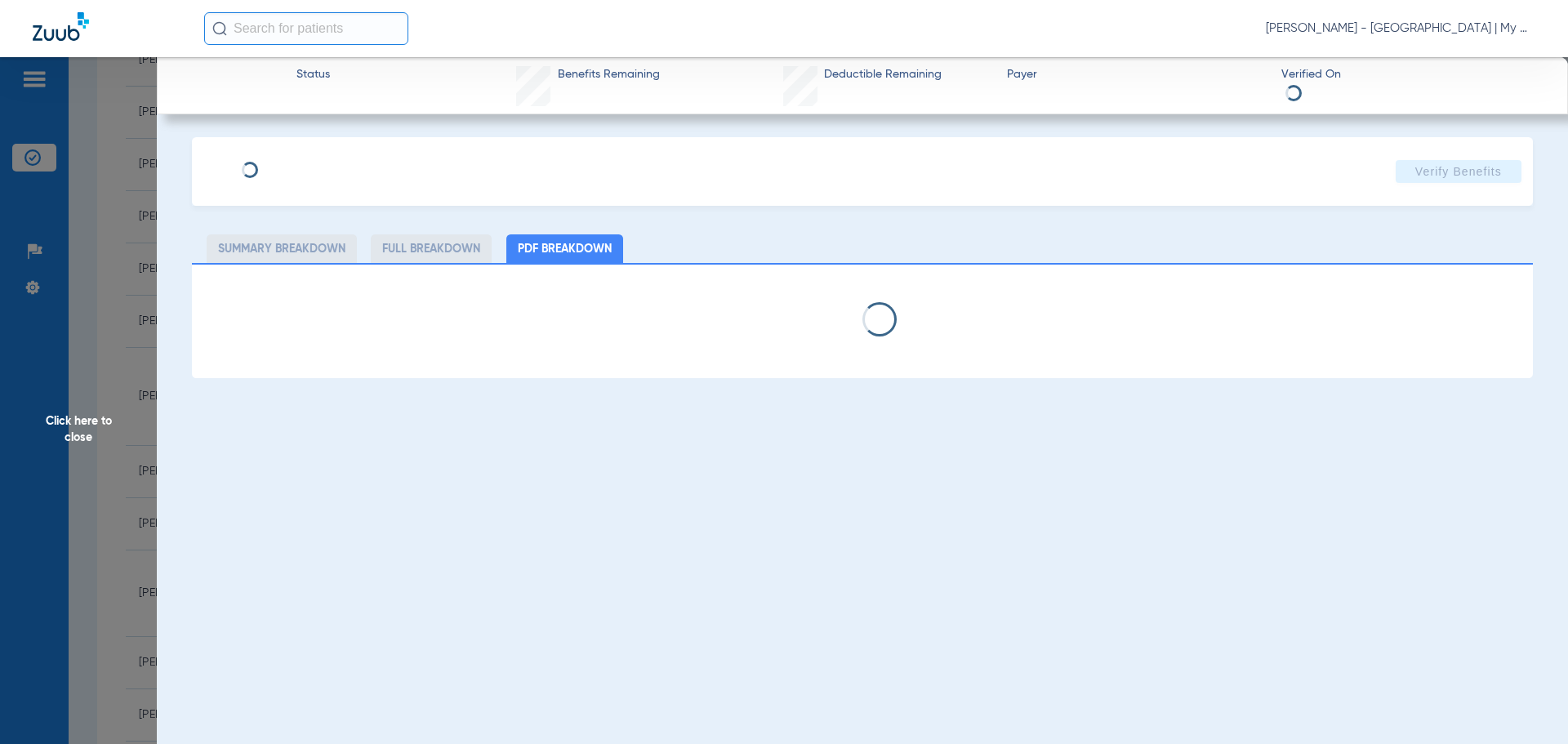
select select "page-width"
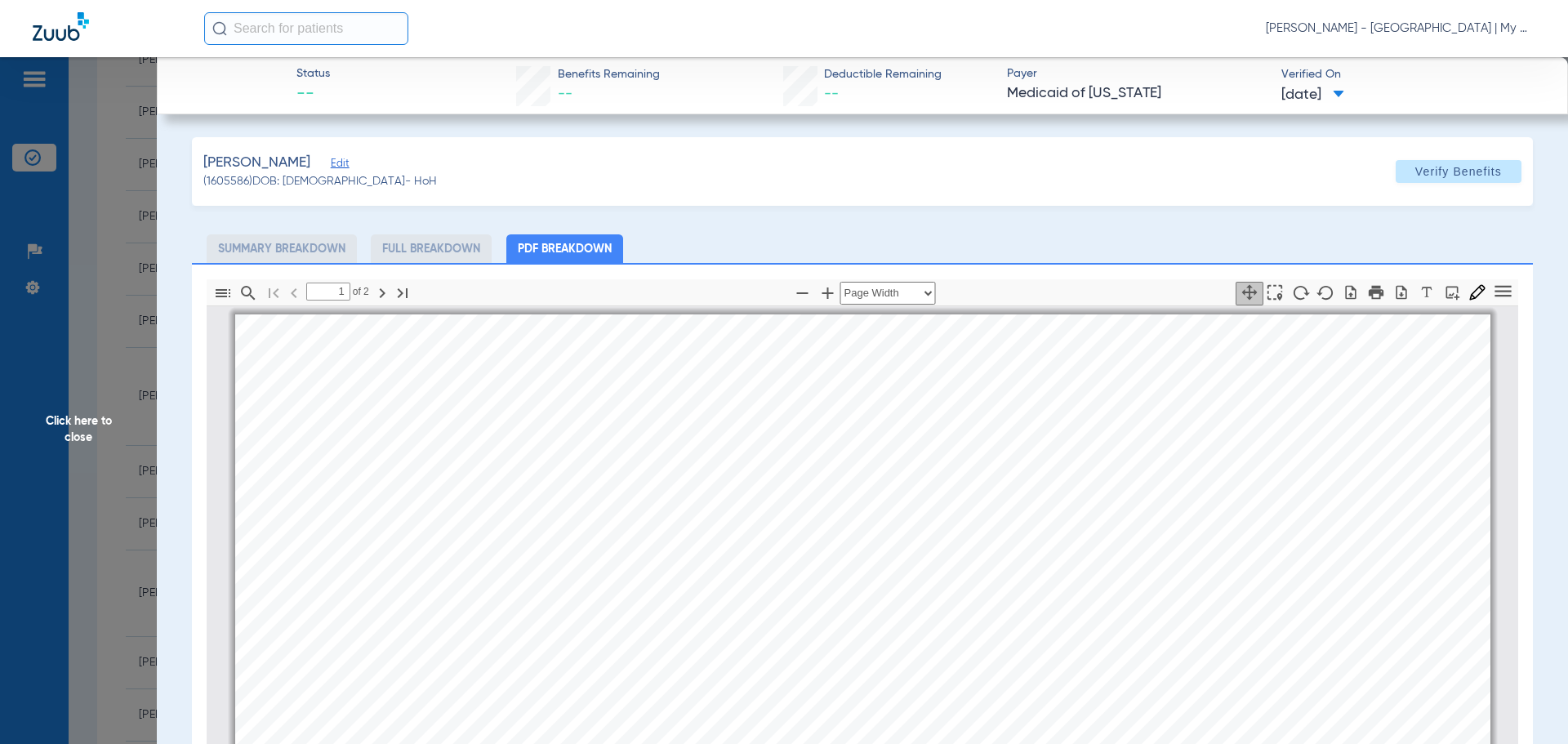
scroll to position [8, 0]
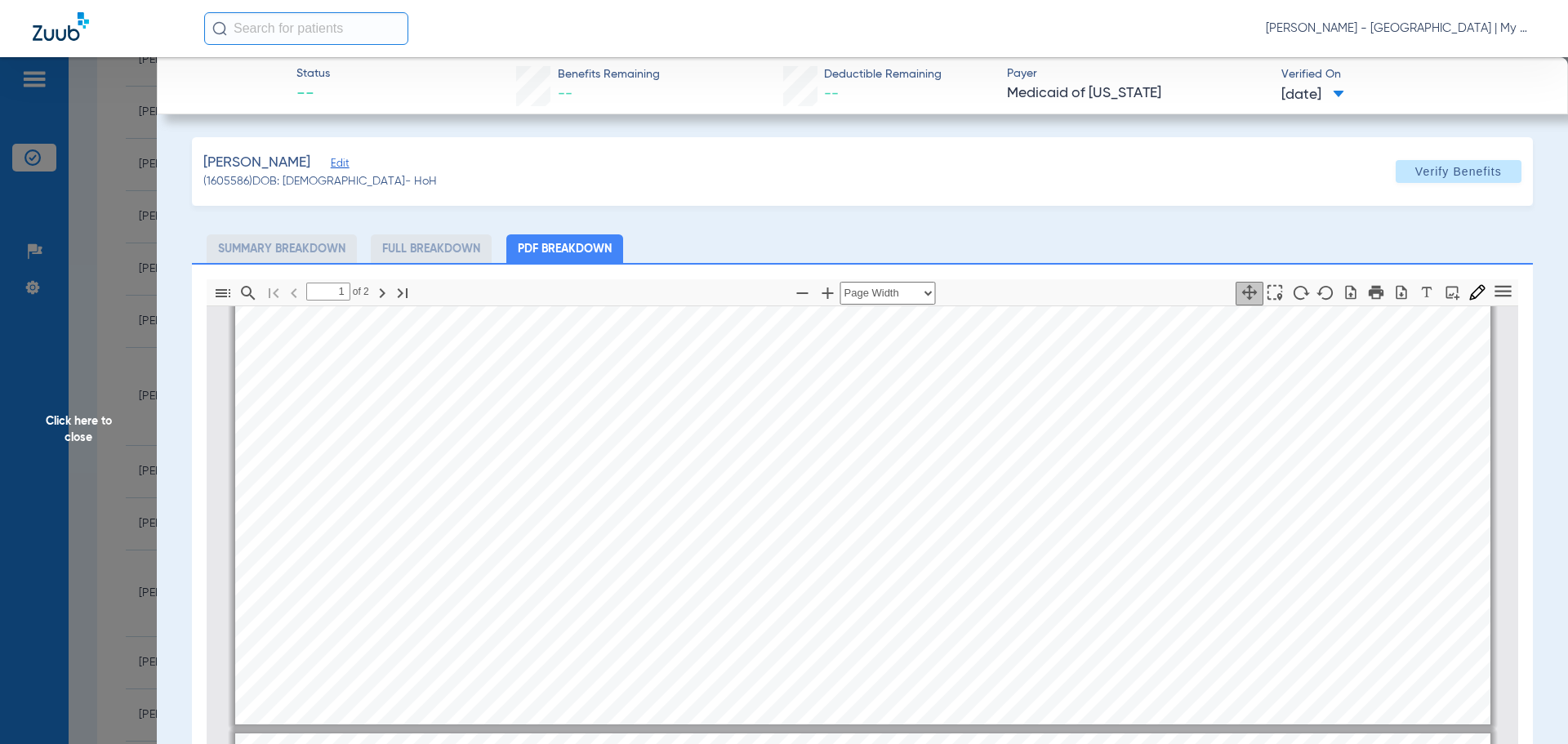
type input "2"
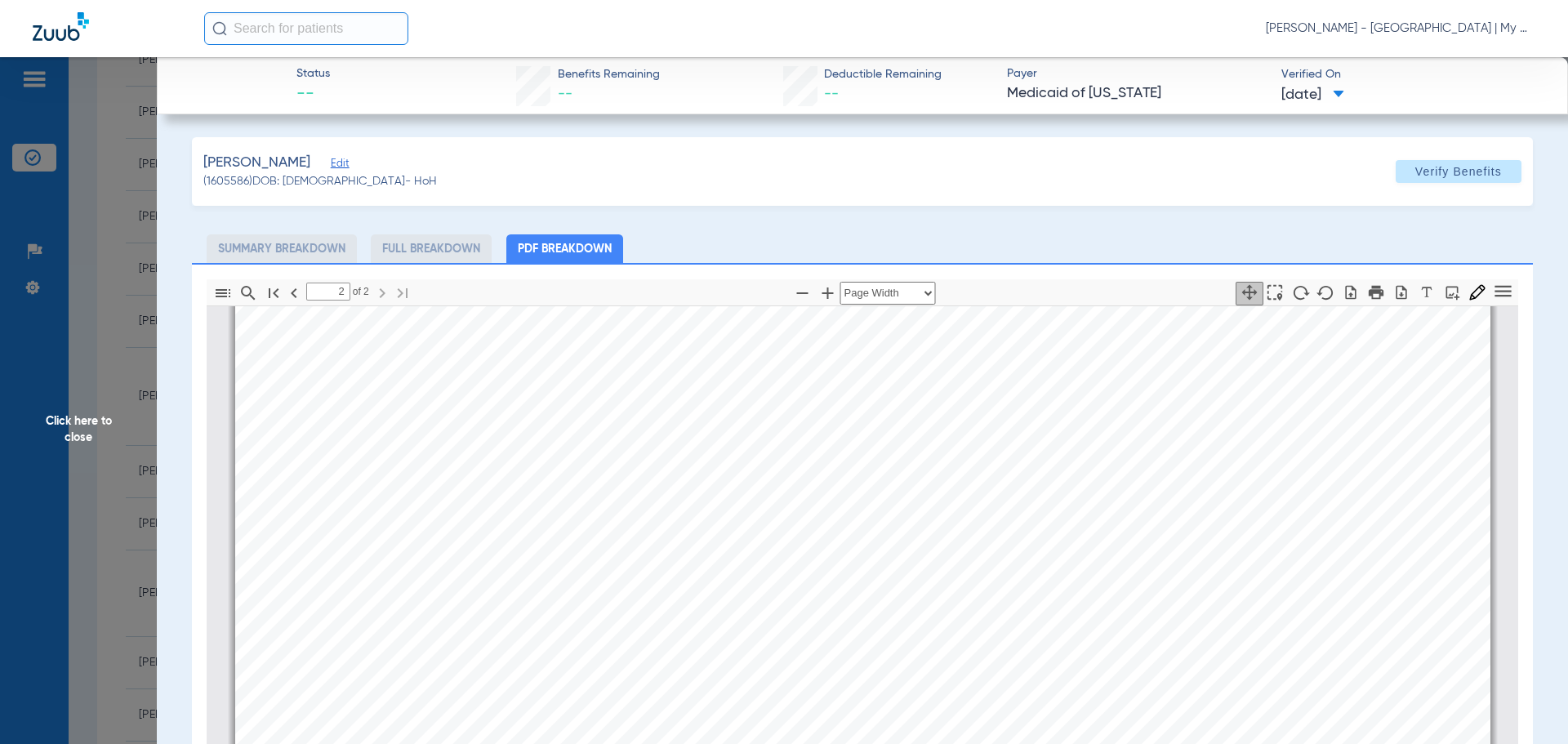
scroll to position [2294, 0]
drag, startPoint x: 40, startPoint y: 445, endPoint x: 86, endPoint y: 440, distance: 46.3
click at [40, 447] on span "Click here to close" at bounding box center [78, 430] width 157 height 744
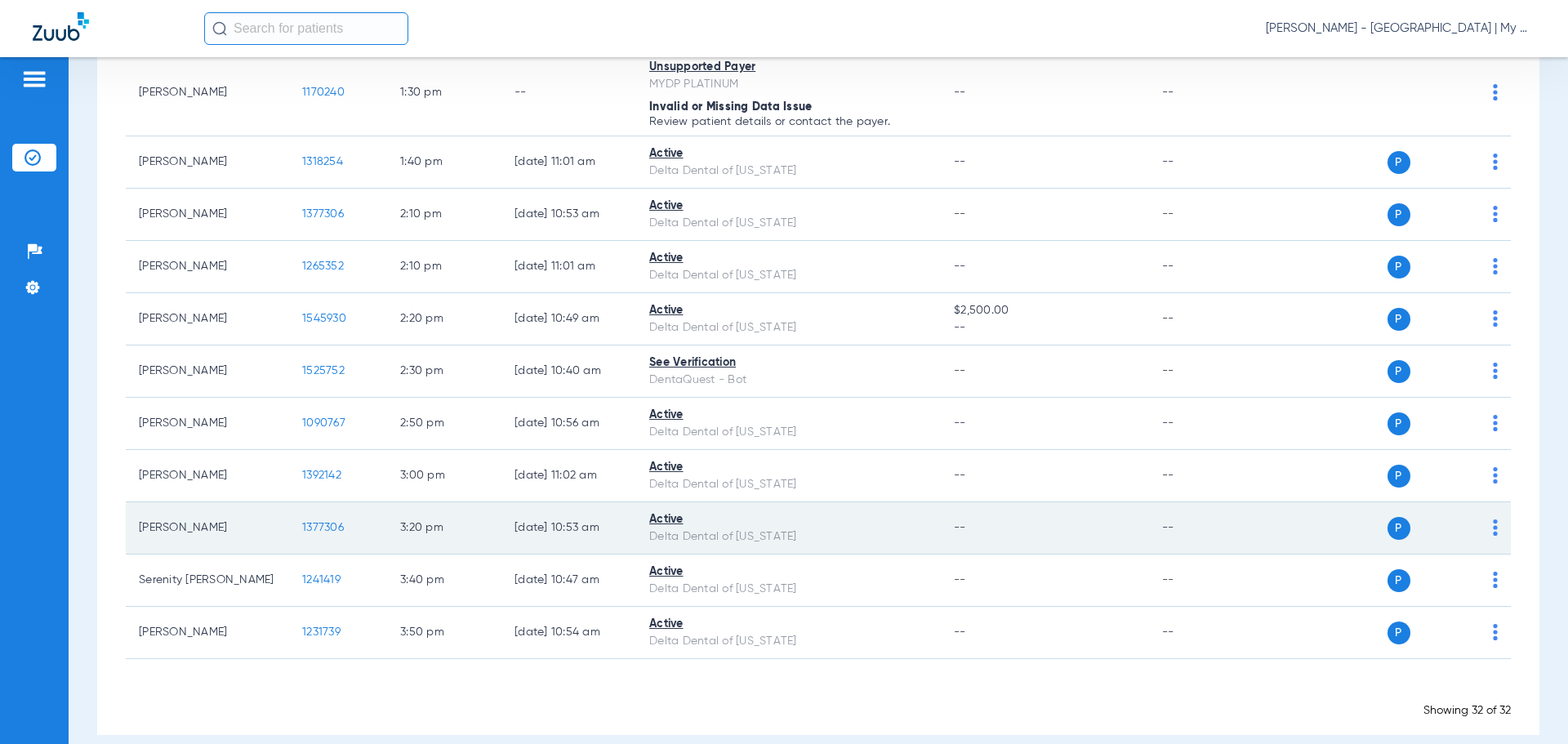
scroll to position [1418, 0]
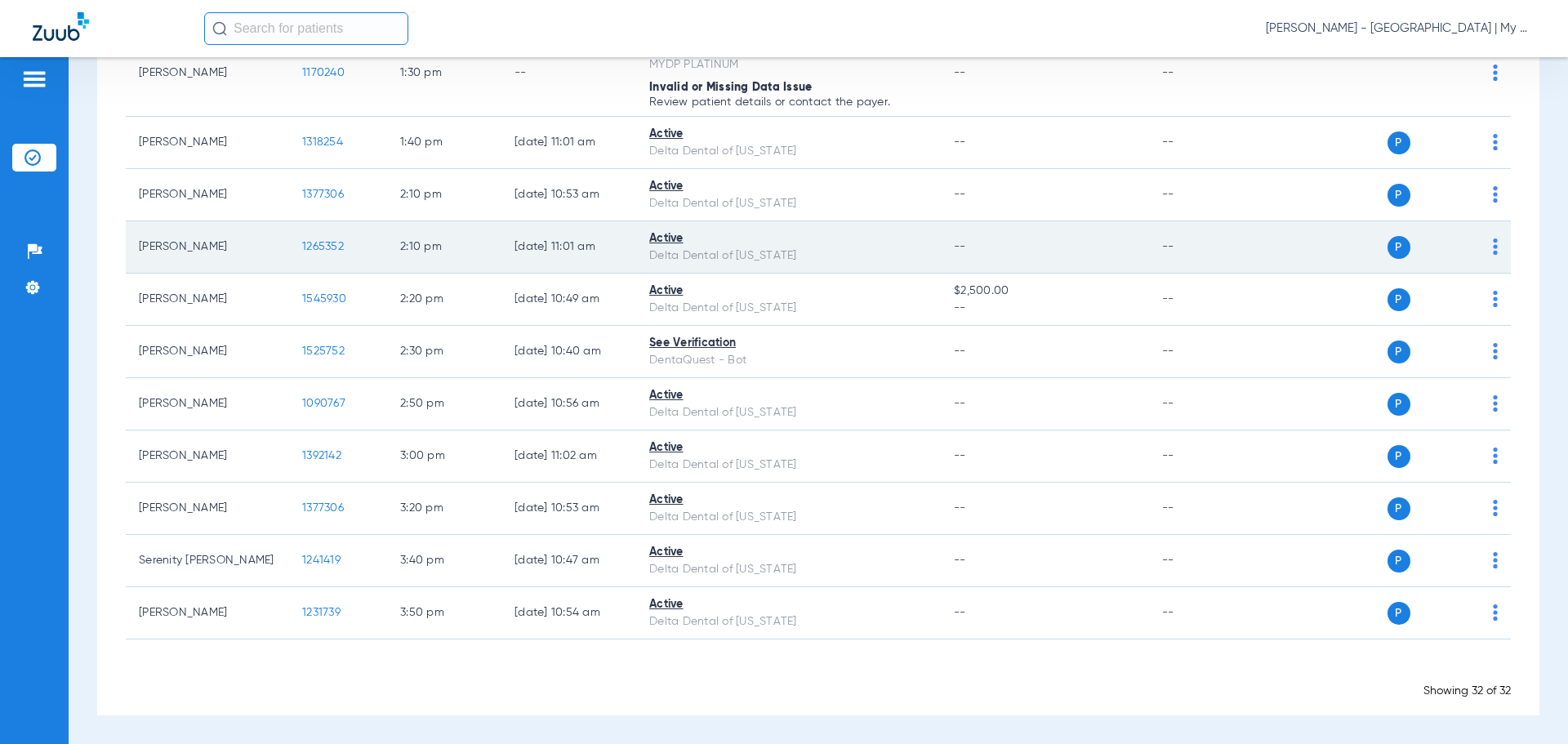
click at [312, 244] on span "1265352" at bounding box center [323, 247] width 42 height 12
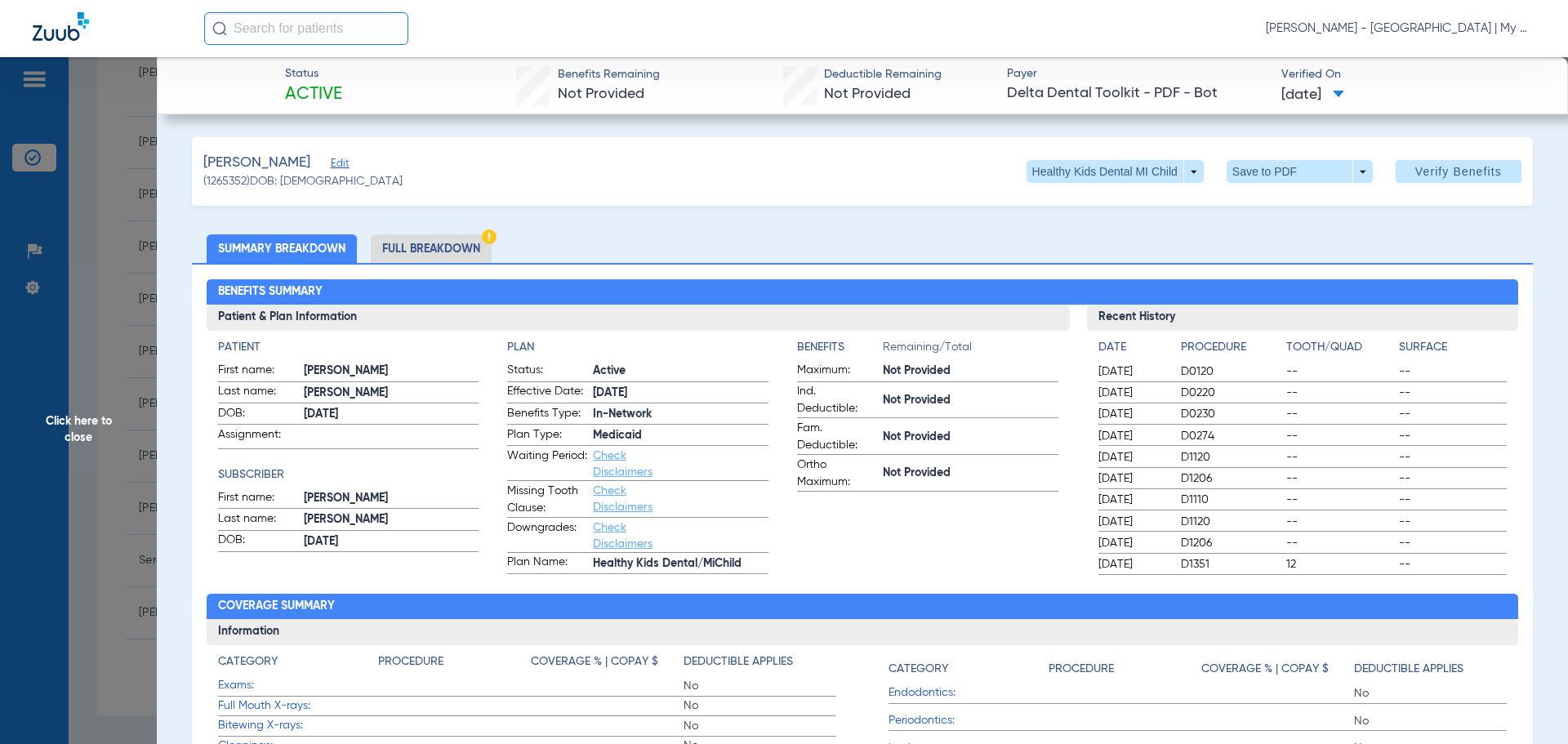
click at [428, 243] on li "Full Breakdown" at bounding box center [432, 248] width 121 height 29
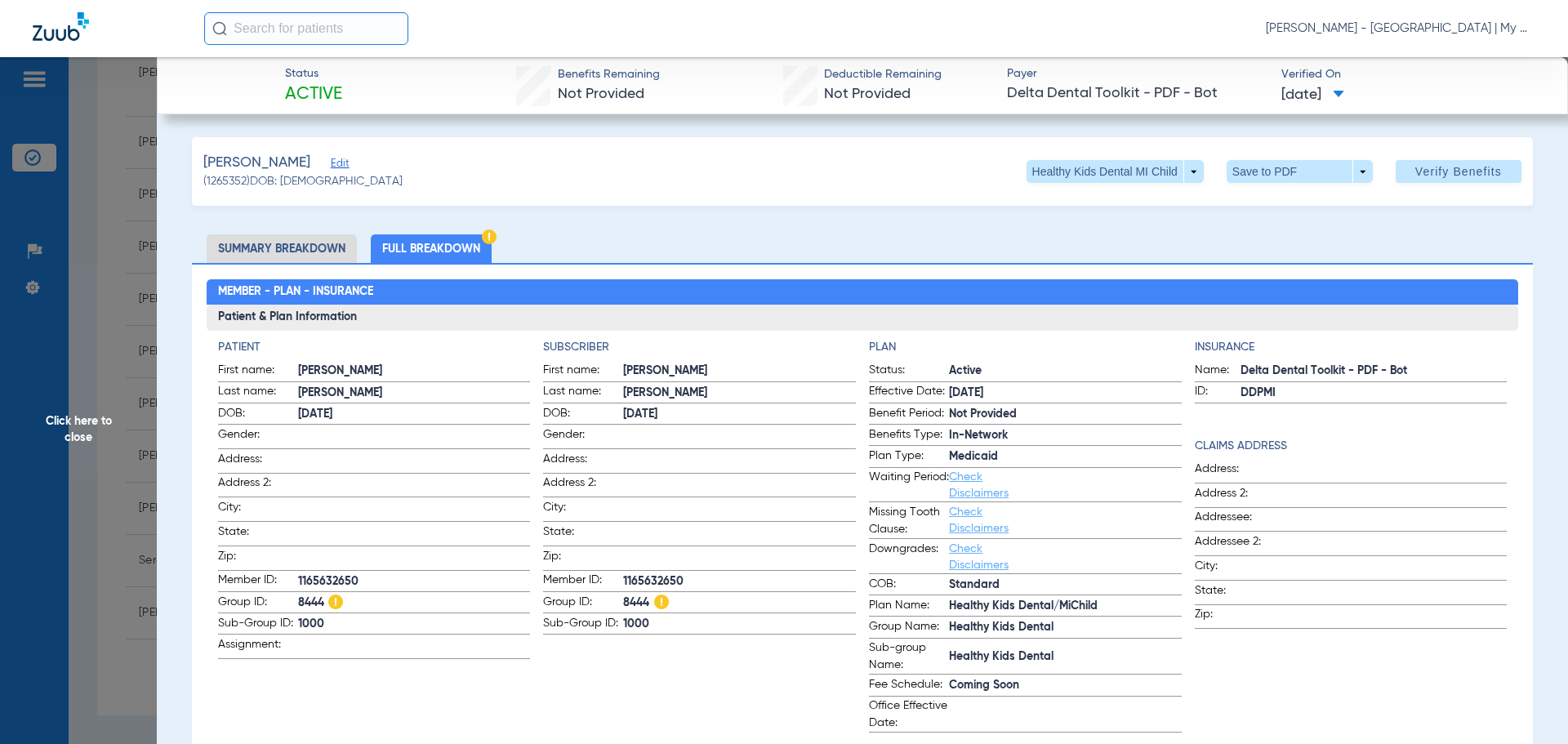
click at [54, 435] on span "Click here to close" at bounding box center [78, 430] width 157 height 744
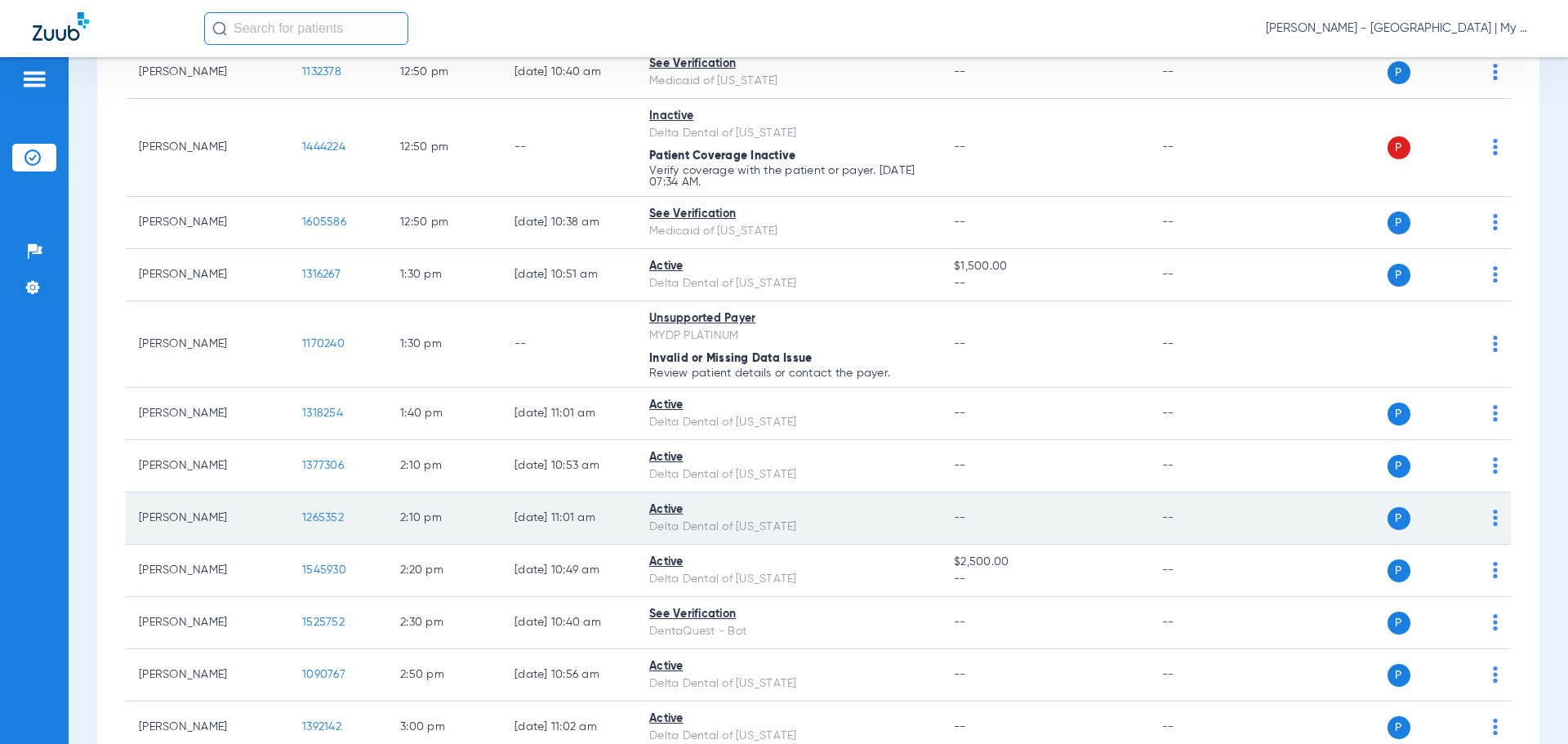
scroll to position [1224, 0]
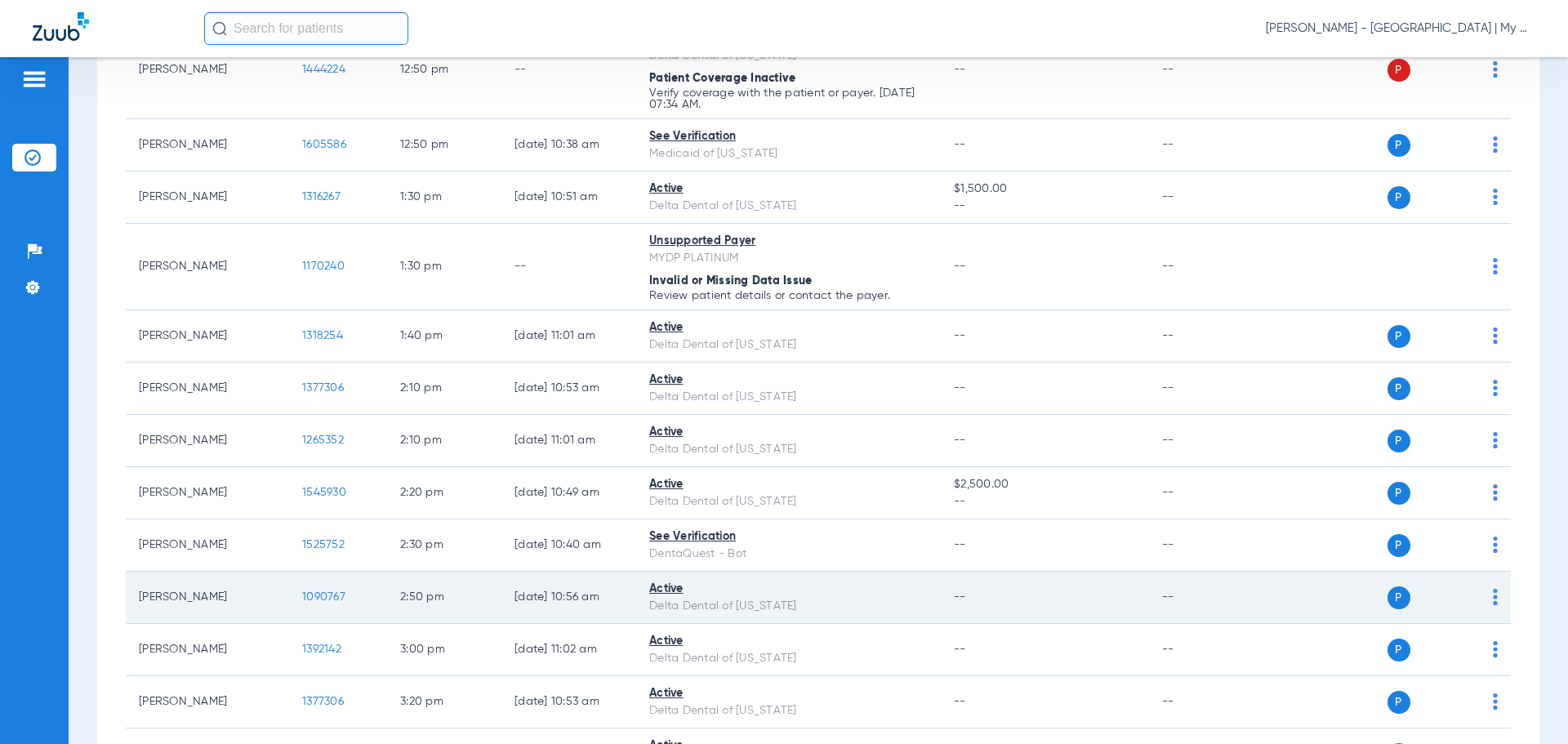
click at [320, 591] on span "1090767" at bounding box center [324, 597] width 44 height 12
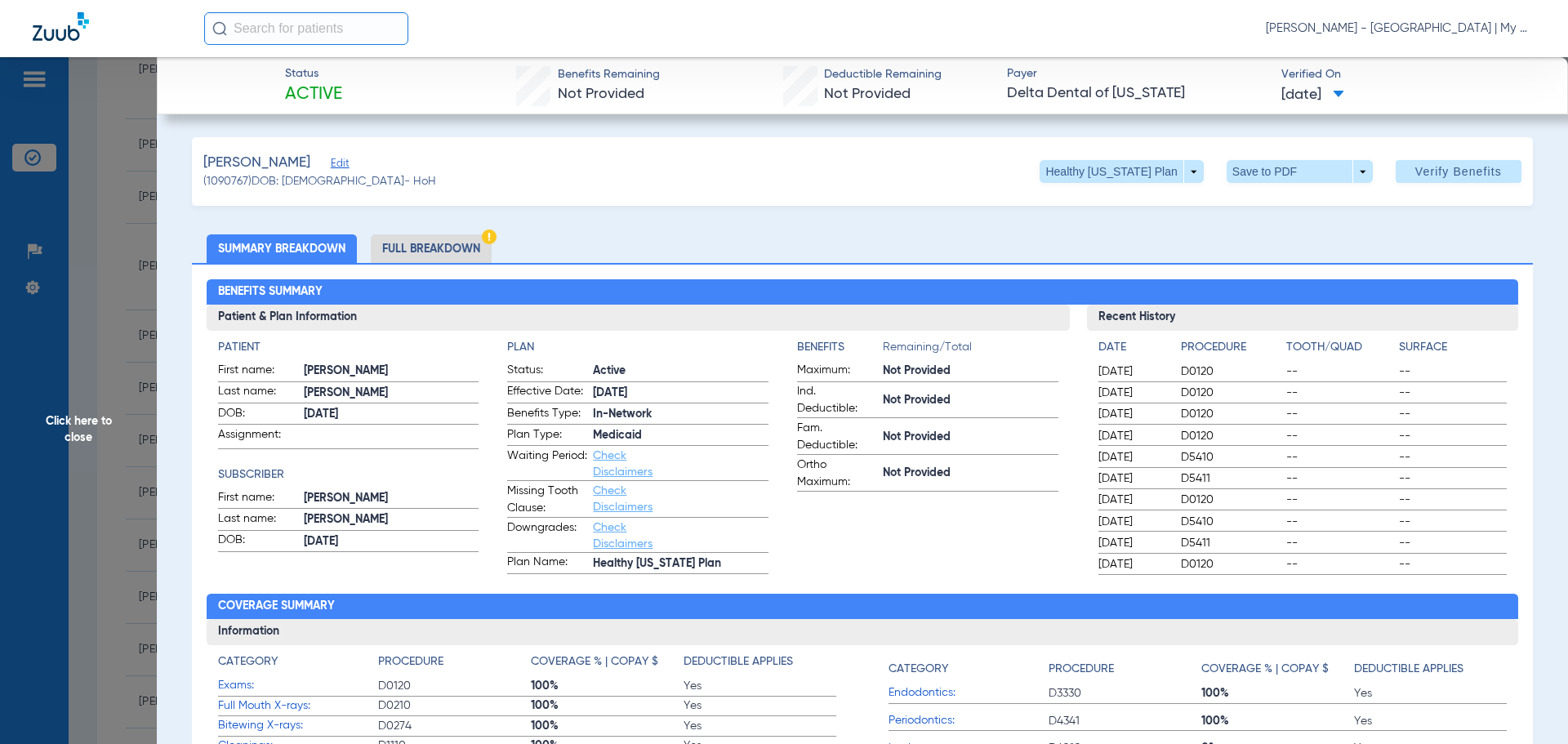
click at [111, 419] on span "Click here to close" at bounding box center [78, 430] width 157 height 744
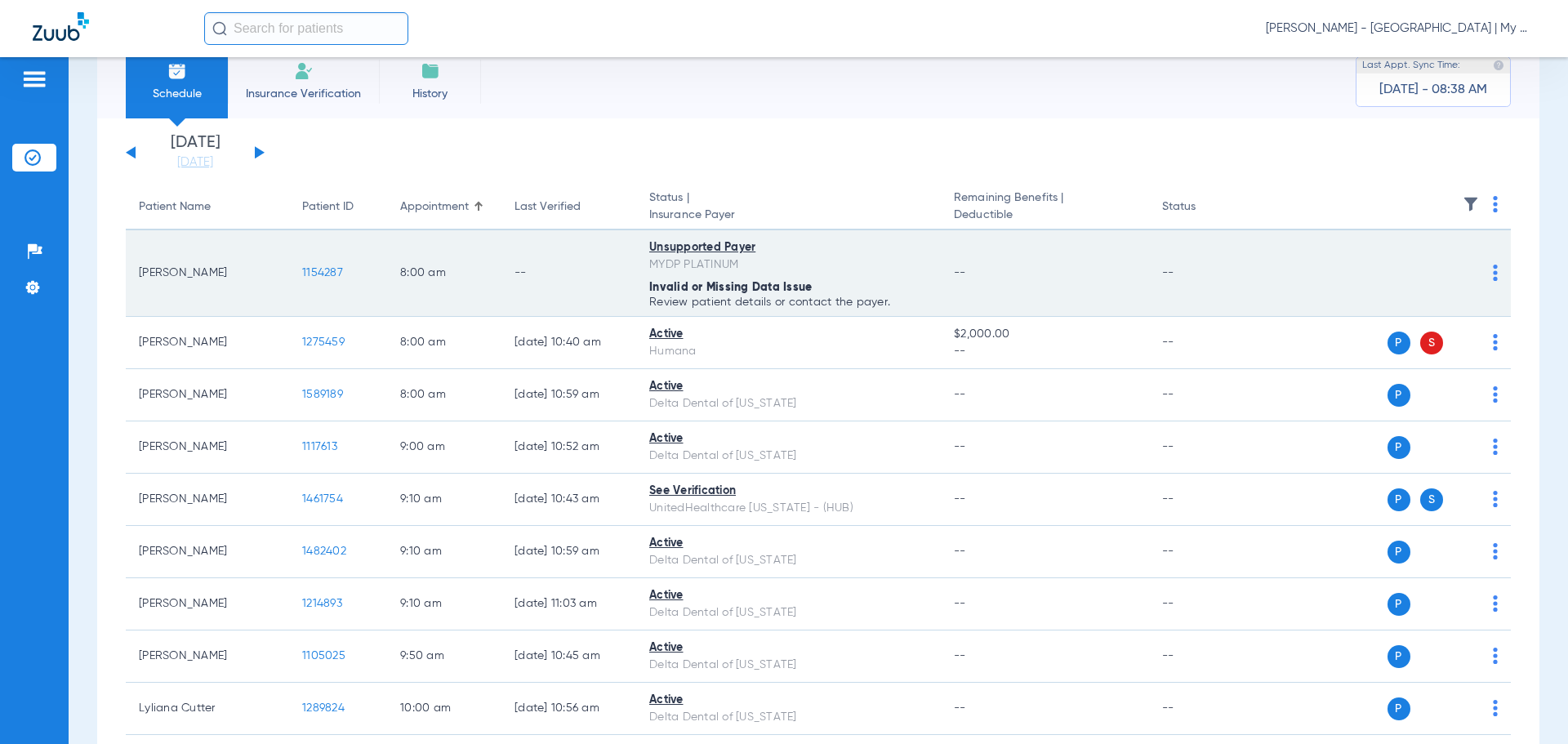
scroll to position [0, 0]
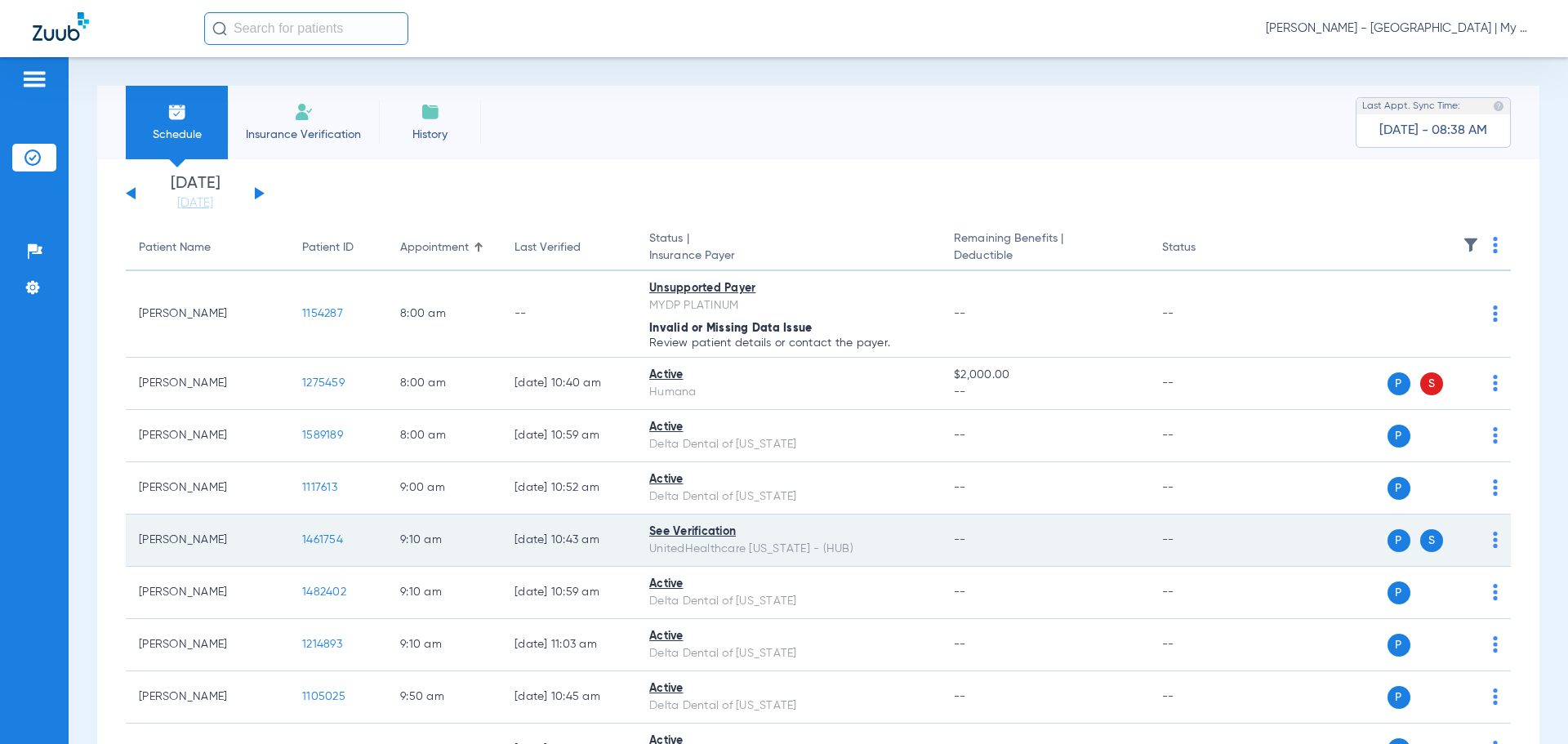
click at [328, 535] on span "1461754" at bounding box center [322, 540] width 41 height 12
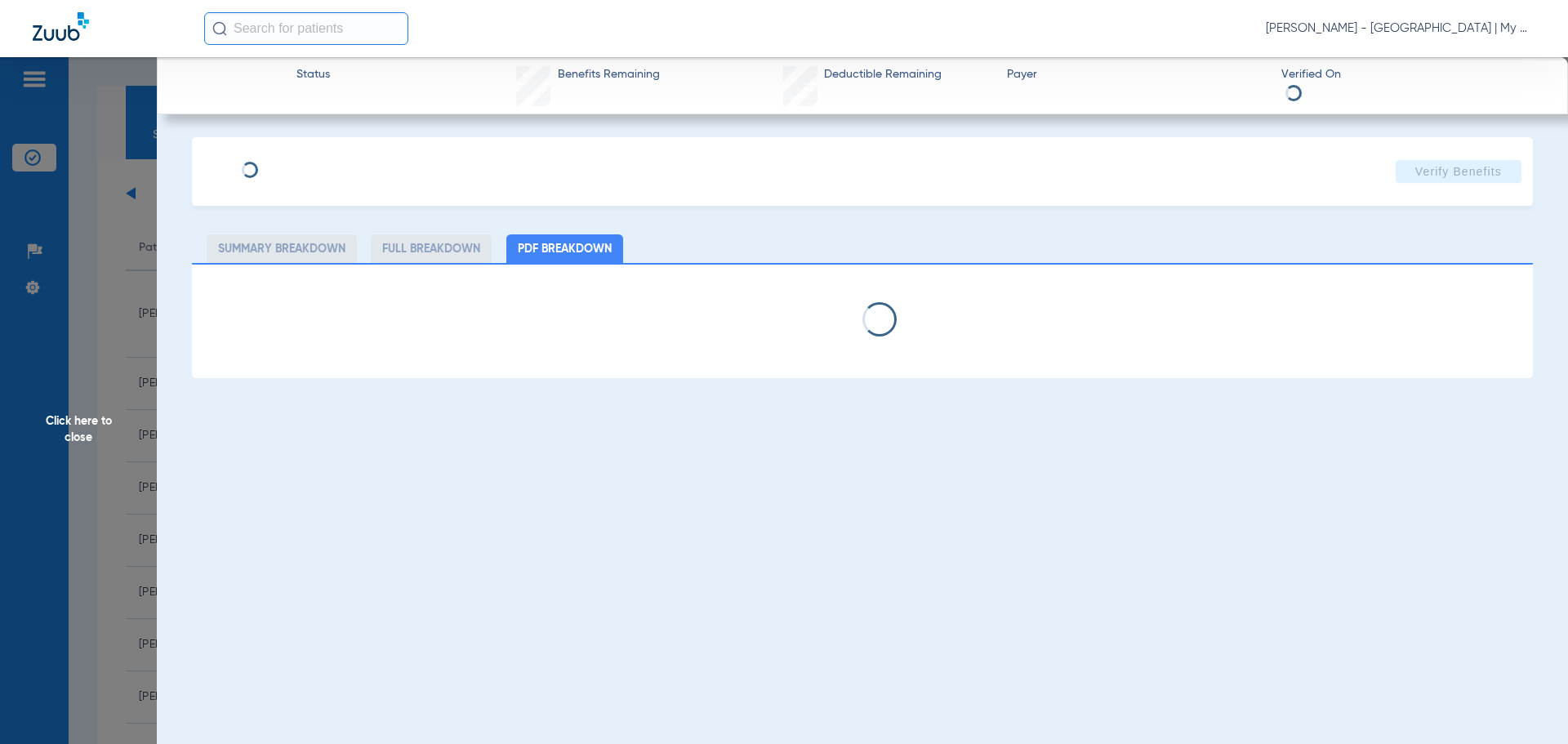
select select "page-width"
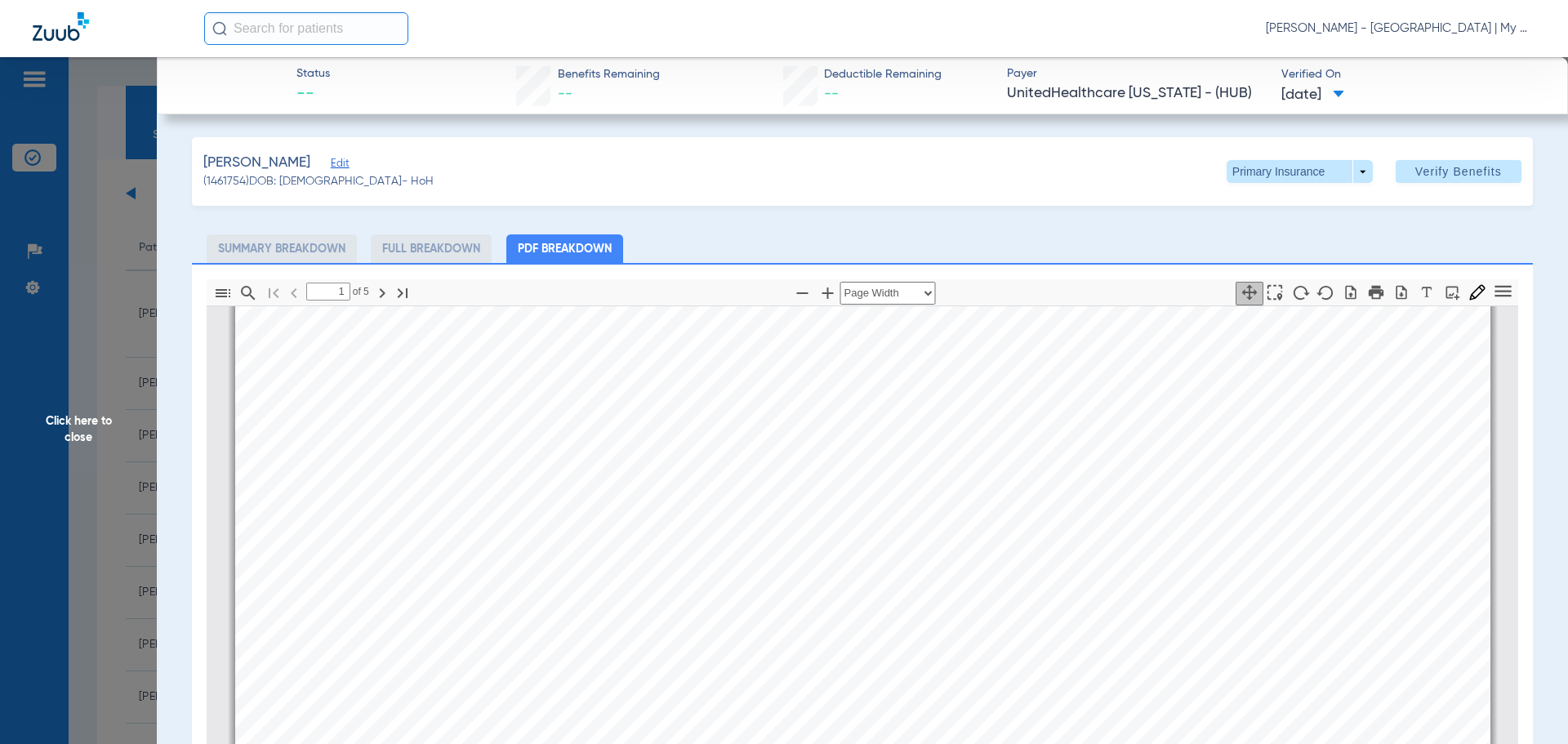
scroll to position [1314, 0]
click at [877, 543] on div "Benefit Summary Patient Information Member Name MARY SPEJNA Member Type Subscri…" at bounding box center [862, 116] width 1255 height 1772
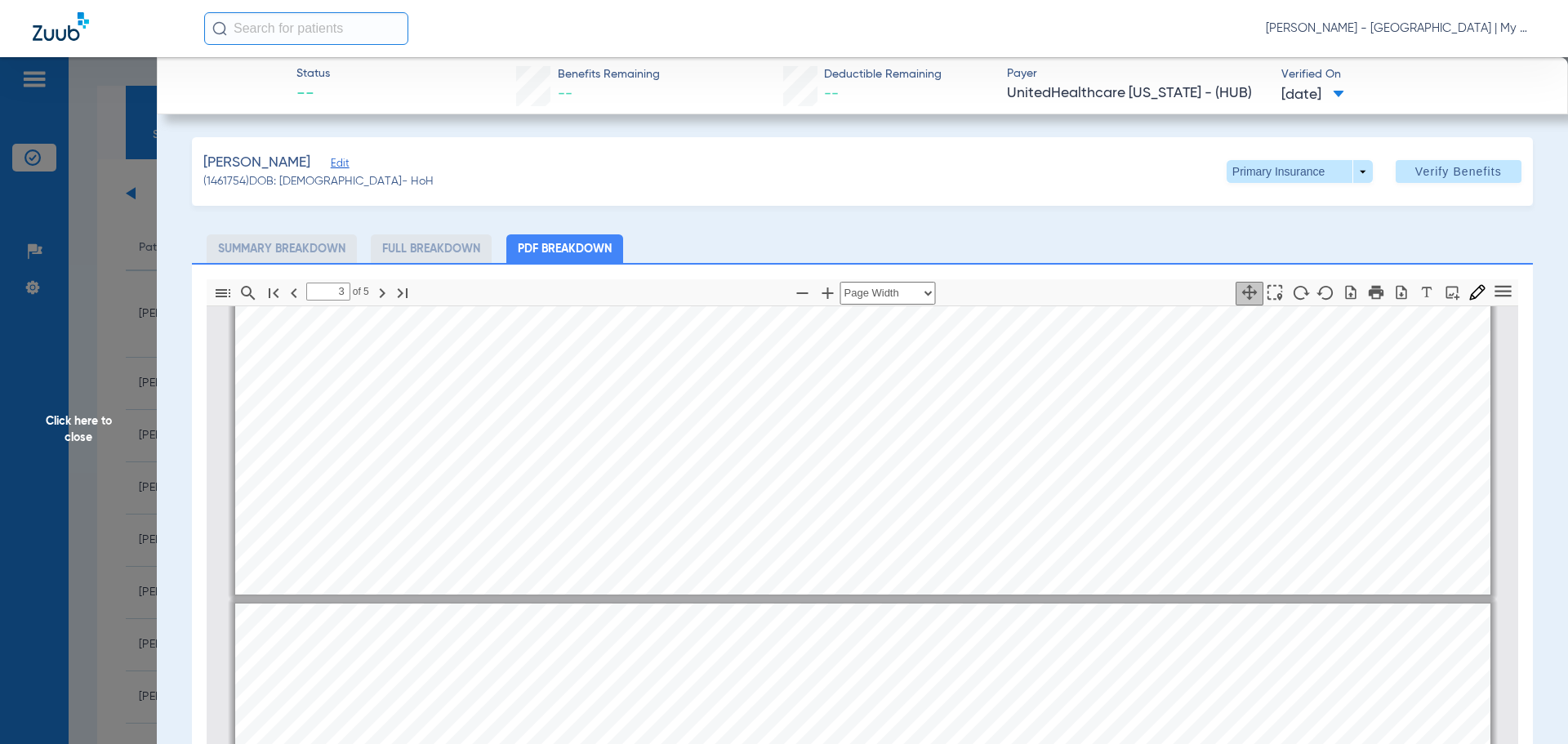
type input "2"
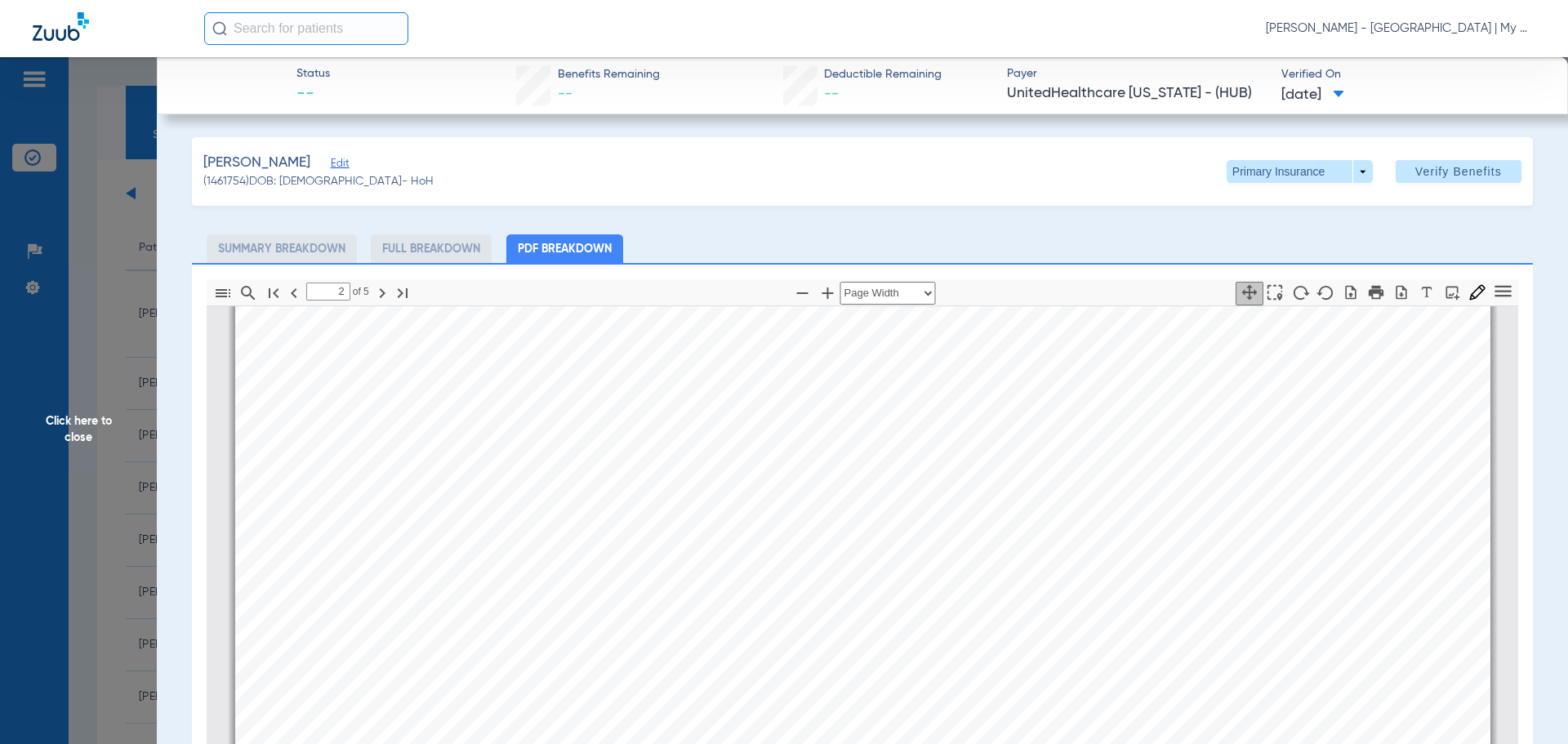
scroll to position [2620, 0]
click at [97, 427] on span "Click here to close" at bounding box center [78, 430] width 157 height 744
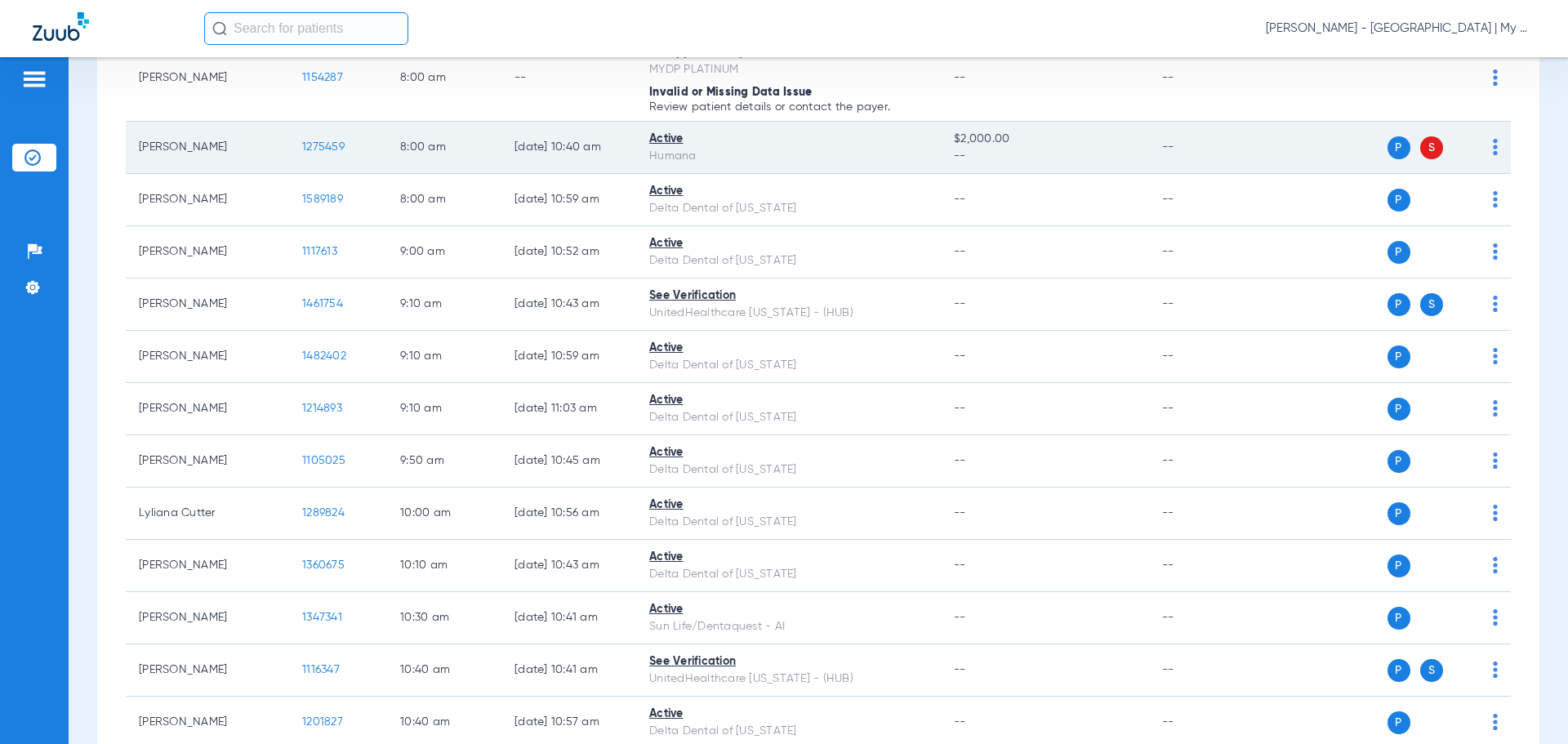
scroll to position [245, 0]
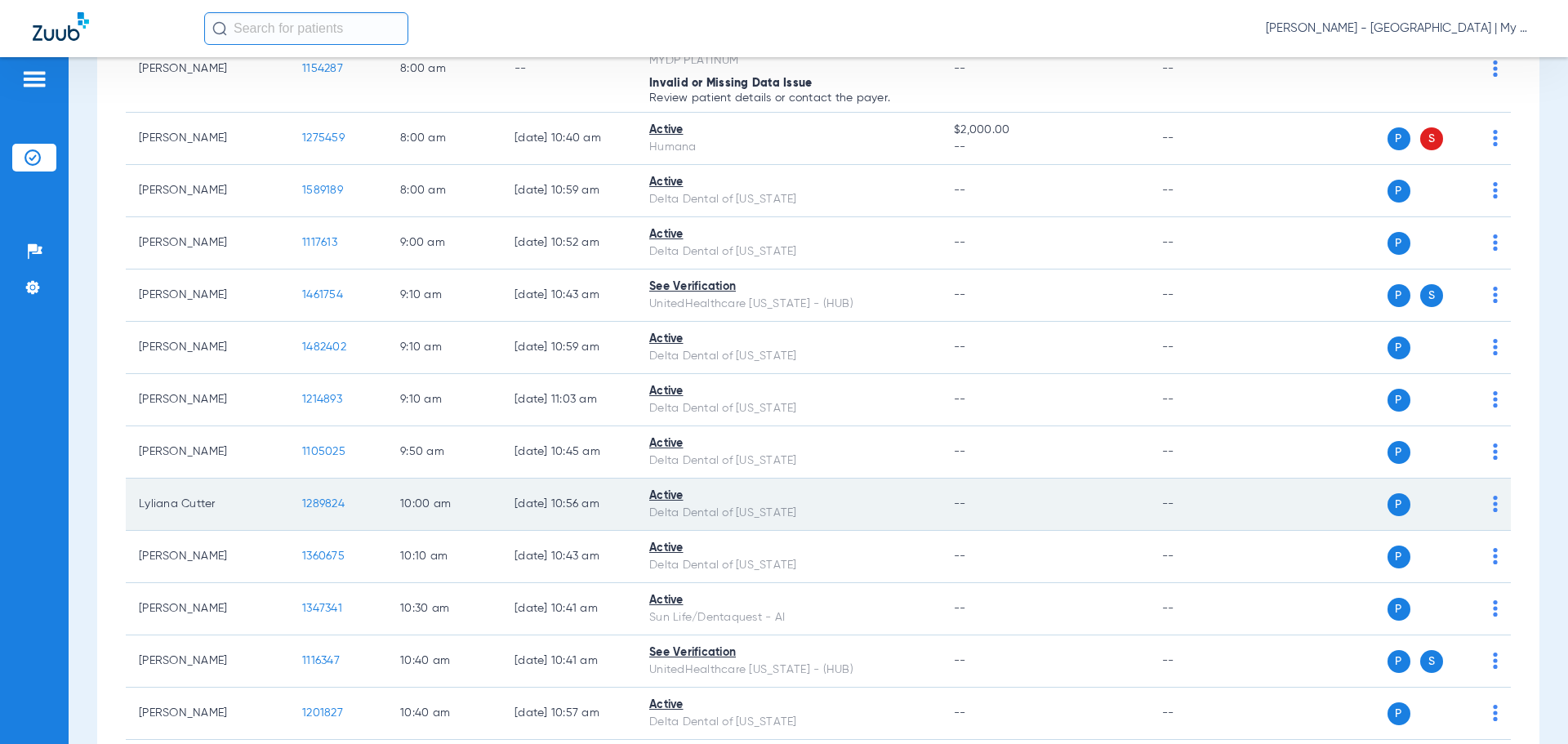
click at [321, 496] on td "1289824" at bounding box center [337, 504] width 98 height 53
click at [324, 505] on span "1289824" at bounding box center [323, 504] width 43 height 12
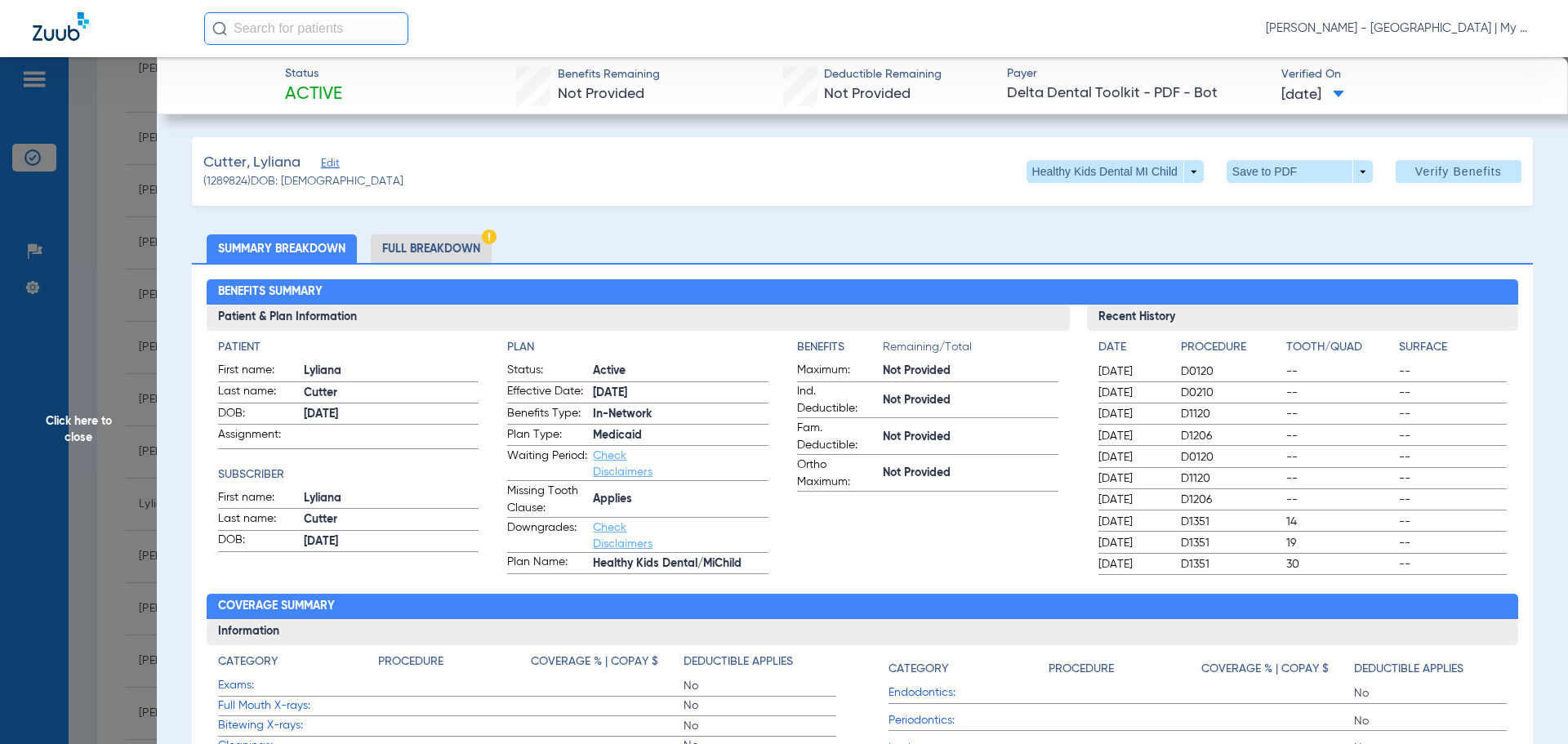
click at [0, 483] on span "Click here to close" at bounding box center [78, 430] width 157 height 744
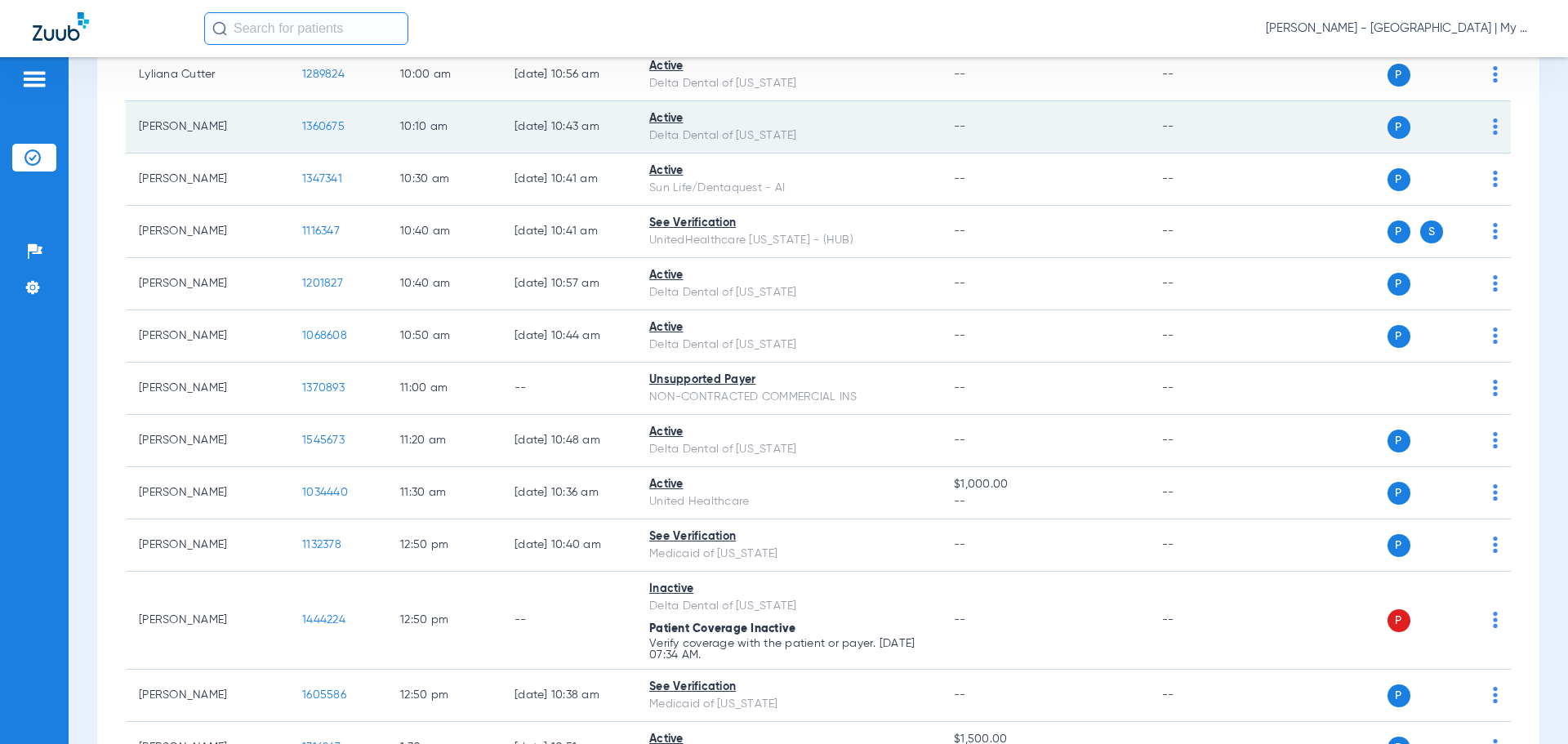
scroll to position [683, 0]
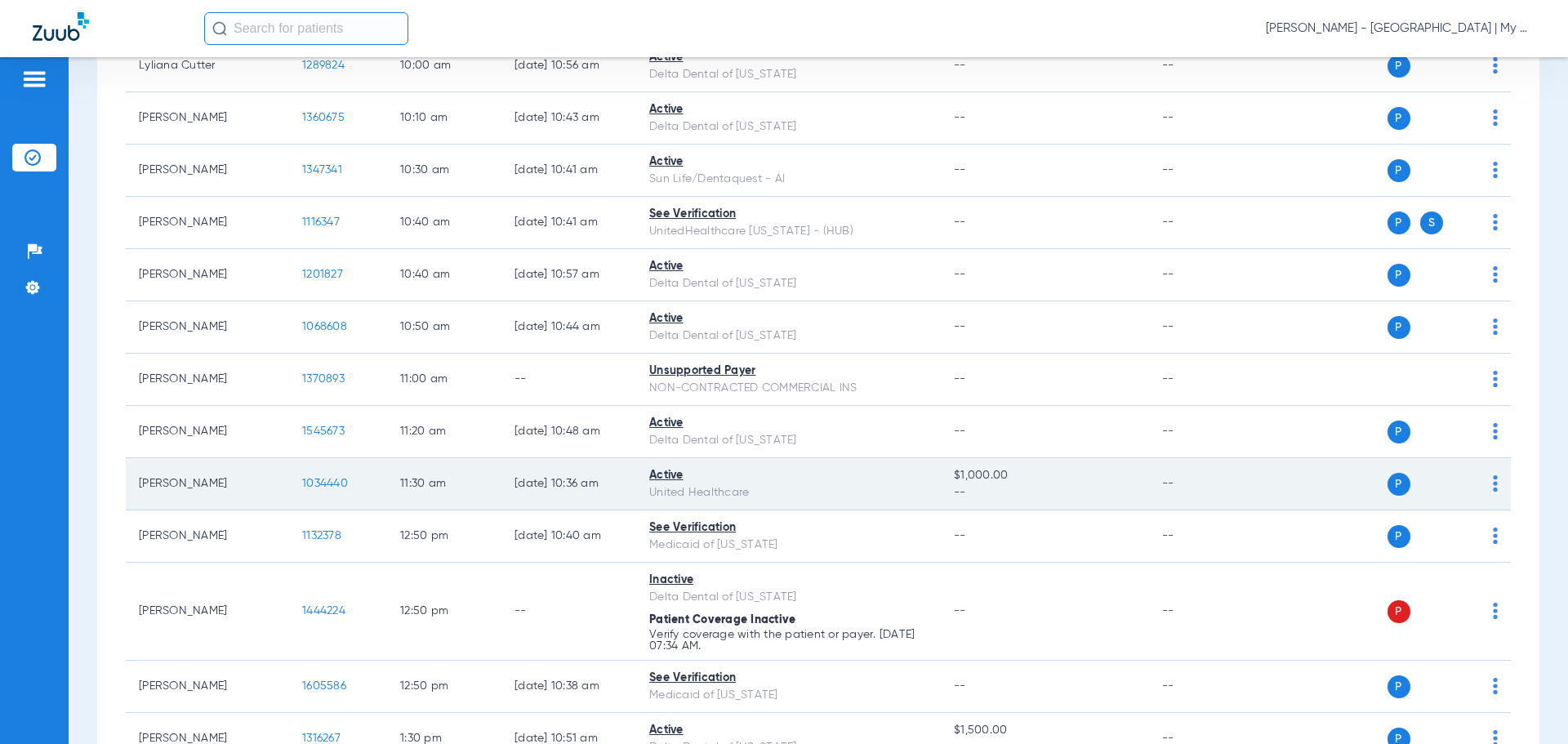
click at [312, 485] on span "1034440" at bounding box center [325, 483] width 46 height 12
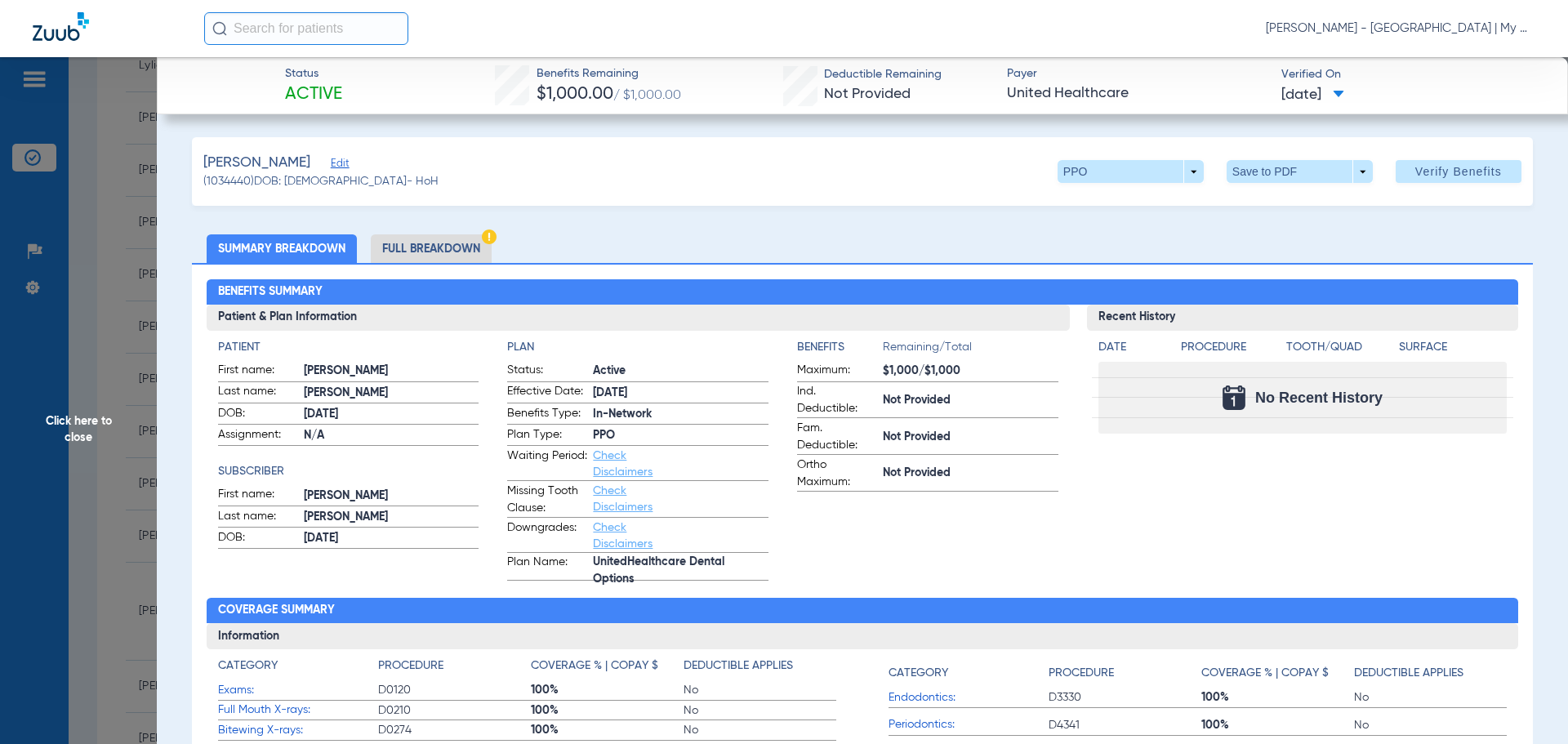
click at [420, 256] on li "Full Breakdown" at bounding box center [432, 248] width 121 height 29
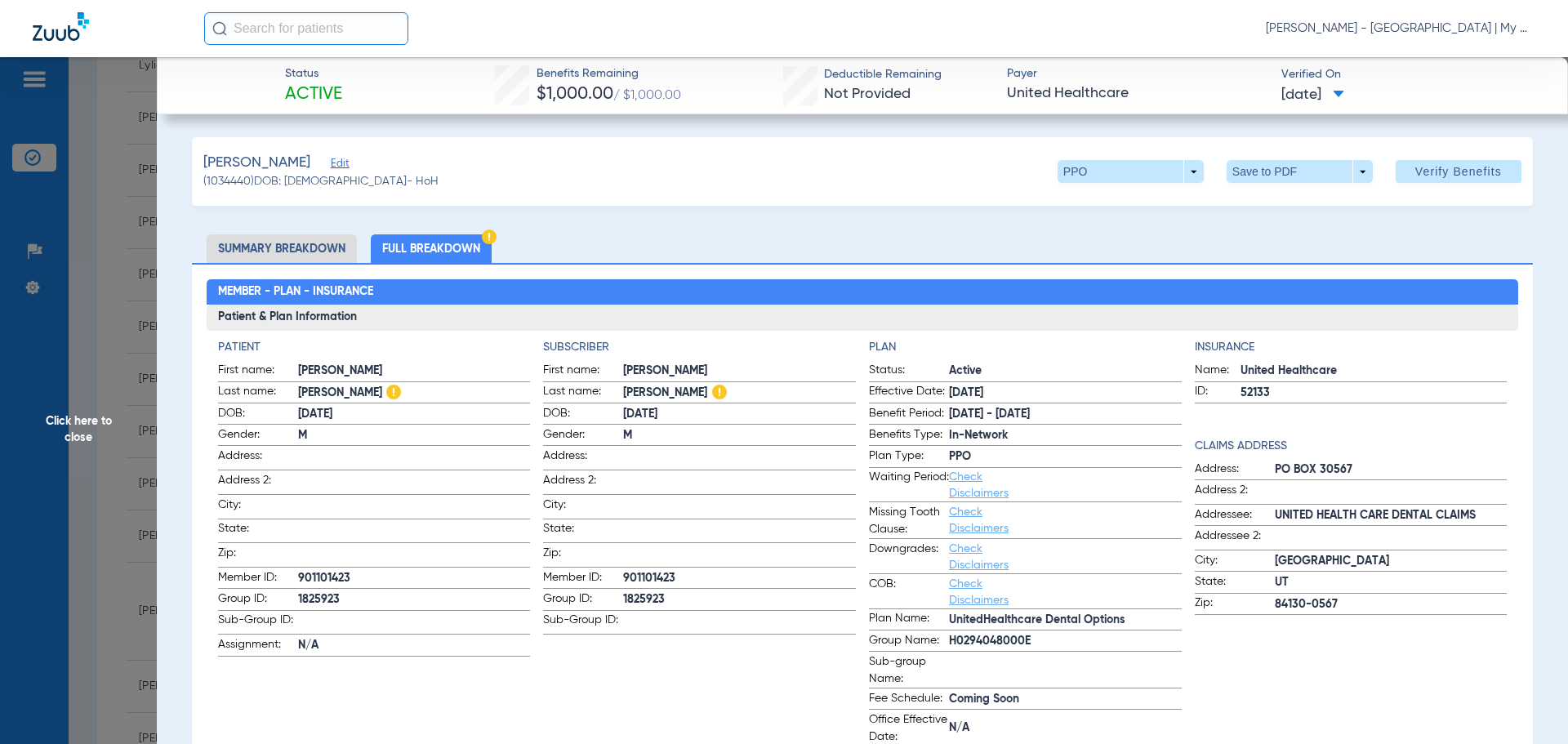
click at [240, 251] on li "Summary Breakdown" at bounding box center [281, 248] width 150 height 29
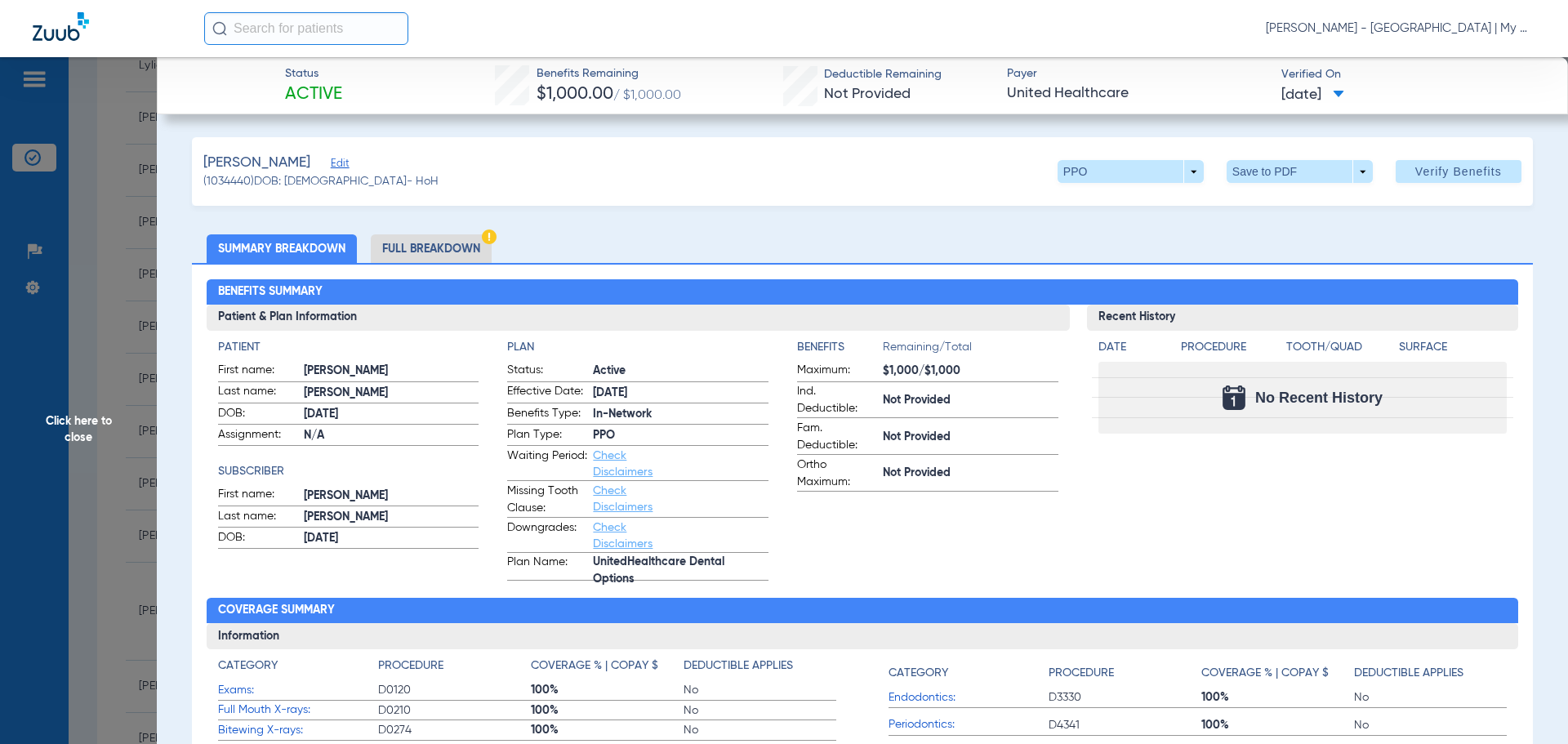
click at [82, 427] on span "Click here to close" at bounding box center [78, 430] width 157 height 744
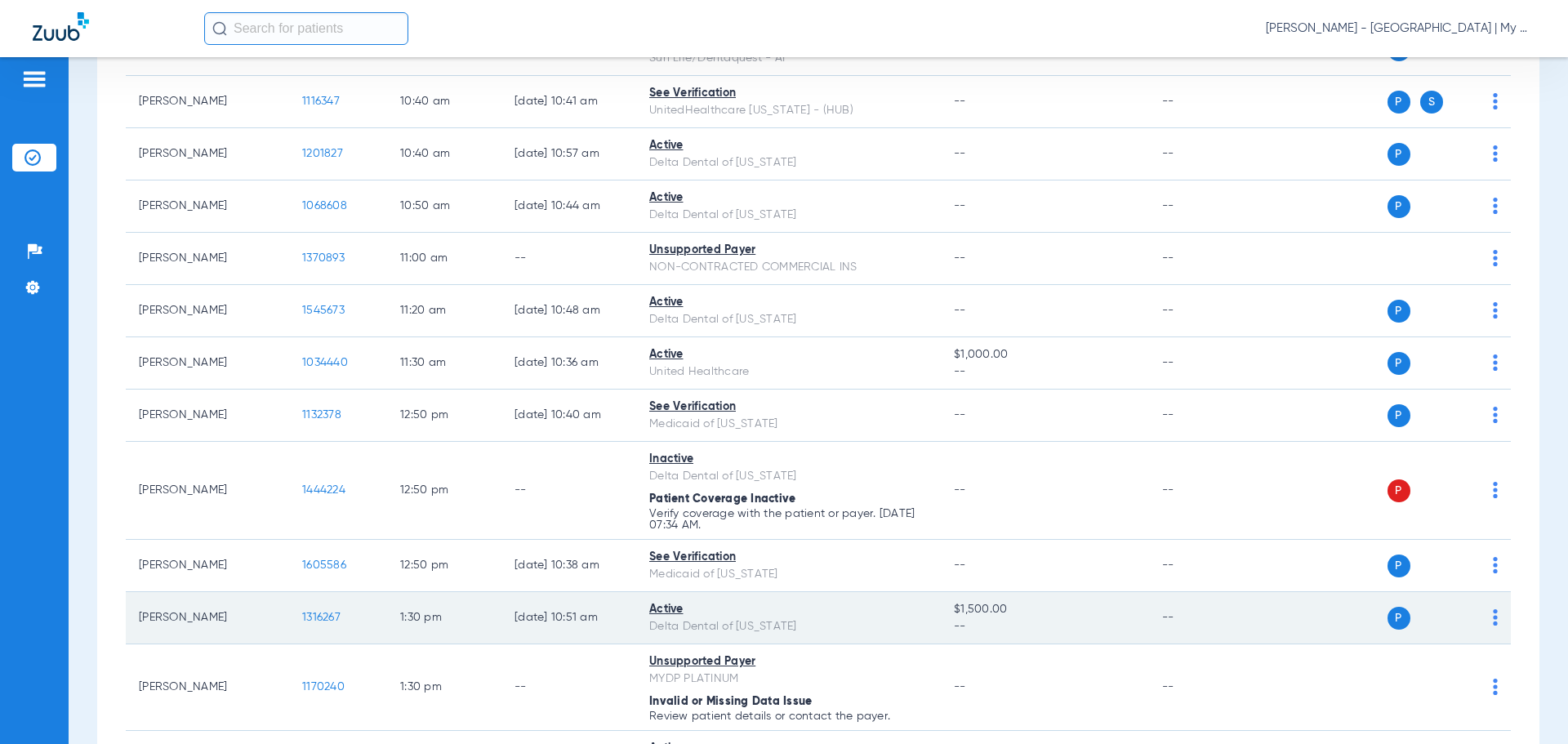
scroll to position [929, 0]
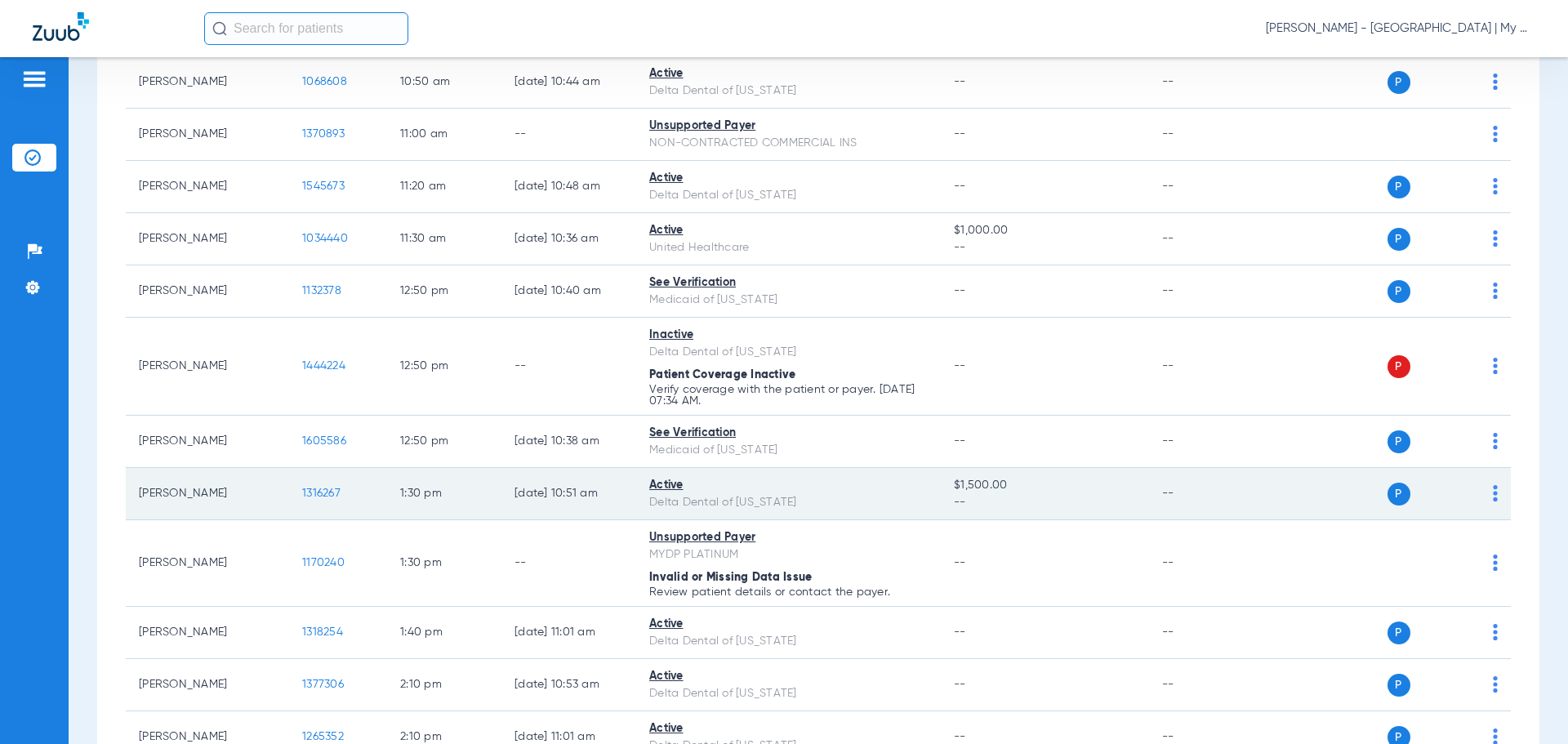
click at [314, 492] on span "1316267" at bounding box center [321, 493] width 39 height 12
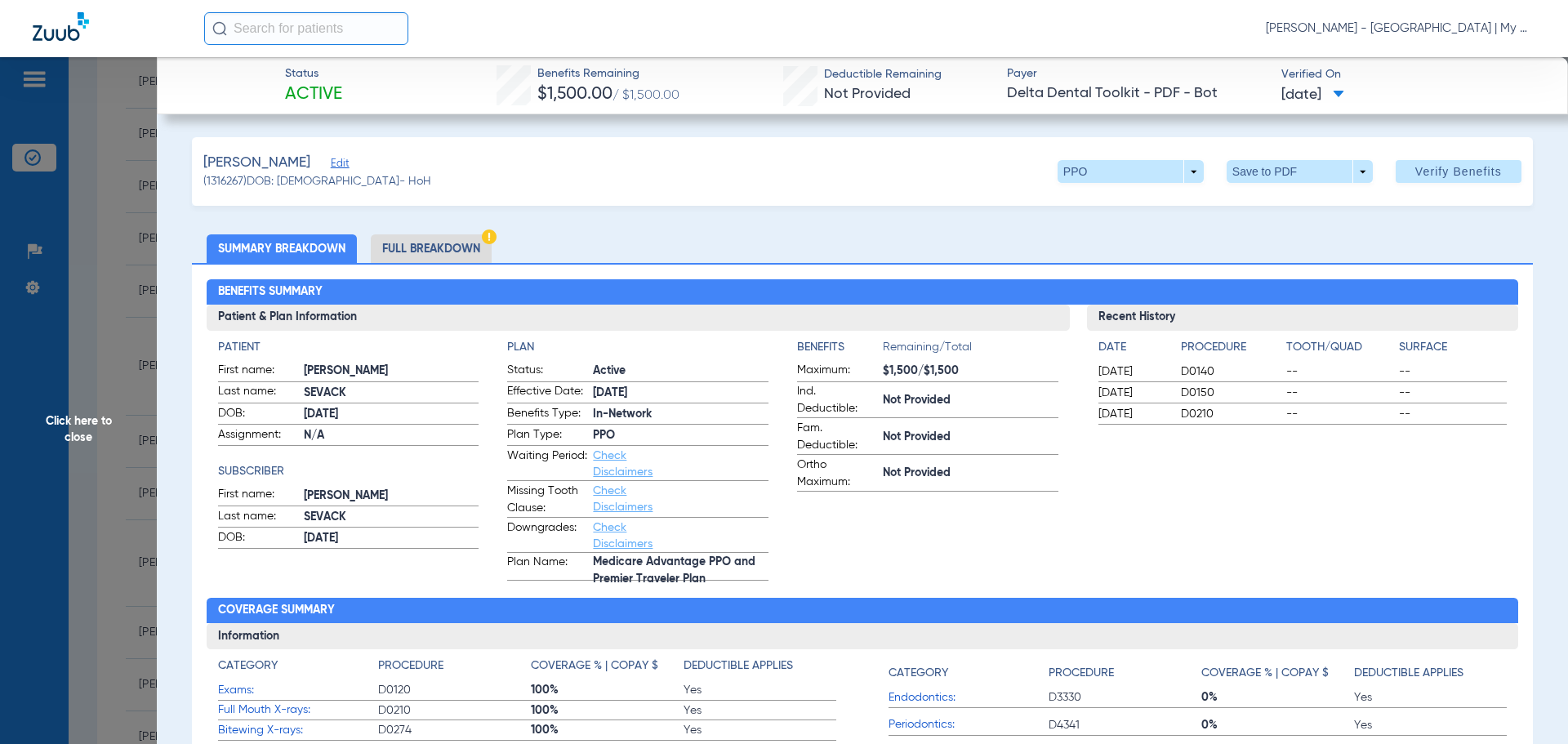
click at [44, 445] on span "Click here to close" at bounding box center [78, 430] width 157 height 744
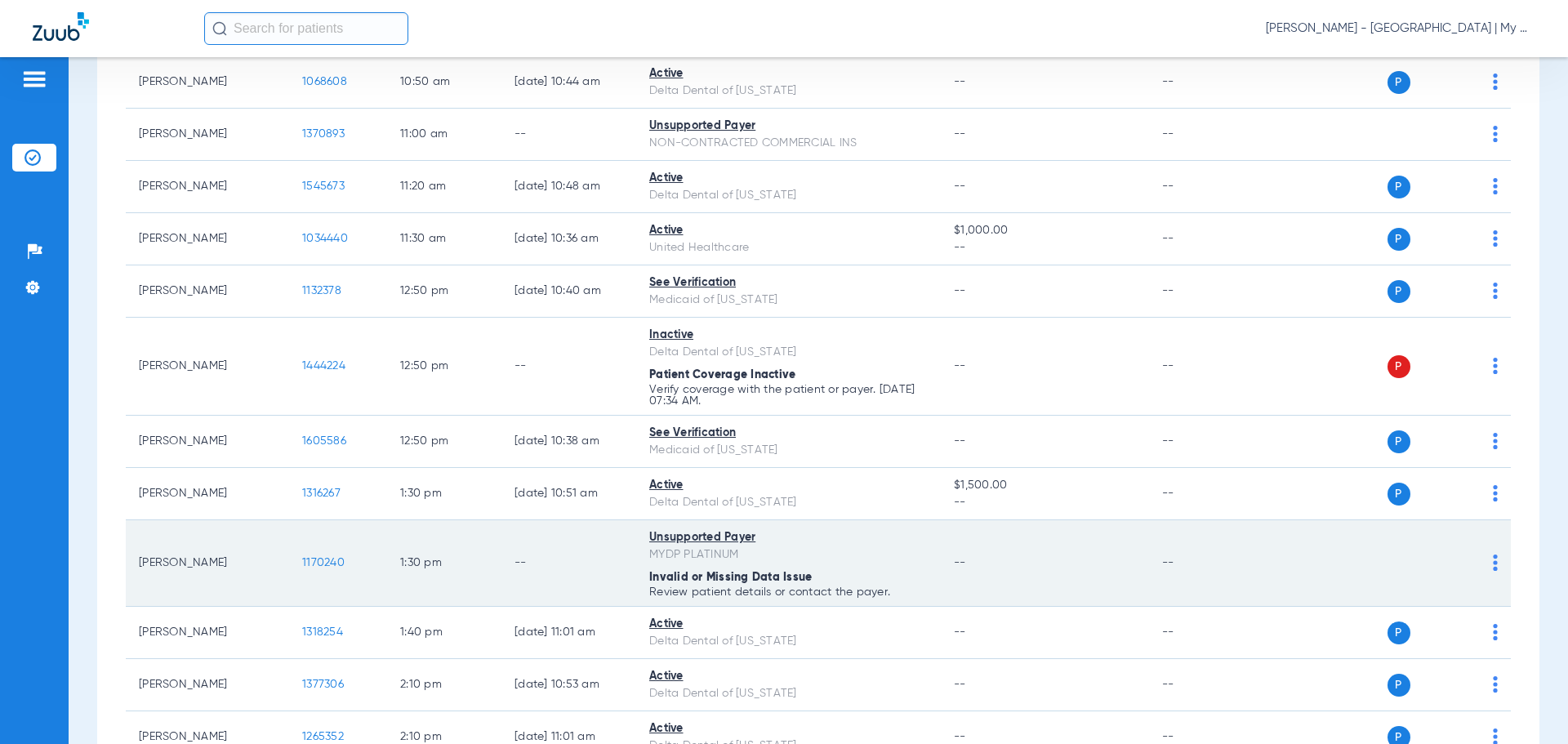
scroll to position [1010, 0]
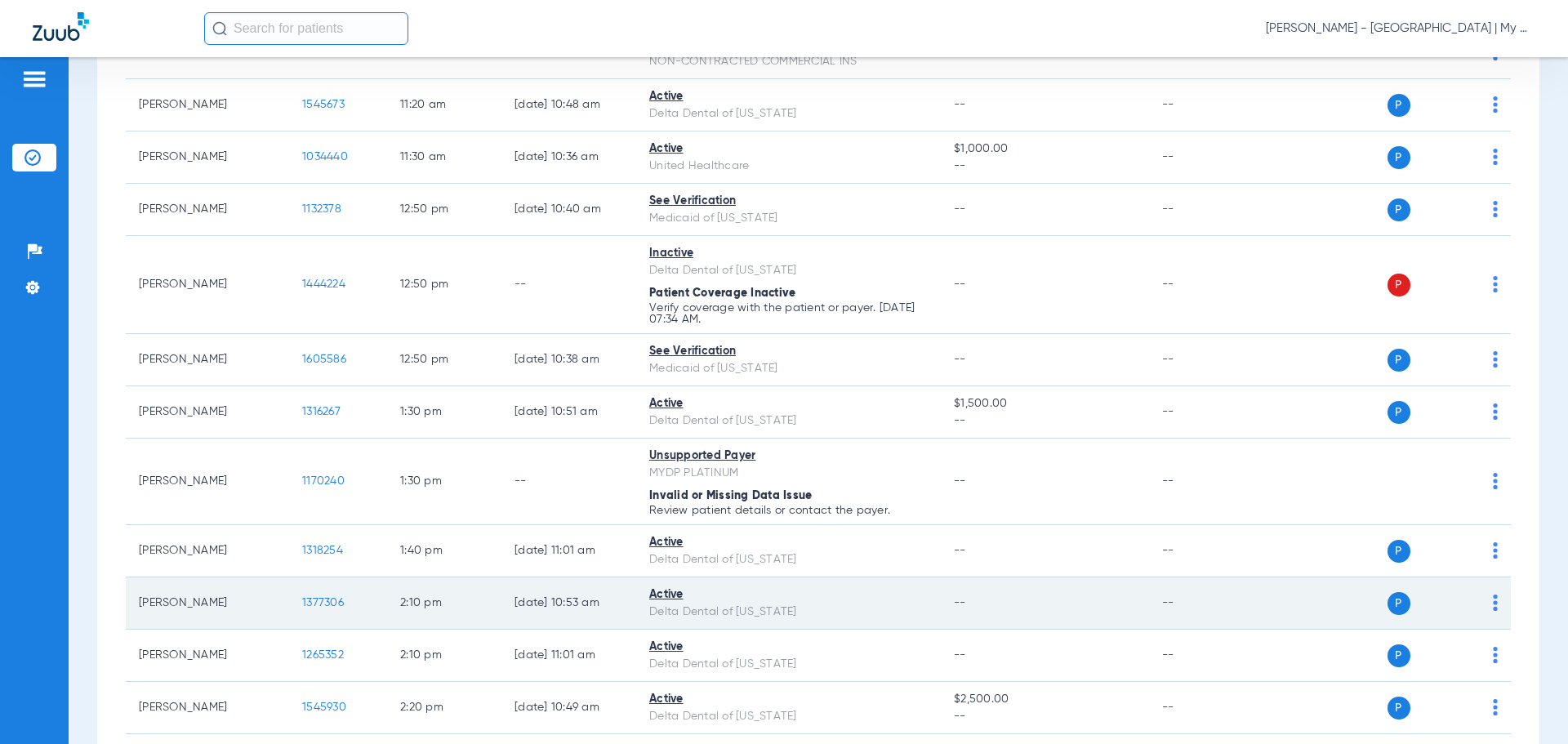
click at [326, 599] on span "1377306" at bounding box center [323, 602] width 42 height 12
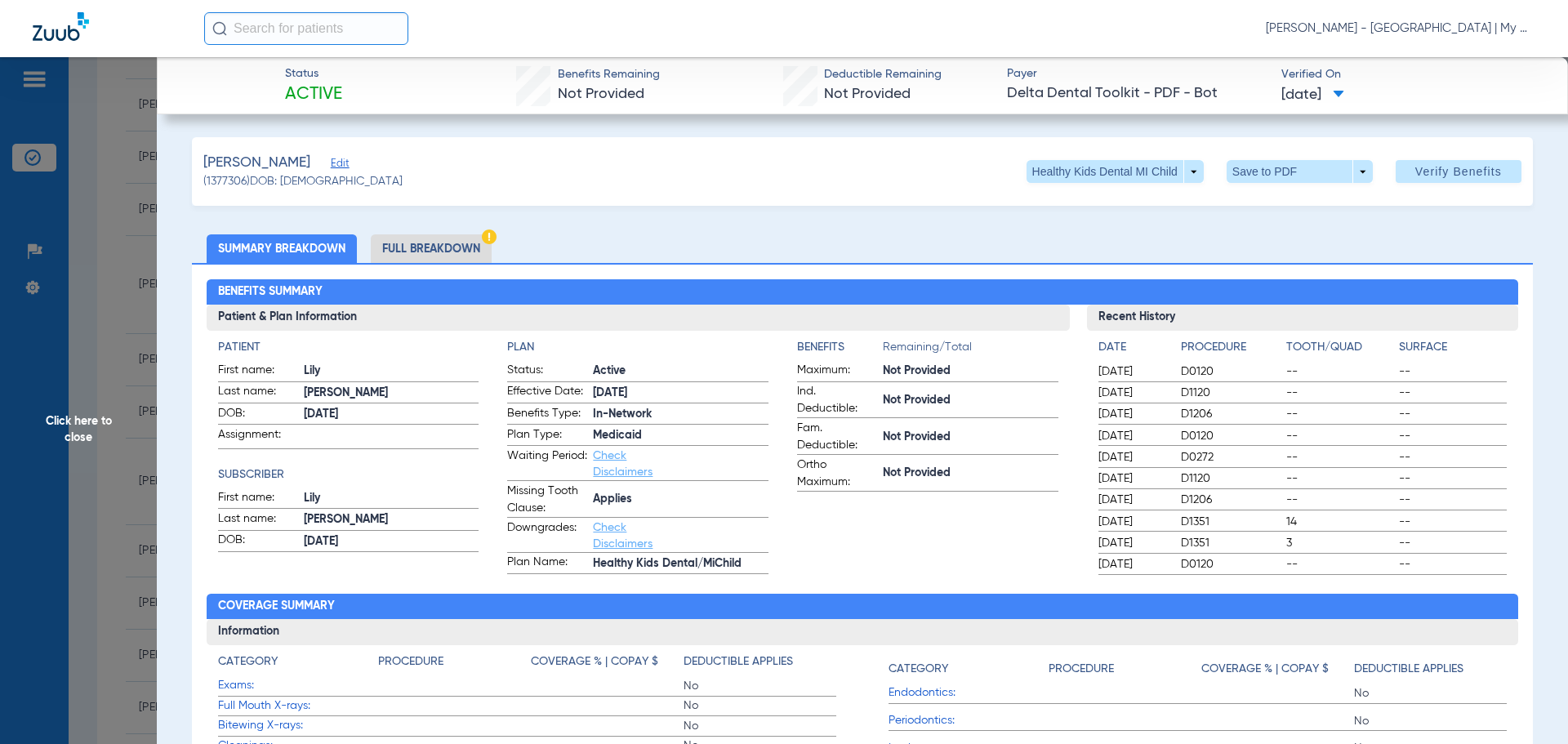
click at [70, 421] on span "Click here to close" at bounding box center [78, 430] width 157 height 744
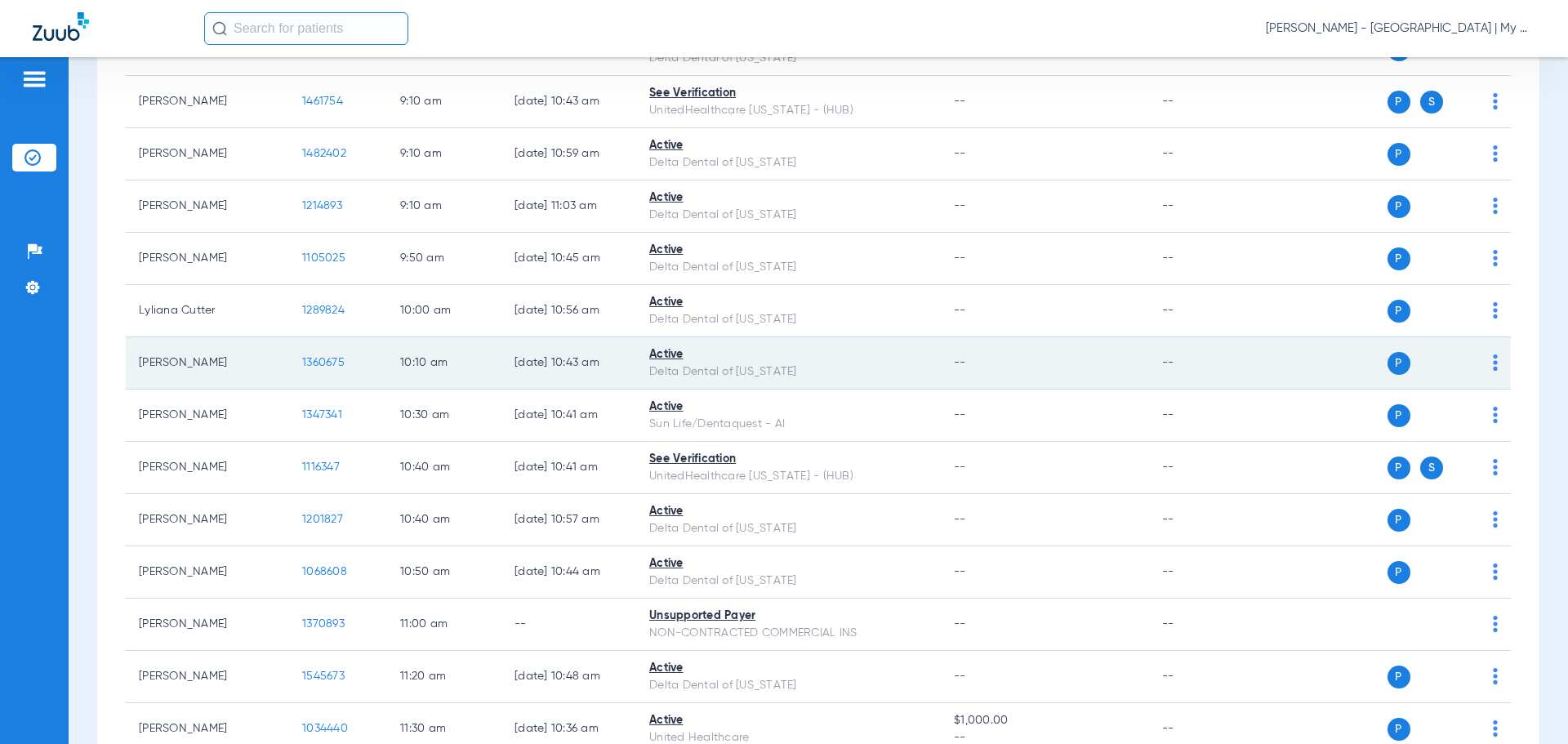
scroll to position [0, 0]
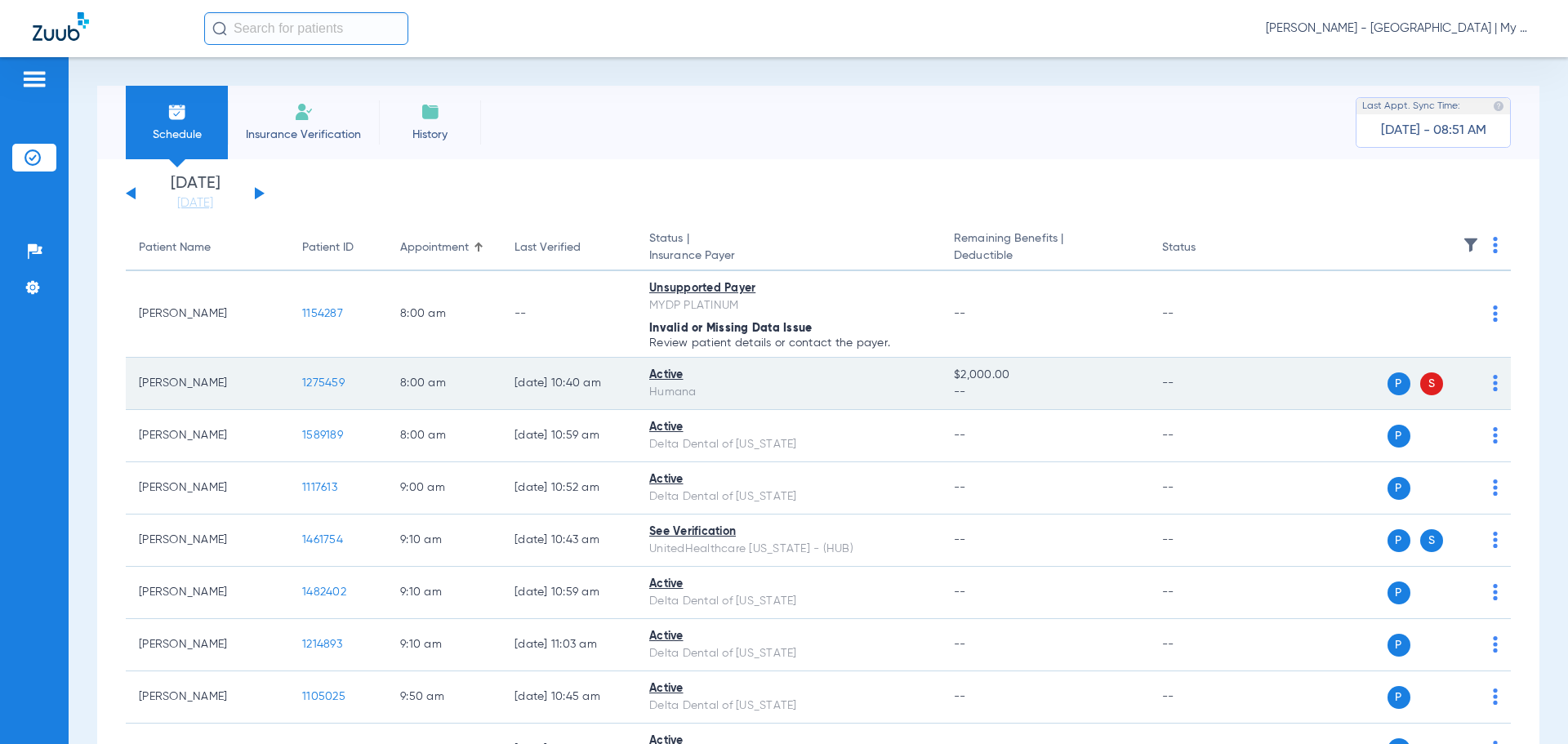
click at [334, 377] on span "1275459" at bounding box center [323, 383] width 43 height 12
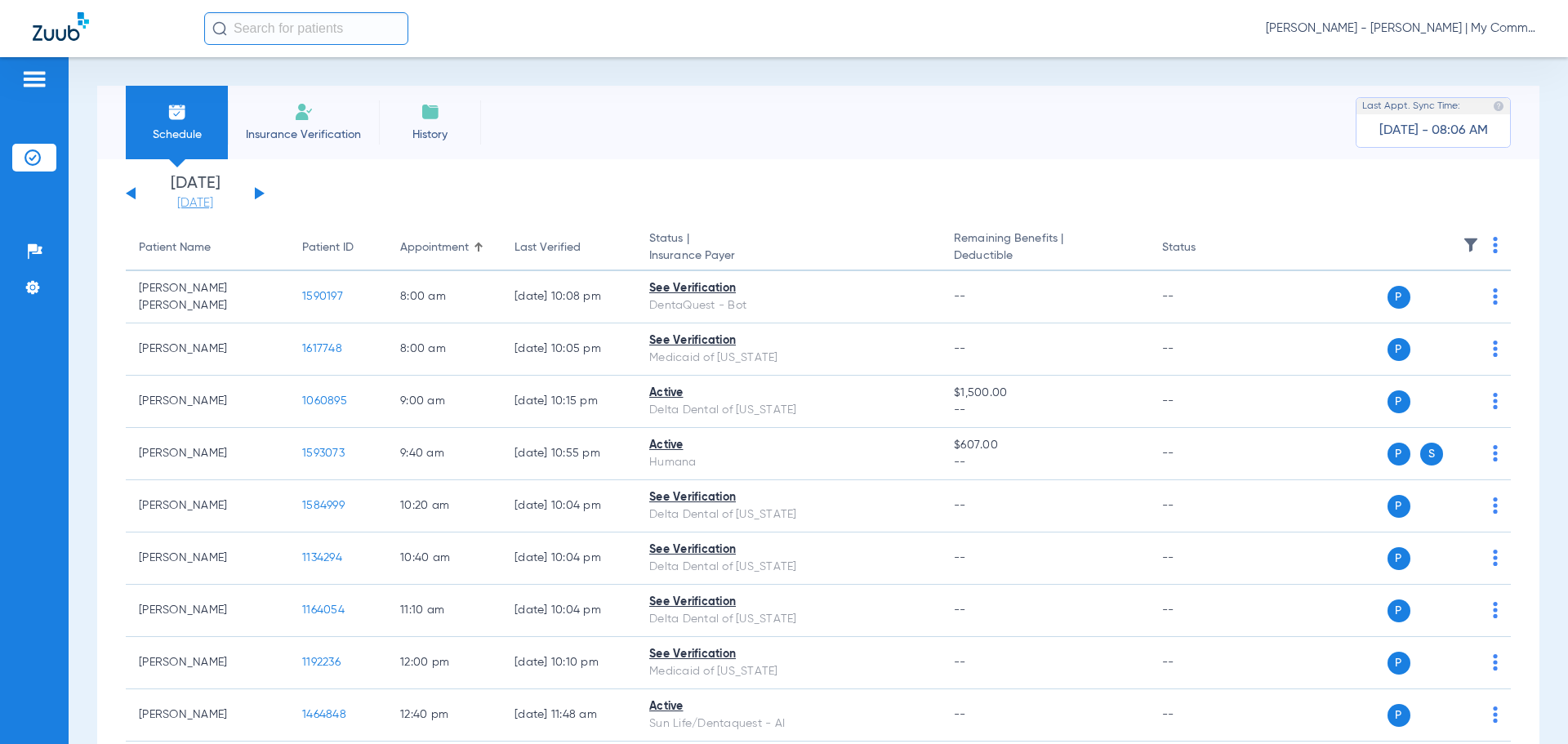
click at [172, 199] on link "[DATE]" at bounding box center [195, 203] width 98 height 16
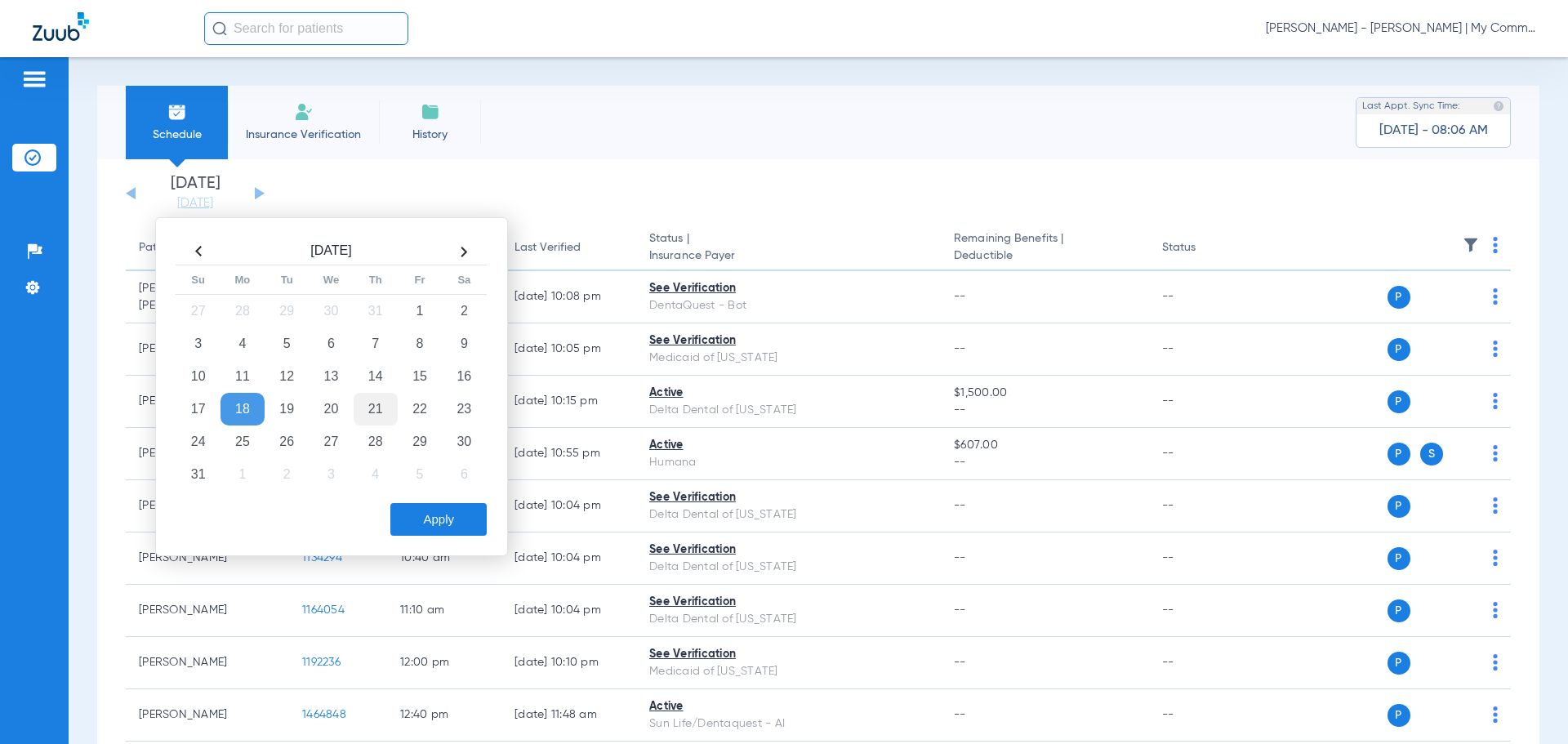
click at [387, 417] on td "21" at bounding box center [375, 409] width 44 height 33
drag, startPoint x: 413, startPoint y: 520, endPoint x: 401, endPoint y: 331, distance: 189.4
click at [413, 518] on button "Apply" at bounding box center [438, 519] width 96 height 33
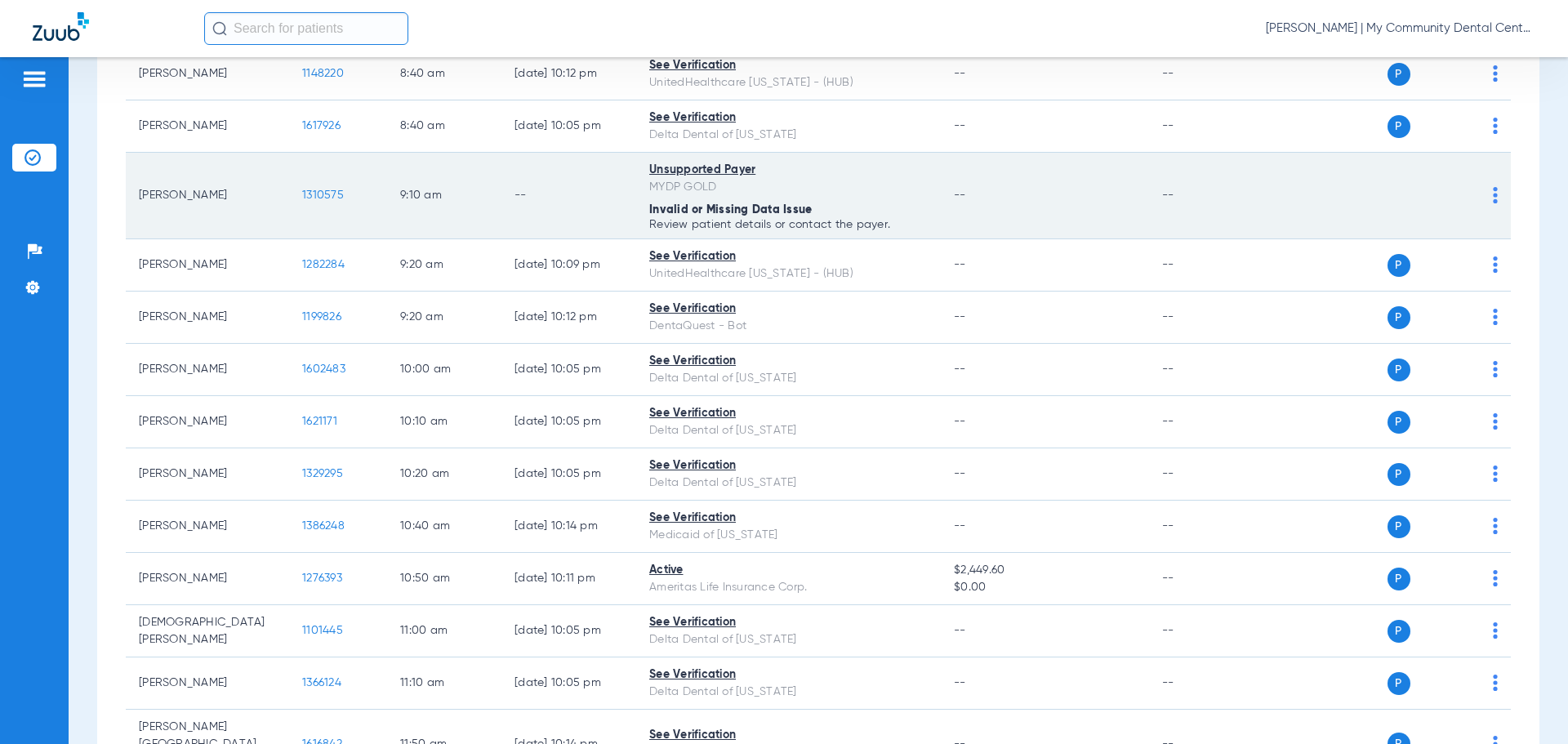
scroll to position [87, 0]
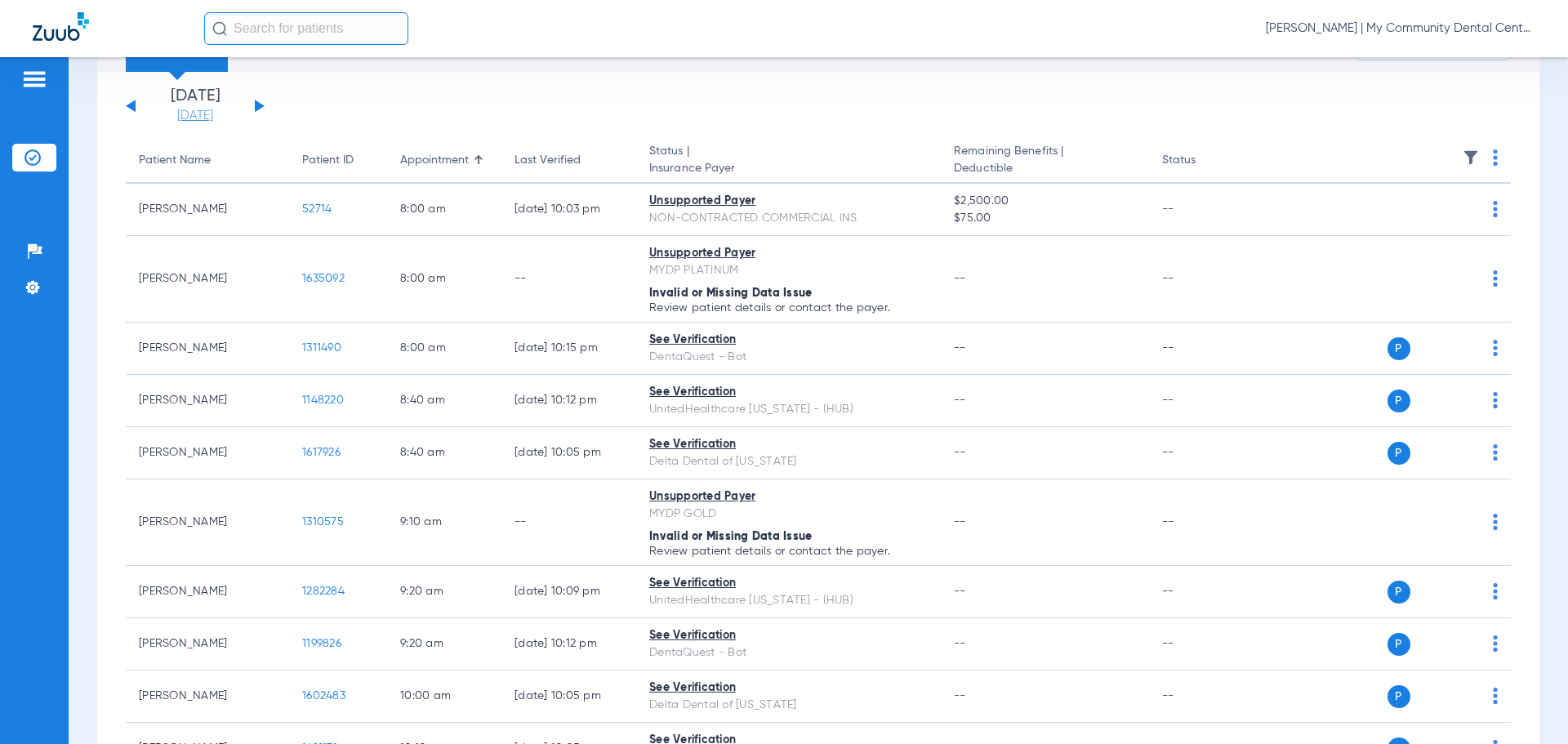
click at [187, 112] on link "[DATE]" at bounding box center [195, 116] width 98 height 16
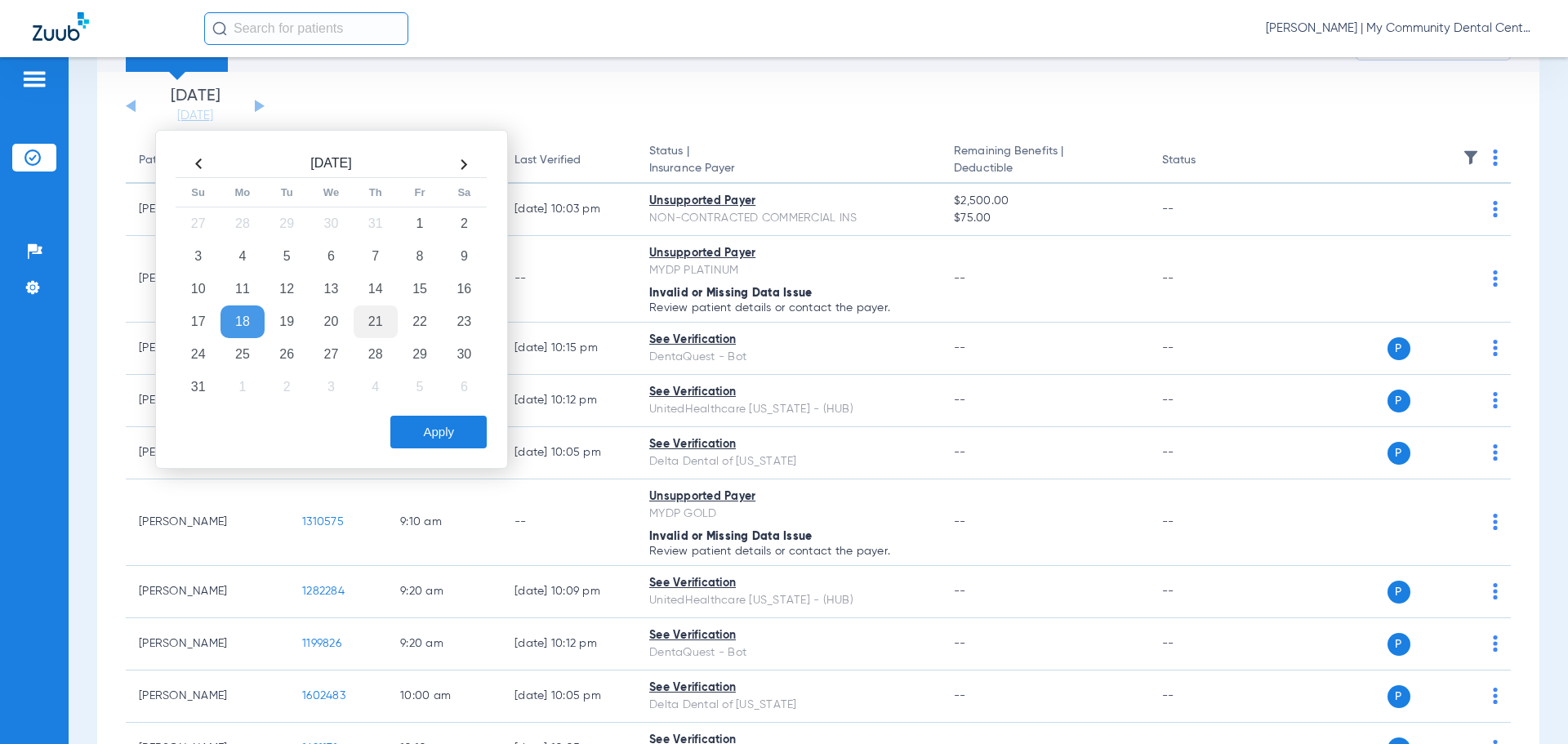
click at [374, 333] on td "21" at bounding box center [375, 321] width 44 height 33
click at [433, 427] on button "Apply" at bounding box center [438, 432] width 96 height 33
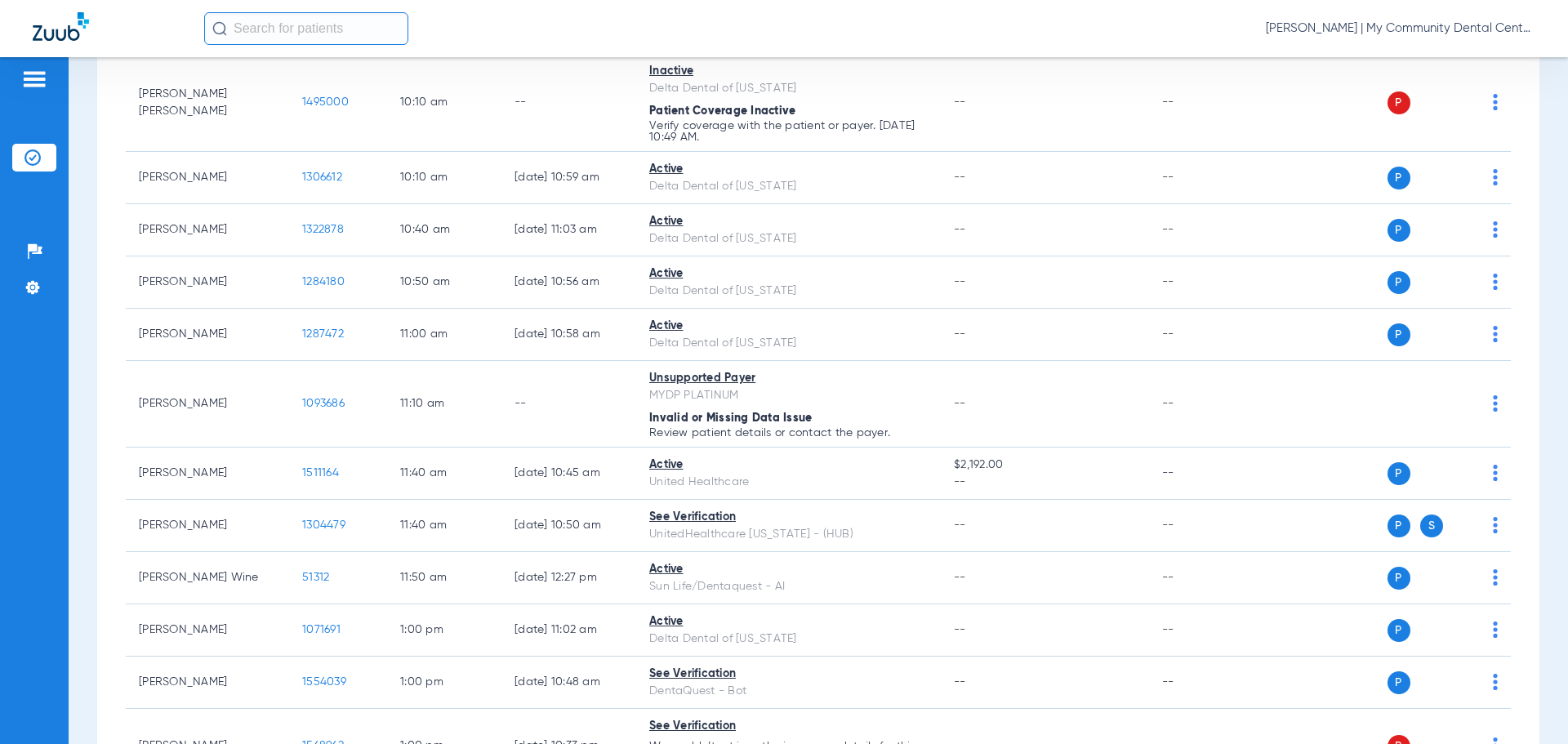
scroll to position [816, 0]
